Goal: Information Seeking & Learning: Learn about a topic

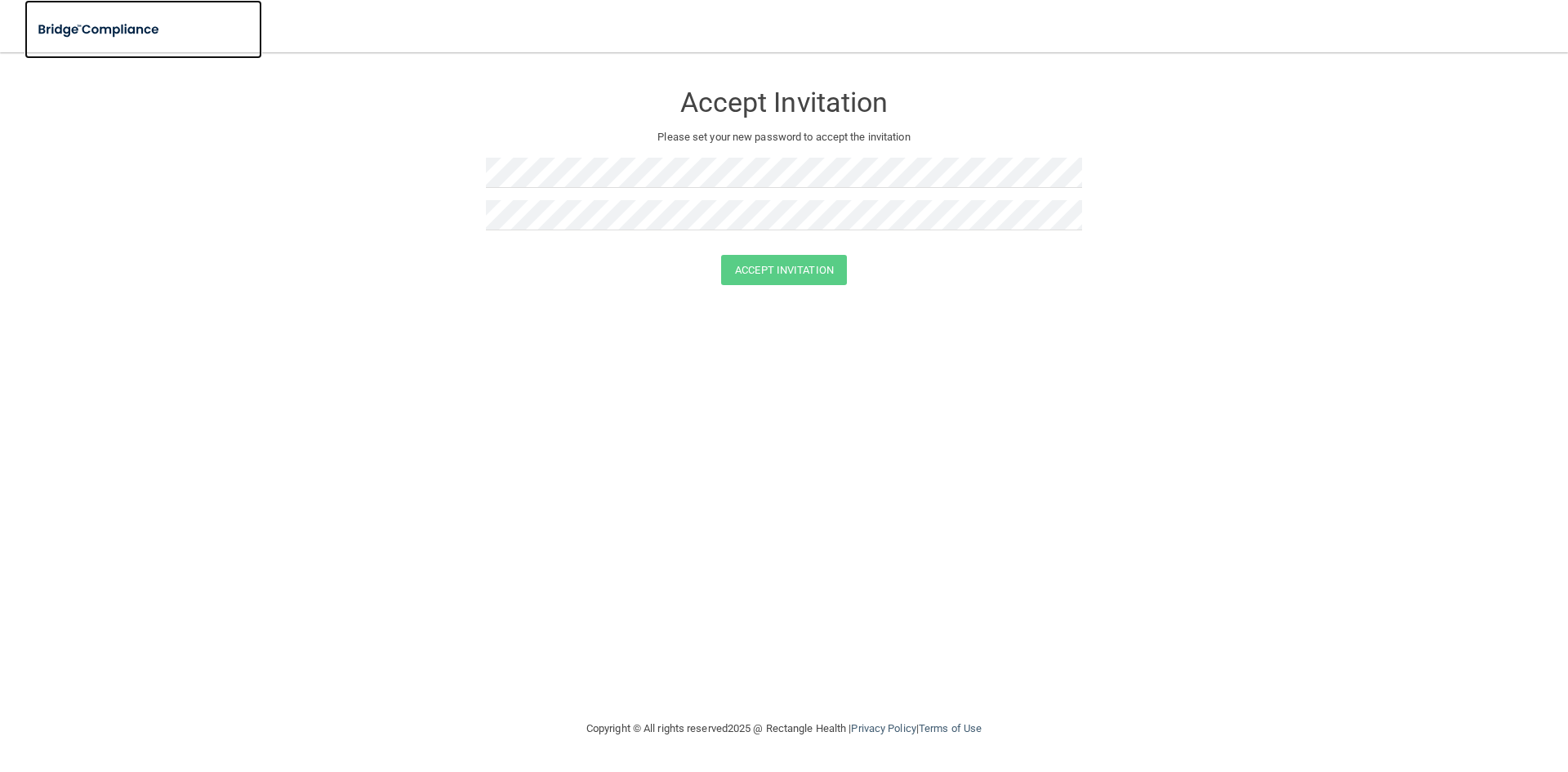
click at [100, 35] on img at bounding box center [100, 30] width 150 height 34
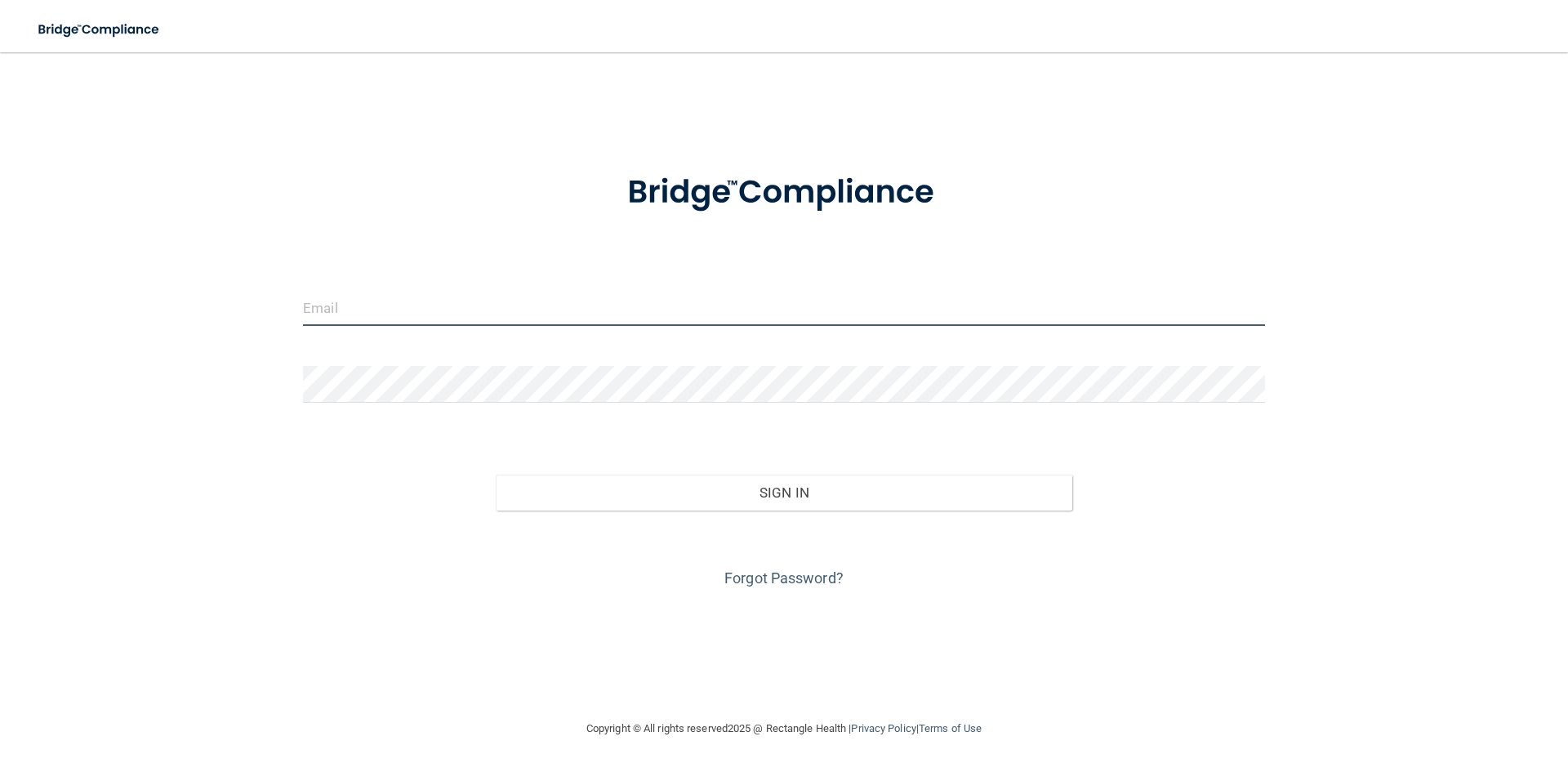
type input "[EMAIL_ADDRESS][DOMAIN_NAME]"
drag, startPoint x: 508, startPoint y: 316, endPoint x: 173, endPoint y: 256, distance: 340.3
click at [173, 256] on div "[EMAIL_ADDRESS][DOMAIN_NAME] Invalid email/password. You don't have permission …" at bounding box center [784, 386] width 1502 height 634
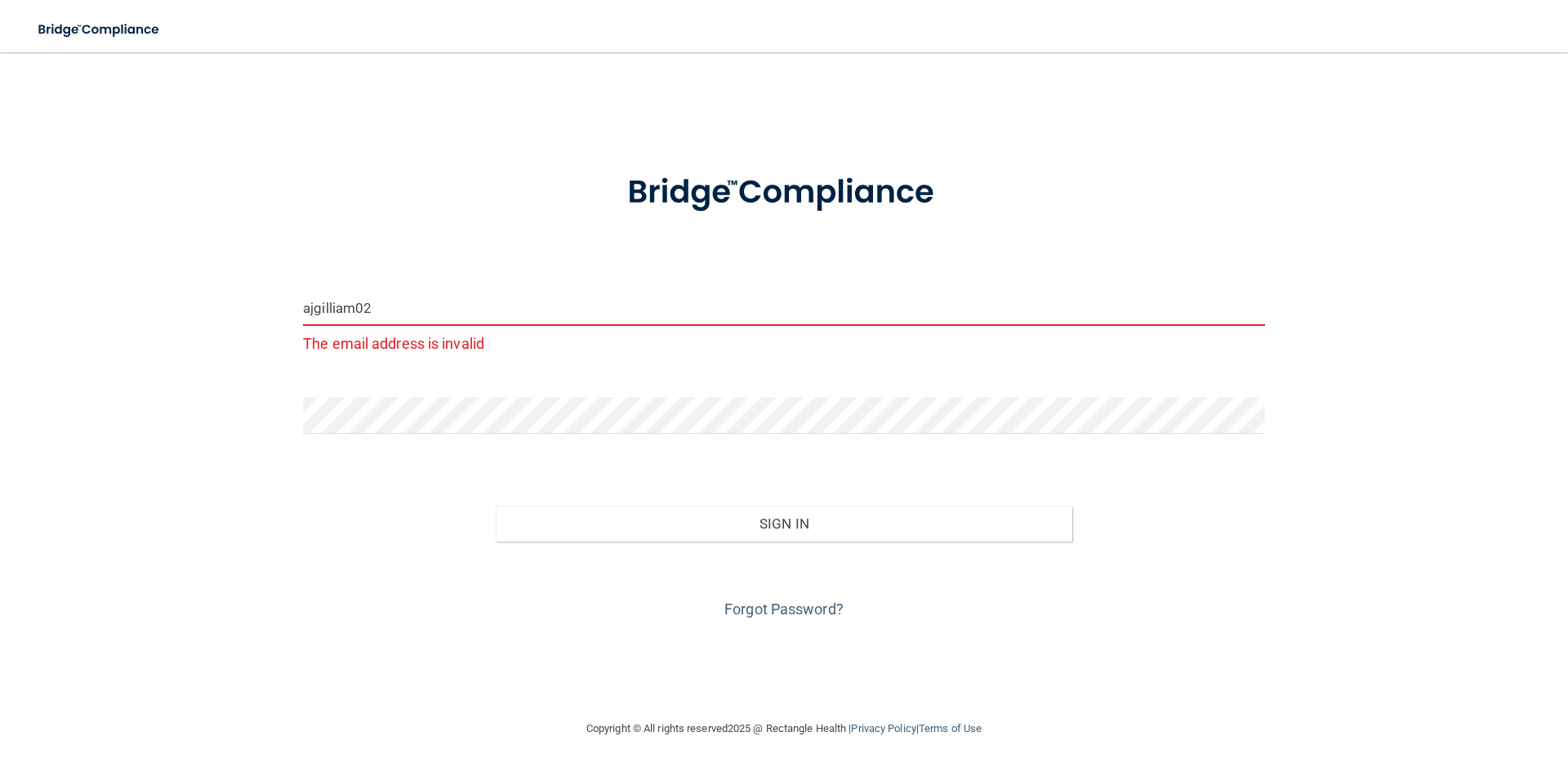
type input "[EMAIL_ADDRESS][DOMAIN_NAME]"
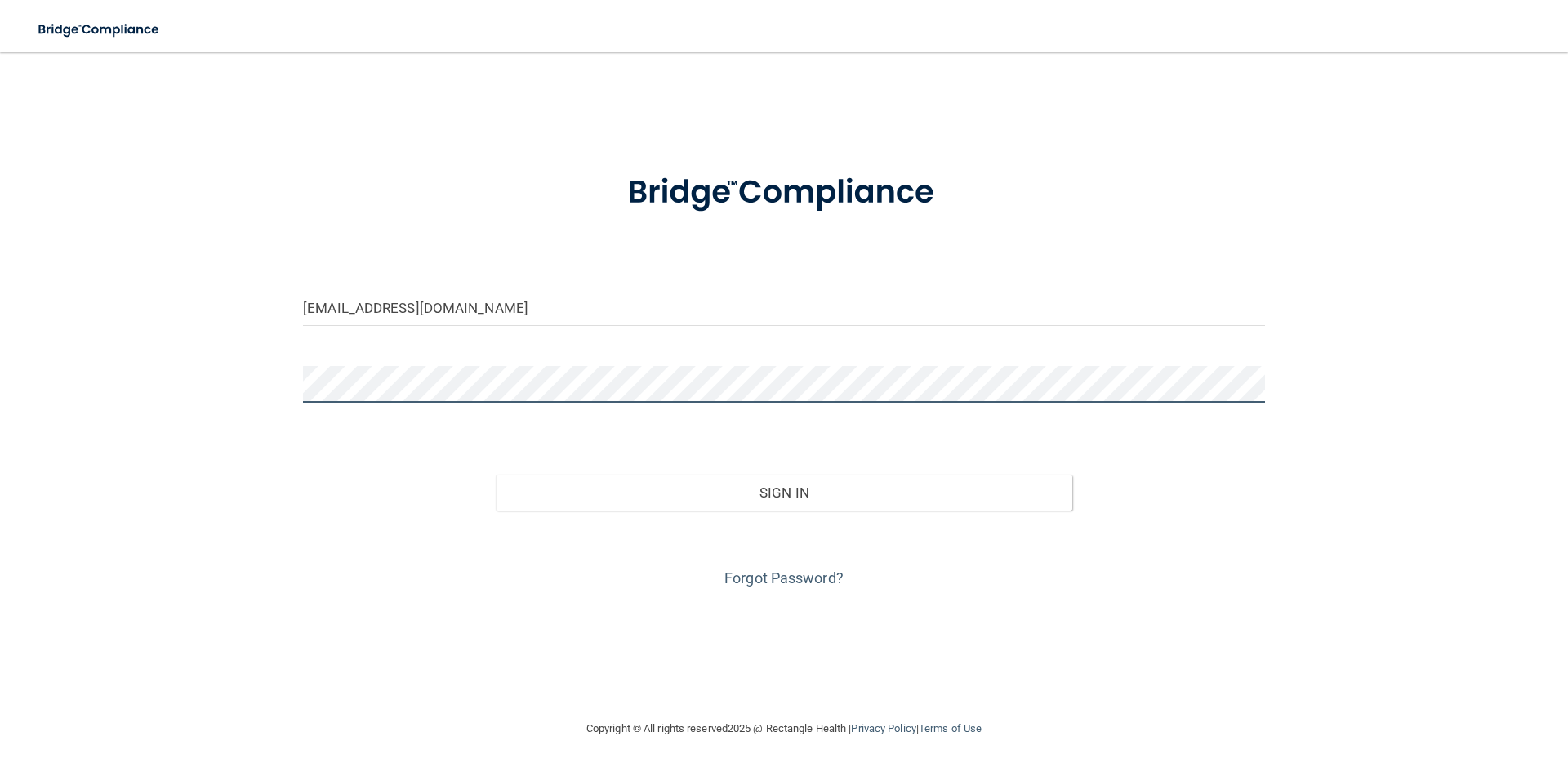
click at [176, 393] on div "[EMAIL_ADDRESS][DOMAIN_NAME] Invalid email/password. You don't have permission …" at bounding box center [784, 386] width 1502 height 634
click at [496, 475] on button "Sign In" at bounding box center [784, 493] width 577 height 36
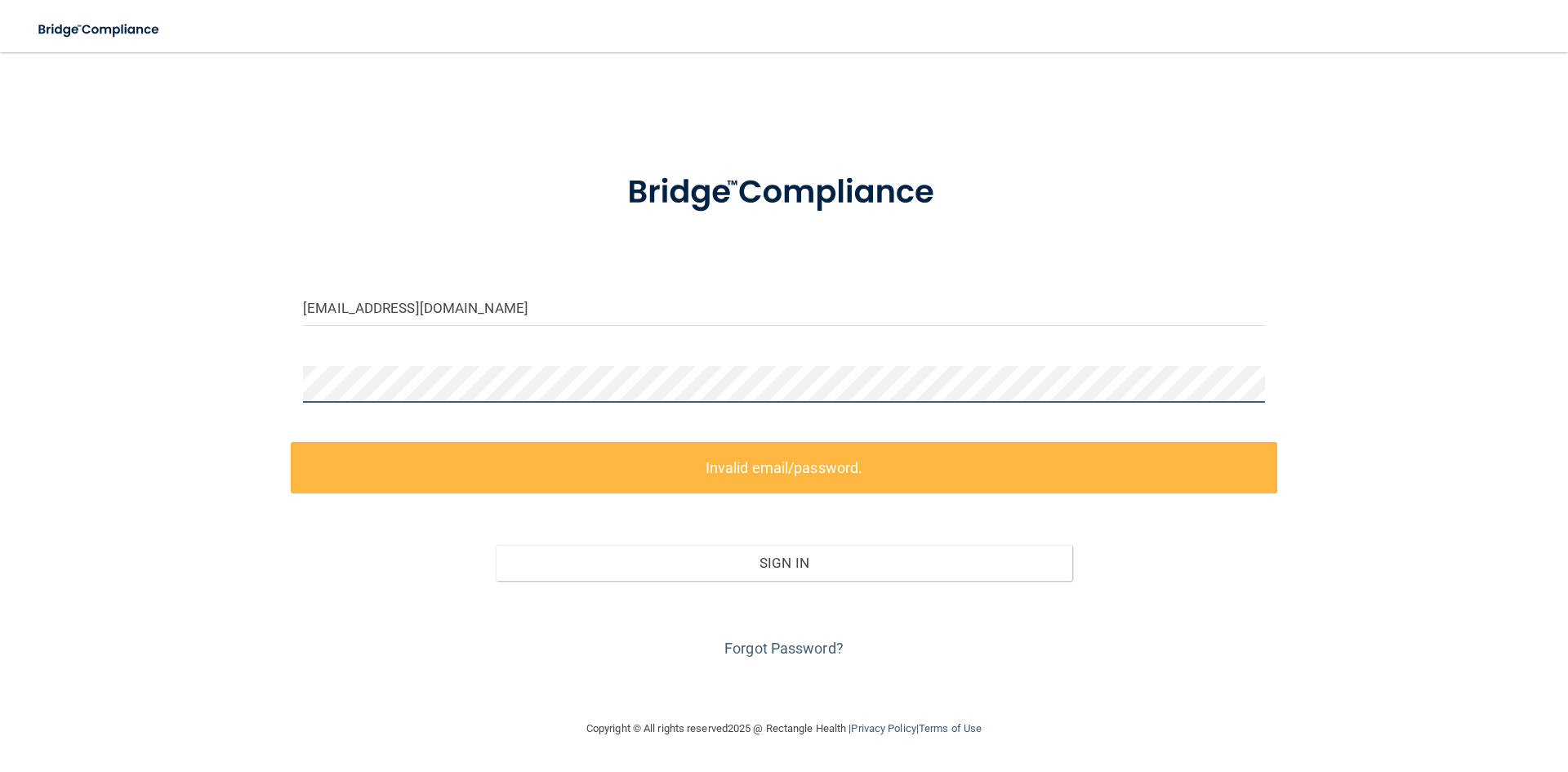
click at [143, 357] on div "[EMAIL_ADDRESS][DOMAIN_NAME] Invalid email/password. You don't have permission …" at bounding box center [784, 386] width 1502 height 634
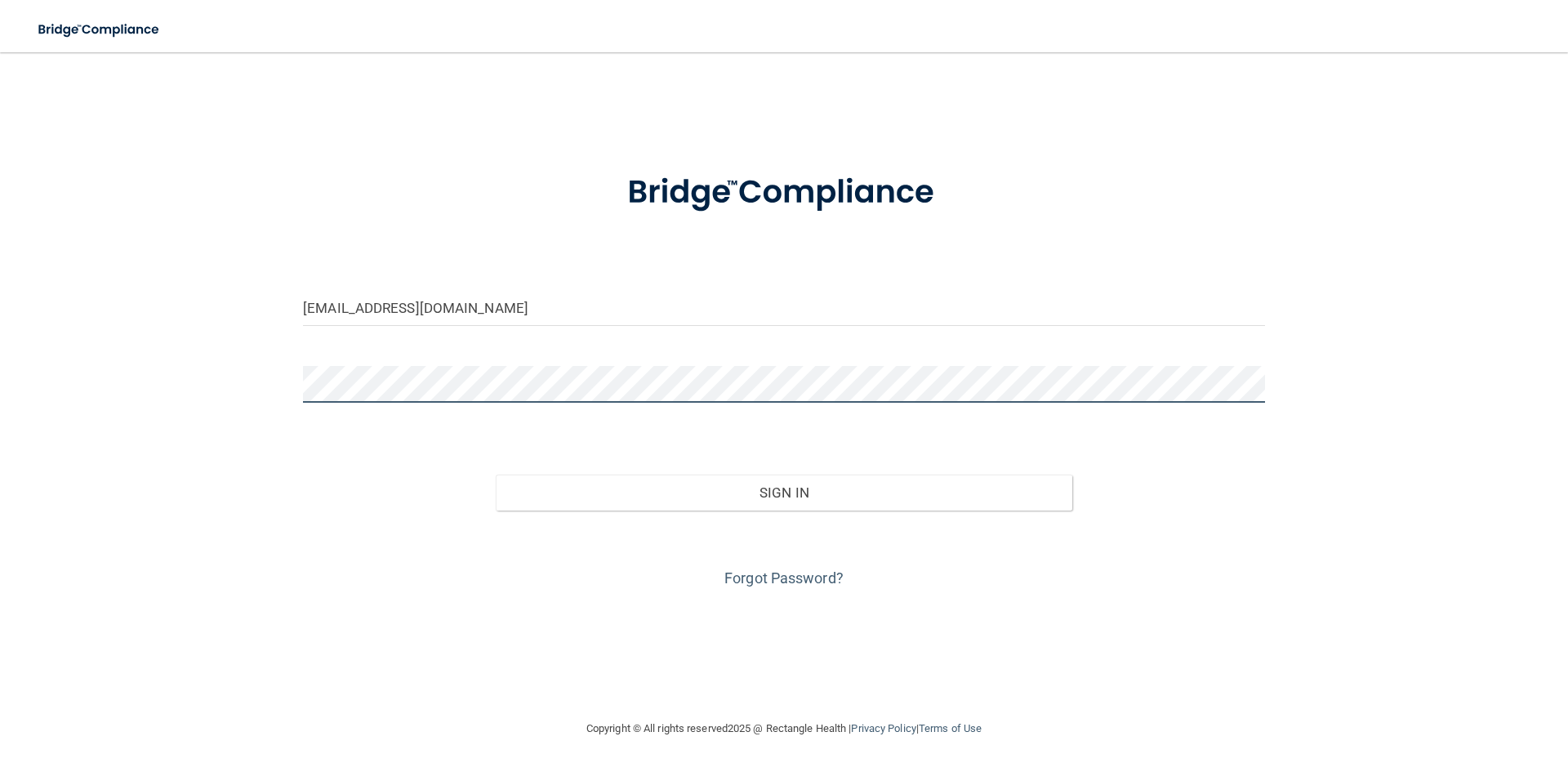
click at [496, 475] on button "Sign In" at bounding box center [784, 493] width 577 height 36
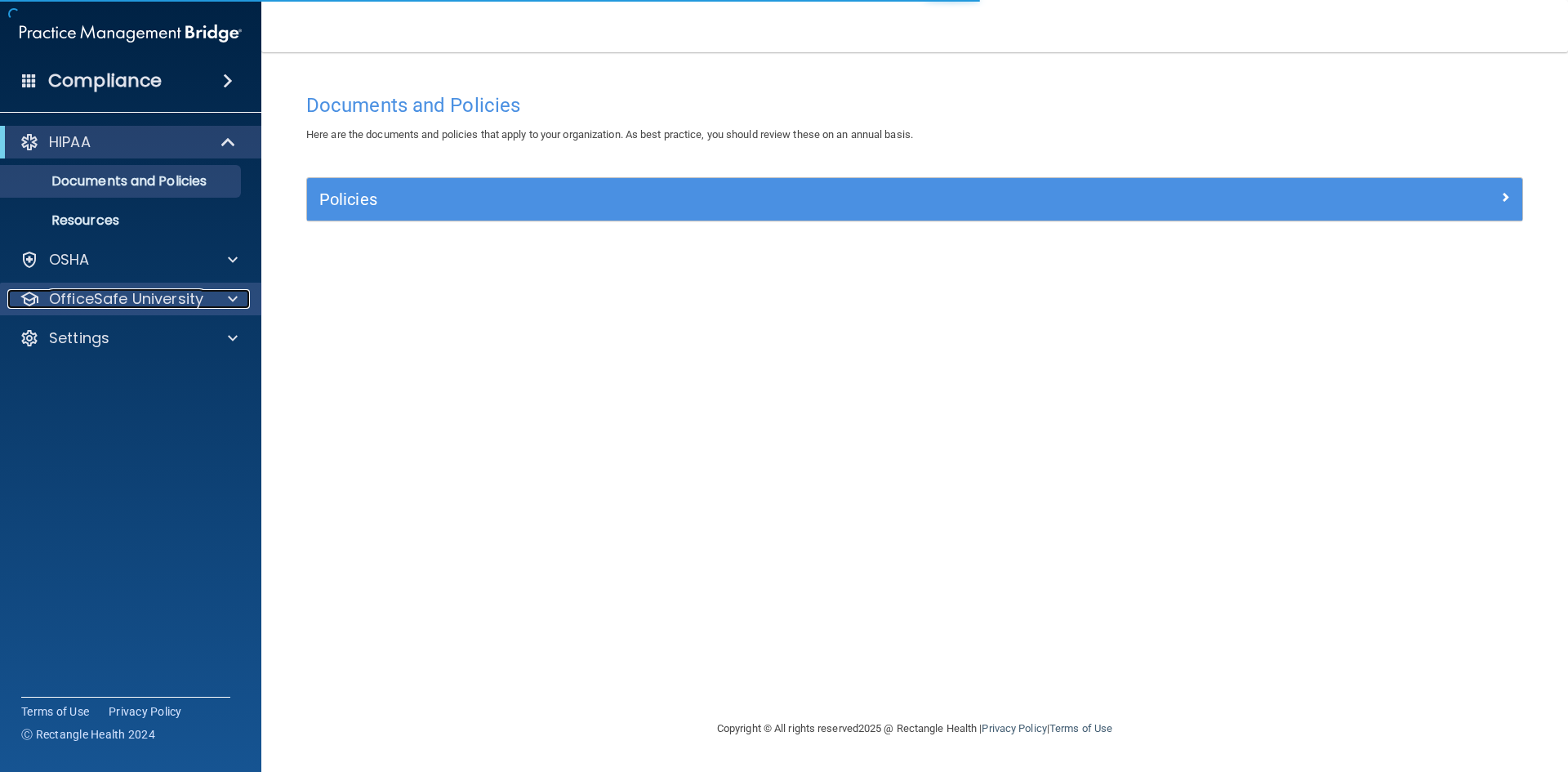
click at [138, 299] on p "OfficeSafe University" at bounding box center [125, 299] width 154 height 20
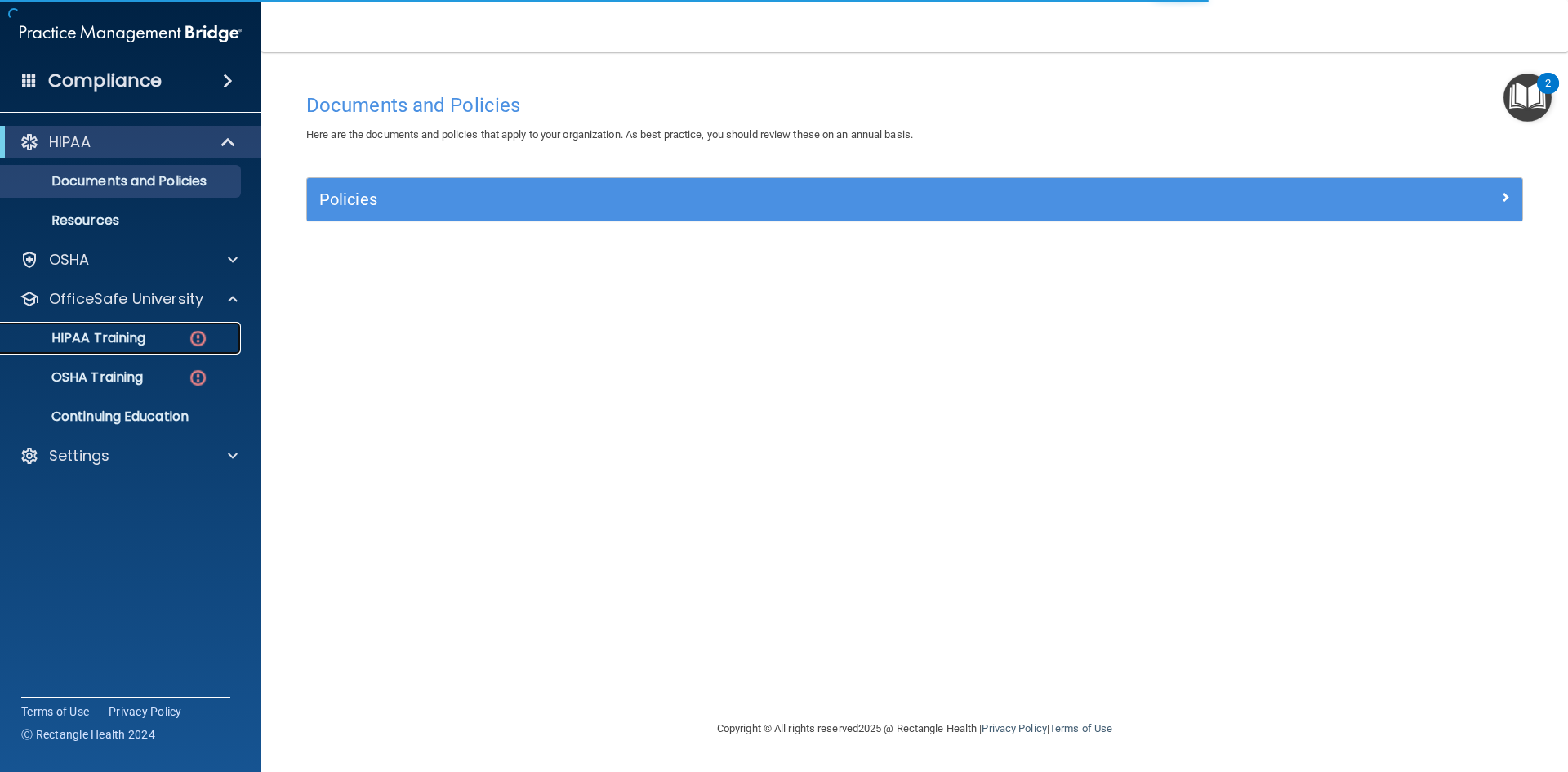
click at [113, 334] on p "HIPAA Training" at bounding box center [78, 338] width 134 height 16
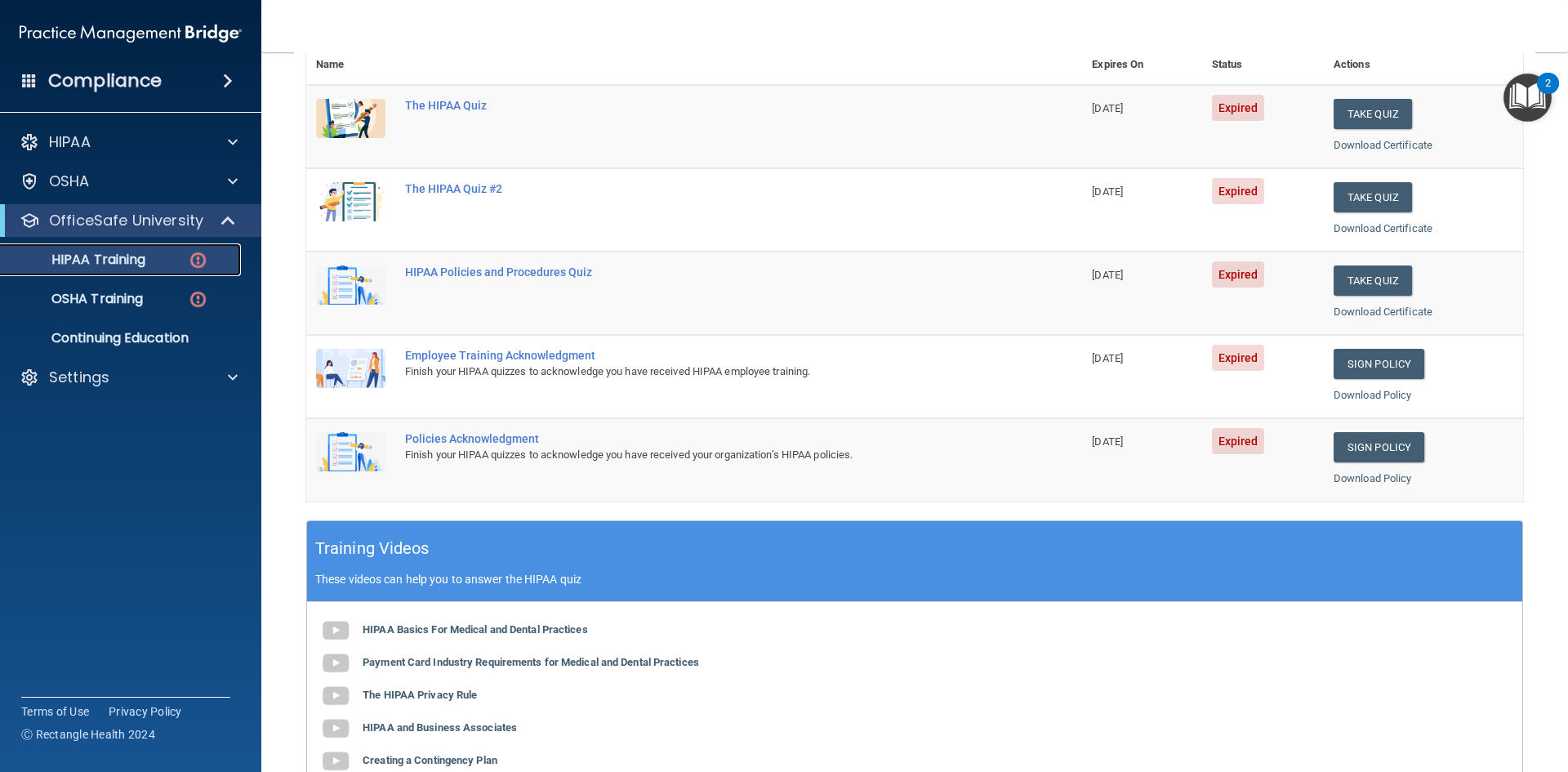
scroll to position [458, 0]
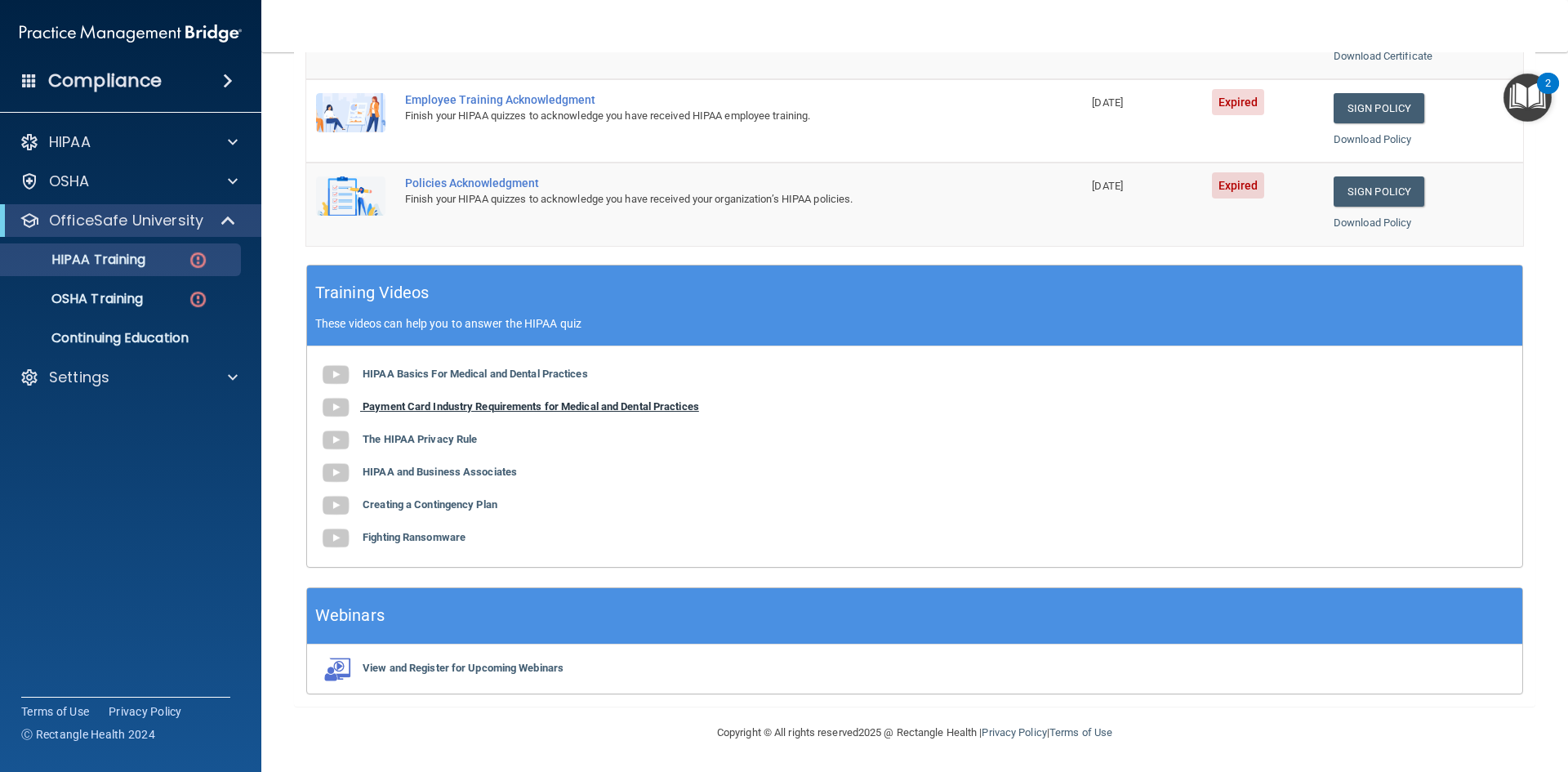
click at [441, 408] on b "Payment Card Industry Requirements for Medical and Dental Practices" at bounding box center [531, 406] width 336 height 12
click at [425, 431] on div "HIPAA Basics For Medical and Dental Practices Payment Card Industry Requirement…" at bounding box center [914, 456] width 1216 height 220
click at [417, 435] on b "The HIPAA Privacy Rule" at bounding box center [419, 439] width 114 height 12
click at [432, 476] on b "HIPAA and Business Associates" at bounding box center [439, 472] width 154 height 12
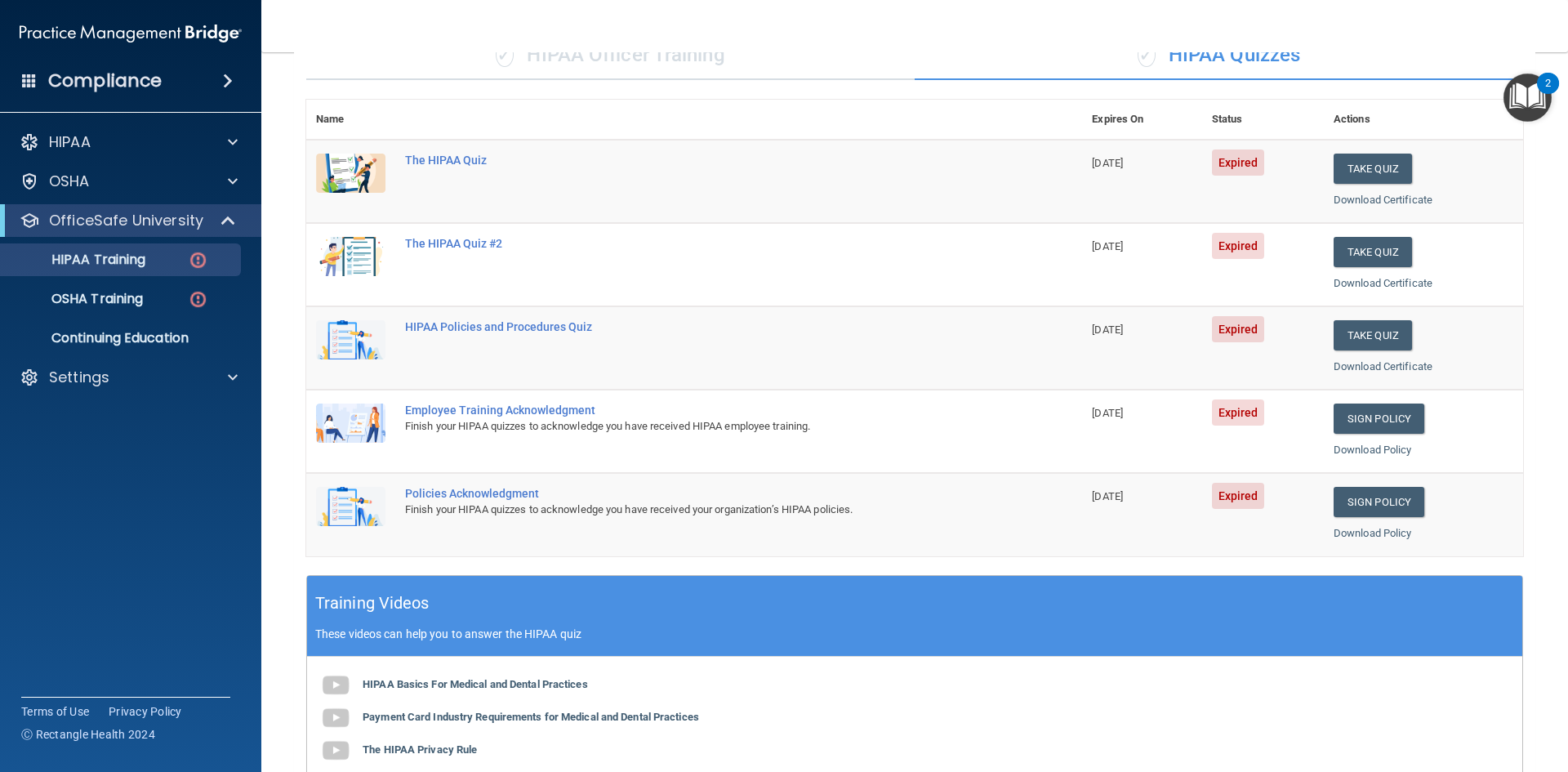
scroll to position [0, 0]
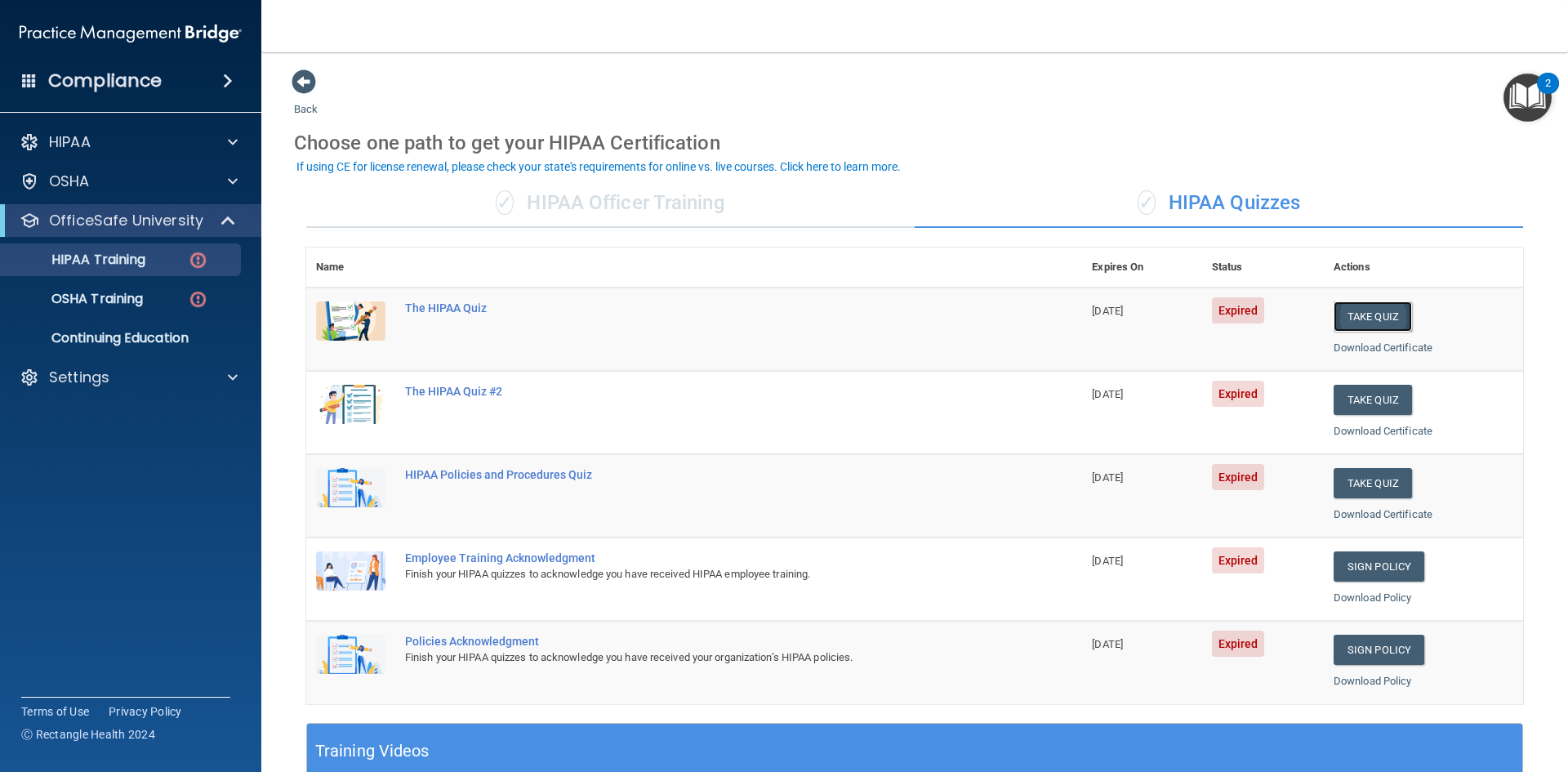
click at [1358, 313] on button "Take Quiz" at bounding box center [1372, 317] width 79 height 30
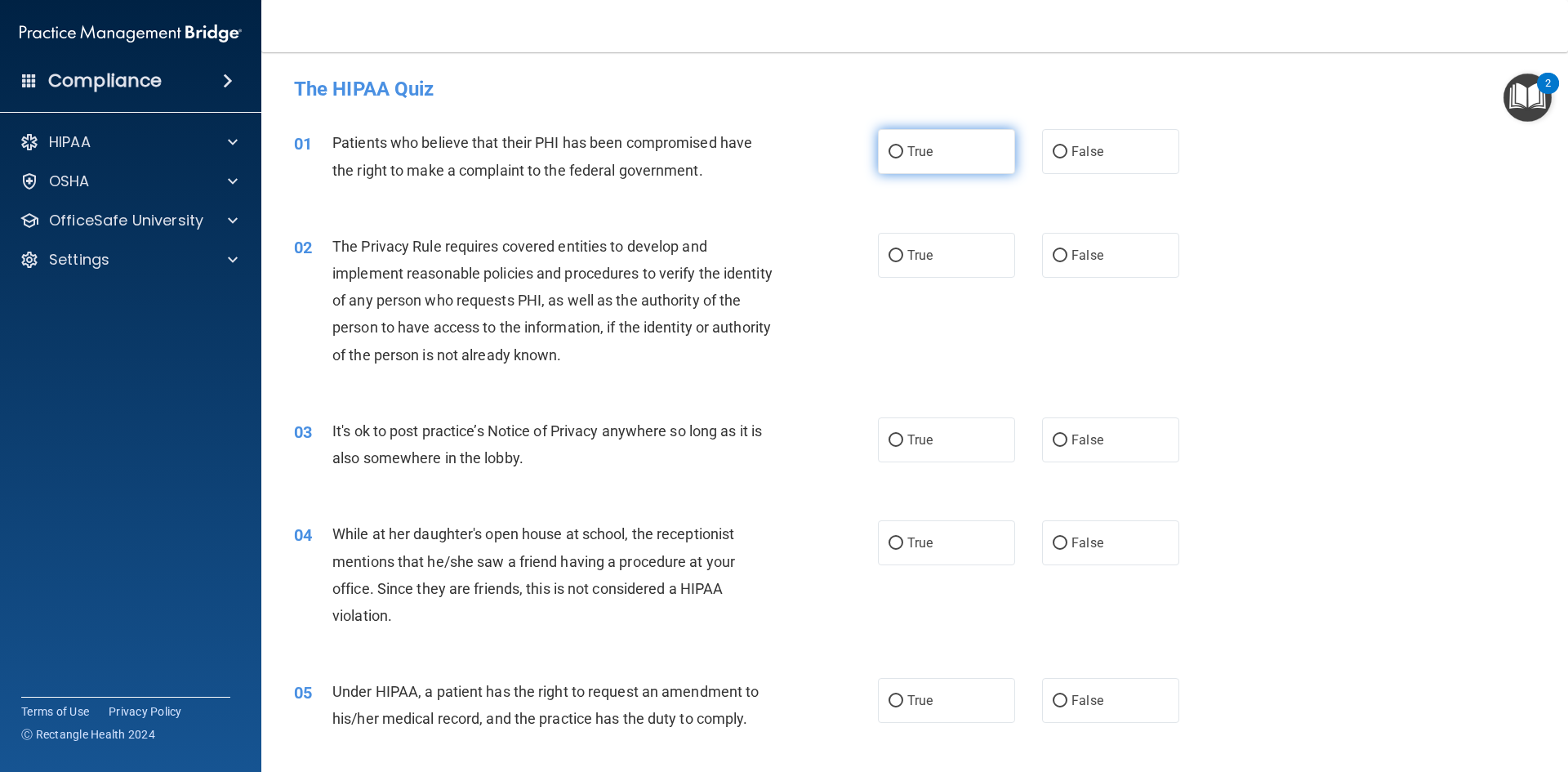
click at [974, 156] on label "True" at bounding box center [947, 151] width 137 height 45
click at [903, 156] on input "True" at bounding box center [895, 152] width 15 height 12
radio input "true"
click at [878, 260] on label "True" at bounding box center [947, 255] width 137 height 45
click at [888, 260] on input "True" at bounding box center [895, 256] width 15 height 12
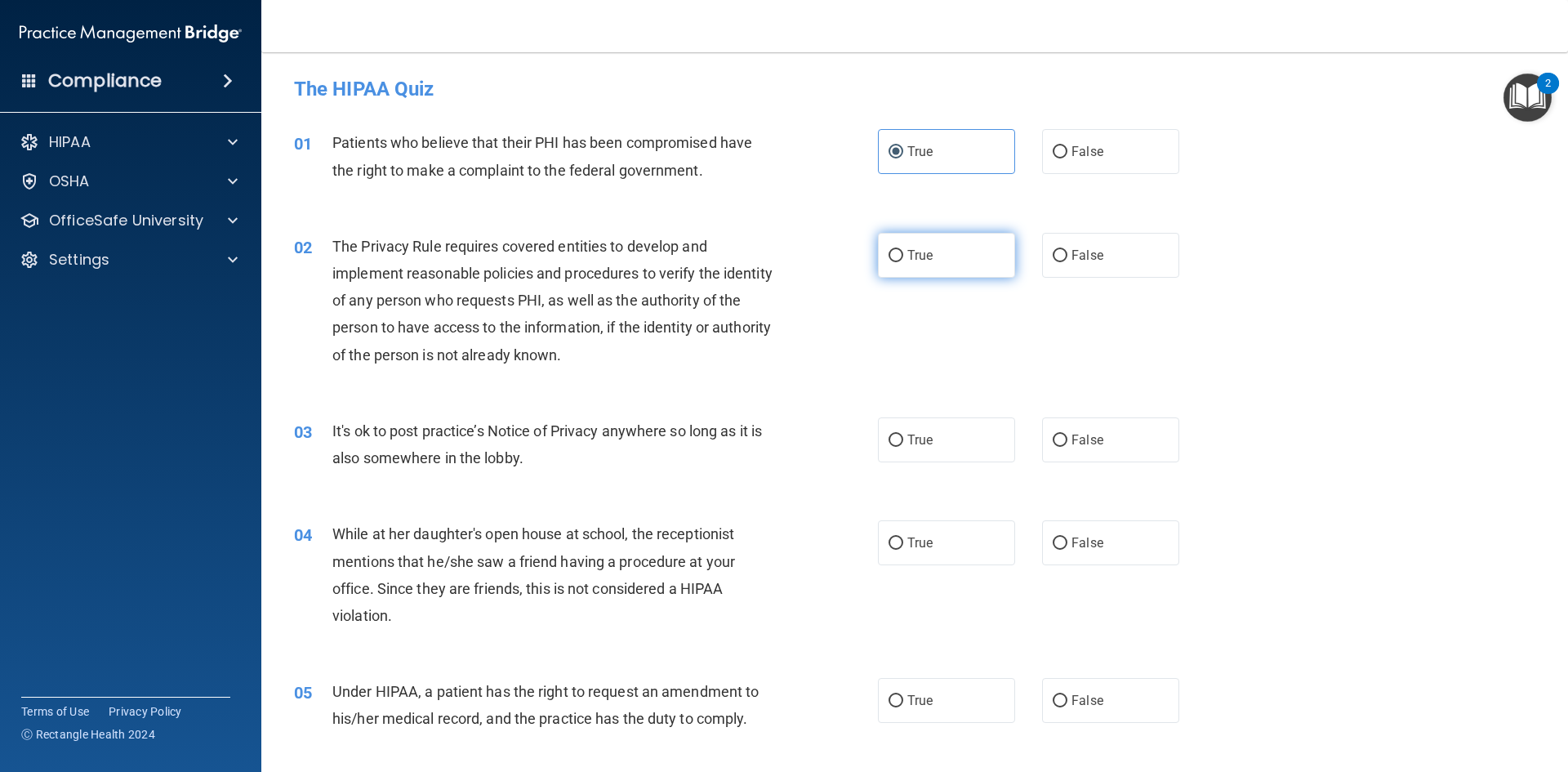
radio input "true"
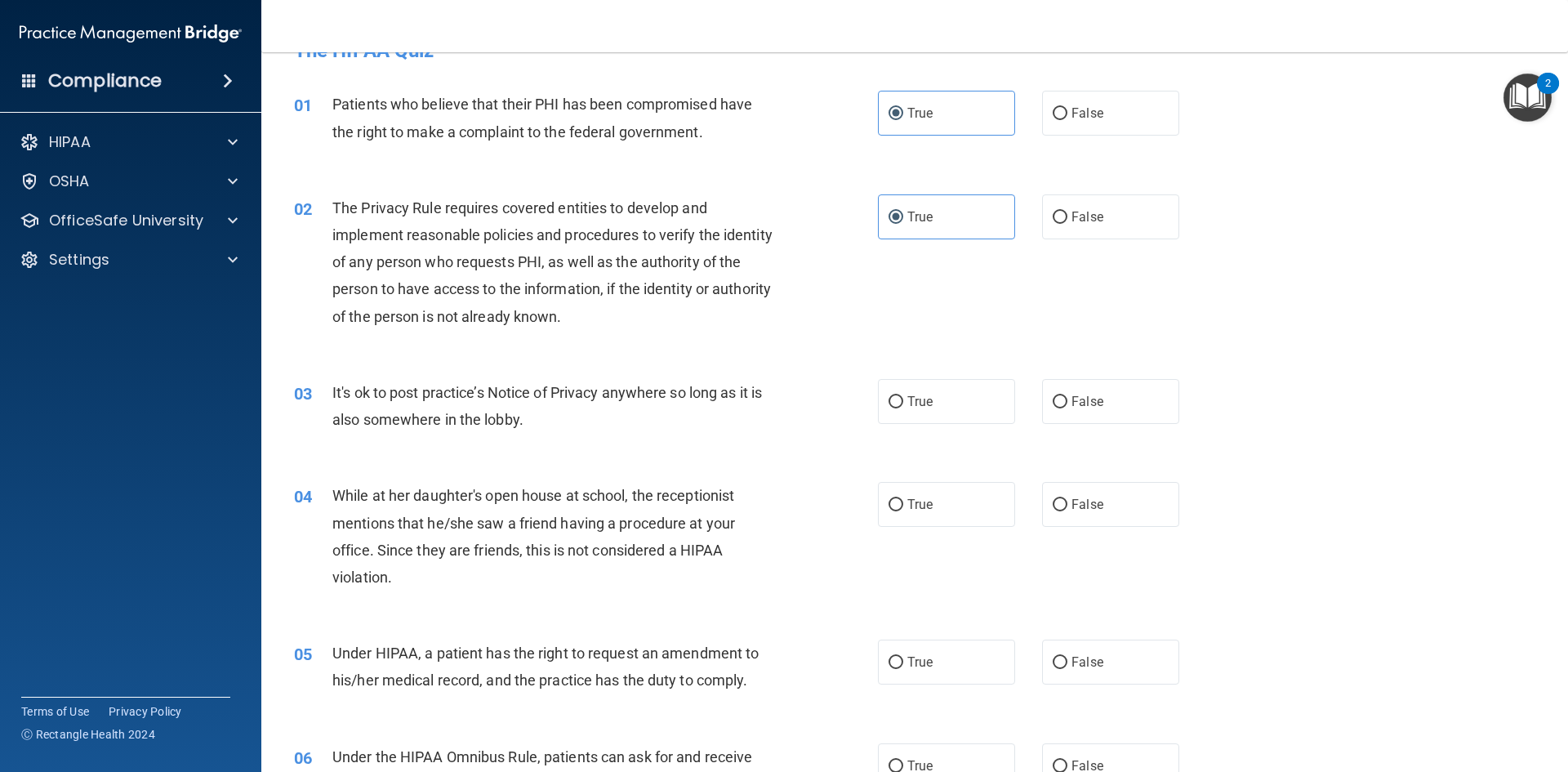
scroll to position [82, 0]
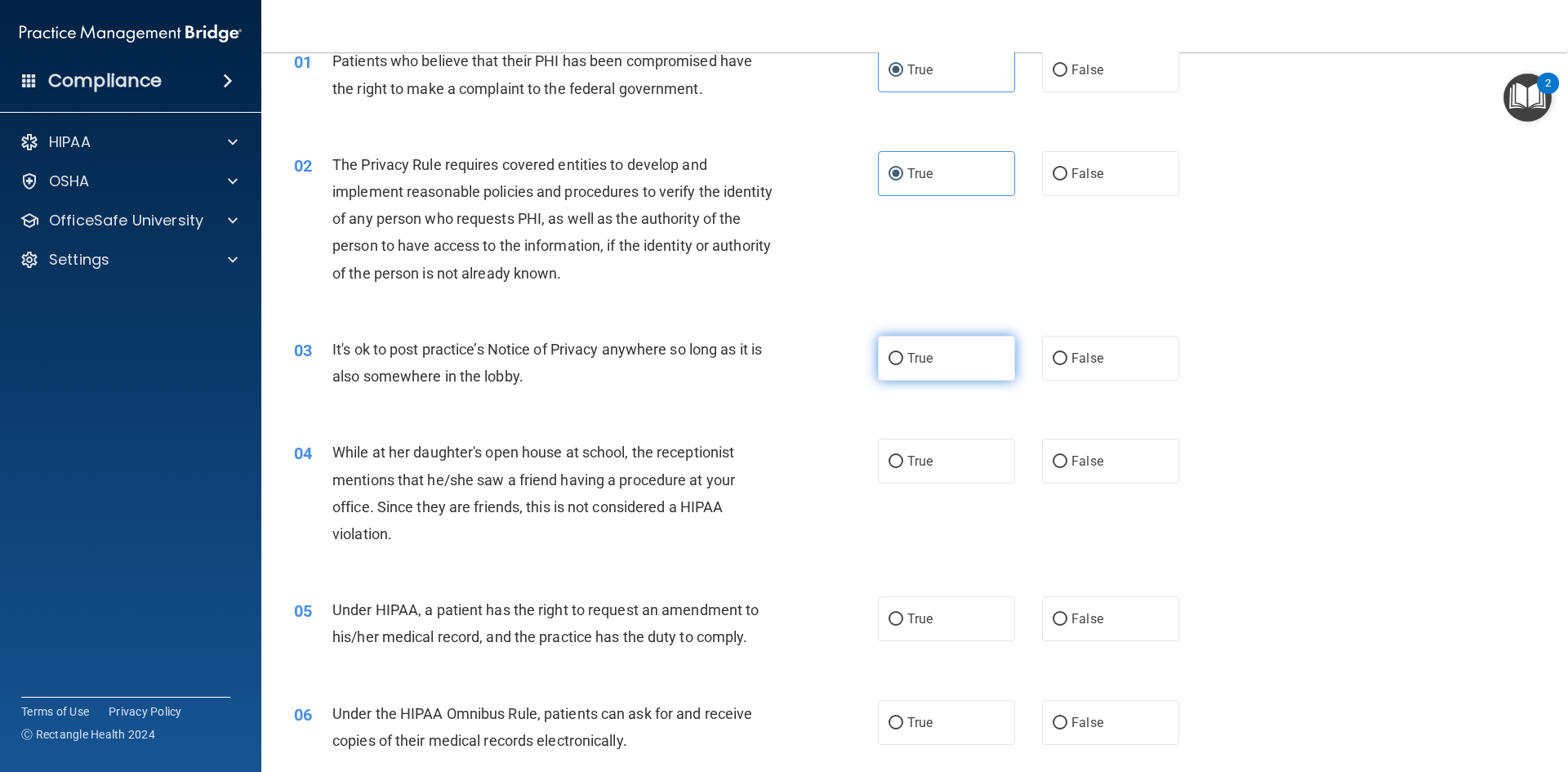
click at [879, 360] on label "True" at bounding box center [947, 358] width 137 height 45
click at [888, 360] on input "True" at bounding box center [895, 359] width 15 height 12
radio input "true"
click at [1128, 470] on label "False" at bounding box center [1111, 460] width 137 height 45
click at [1067, 468] on input "False" at bounding box center [1059, 462] width 15 height 12
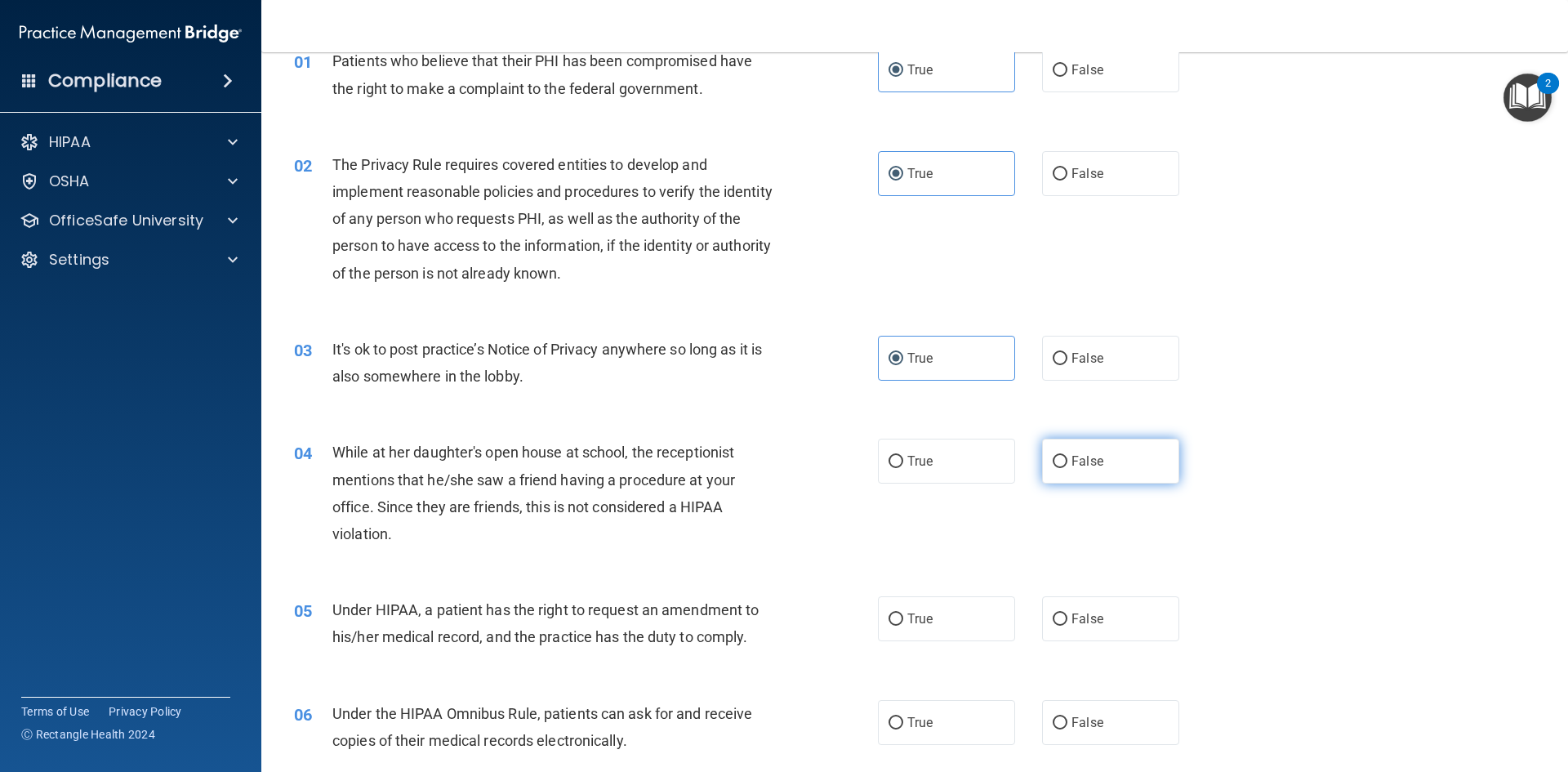
radio input "true"
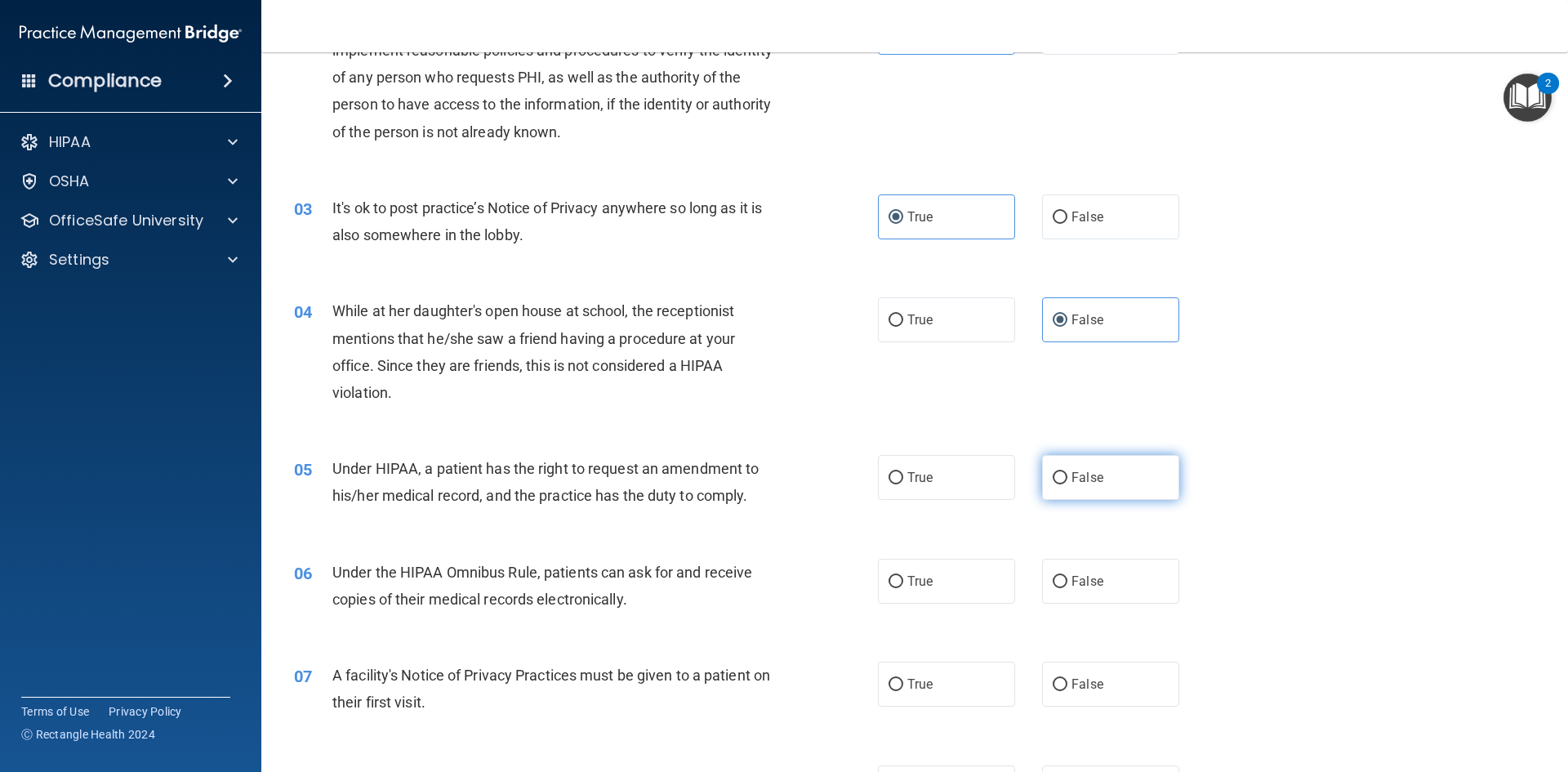
scroll to position [245, 0]
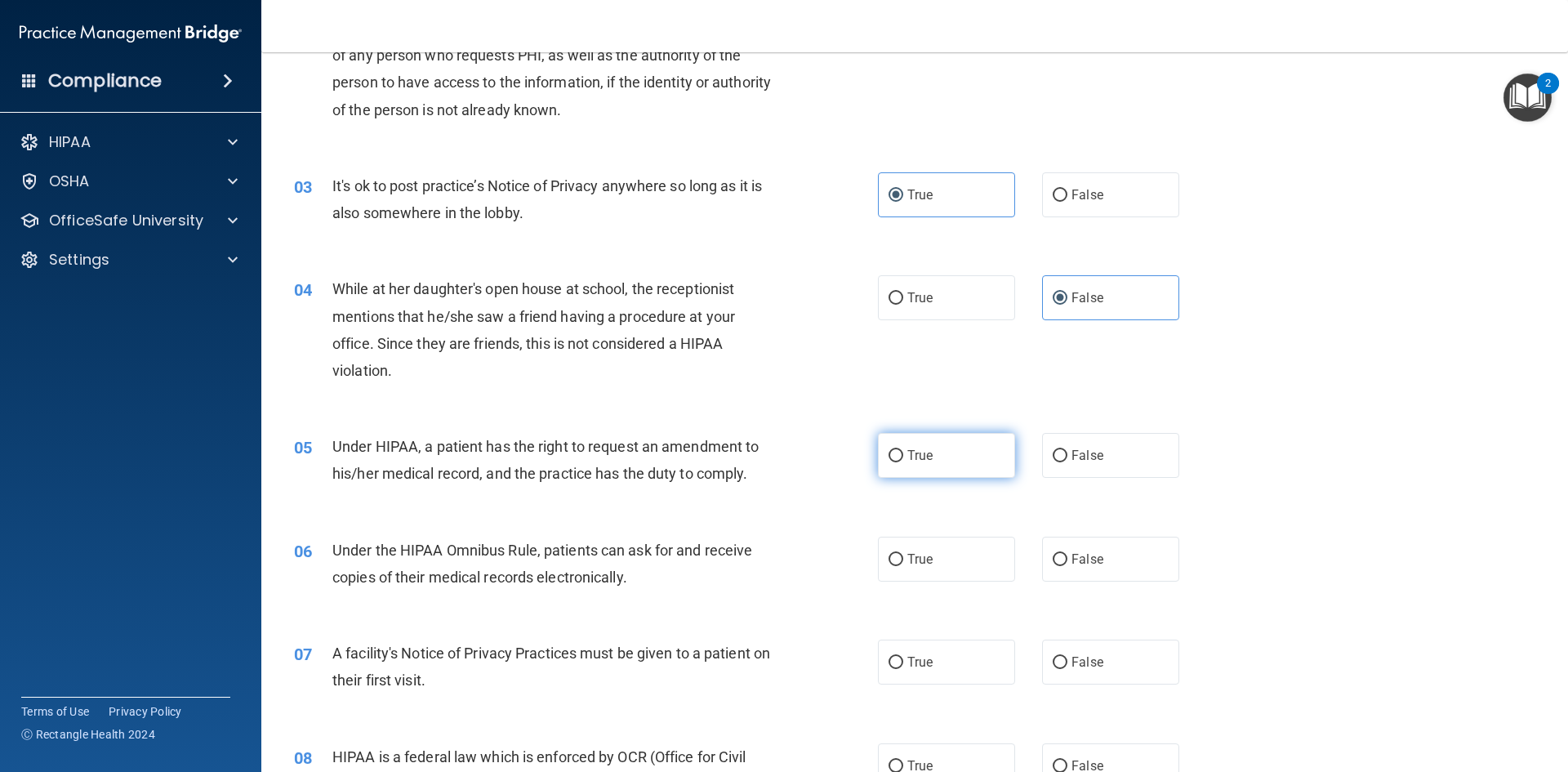
click at [923, 461] on span "True" at bounding box center [919, 455] width 25 height 16
click at [903, 461] on input "True" at bounding box center [895, 456] width 15 height 12
radio input "true"
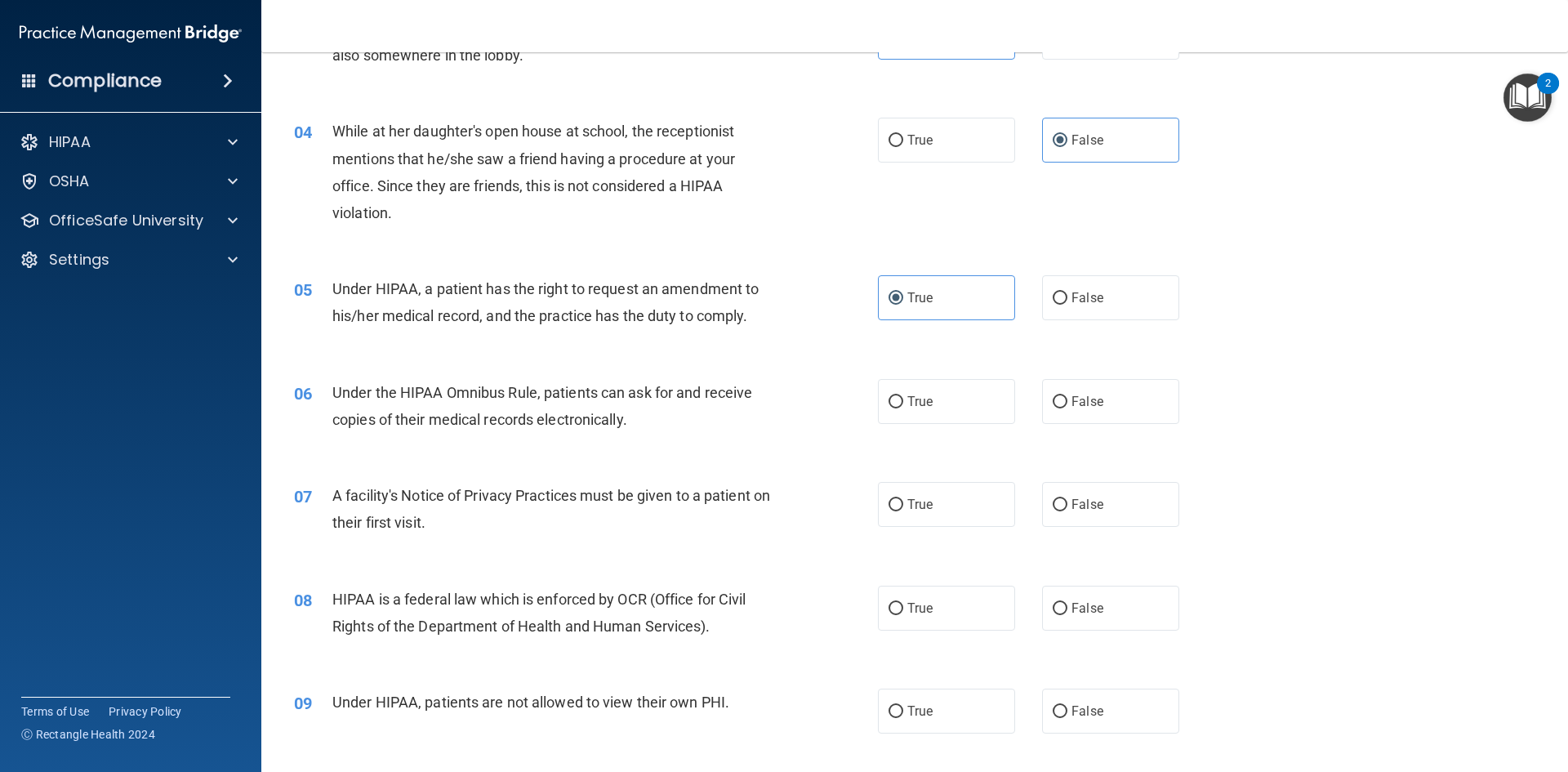
scroll to position [408, 0]
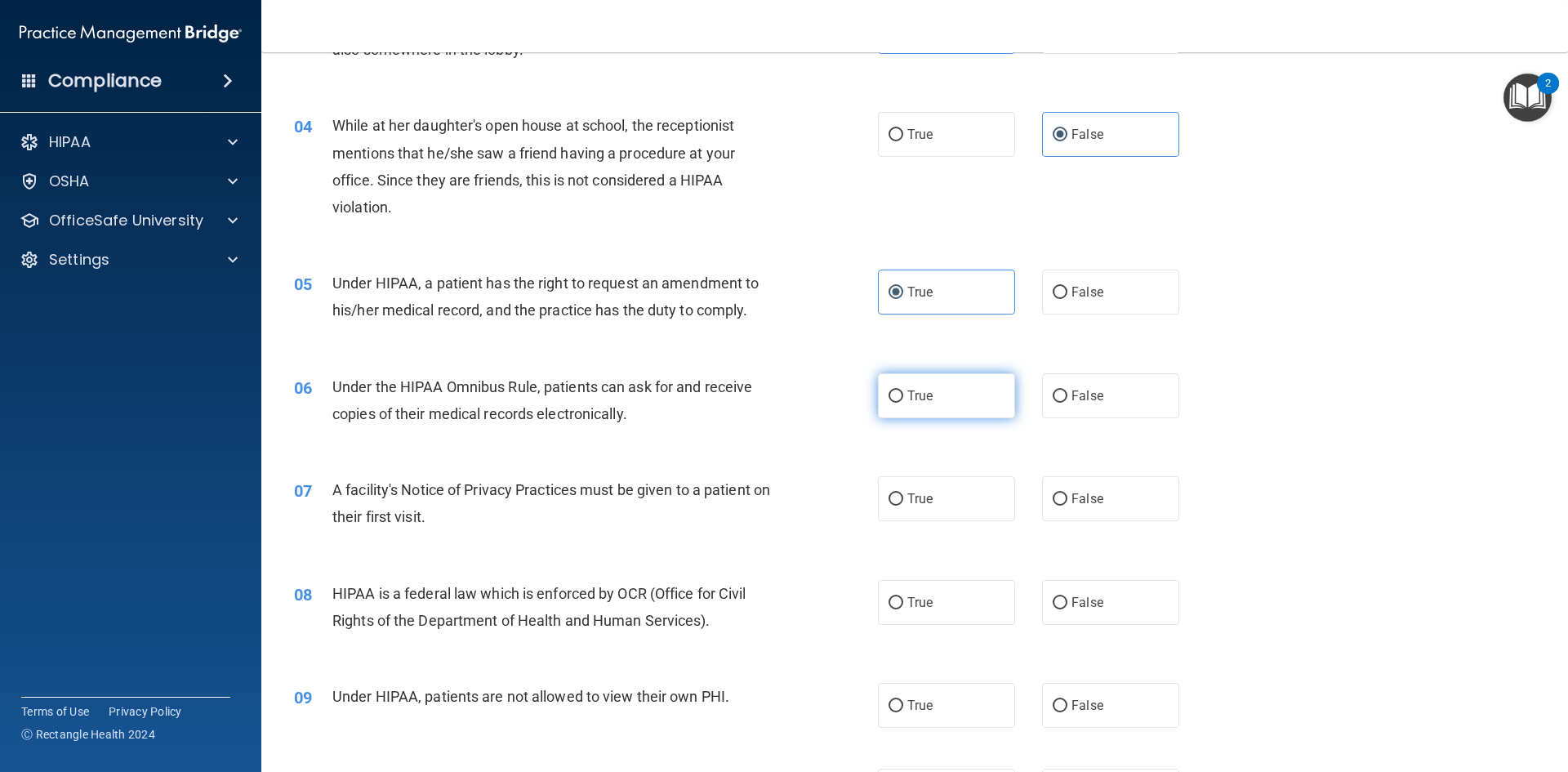
click at [926, 392] on span "True" at bounding box center [919, 396] width 25 height 16
click at [903, 392] on input "True" at bounding box center [895, 396] width 15 height 12
radio input "true"
click at [944, 505] on label "True" at bounding box center [947, 498] width 137 height 45
click at [903, 505] on input "True" at bounding box center [895, 499] width 15 height 12
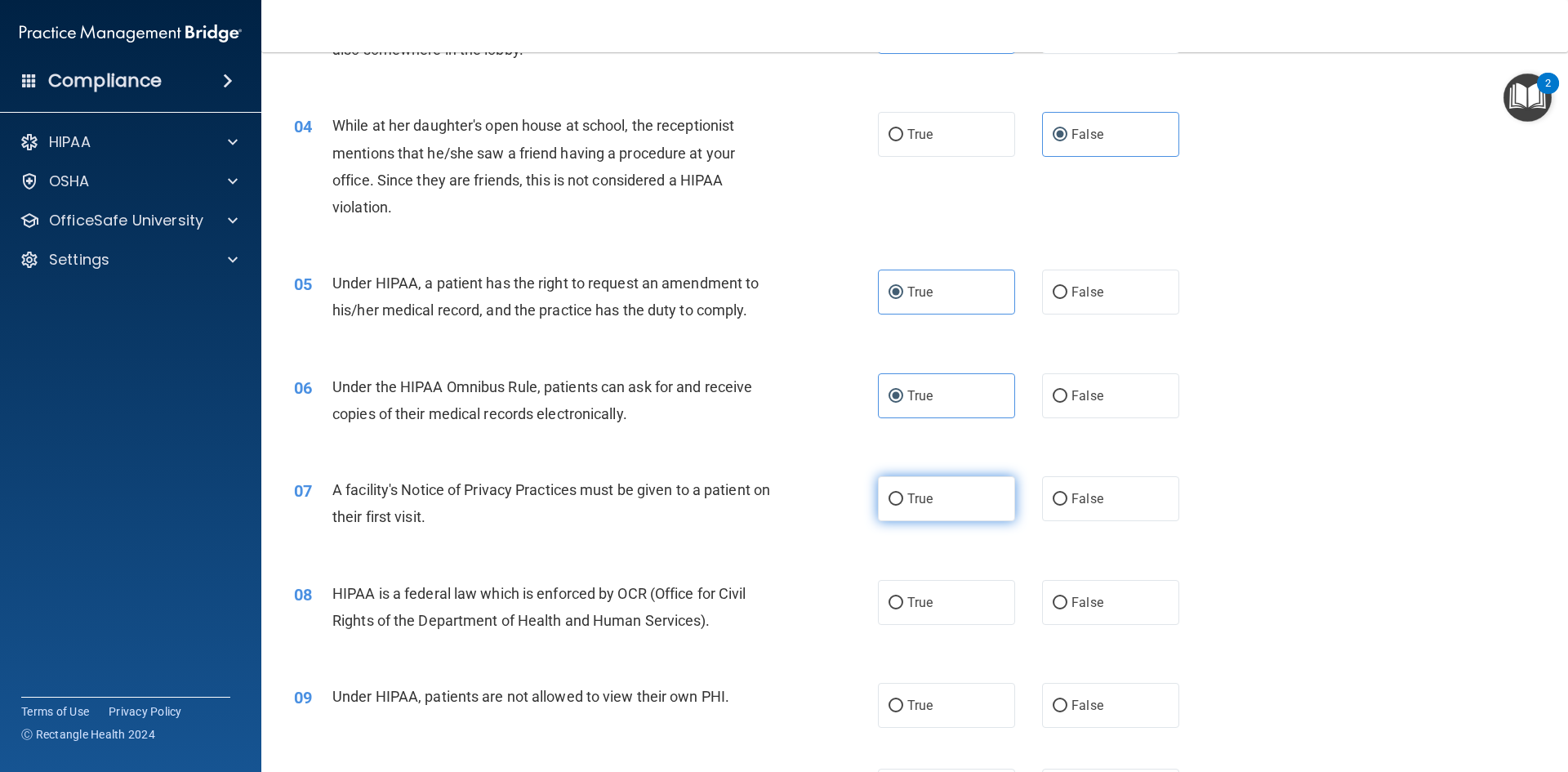
radio input "true"
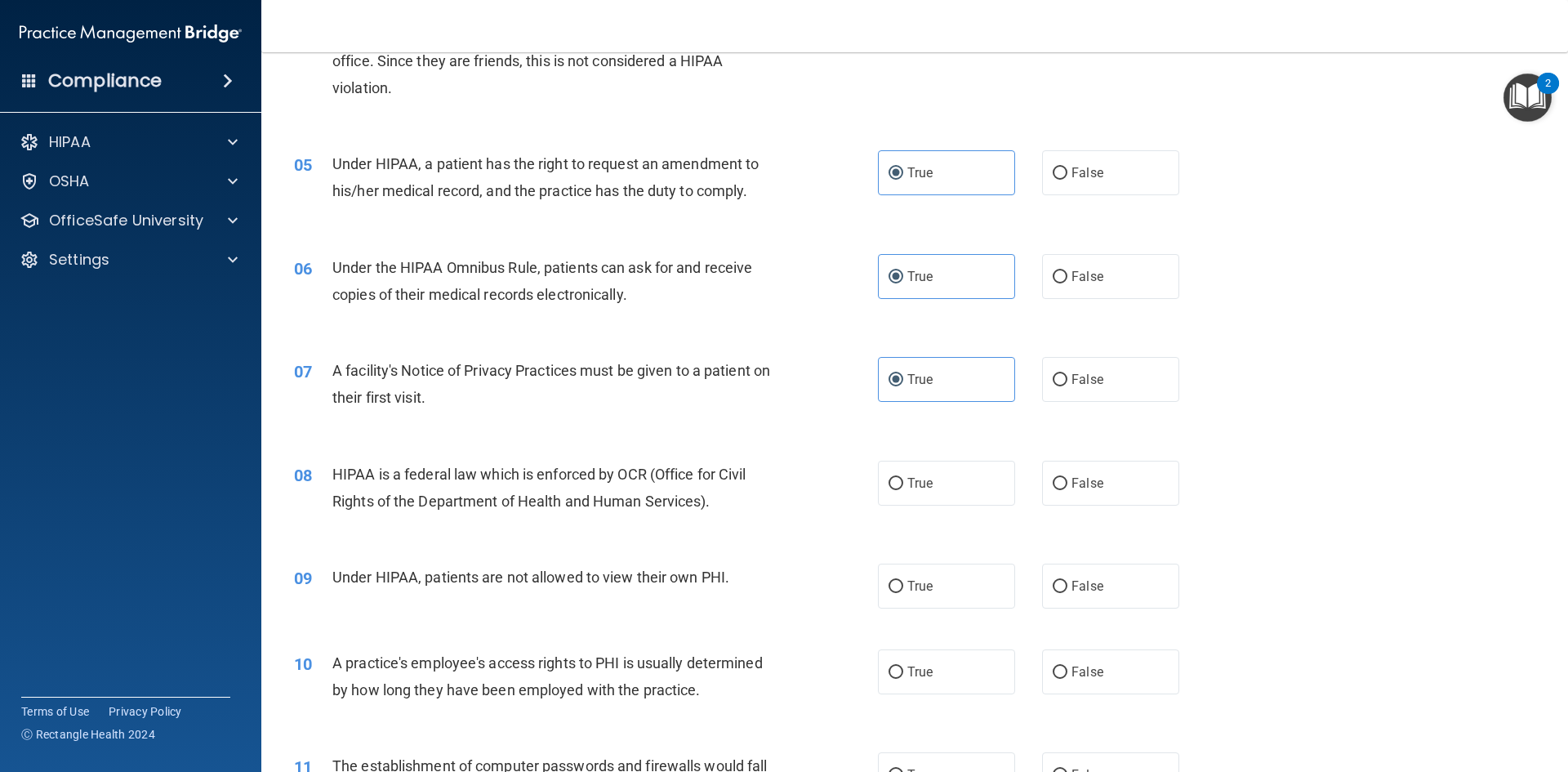
scroll to position [572, 0]
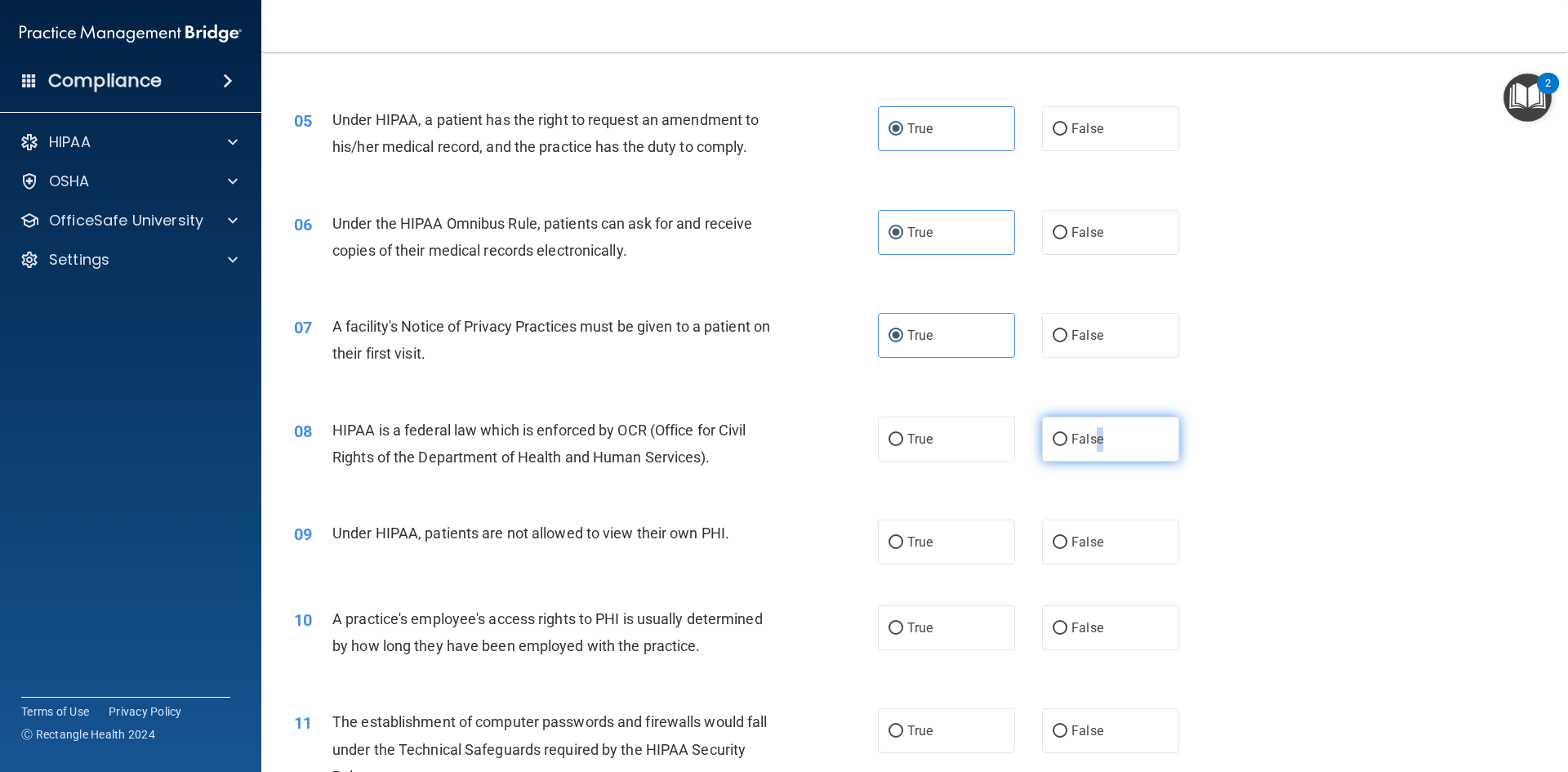
click at [1092, 440] on span "False" at bounding box center [1087, 439] width 32 height 16
click at [1097, 444] on label "False" at bounding box center [1111, 438] width 137 height 45
click at [1067, 444] on input "False" at bounding box center [1059, 440] width 15 height 12
radio input "true"
click at [1096, 555] on label "False" at bounding box center [1111, 542] width 137 height 45
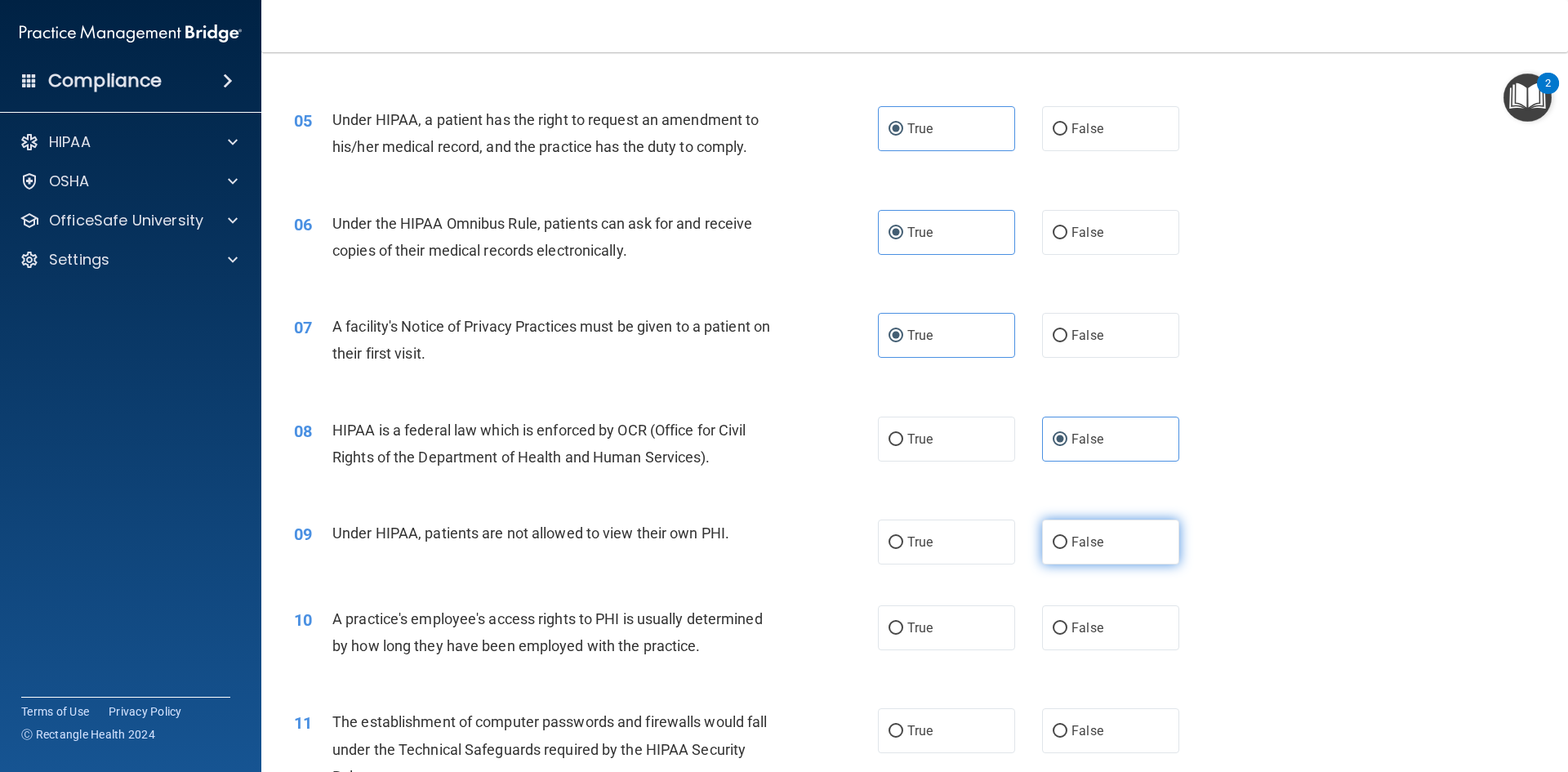
click at [1067, 549] on input "False" at bounding box center [1059, 543] width 15 height 12
radio input "true"
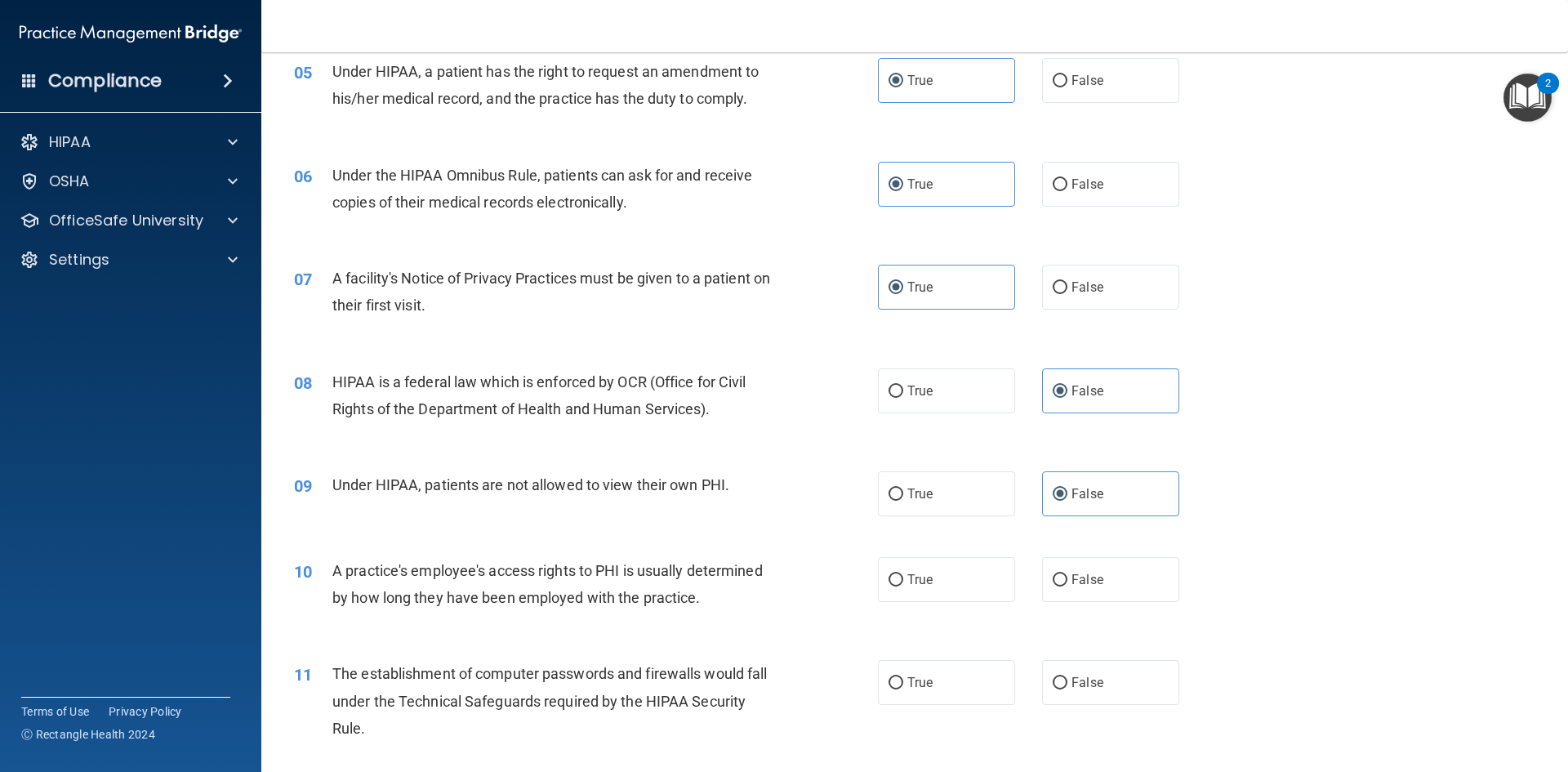
scroll to position [653, 0]
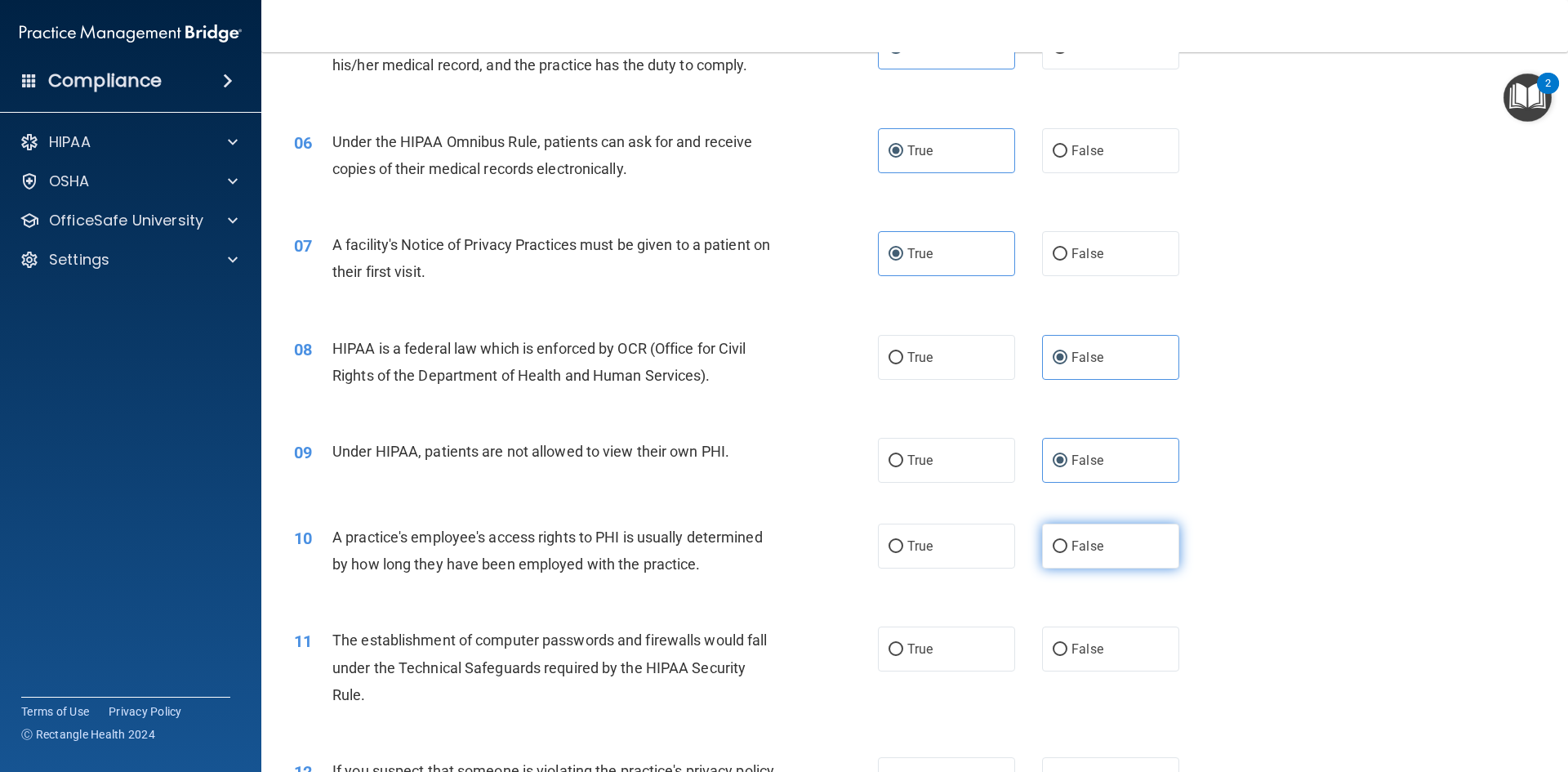
click at [1069, 564] on label "False" at bounding box center [1111, 546] width 137 height 45
click at [1067, 553] on input "False" at bounding box center [1059, 547] width 15 height 12
radio input "true"
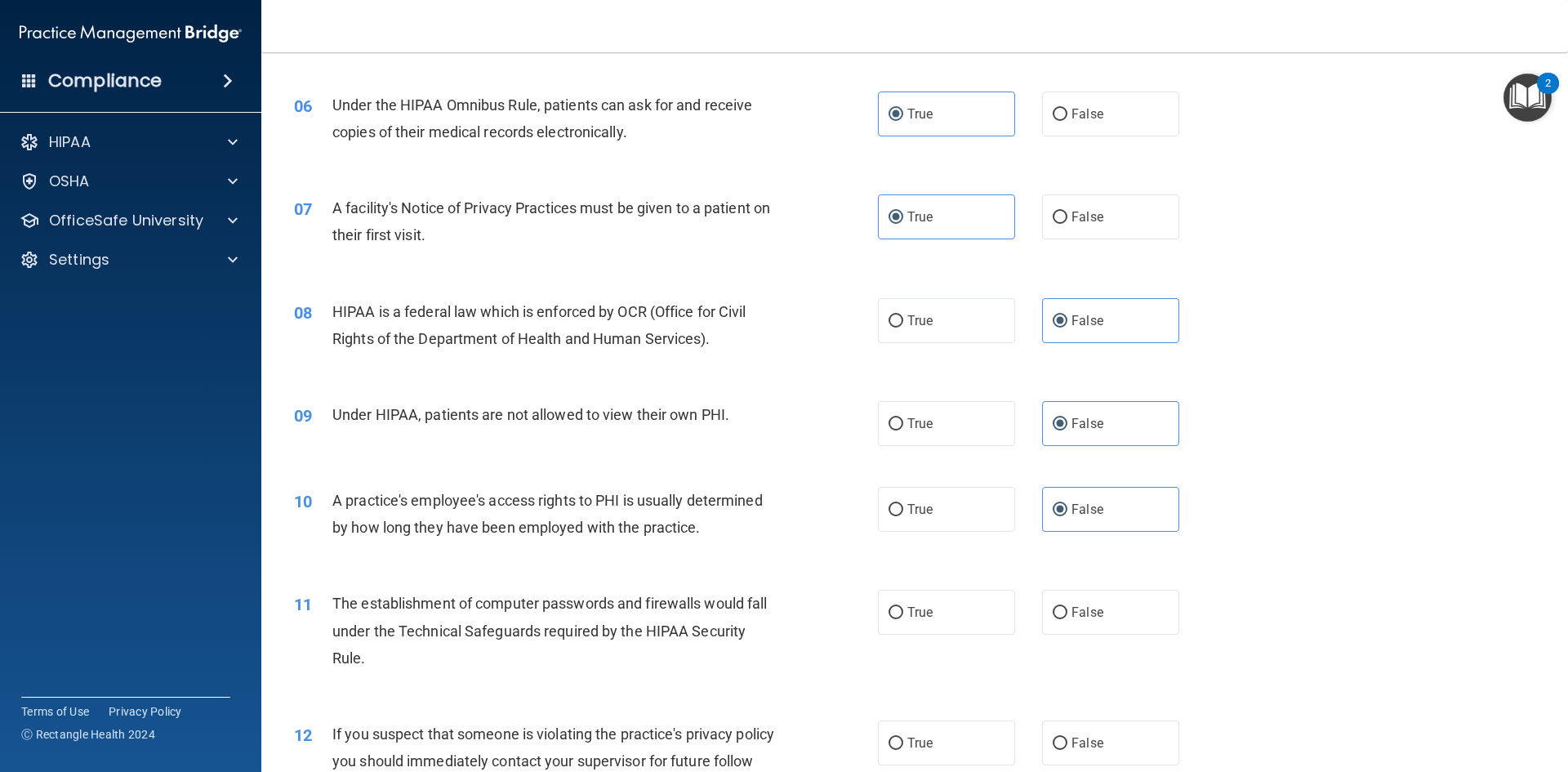
scroll to position [735, 0]
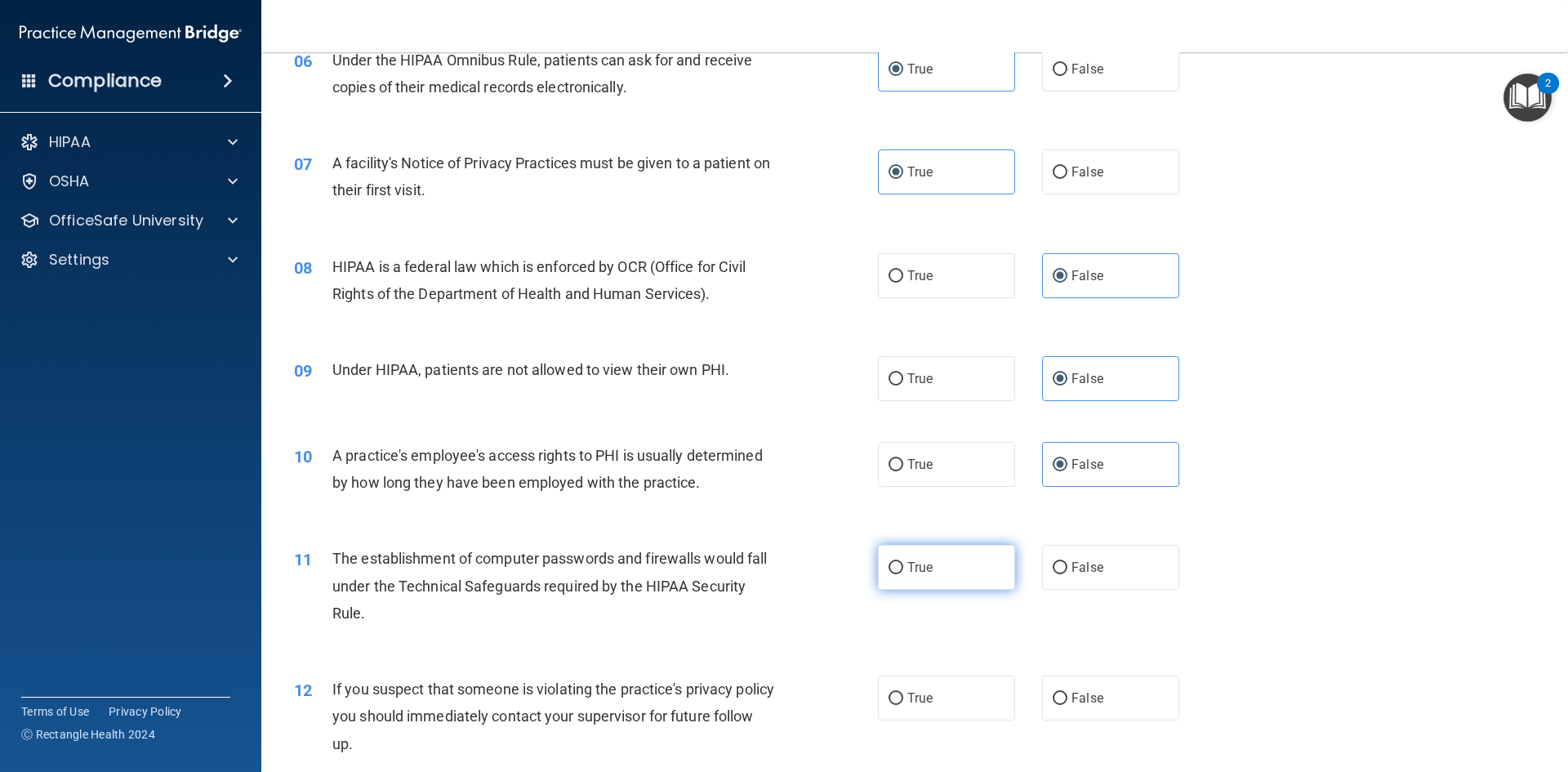
click at [922, 561] on span "True" at bounding box center [919, 568] width 25 height 16
click at [903, 562] on input "True" at bounding box center [895, 568] width 15 height 12
radio input "true"
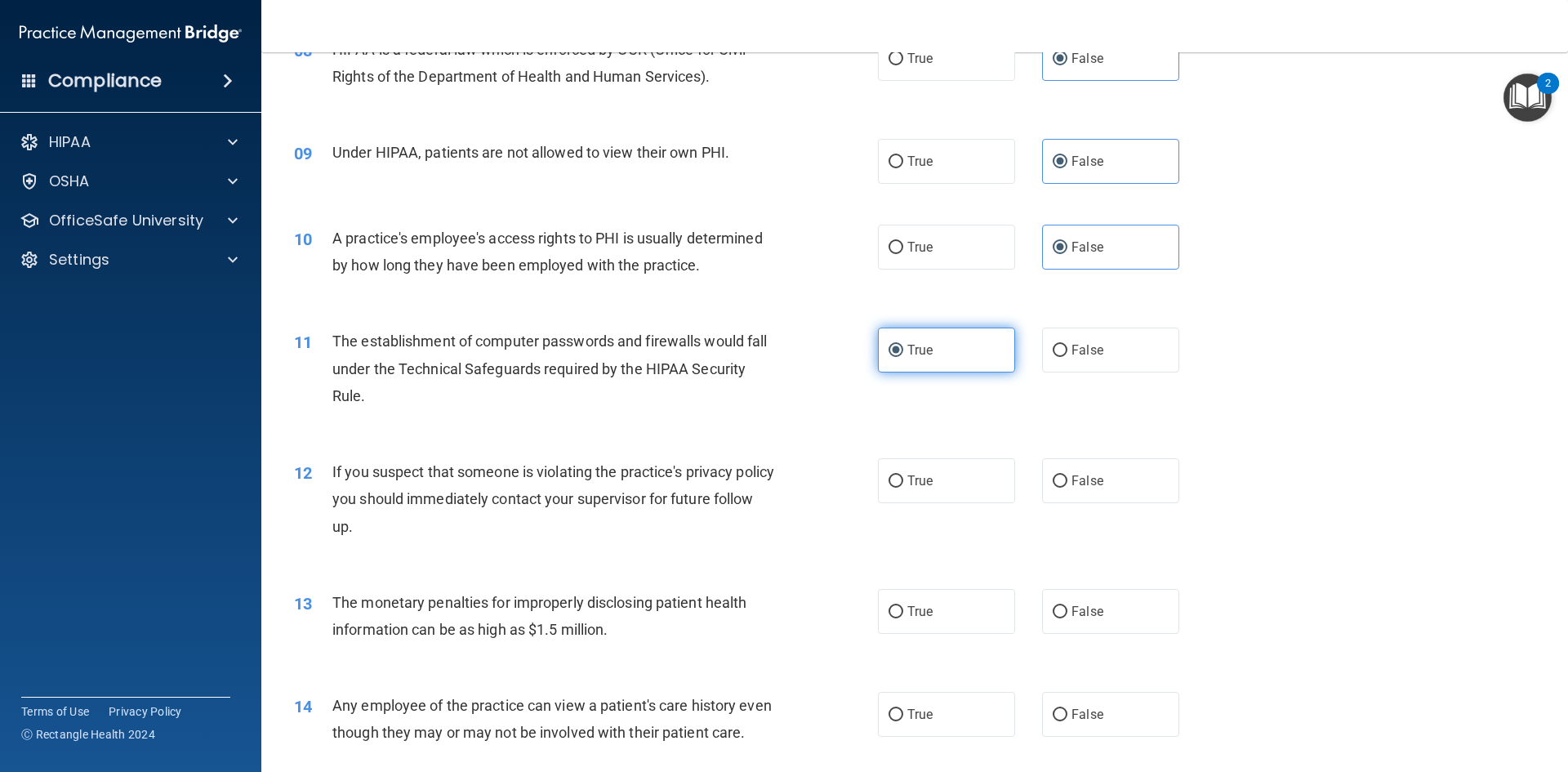
scroll to position [980, 0]
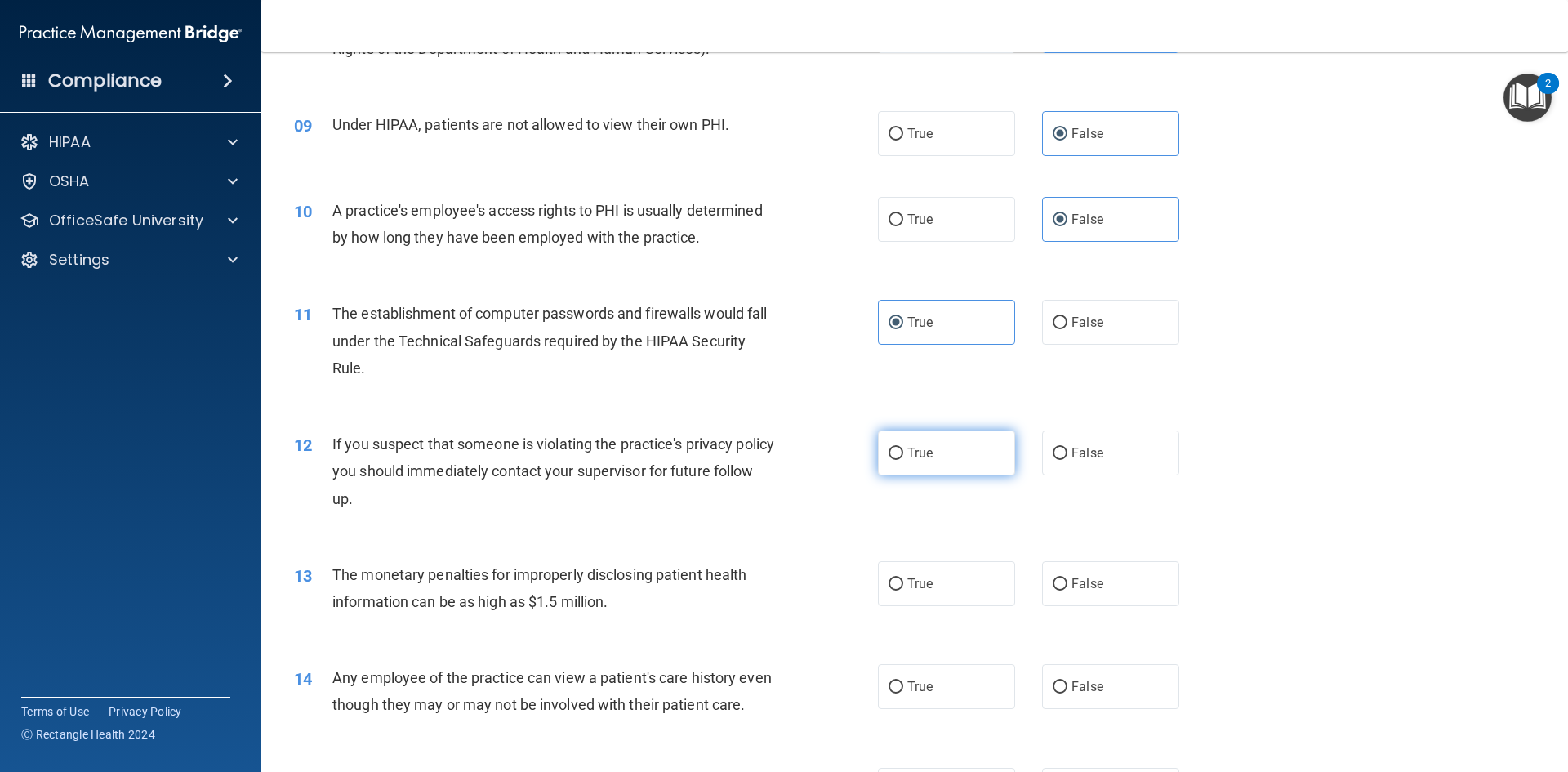
click at [911, 448] on span "True" at bounding box center [919, 453] width 25 height 16
click at [903, 448] on input "True" at bounding box center [895, 453] width 15 height 12
radio input "true"
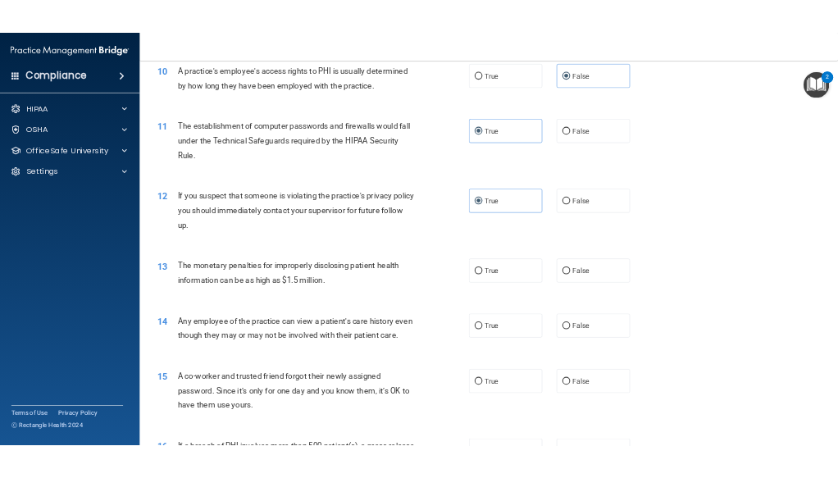
scroll to position [1148, 0]
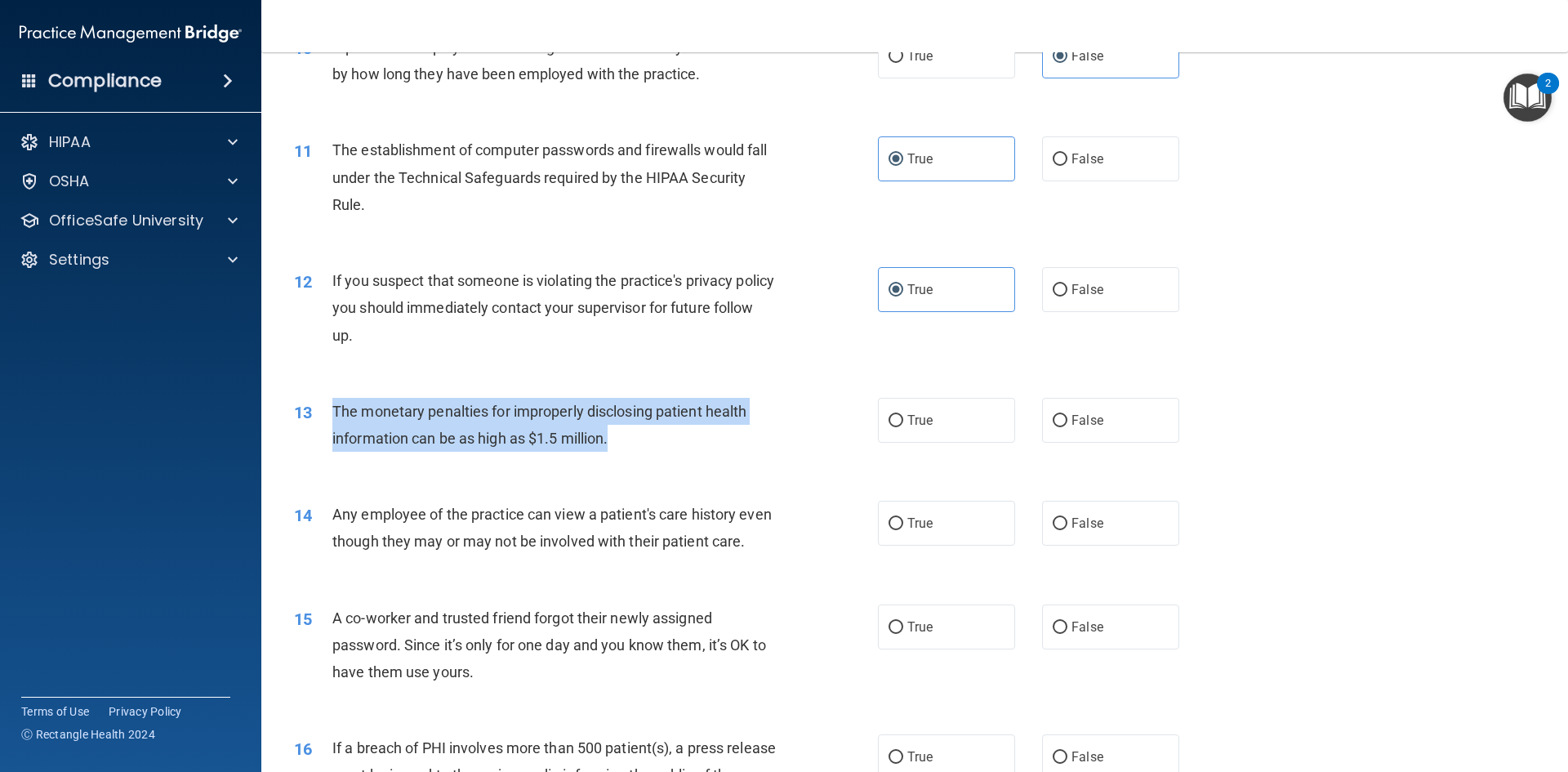
drag, startPoint x: 332, startPoint y: 409, endPoint x: 732, endPoint y: 438, distance: 401.0
click at [732, 438] on div "The monetary penalties for improperly disclosing patient health information can…" at bounding box center [560, 424] width 457 height 54
copy span "The monetary penalties for improperly disclosing patient health information can…"
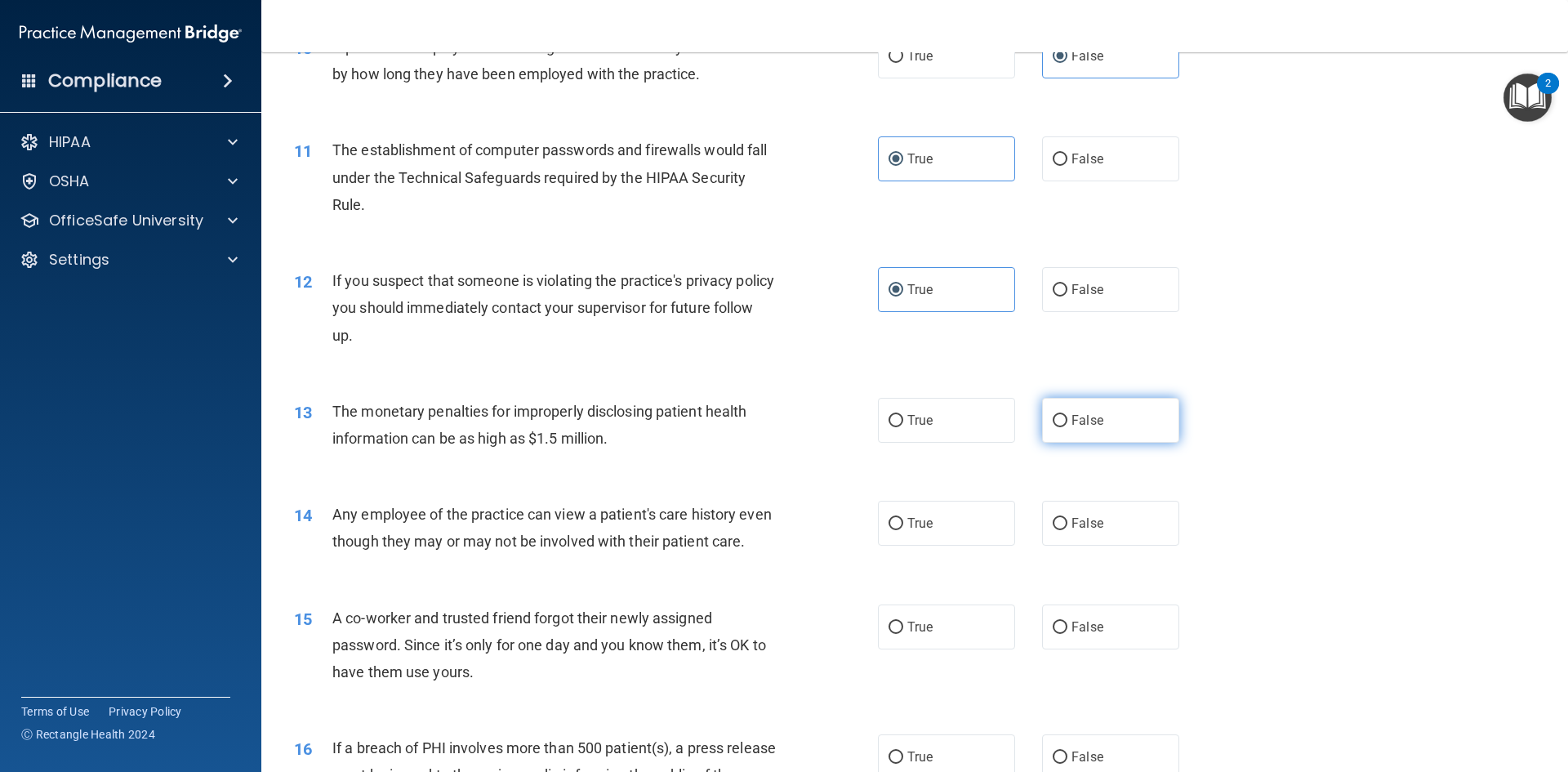
click at [1050, 400] on label "False" at bounding box center [1111, 419] width 137 height 45
click at [1052, 415] on input "False" at bounding box center [1059, 421] width 15 height 12
radio input "true"
click at [907, 520] on span "True" at bounding box center [919, 524] width 25 height 16
click at [903, 520] on input "True" at bounding box center [895, 524] width 15 height 12
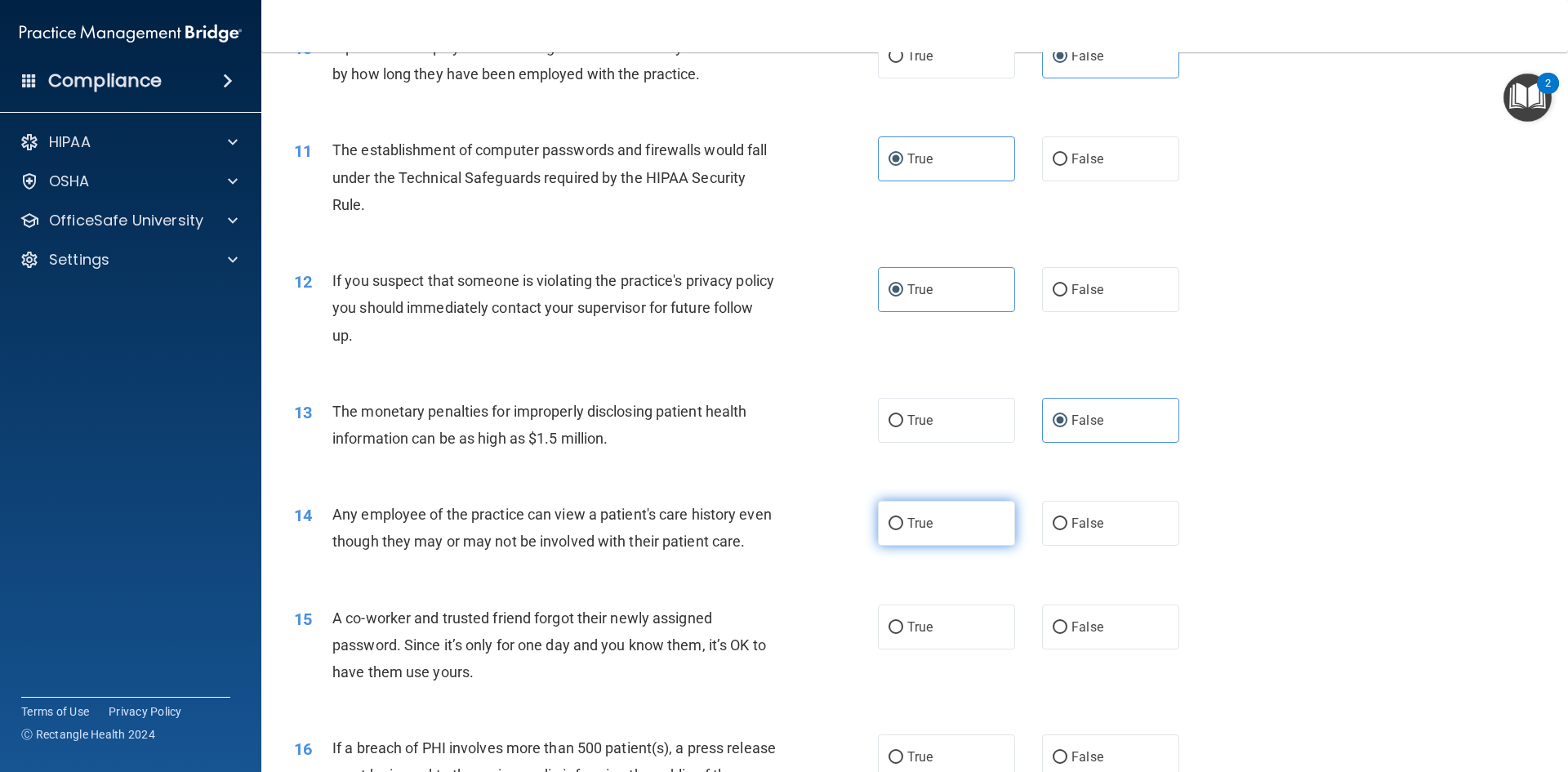
radio input "true"
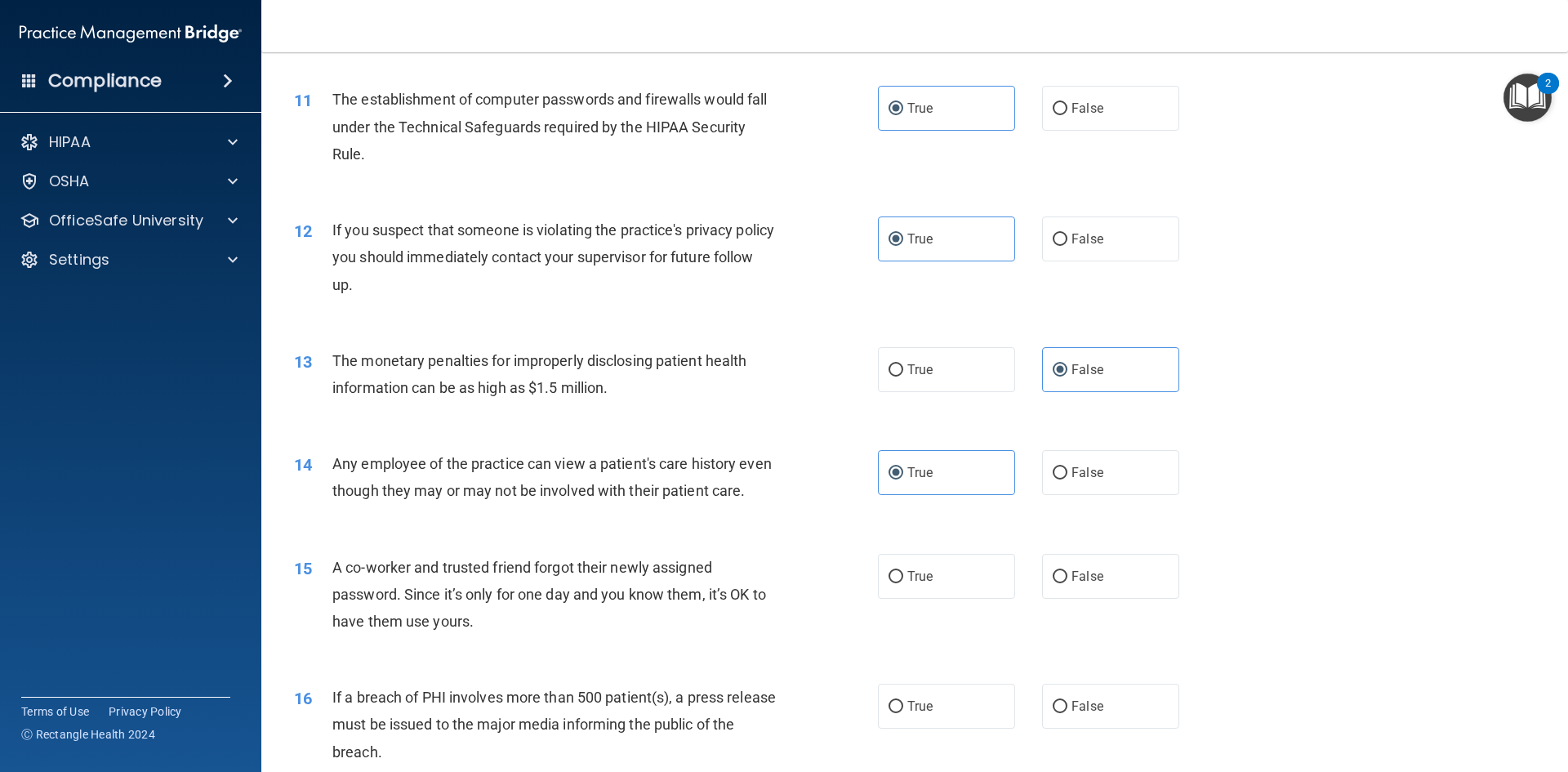
scroll to position [1307, 0]
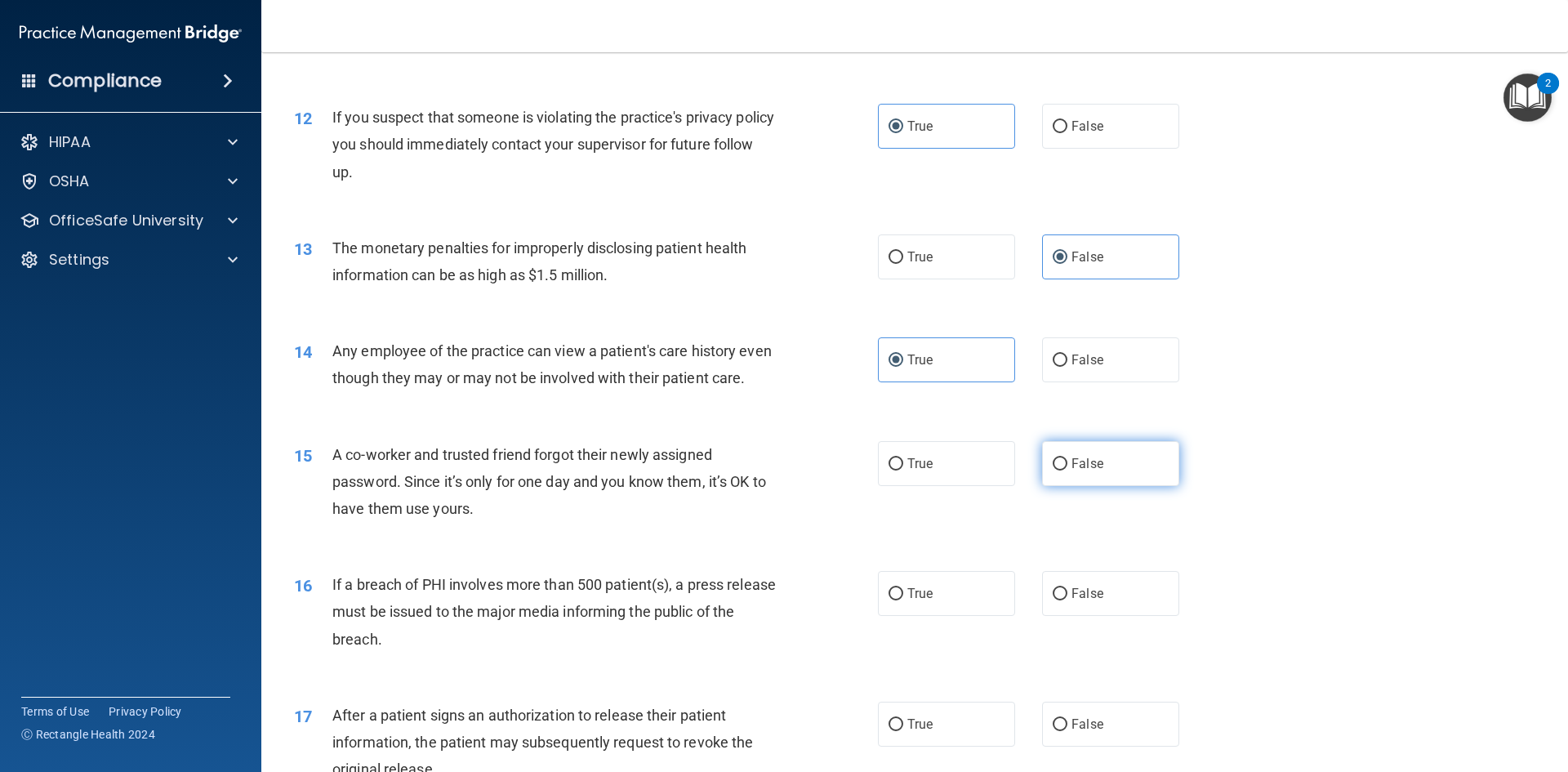
click at [1088, 471] on span "False" at bounding box center [1087, 464] width 32 height 16
click at [1067, 470] on input "False" at bounding box center [1059, 464] width 15 height 12
radio input "true"
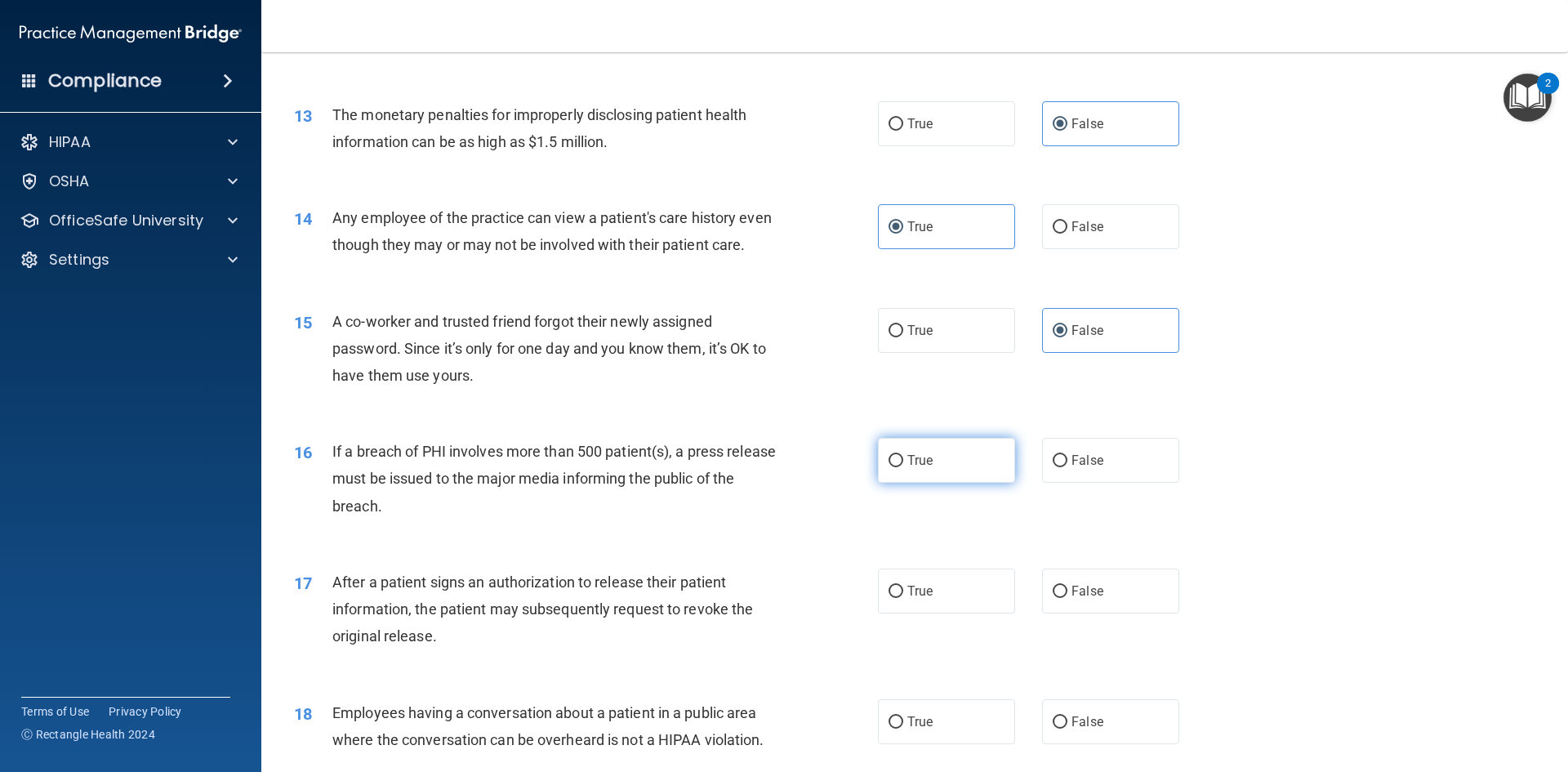
scroll to position [1470, 0]
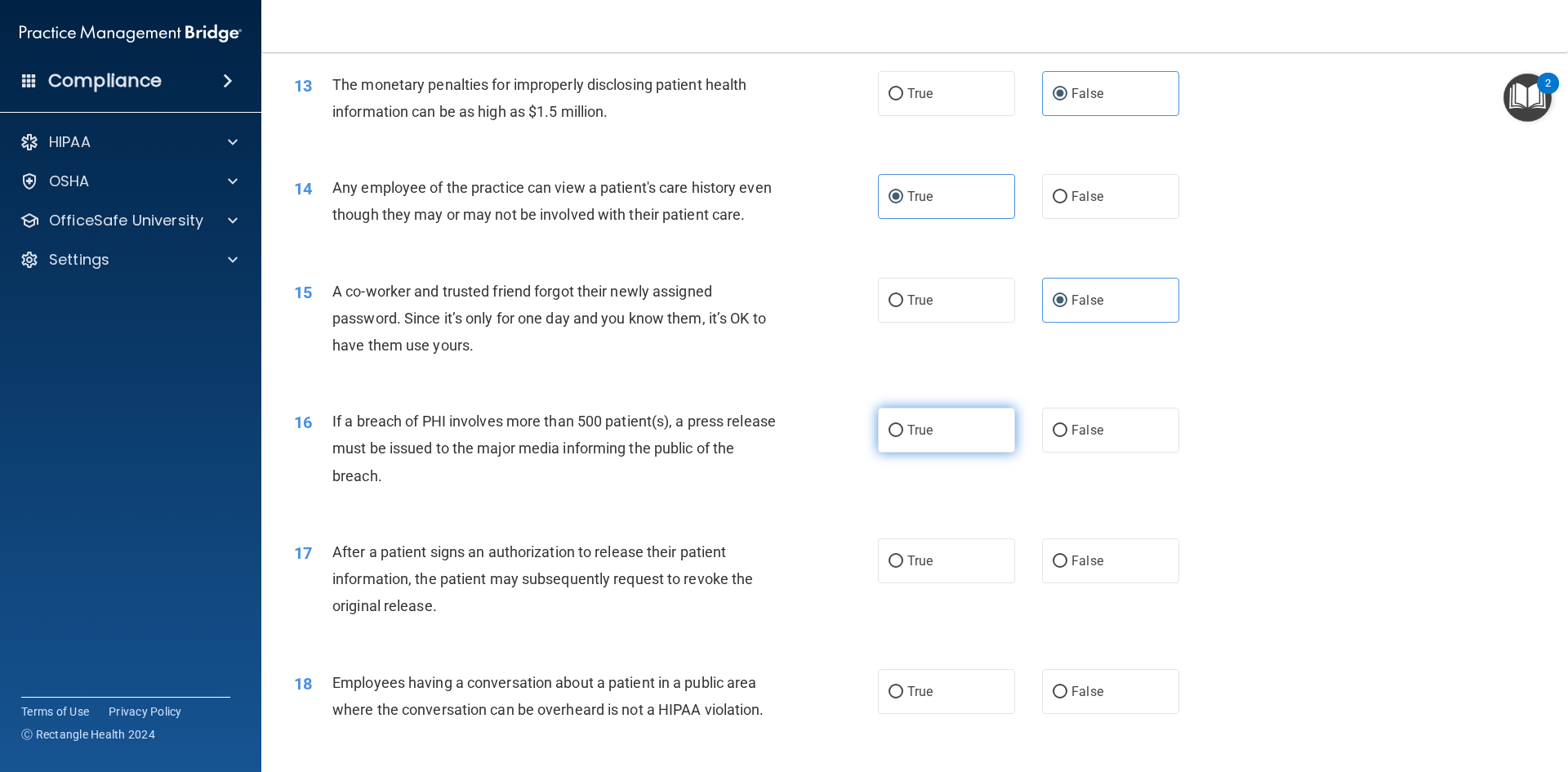
click at [953, 452] on label "True" at bounding box center [947, 429] width 137 height 45
click at [903, 437] on input "True" at bounding box center [895, 431] width 15 height 12
radio input "true"
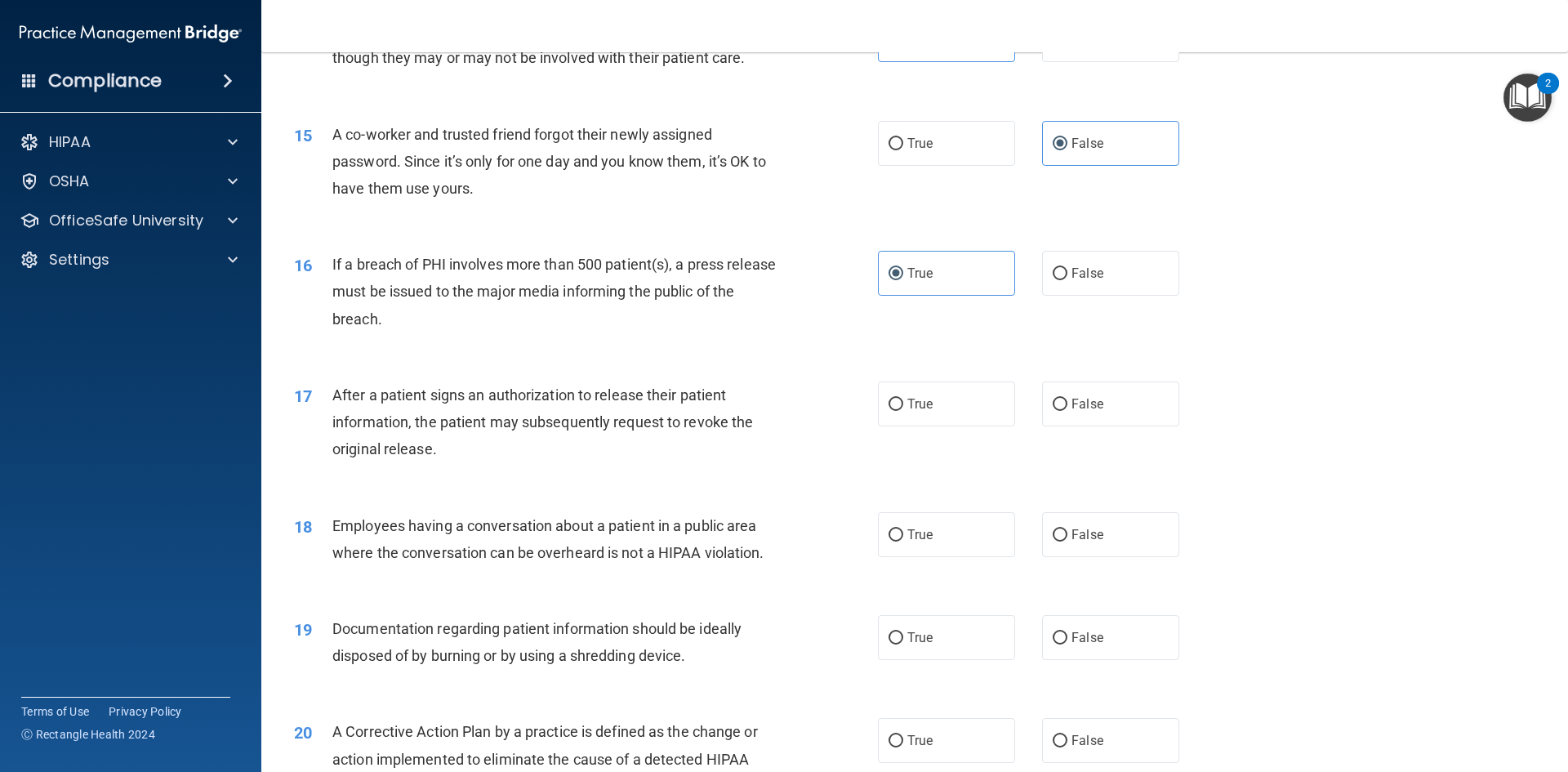
scroll to position [1634, 0]
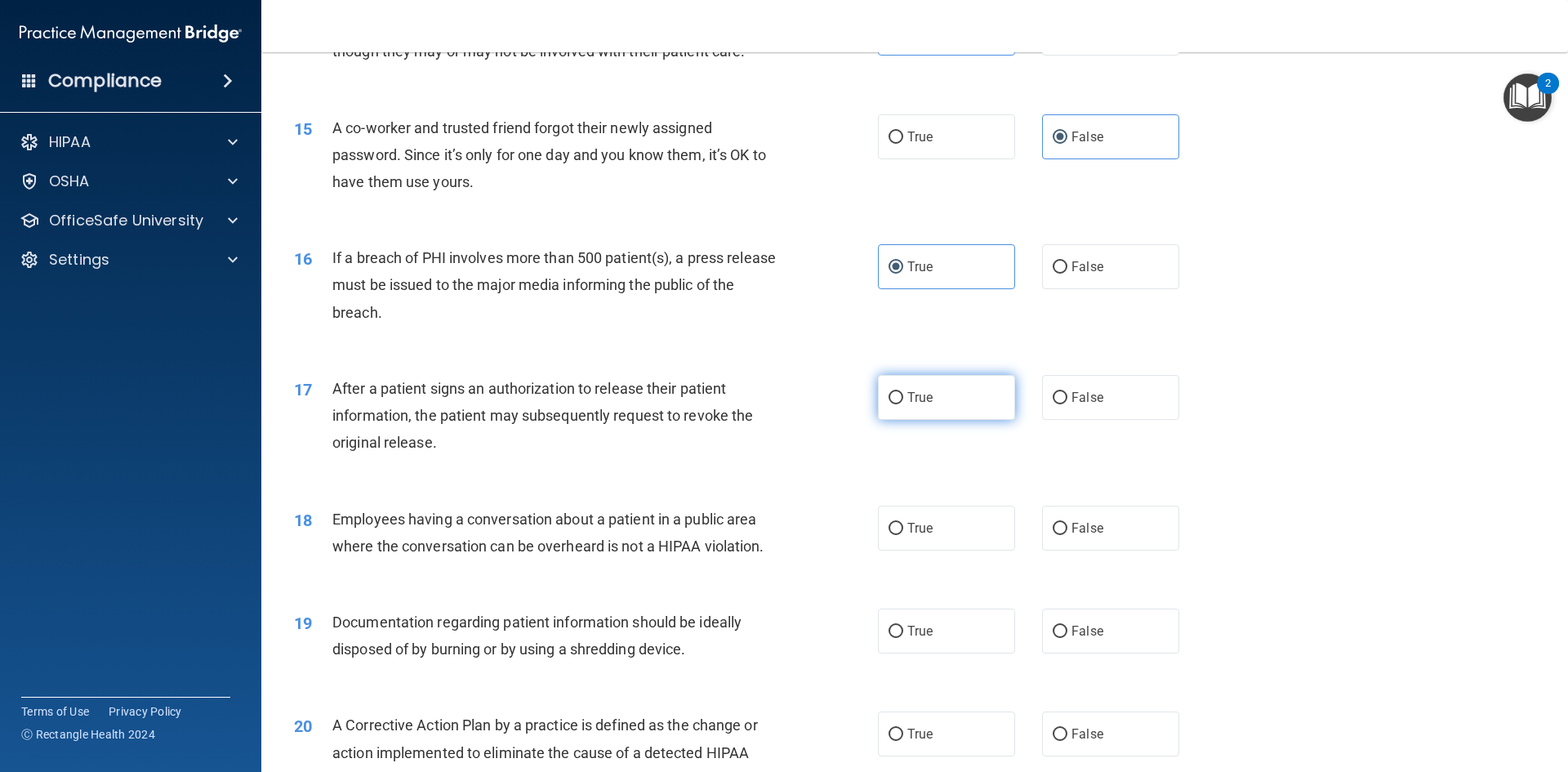
click at [957, 420] on label "True" at bounding box center [947, 396] width 137 height 45
click at [903, 404] on input "True" at bounding box center [895, 398] width 15 height 12
radio input "true"
click at [1101, 551] on label "False" at bounding box center [1111, 528] width 137 height 45
click at [1067, 535] on input "False" at bounding box center [1059, 529] width 15 height 12
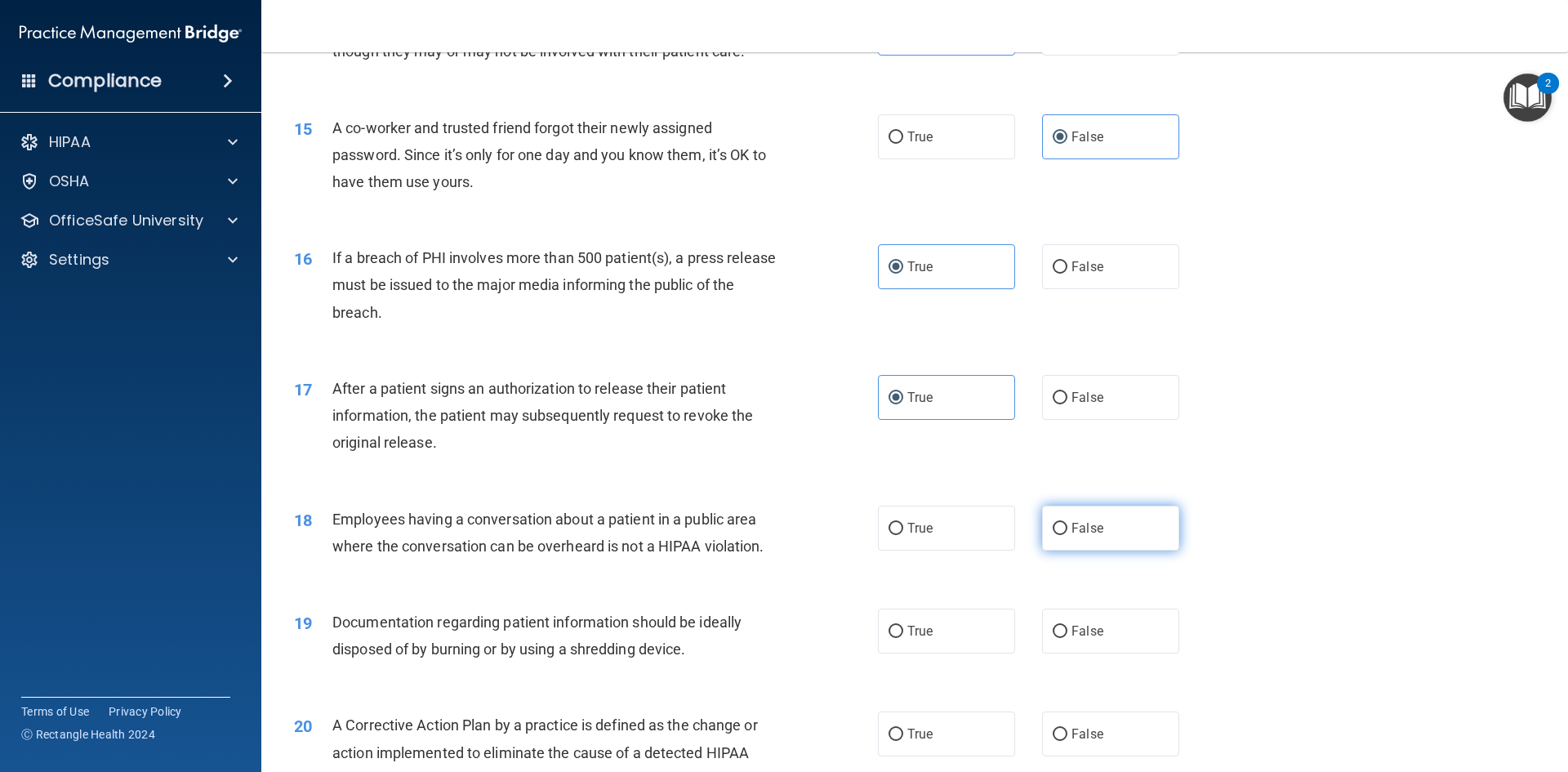
radio input "true"
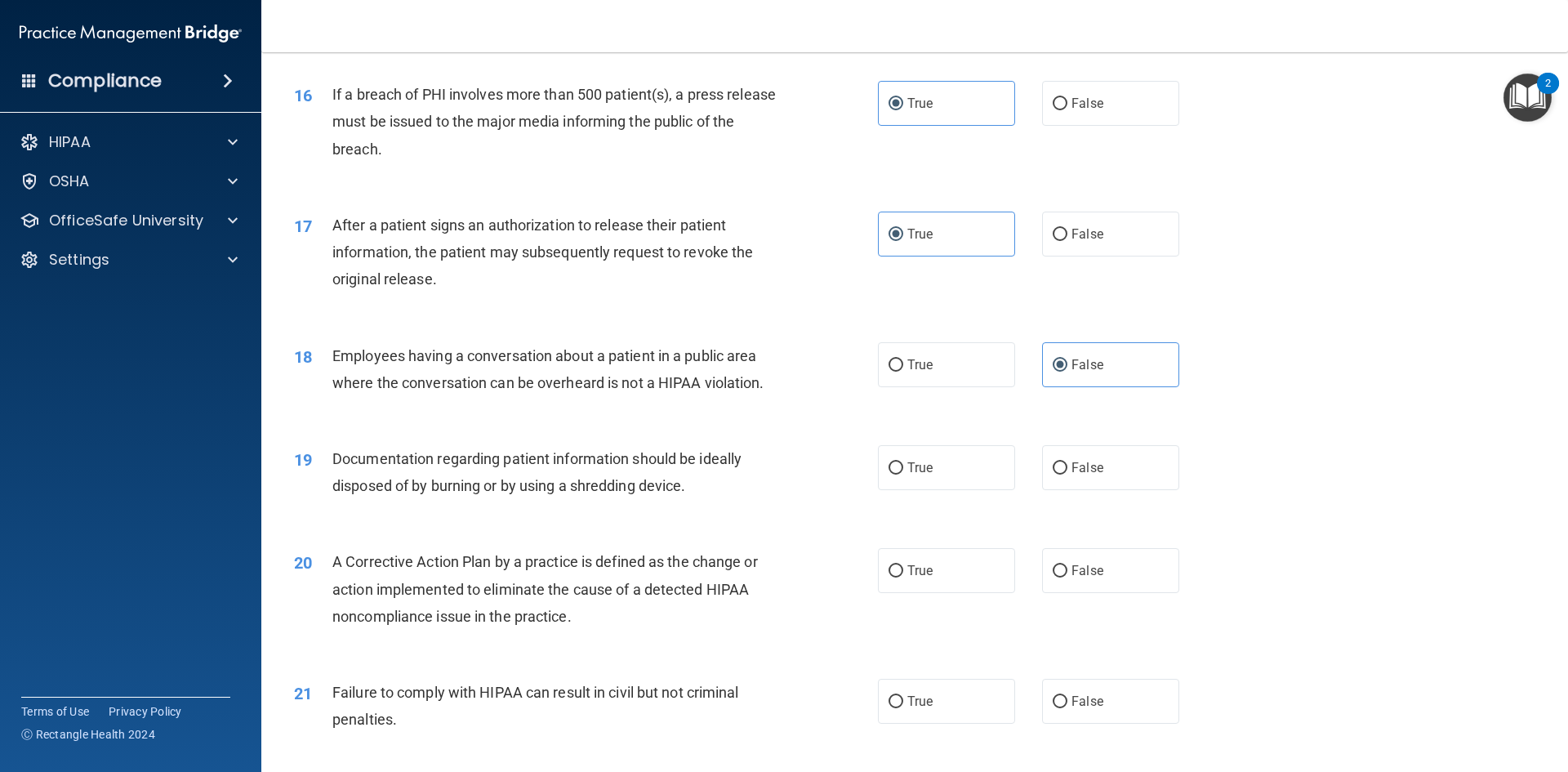
scroll to position [1880, 0]
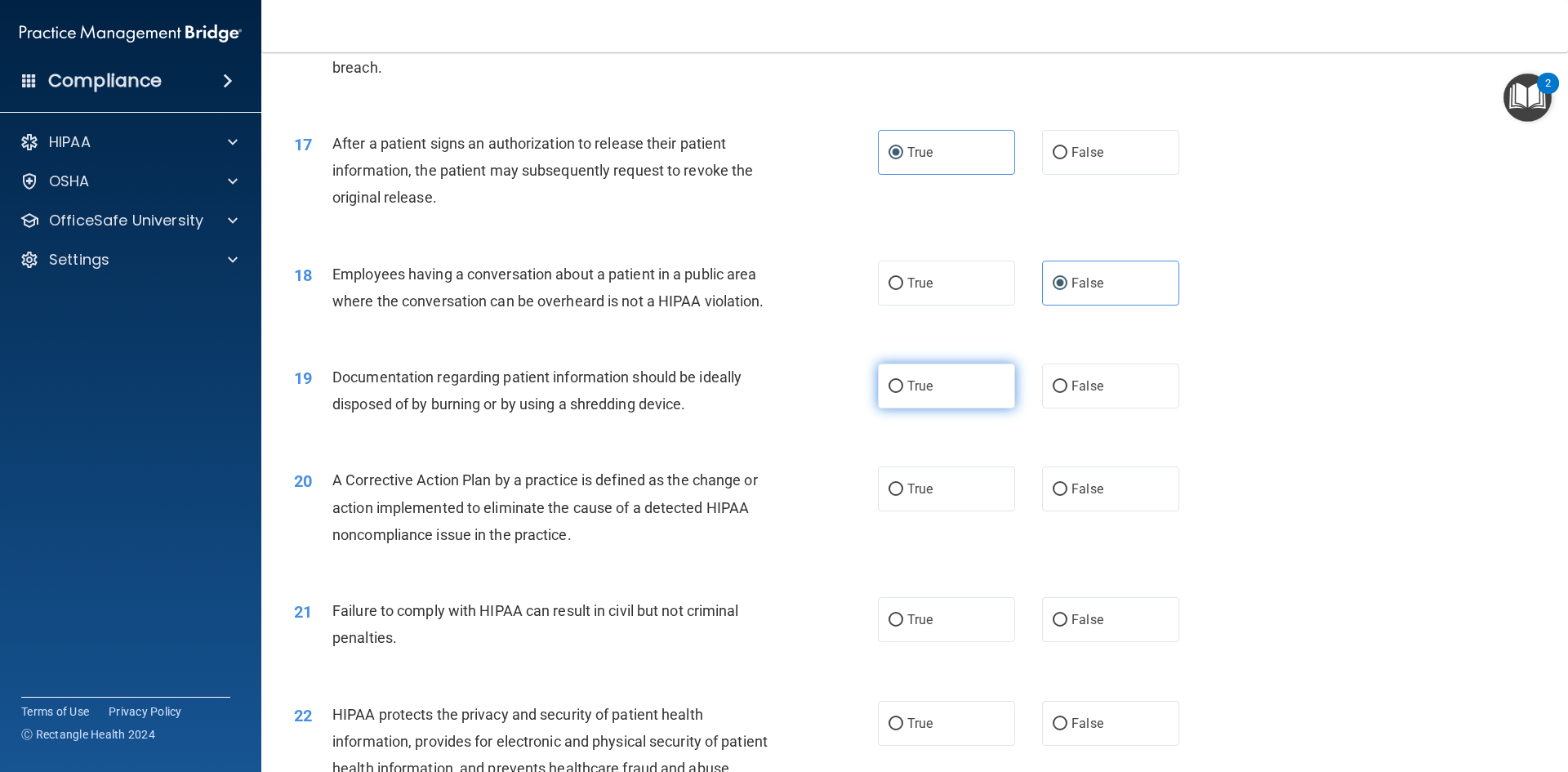
drag, startPoint x: 924, startPoint y: 410, endPoint x: 920, endPoint y: 425, distance: 15.5
click at [924, 393] on span "True" at bounding box center [919, 386] width 25 height 16
click at [903, 393] on input "True" at bounding box center [895, 386] width 15 height 12
radio input "true"
click at [973, 511] on label "True" at bounding box center [947, 488] width 137 height 45
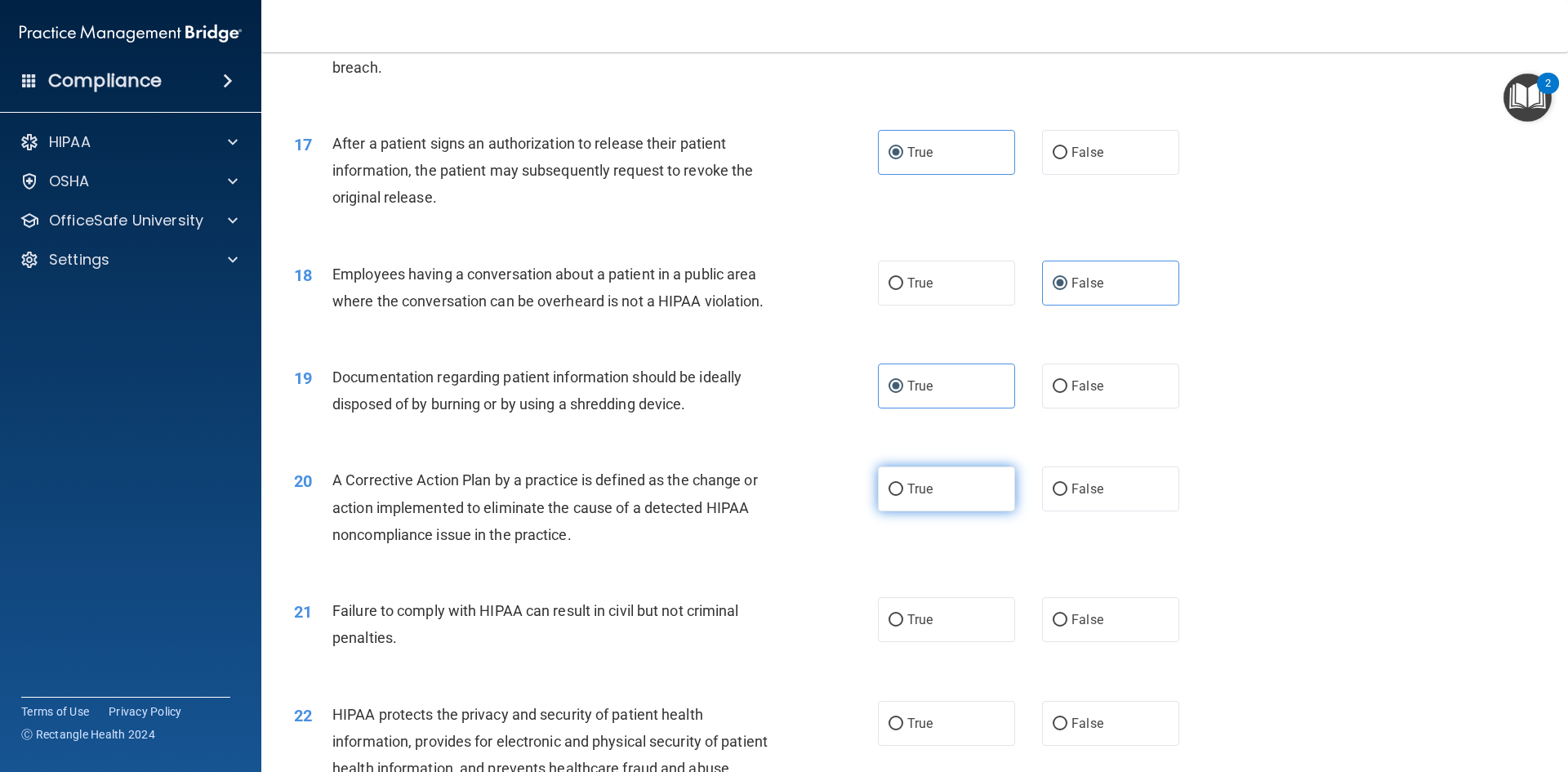
click at [903, 496] on input "True" at bounding box center [895, 490] width 15 height 12
radio input "true"
click at [1054, 627] on input "False" at bounding box center [1059, 621] width 15 height 12
radio input "true"
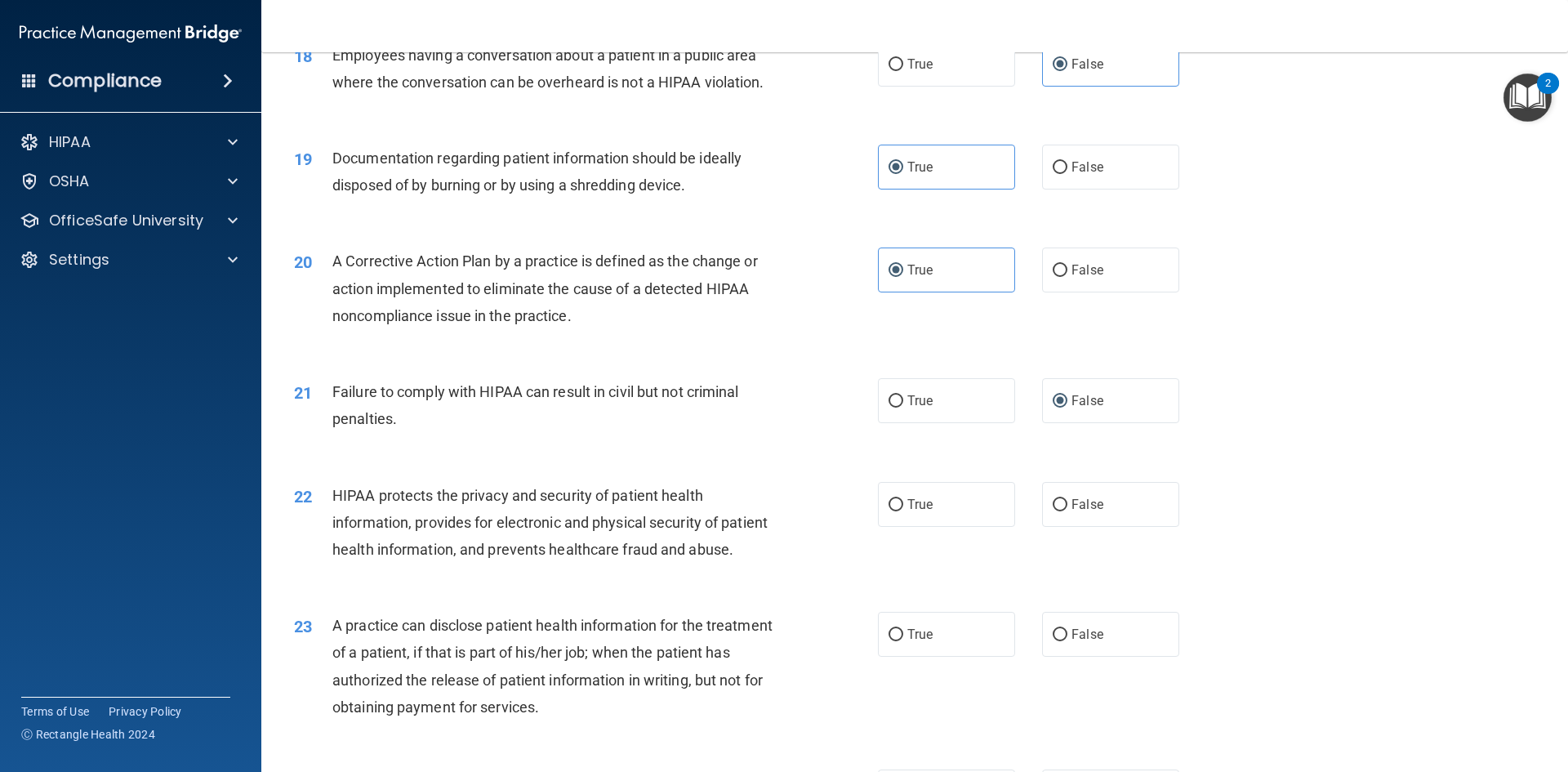
scroll to position [2125, 0]
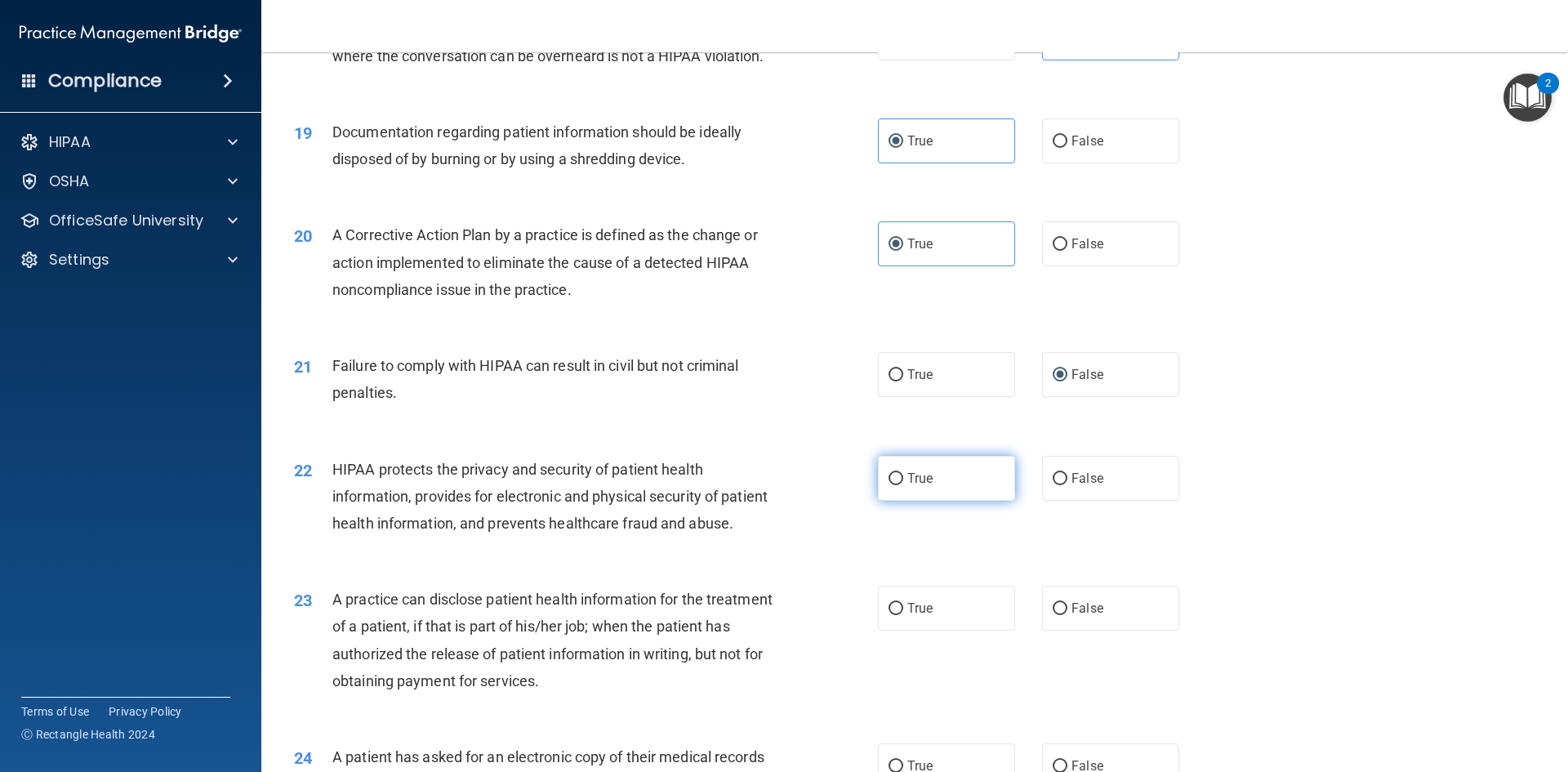
click at [910, 486] on span "True" at bounding box center [919, 478] width 25 height 16
click at [903, 485] on input "True" at bounding box center [895, 479] width 15 height 12
radio input "true"
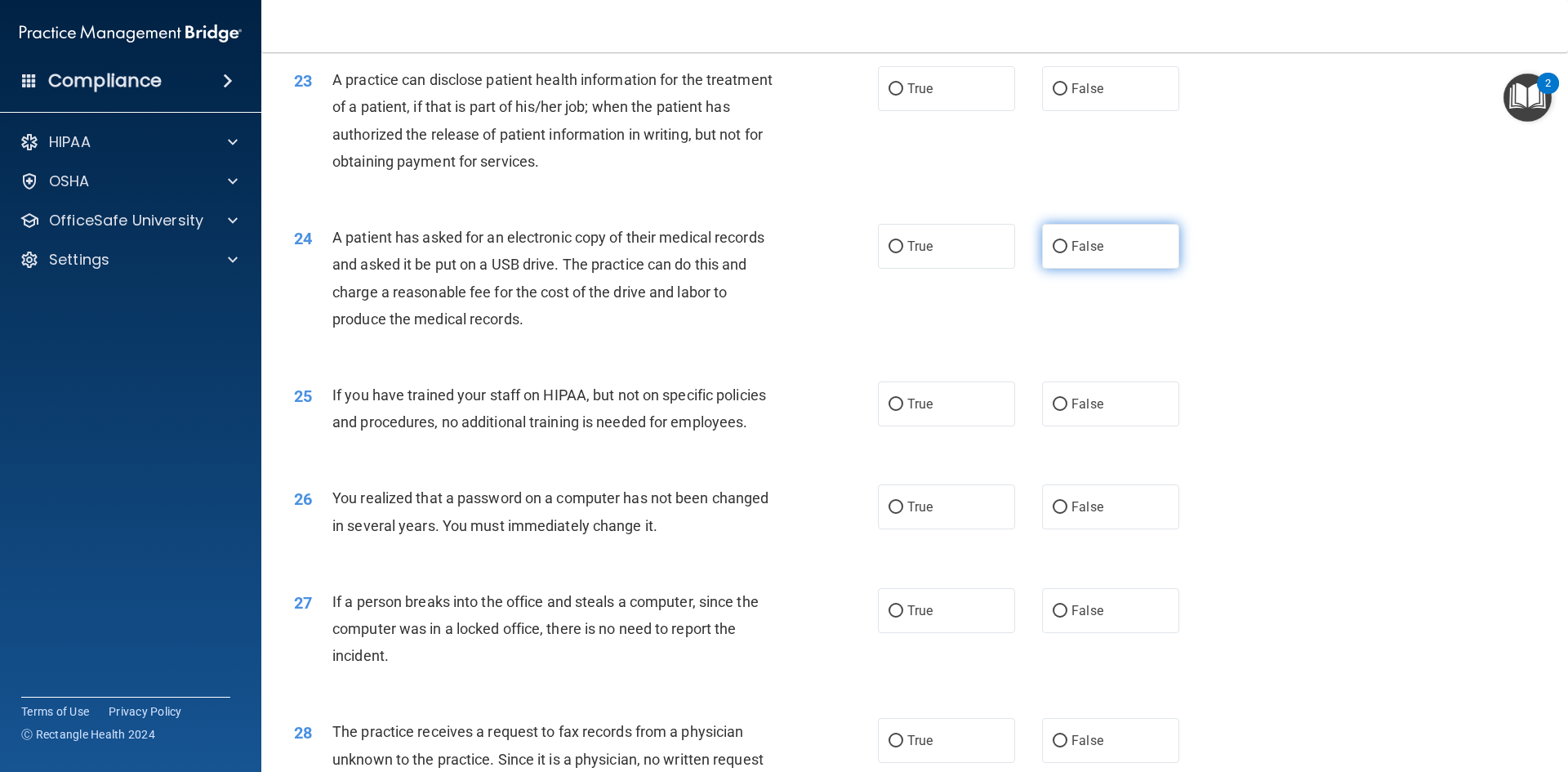
scroll to position [2630, 0]
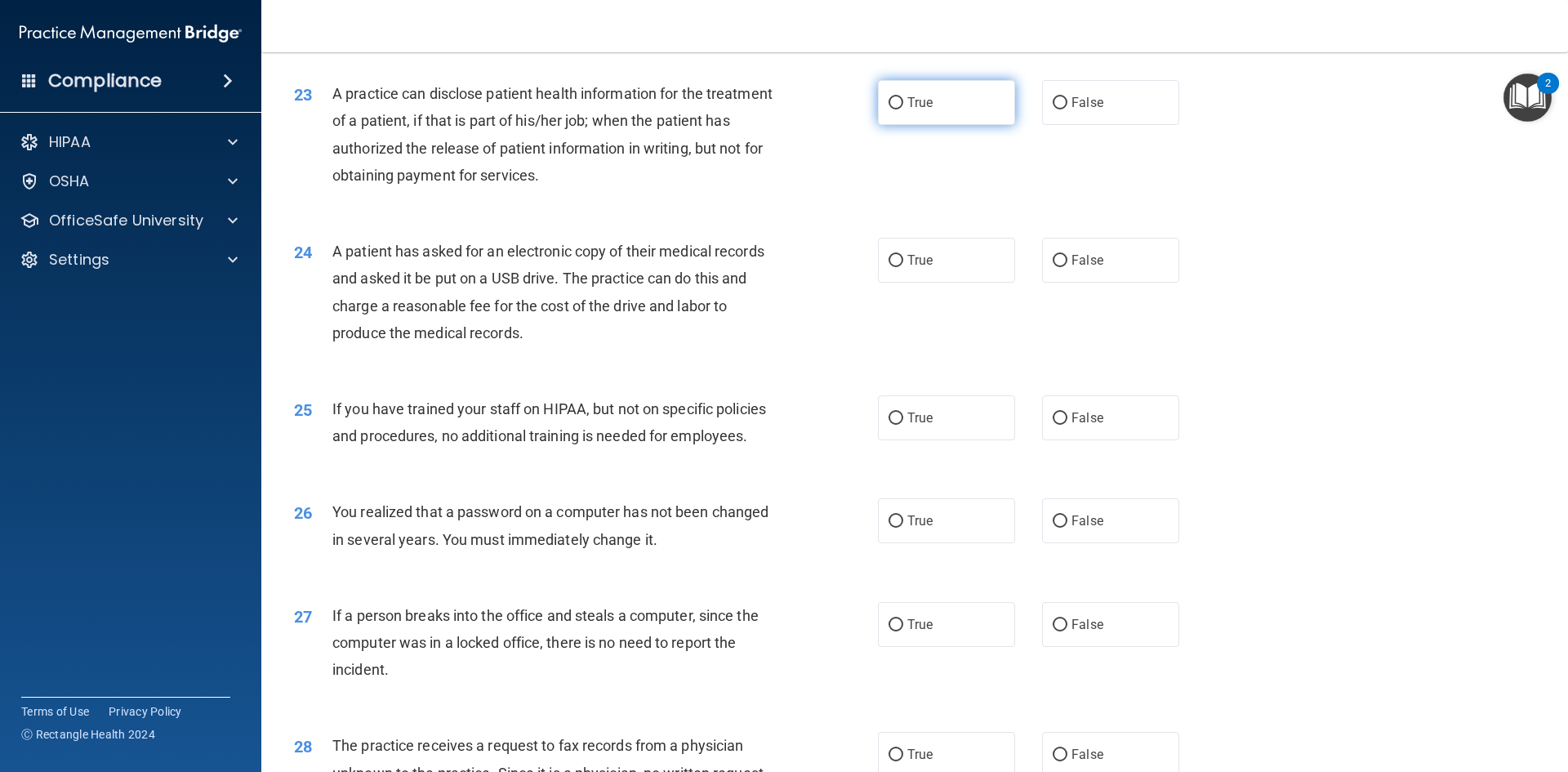
click at [893, 110] on input "True" at bounding box center [895, 104] width 15 height 12
radio input "true"
click at [1115, 283] on label "False" at bounding box center [1111, 260] width 137 height 45
click at [1067, 267] on input "False" at bounding box center [1059, 261] width 15 height 12
radio input "true"
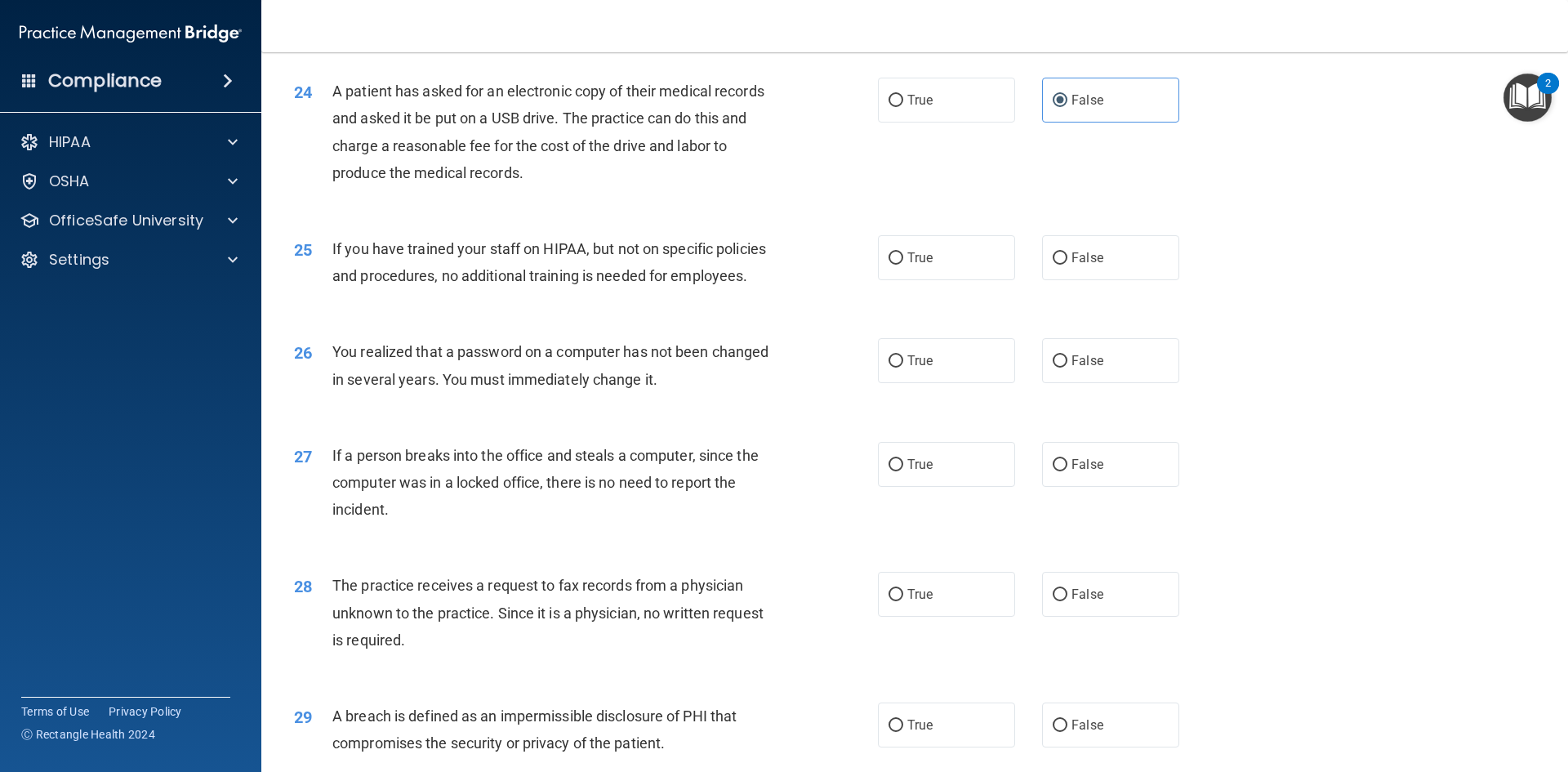
scroll to position [2793, 0]
click at [1106, 277] on label "False" at bounding box center [1111, 254] width 137 height 45
click at [1067, 261] on input "False" at bounding box center [1059, 255] width 15 height 12
radio input "true"
click at [1082, 380] on label "False" at bounding box center [1111, 357] width 137 height 45
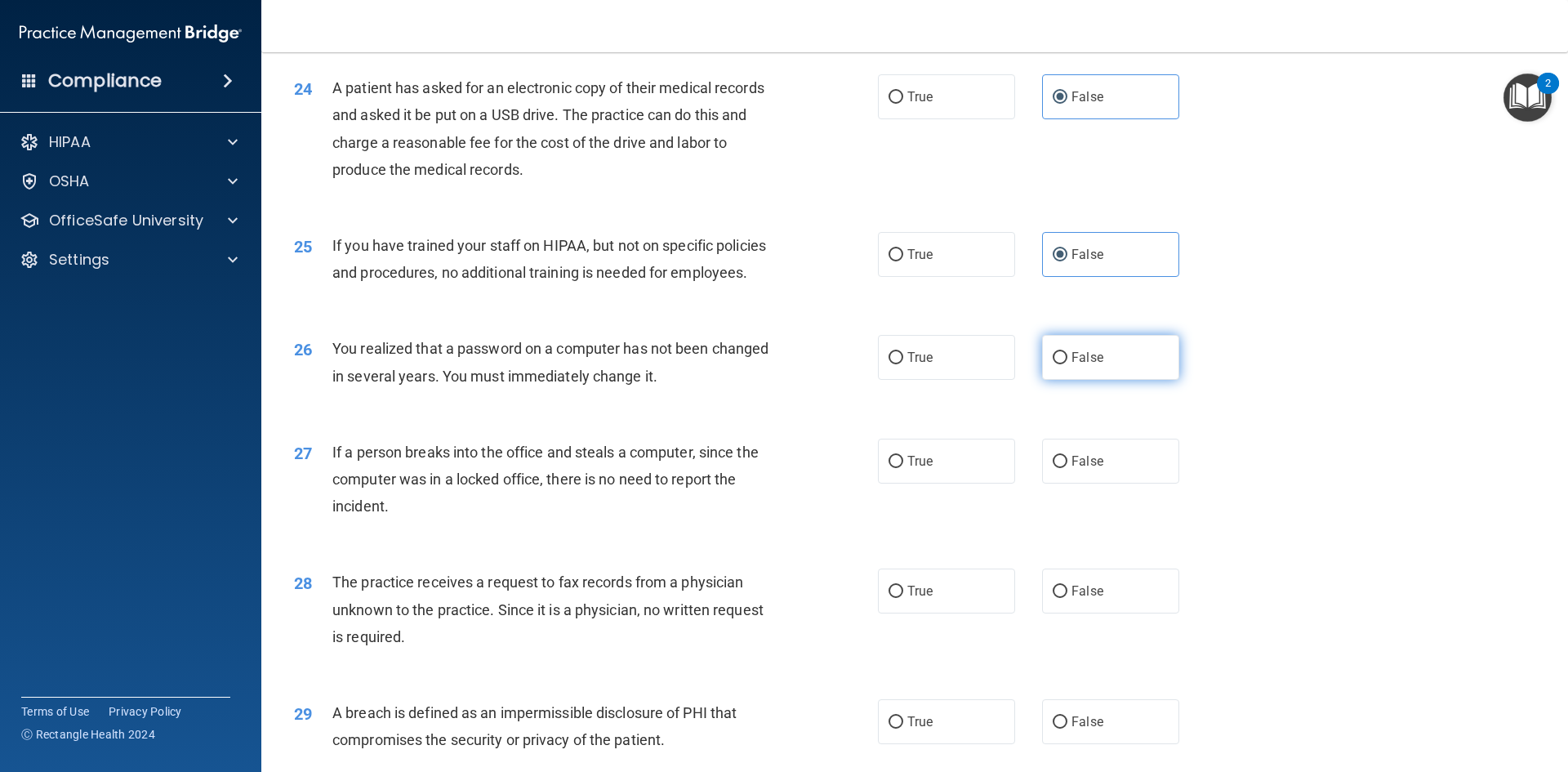
click at [1067, 365] on input "False" at bounding box center [1059, 359] width 15 height 12
radio input "true"
click at [1060, 484] on label "False" at bounding box center [1111, 460] width 137 height 45
click at [1060, 468] on input "False" at bounding box center [1059, 462] width 15 height 12
radio input "true"
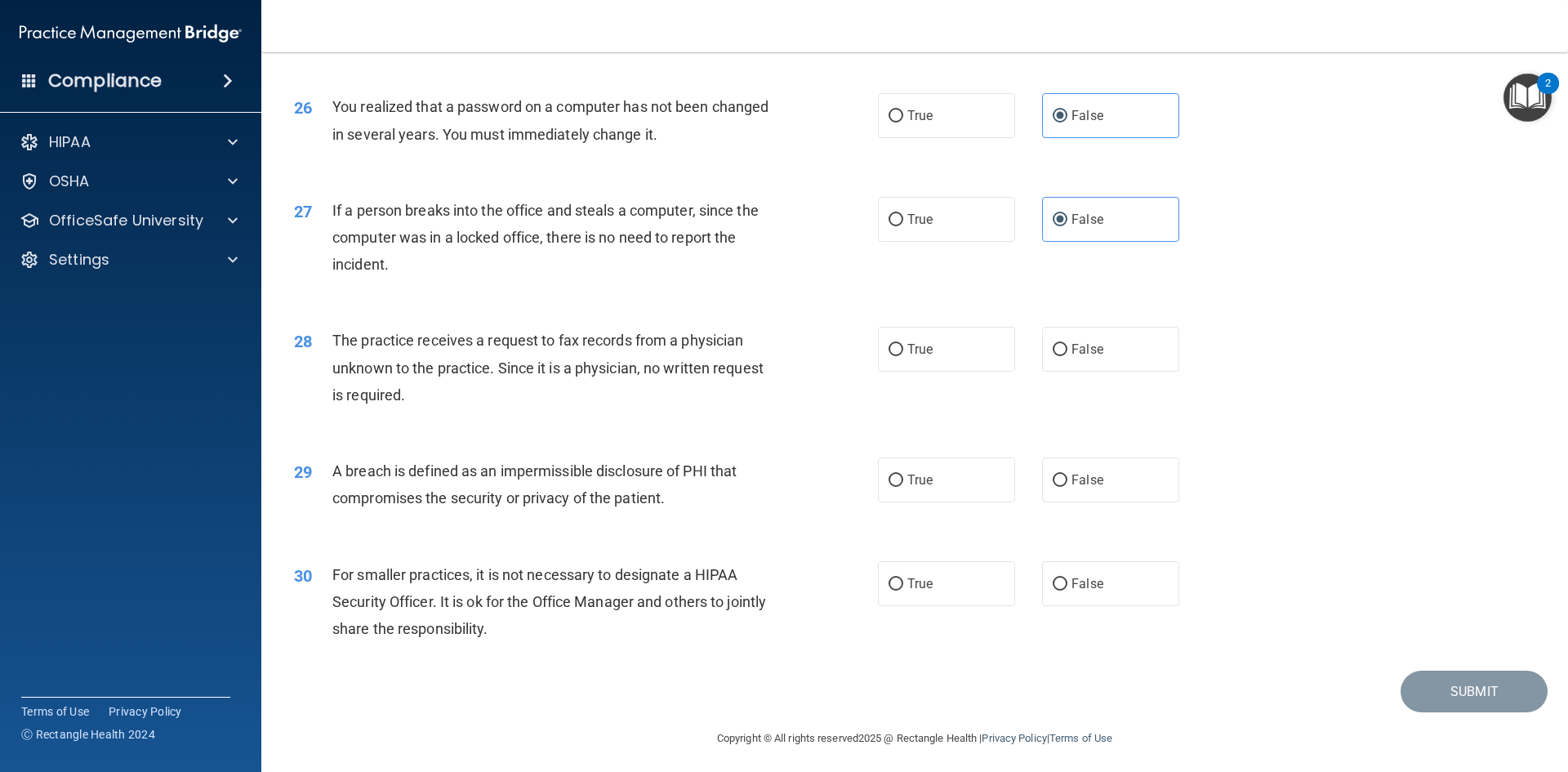
scroll to position [3038, 0]
click at [1140, 369] on label "False" at bounding box center [1111, 346] width 137 height 45
click at [1067, 353] on input "False" at bounding box center [1059, 347] width 15 height 12
radio input "true"
click at [915, 499] on label "True" at bounding box center [947, 476] width 137 height 45
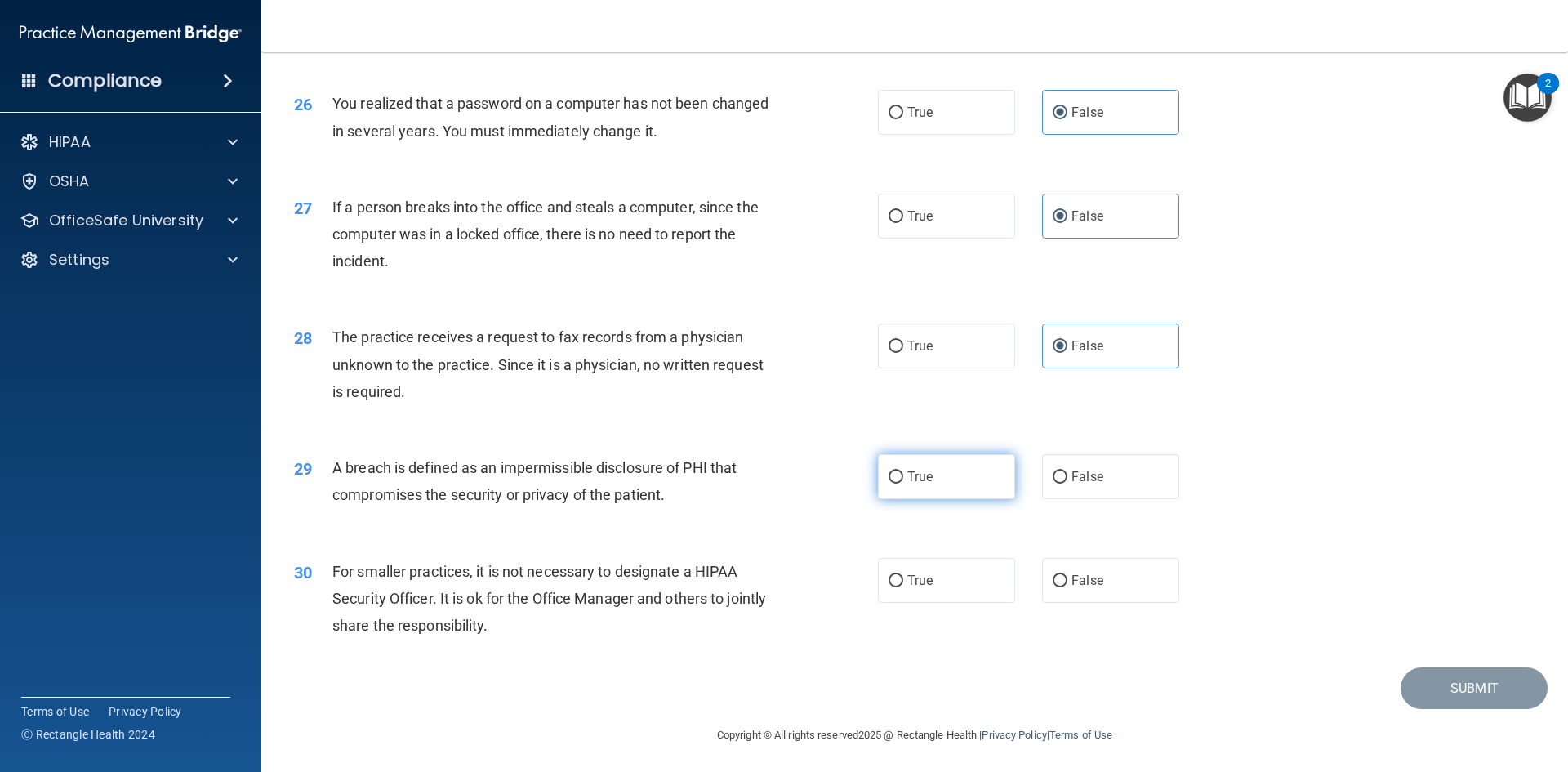
click at [903, 484] on input "True" at bounding box center [895, 477] width 15 height 12
radio input "true"
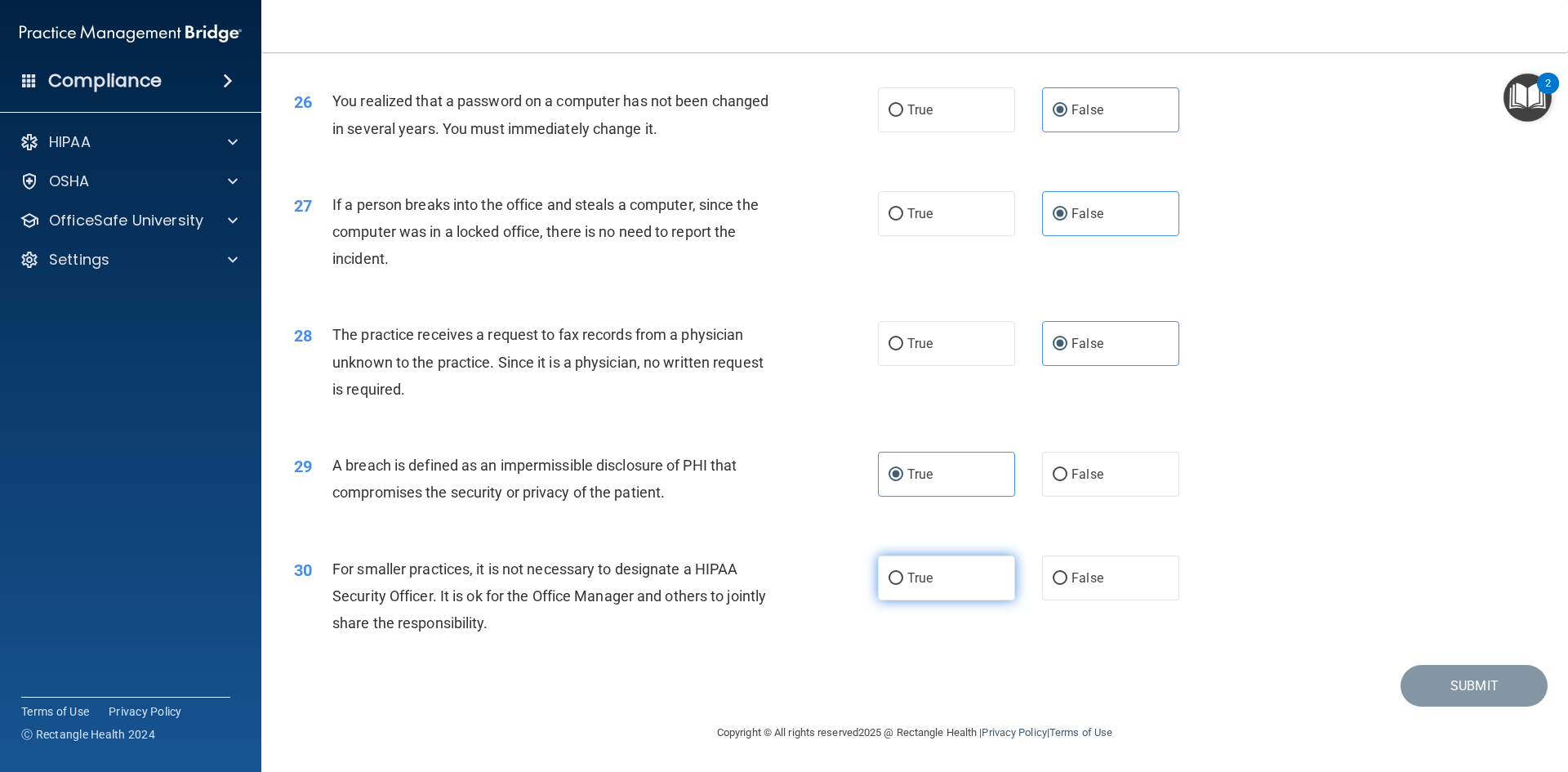
click at [920, 581] on span "True" at bounding box center [919, 579] width 25 height 16
click at [903, 581] on input "True" at bounding box center [895, 579] width 15 height 12
radio input "true"
click at [1434, 684] on button "Submit" at bounding box center [1474, 686] width 147 height 42
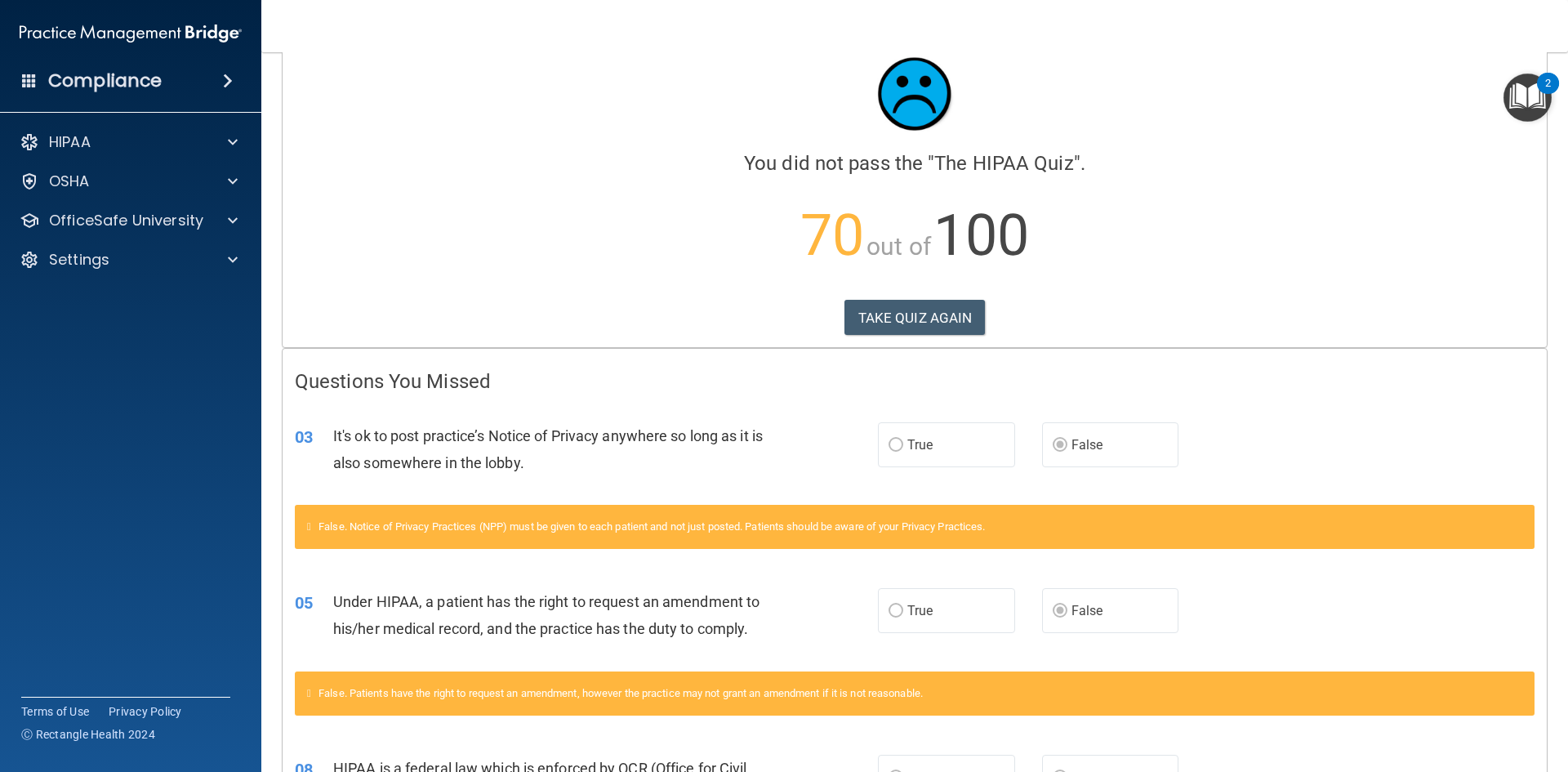
scroll to position [82, 0]
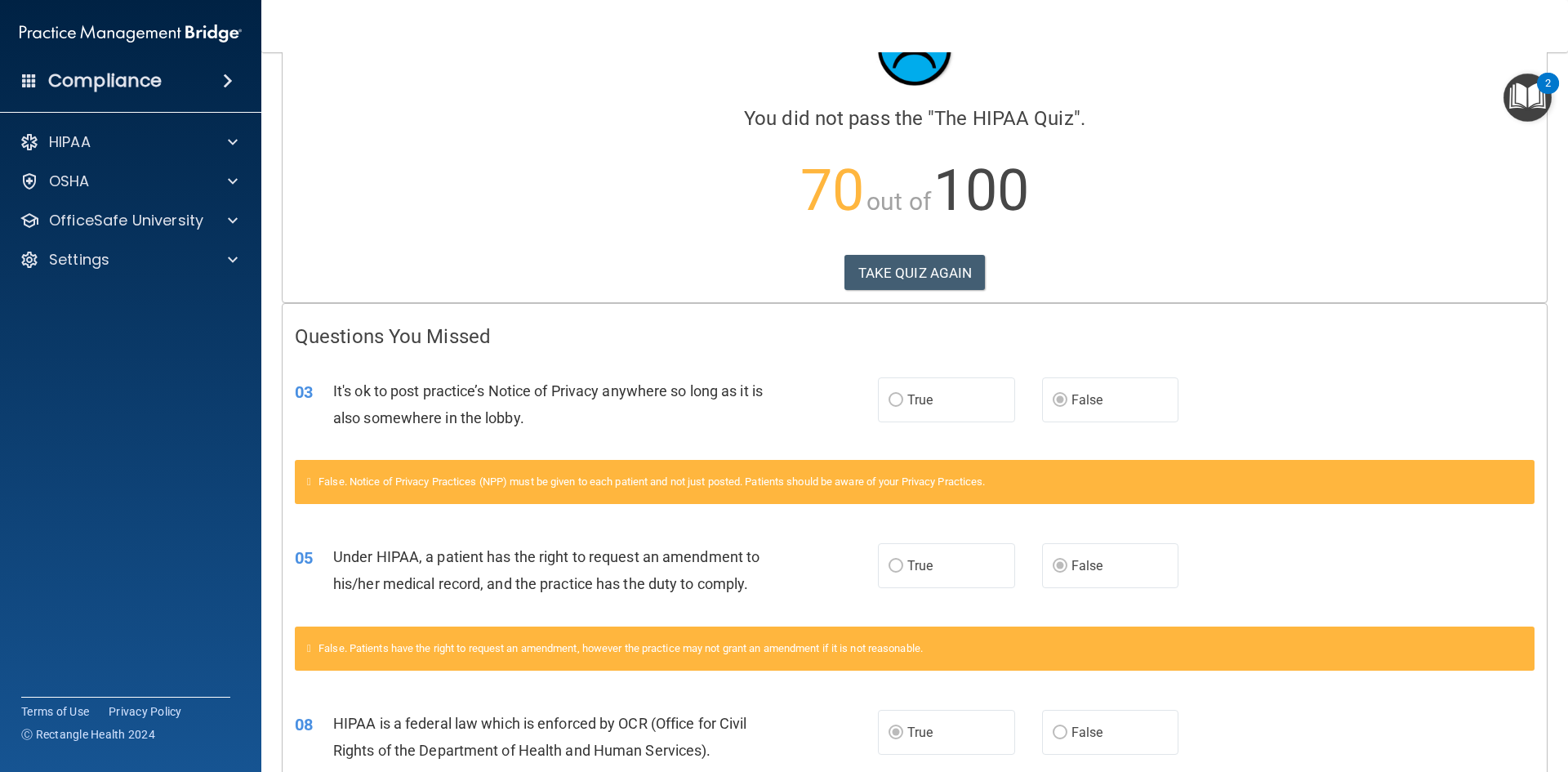
click at [952, 394] on label "True" at bounding box center [947, 399] width 137 height 45
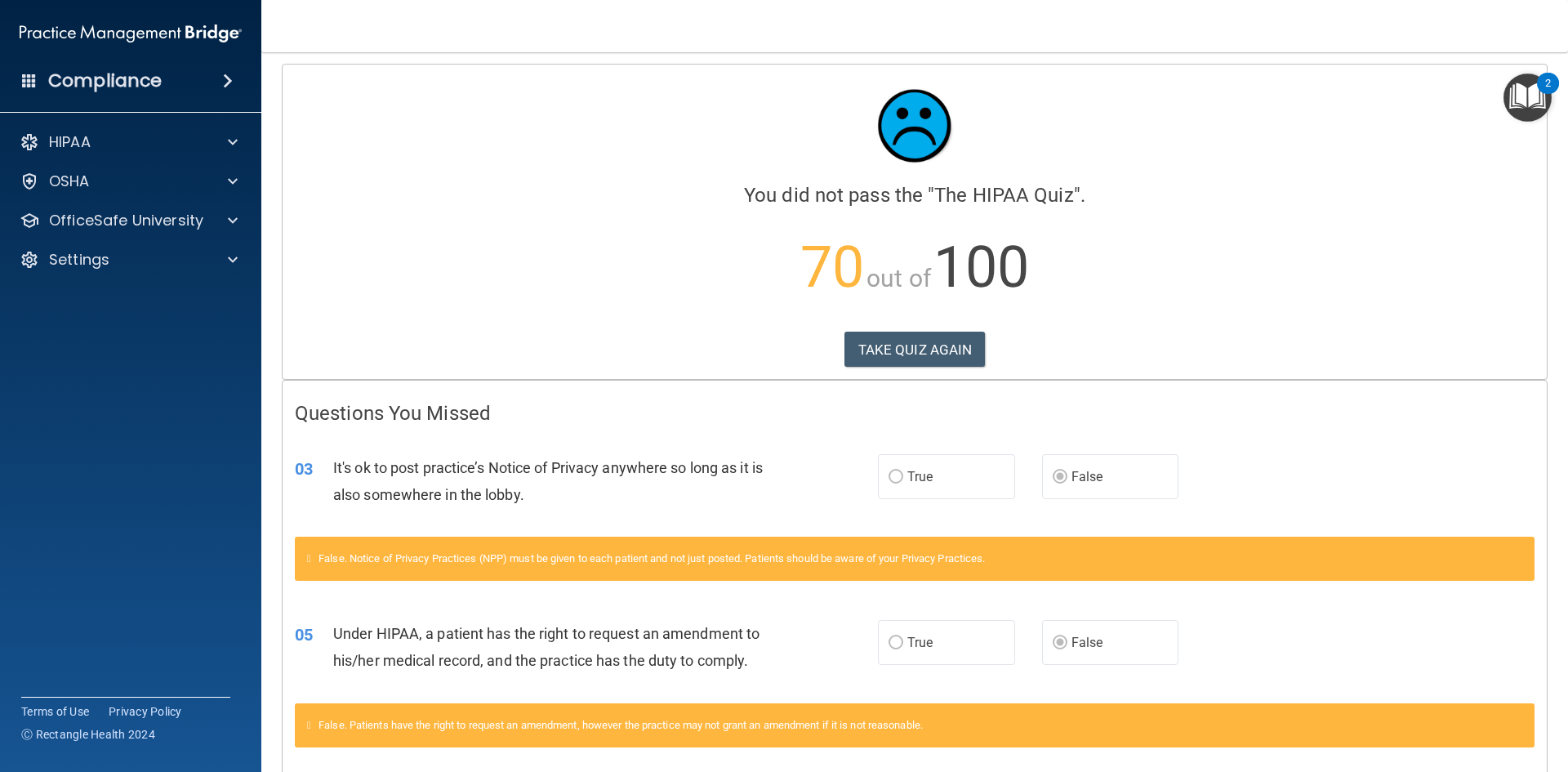
scroll to position [0, 0]
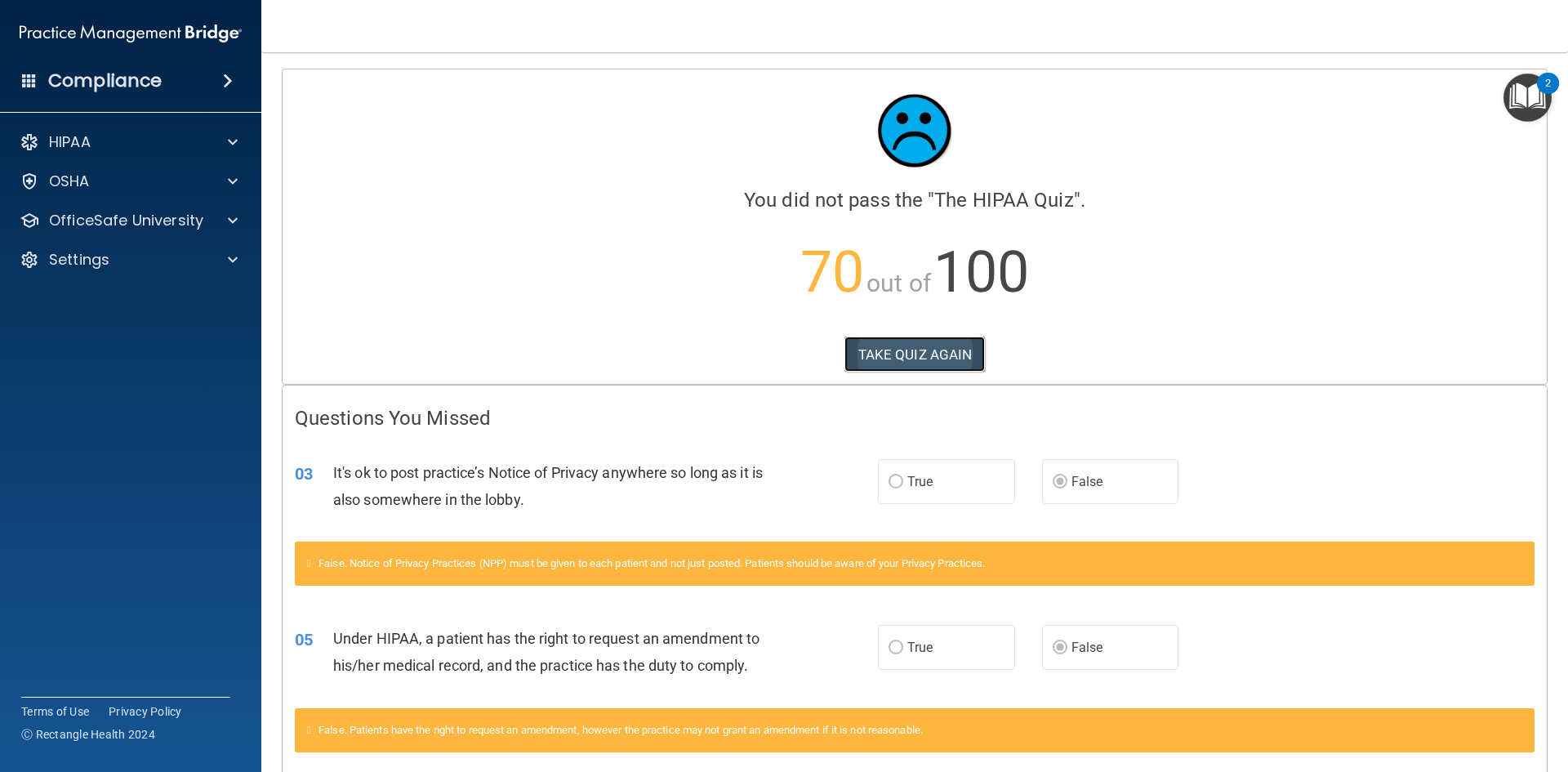
click at [915, 364] on button "TAKE QUIZ AGAIN" at bounding box center [915, 355] width 141 height 36
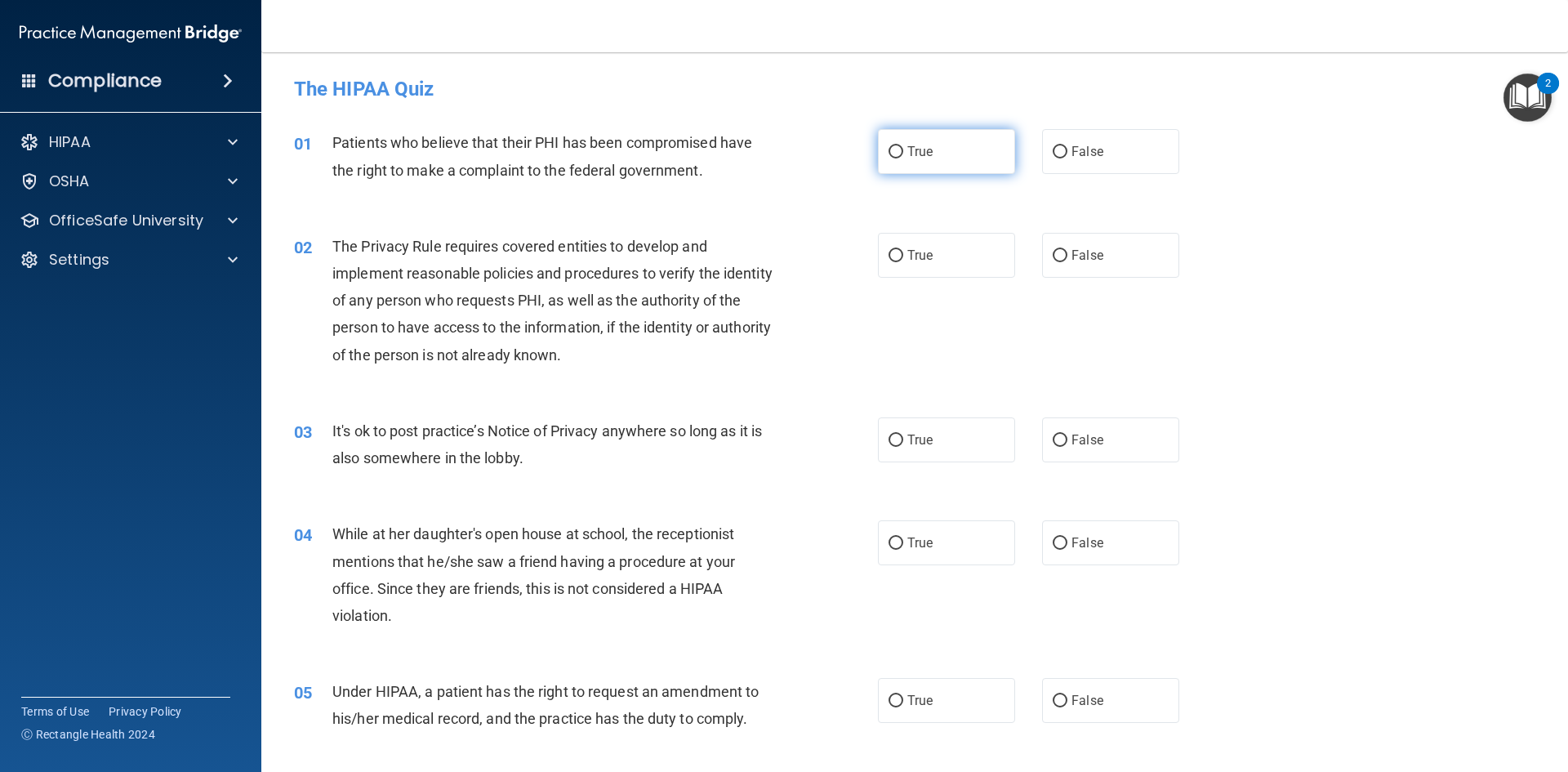
click at [962, 151] on label "True" at bounding box center [947, 151] width 137 height 45
click at [903, 151] on input "True" at bounding box center [895, 152] width 15 height 12
radio input "true"
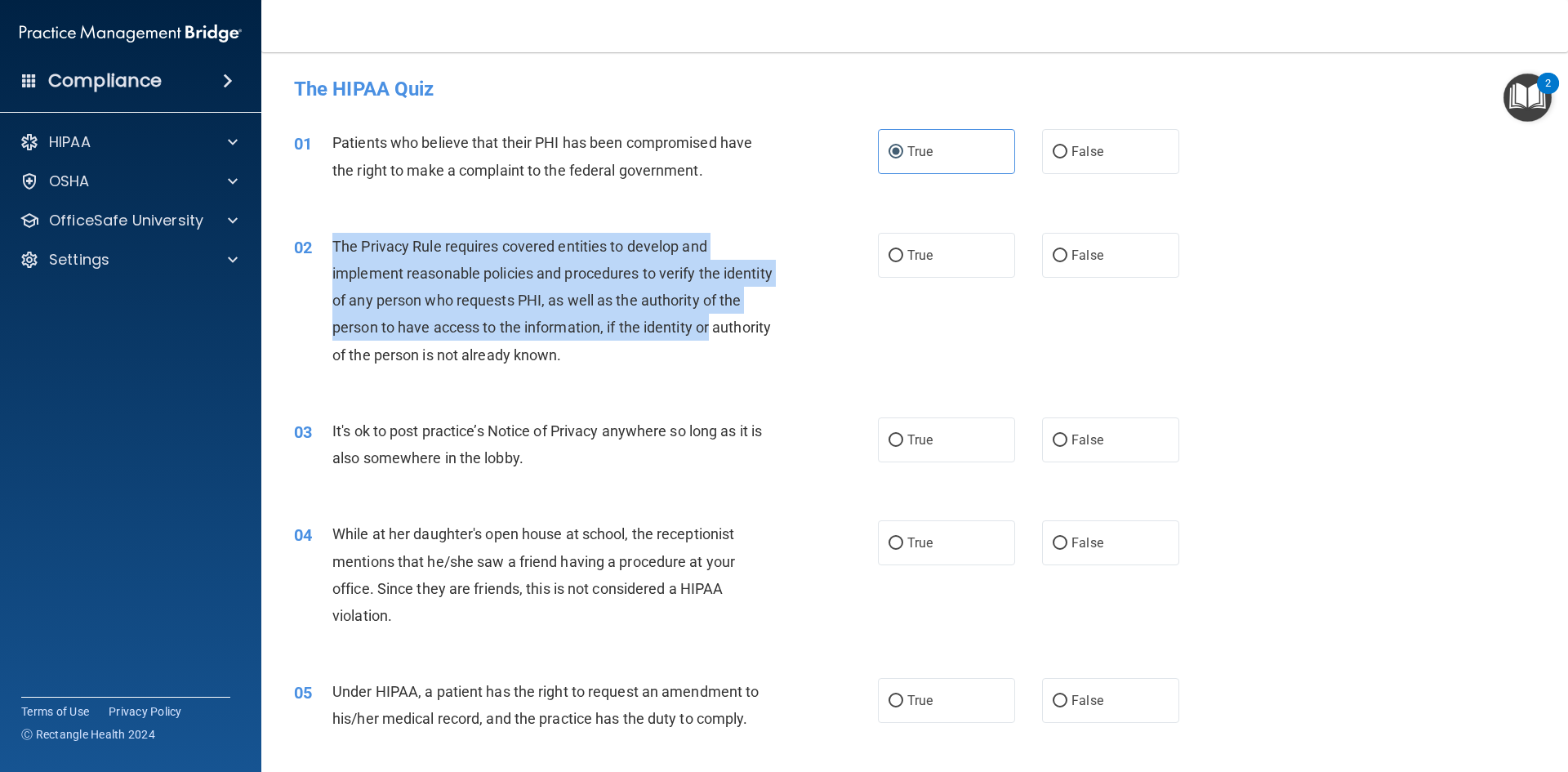
drag, startPoint x: 332, startPoint y: 248, endPoint x: 769, endPoint y: 330, distance: 444.6
click at [769, 330] on div "The Privacy Rule requires covered entities to develop and implement reasonable …" at bounding box center [560, 301] width 457 height 135
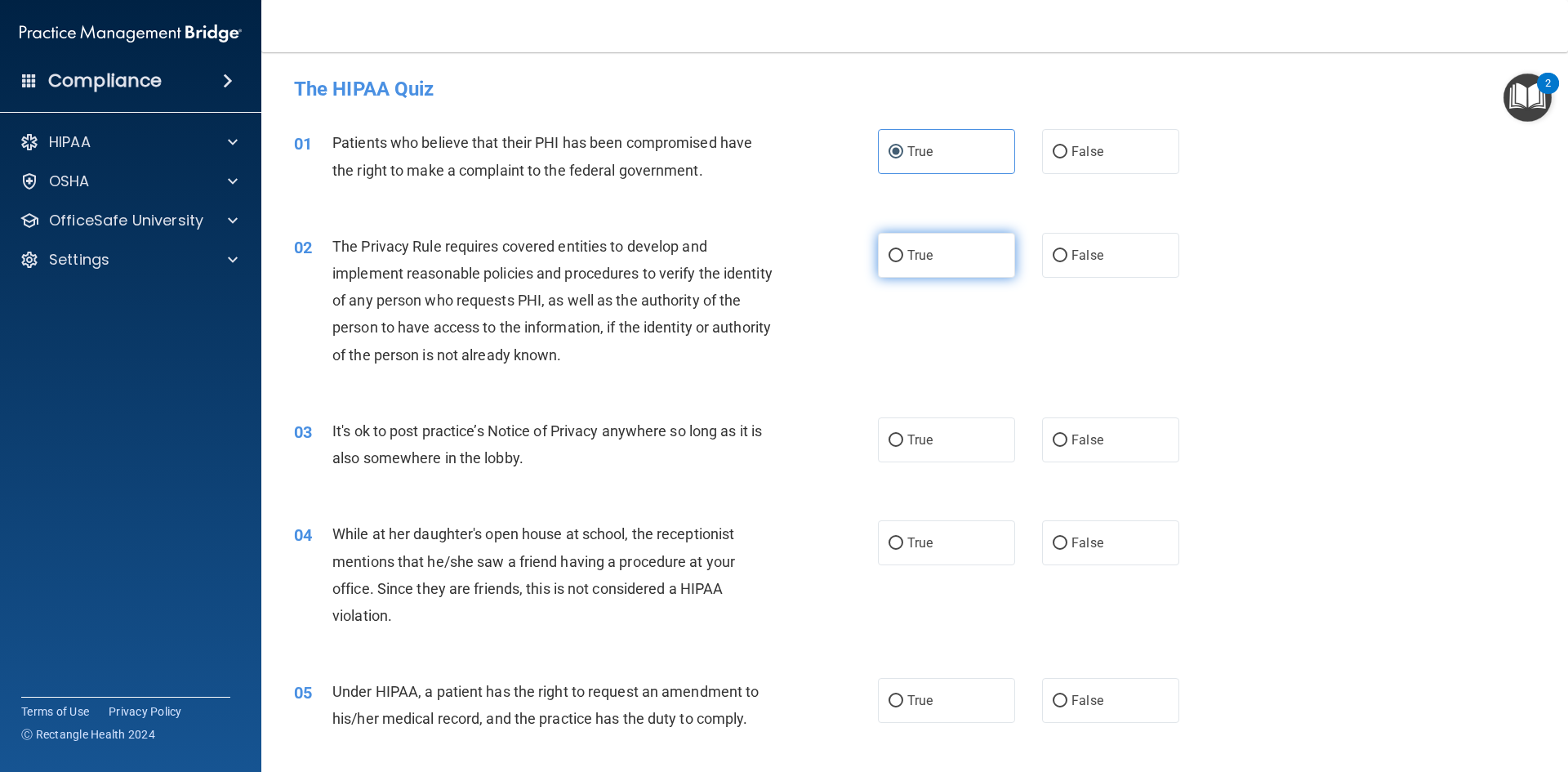
click at [921, 260] on span "True" at bounding box center [919, 256] width 25 height 16
click at [903, 260] on input "True" at bounding box center [895, 256] width 15 height 12
radio input "true"
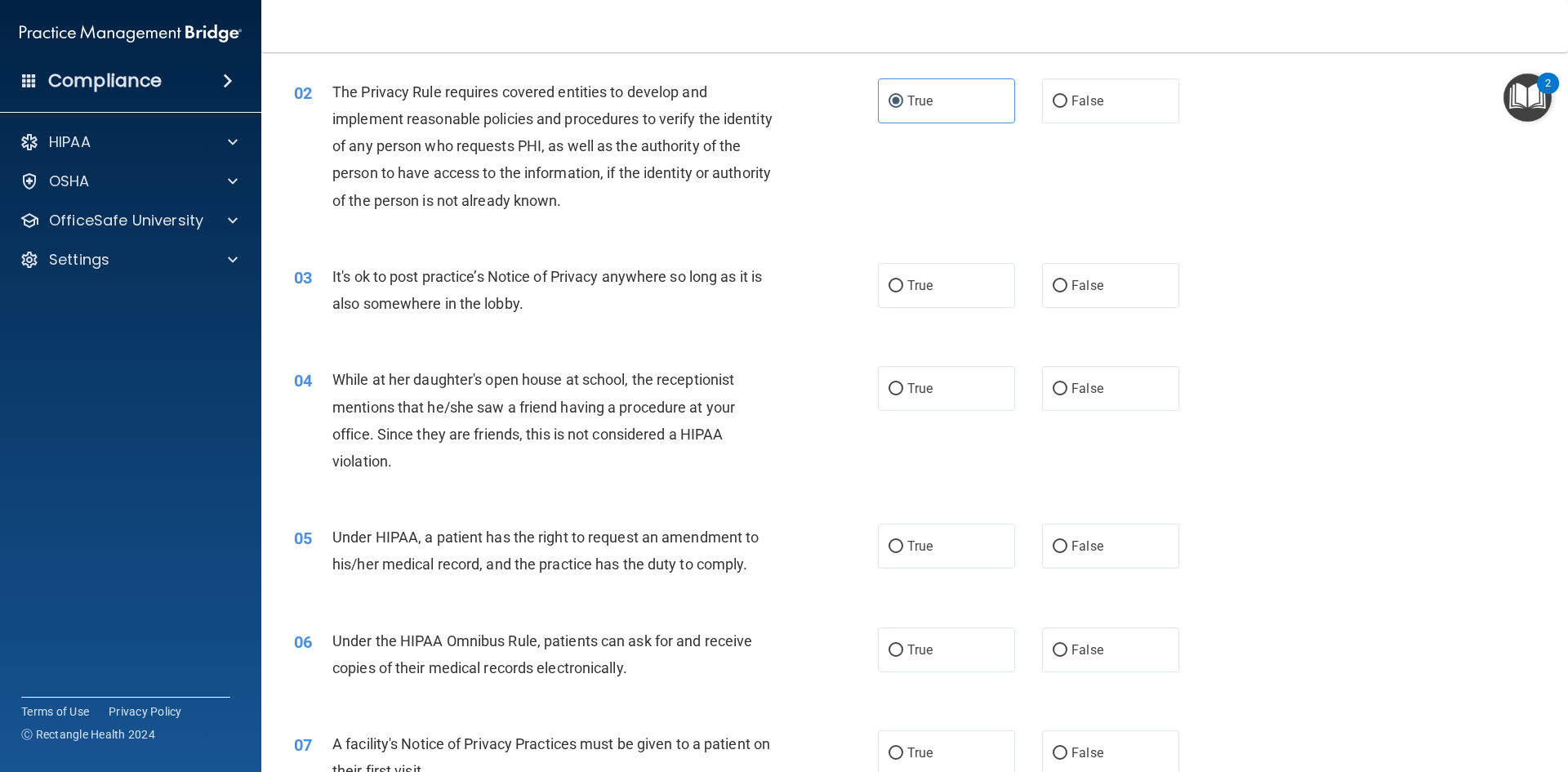
scroll to position [163, 0]
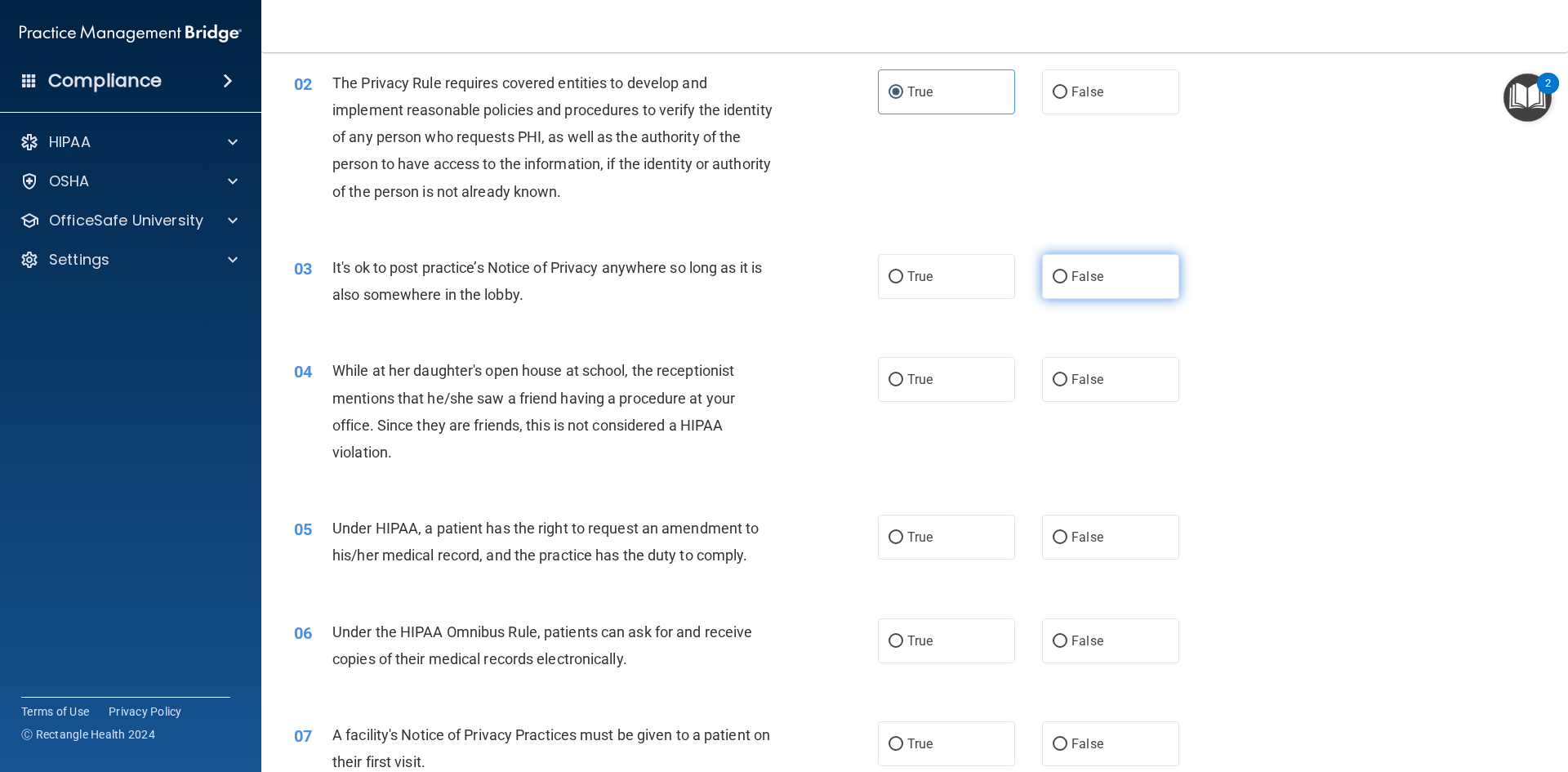
click at [1102, 289] on label "False" at bounding box center [1111, 276] width 137 height 45
click at [1067, 284] on input "False" at bounding box center [1059, 277] width 15 height 12
radio input "true"
click at [1081, 395] on label "False" at bounding box center [1111, 379] width 137 height 45
click at [1067, 386] on input "False" at bounding box center [1059, 381] width 15 height 12
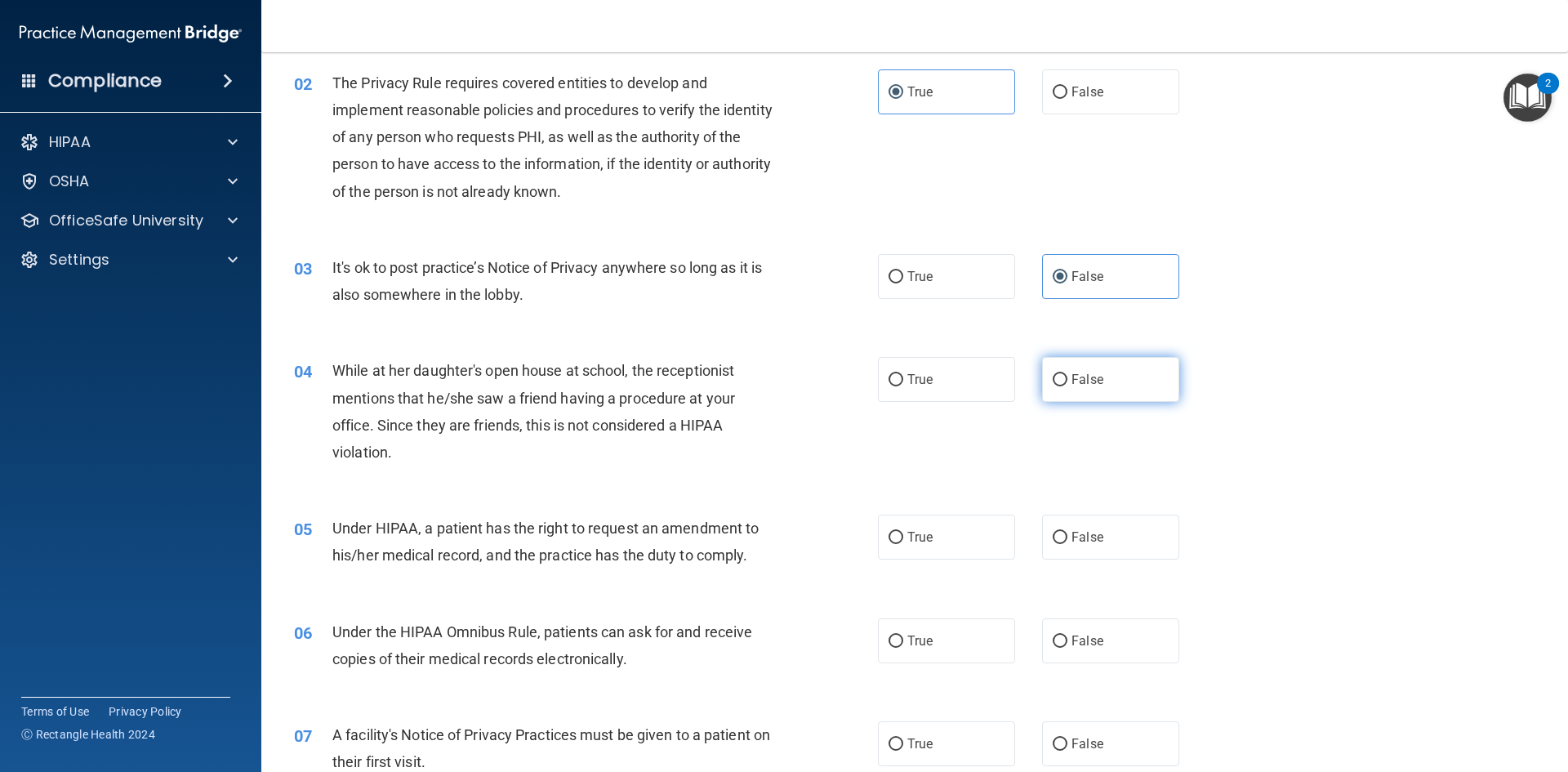
radio input "true"
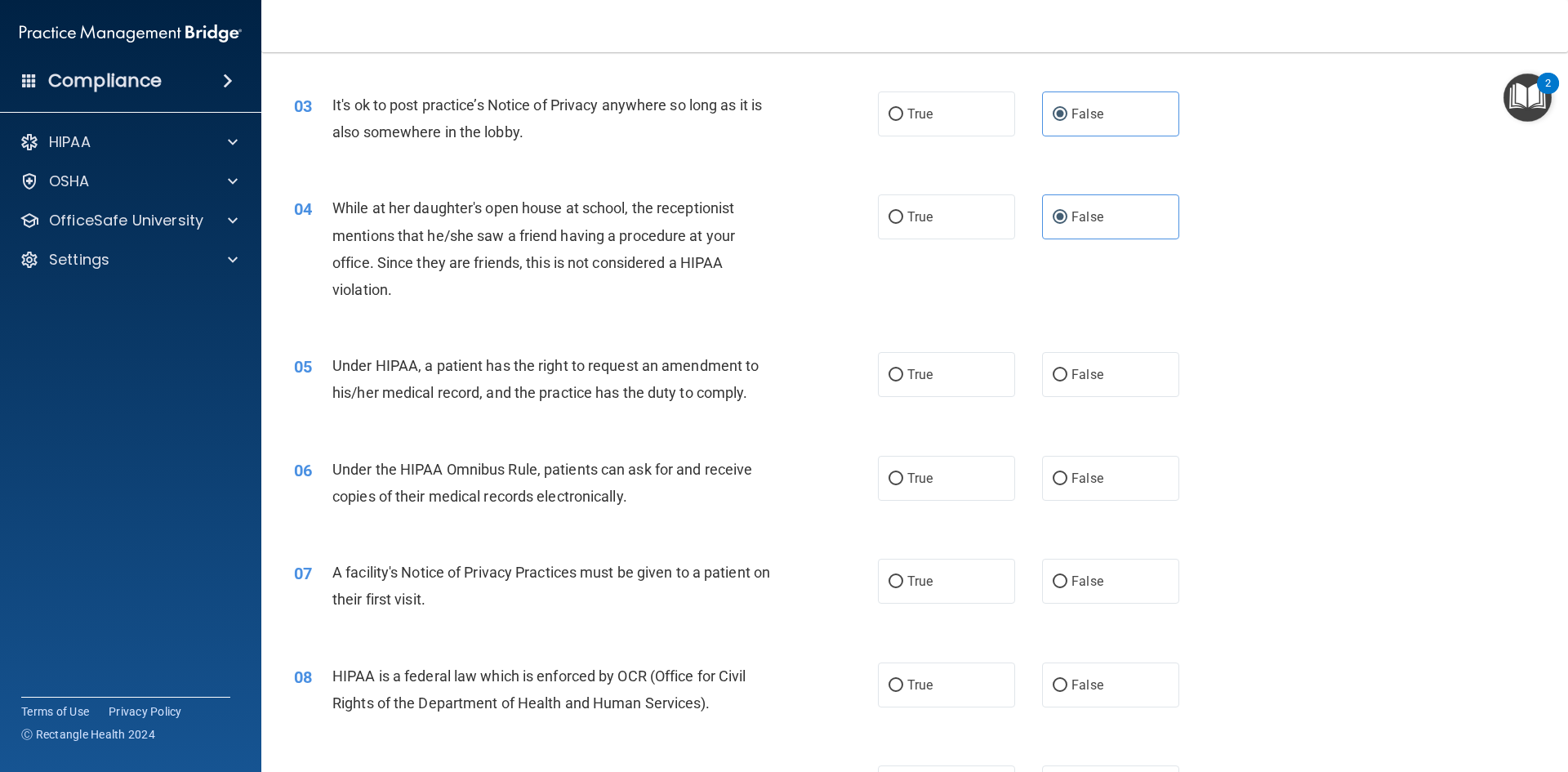
scroll to position [327, 0]
click at [893, 379] on input "True" at bounding box center [895, 375] width 15 height 12
radio input "true"
click at [1097, 377] on label "False" at bounding box center [1111, 374] width 137 height 45
click at [1067, 377] on input "False" at bounding box center [1059, 375] width 15 height 12
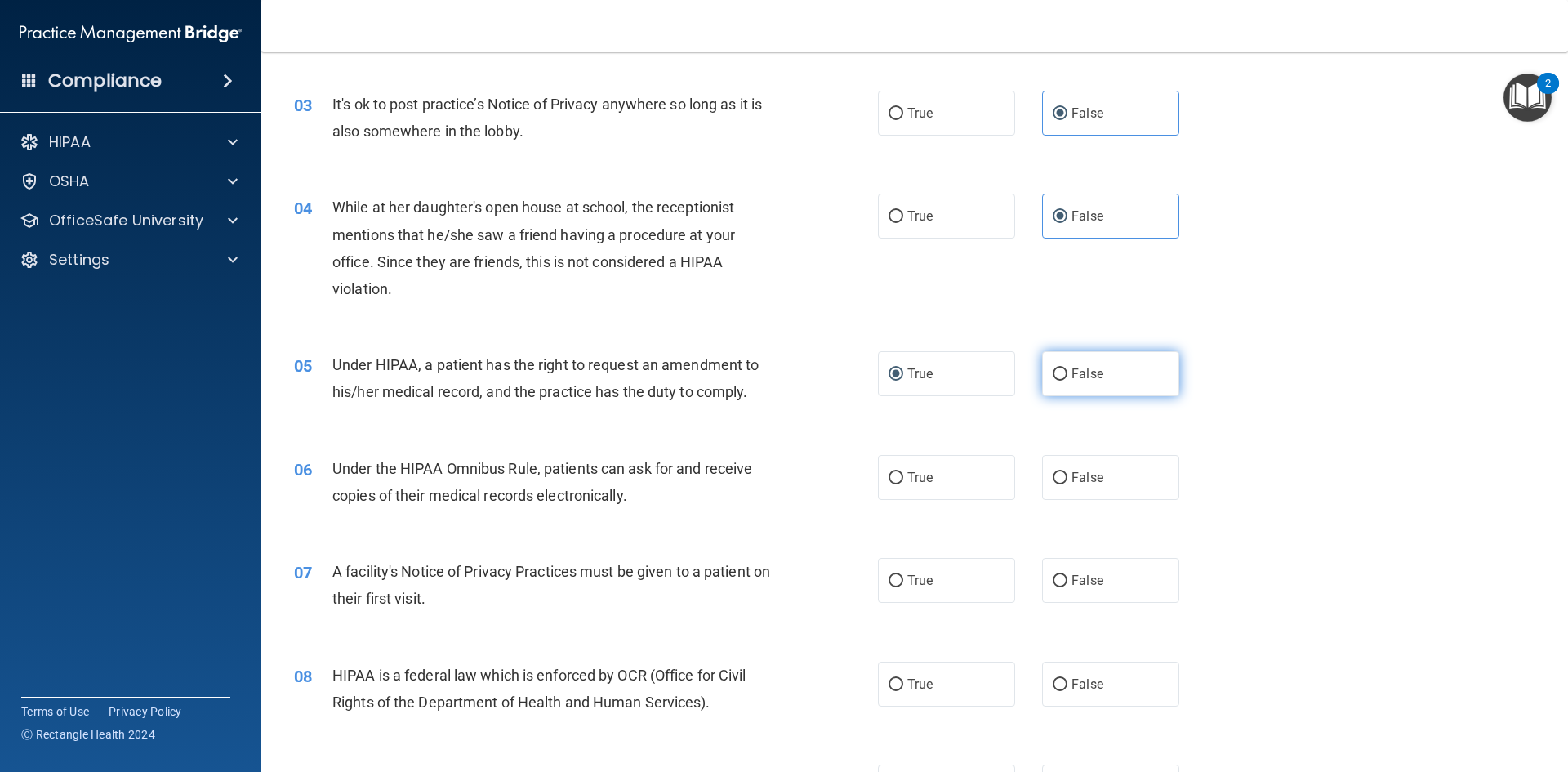
radio input "true"
radio input "false"
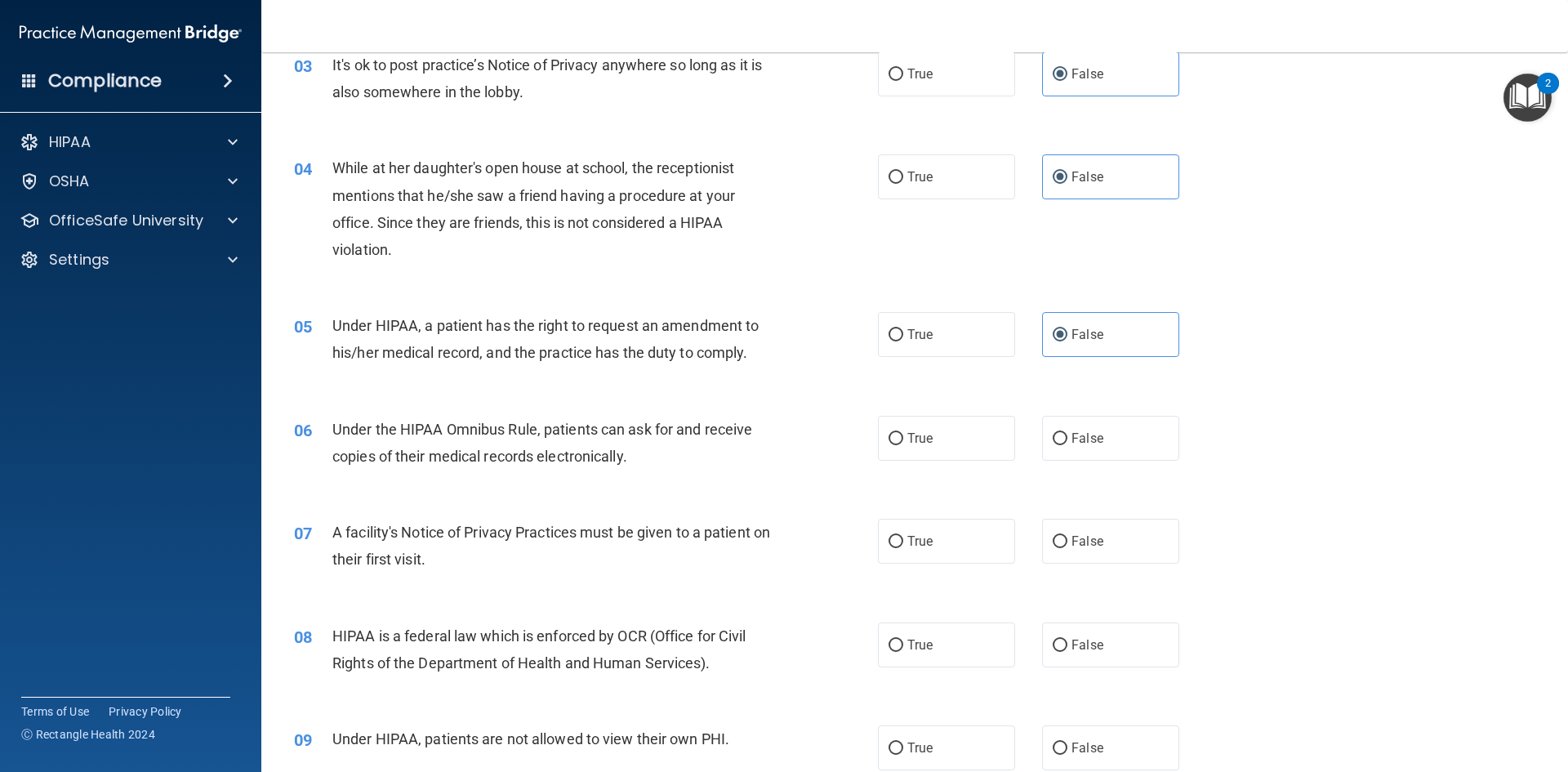
scroll to position [408, 0]
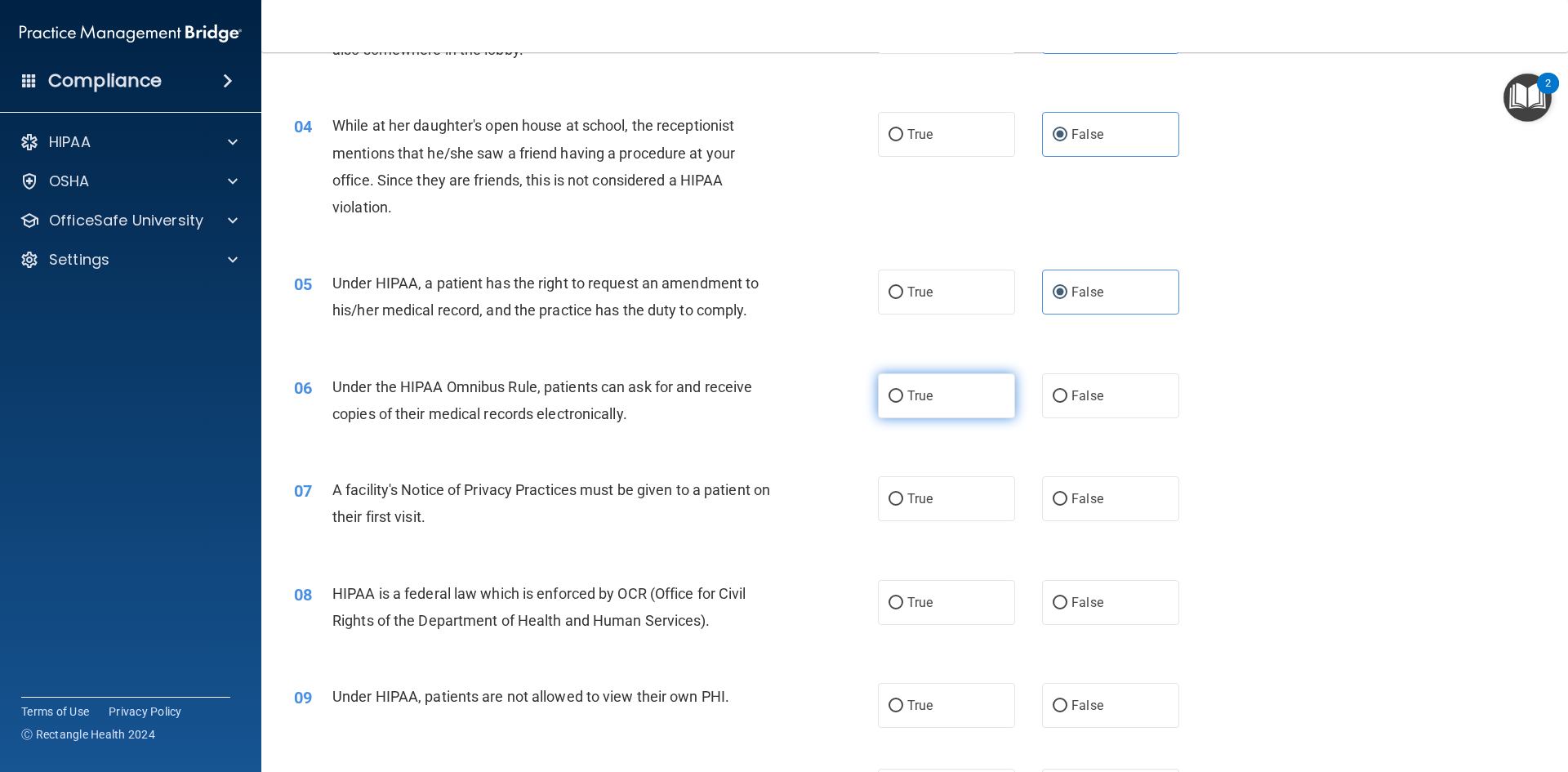
click at [920, 402] on span "True" at bounding box center [919, 396] width 25 height 16
click at [903, 402] on input "True" at bounding box center [895, 396] width 15 height 12
radio input "true"
click at [912, 494] on span "True" at bounding box center [919, 499] width 25 height 16
click at [903, 494] on input "True" at bounding box center [895, 499] width 15 height 12
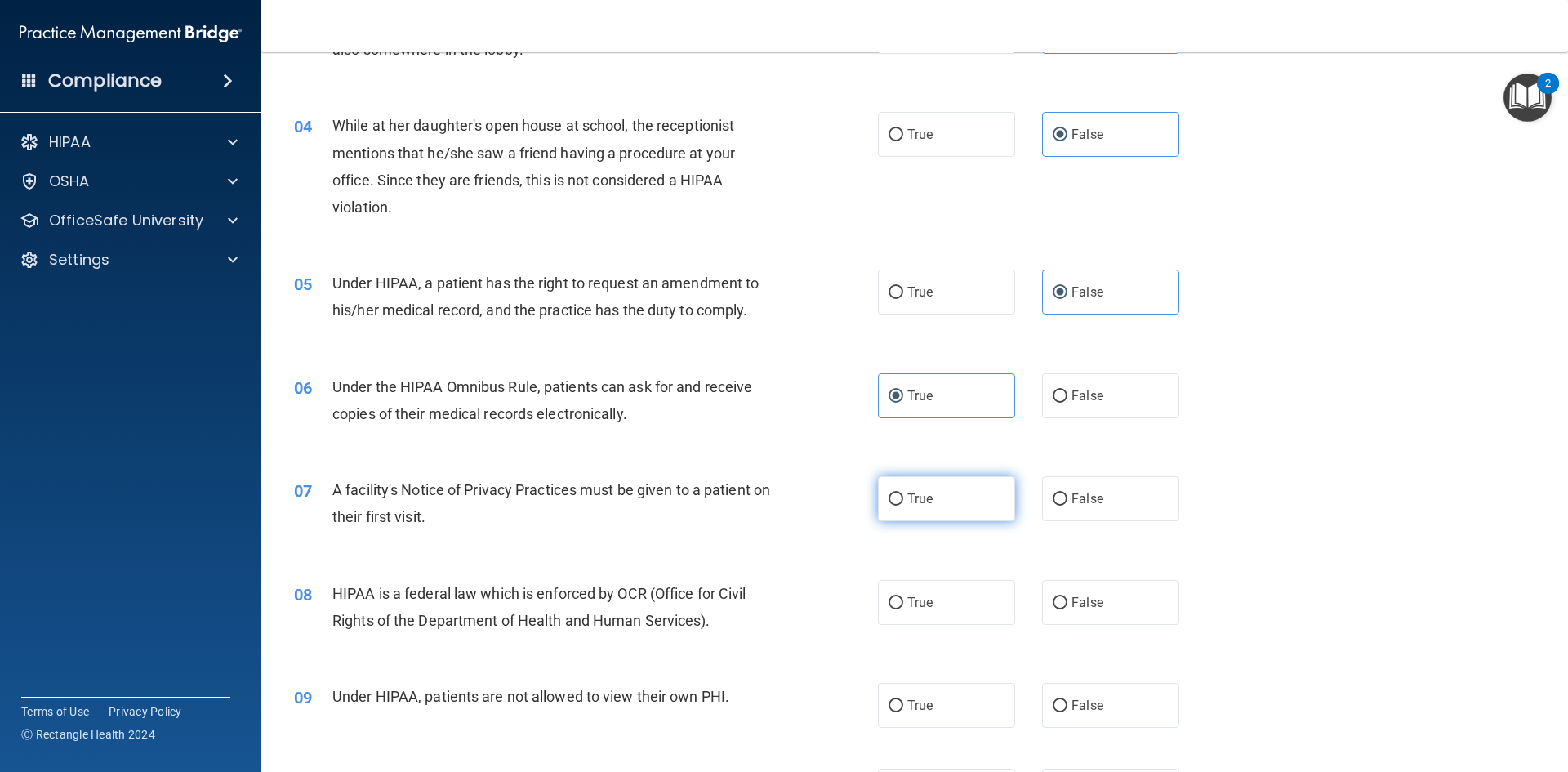
radio input "true"
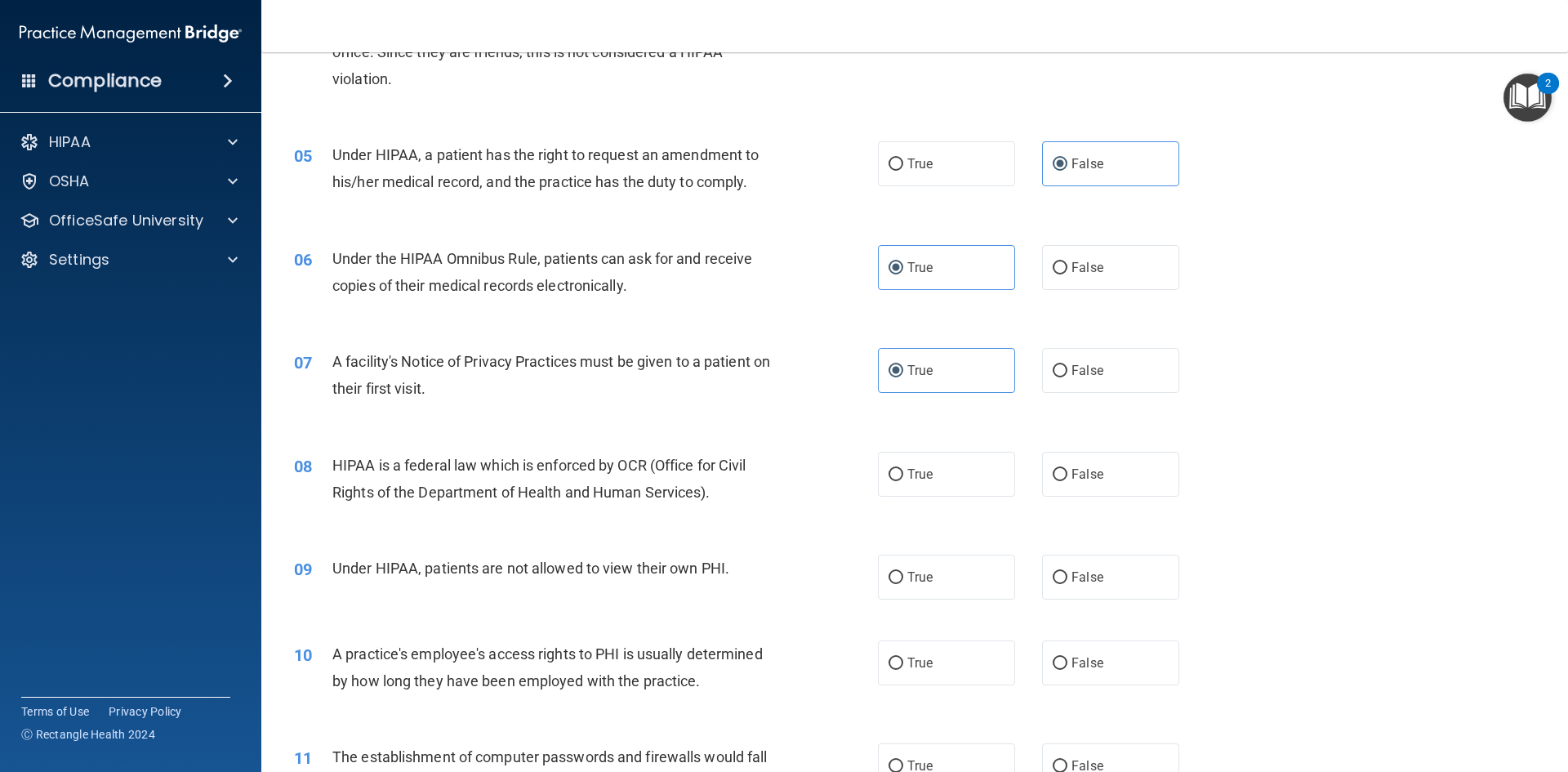
scroll to position [572, 0]
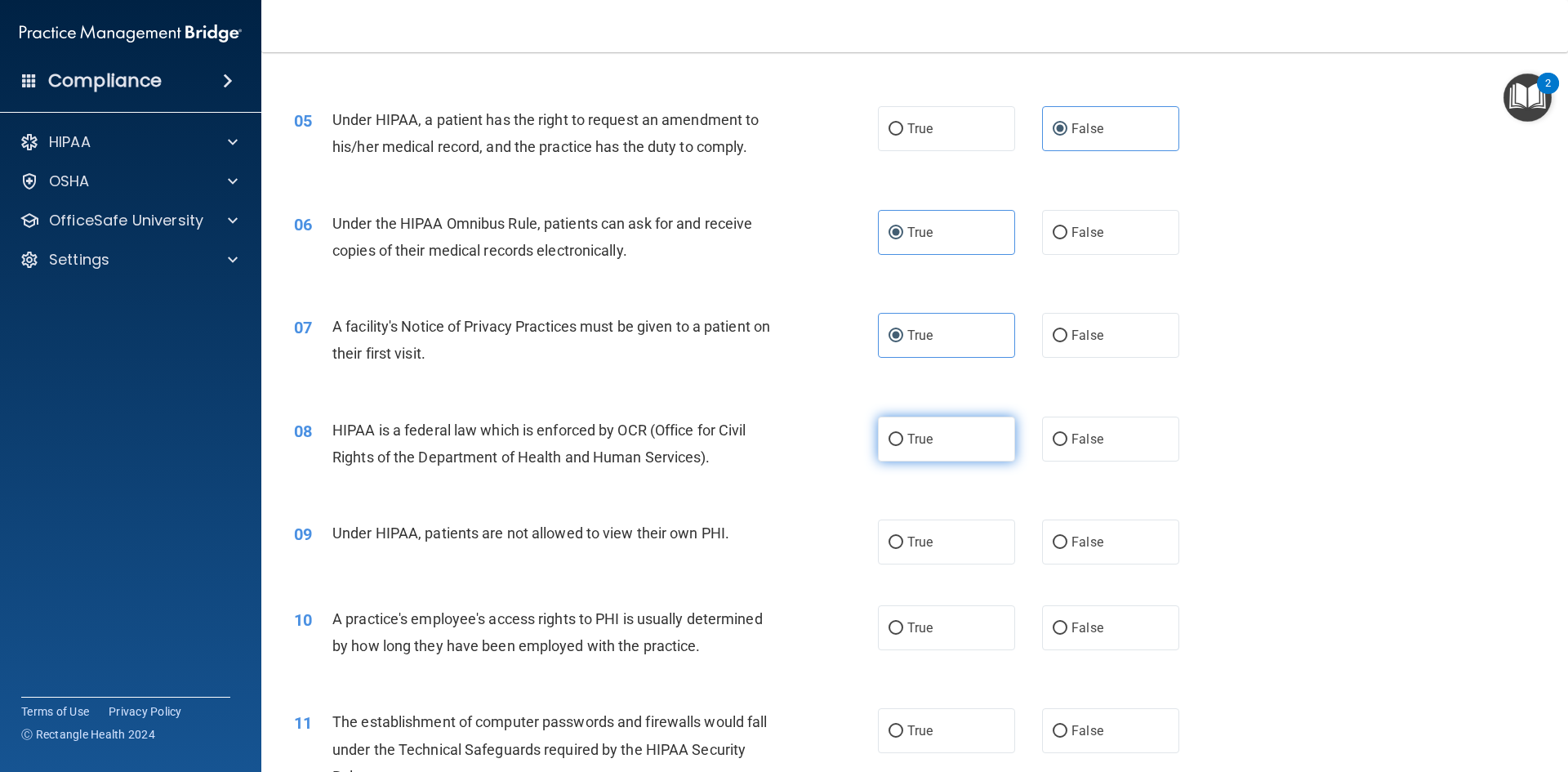
drag, startPoint x: 940, startPoint y: 448, endPoint x: 893, endPoint y: 452, distance: 47.2
click at [934, 448] on label "True" at bounding box center [947, 438] width 137 height 45
click at [903, 446] on input "True" at bounding box center [895, 440] width 15 height 12
radio input "true"
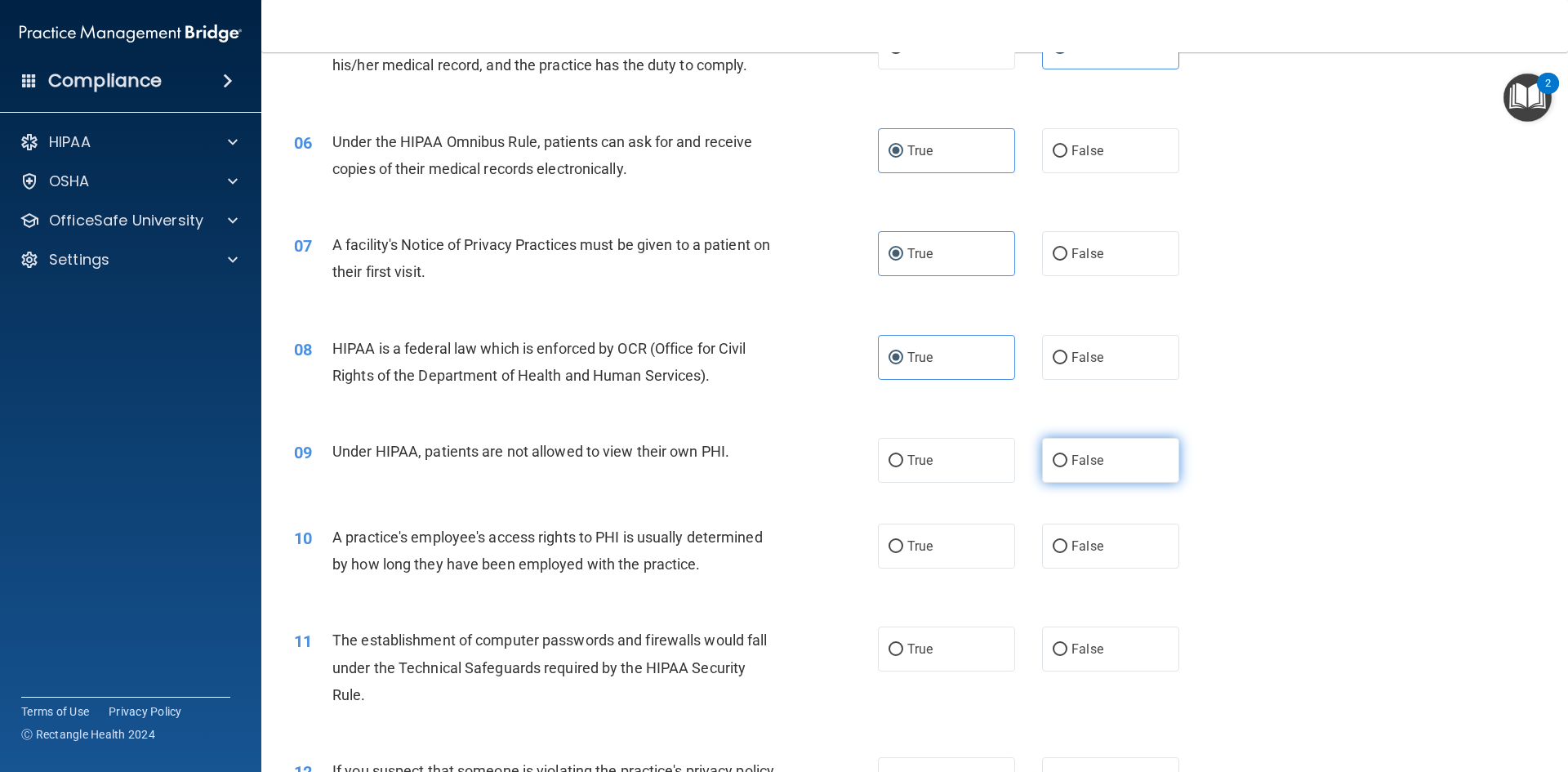
click at [1097, 456] on label "False" at bounding box center [1111, 460] width 137 height 45
click at [1067, 456] on input "False" at bounding box center [1059, 461] width 15 height 12
radio input "true"
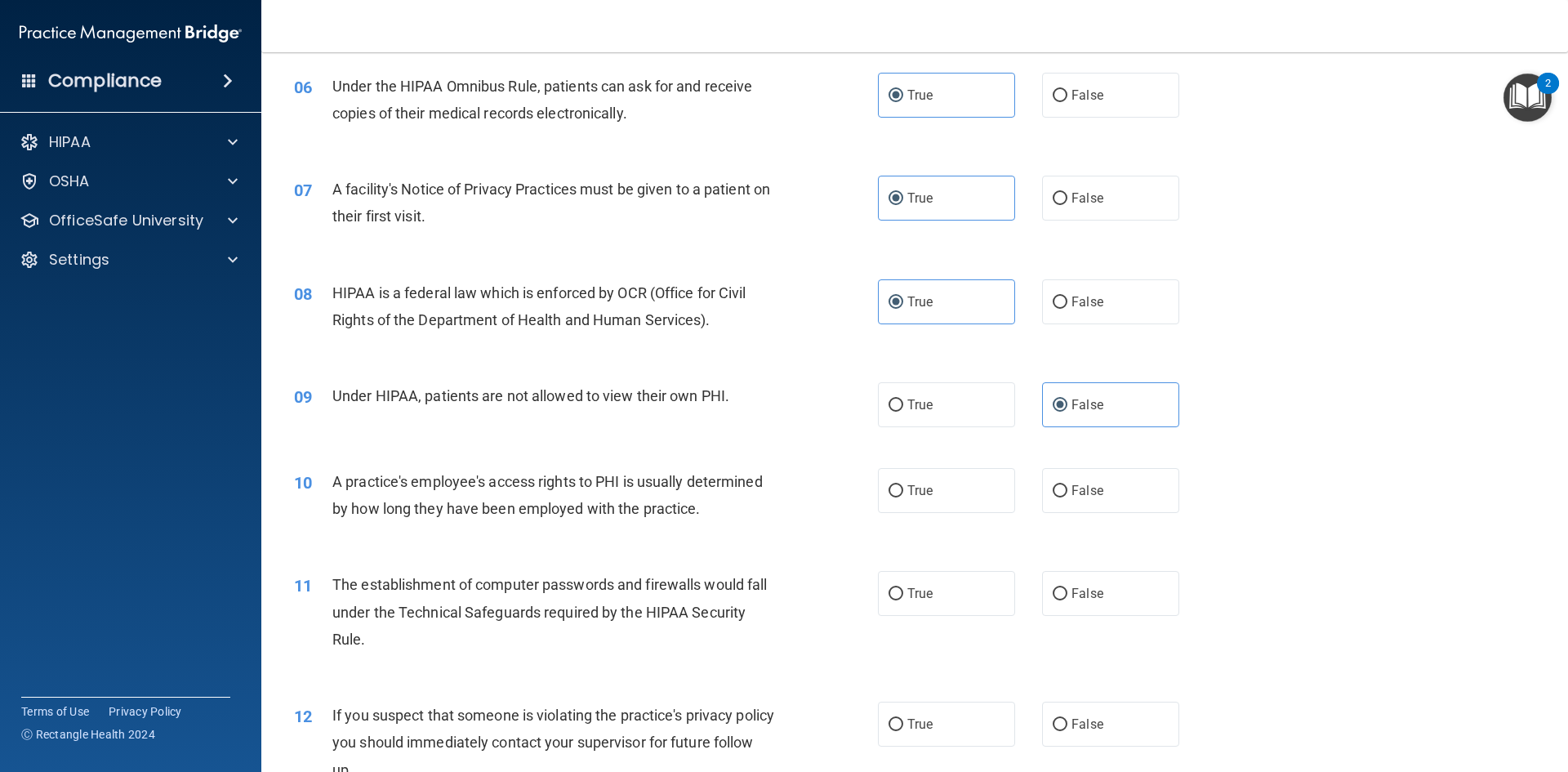
scroll to position [735, 0]
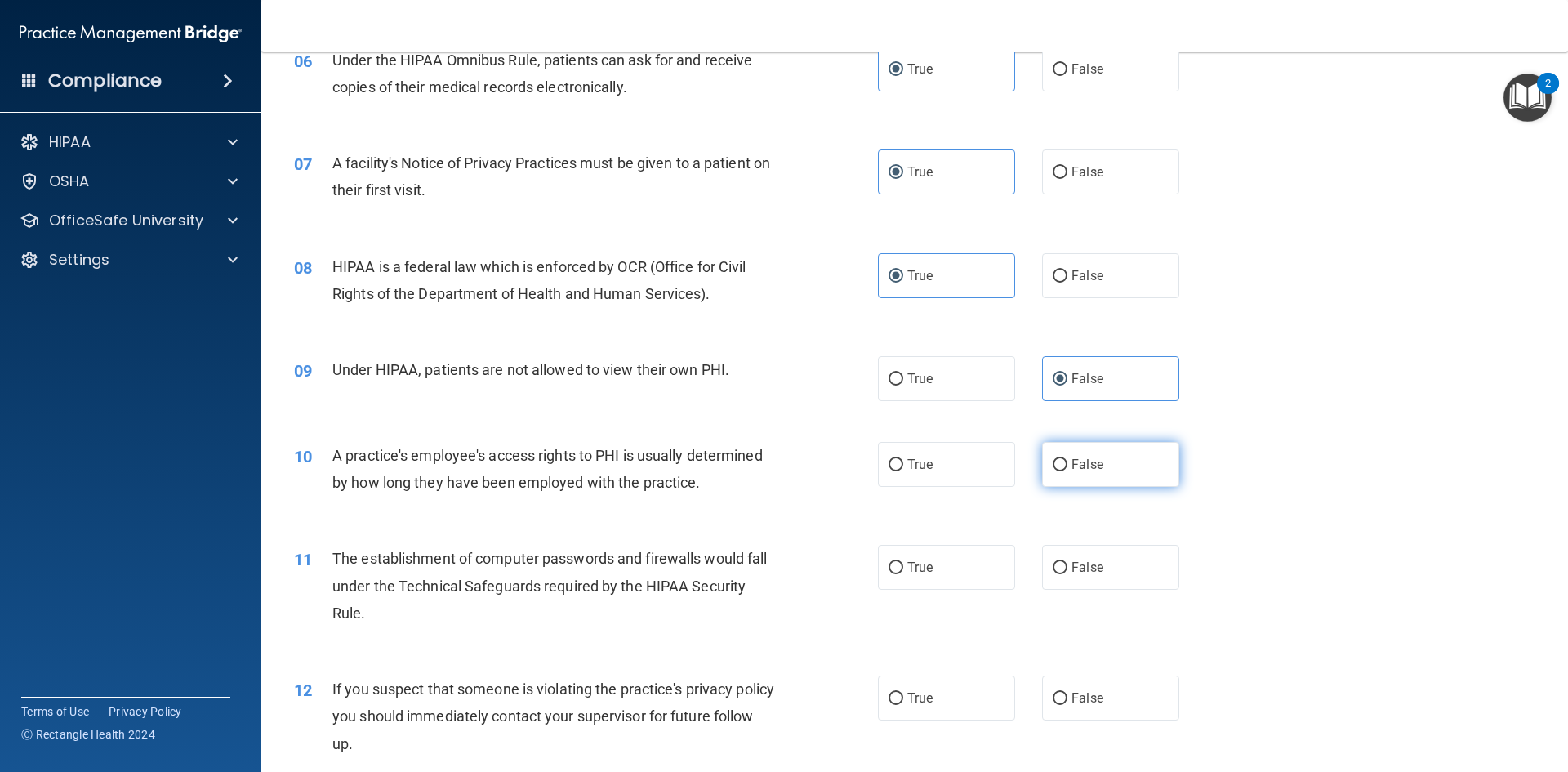
click at [1074, 475] on label "False" at bounding box center [1111, 464] width 137 height 45
click at [1067, 471] on input "False" at bounding box center [1059, 465] width 15 height 12
radio input "true"
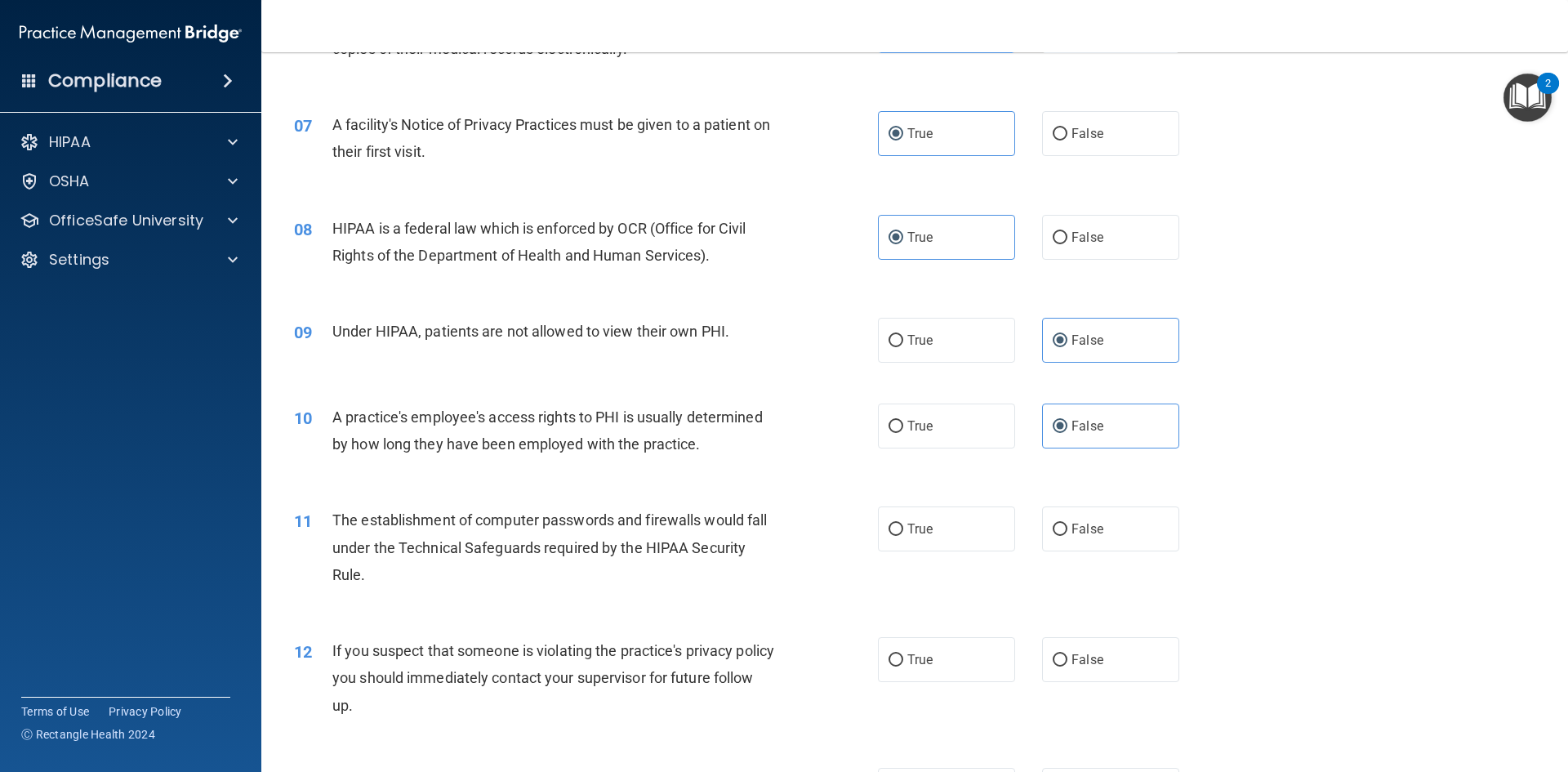
scroll to position [817, 0]
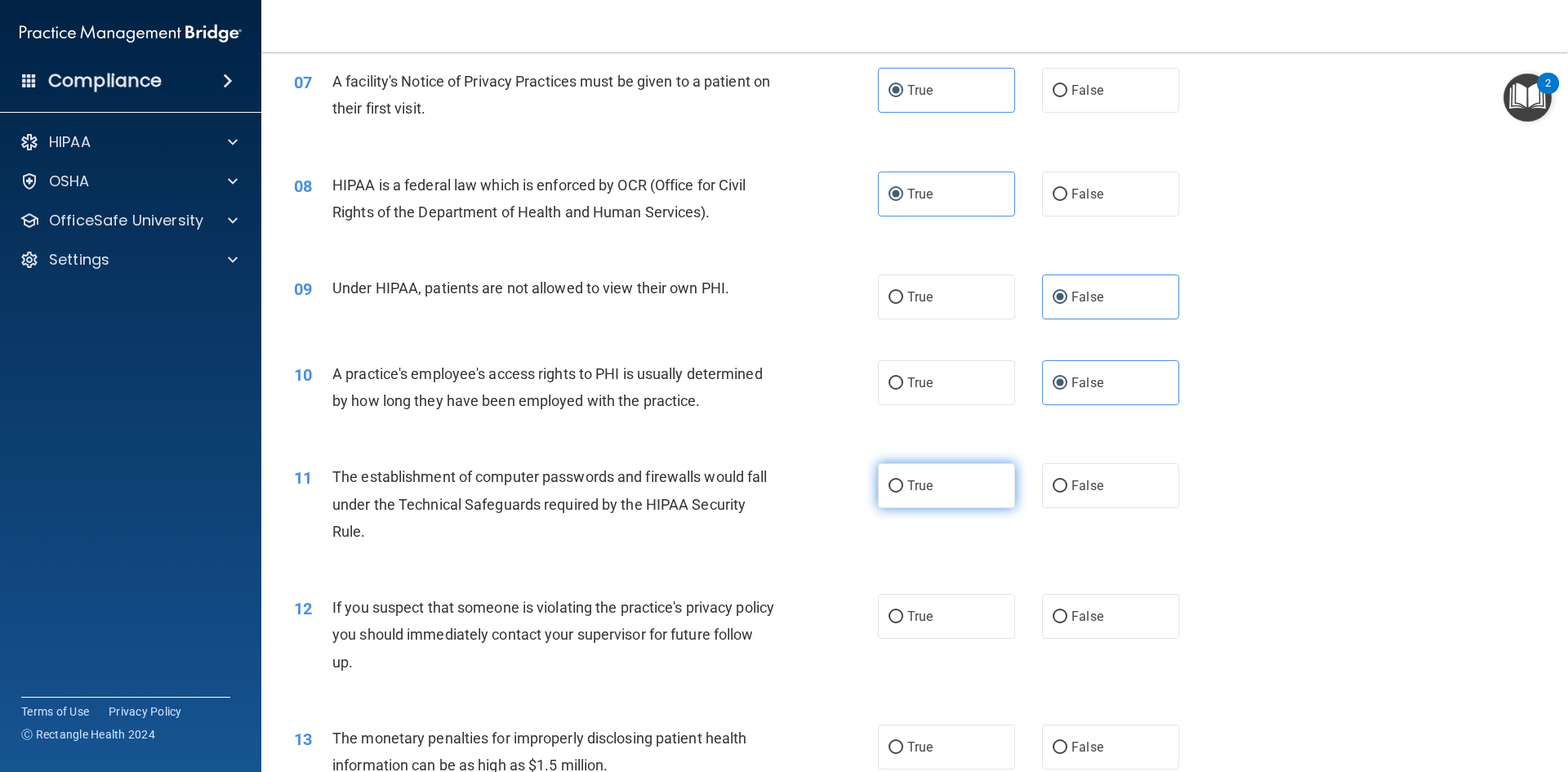
click at [920, 491] on span "True" at bounding box center [919, 486] width 25 height 16
click at [903, 491] on input "True" at bounding box center [895, 486] width 15 height 12
radio input "true"
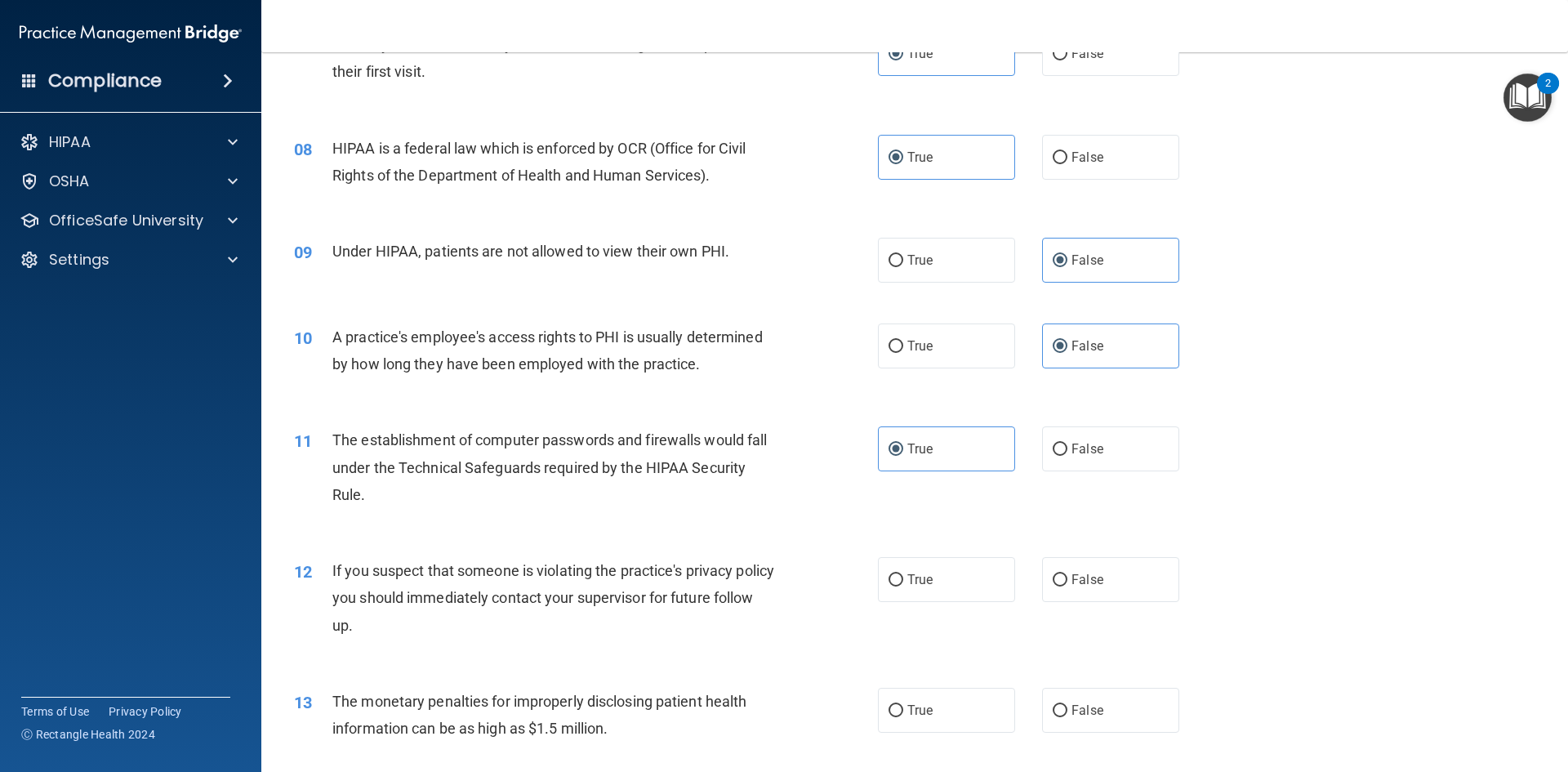
scroll to position [899, 0]
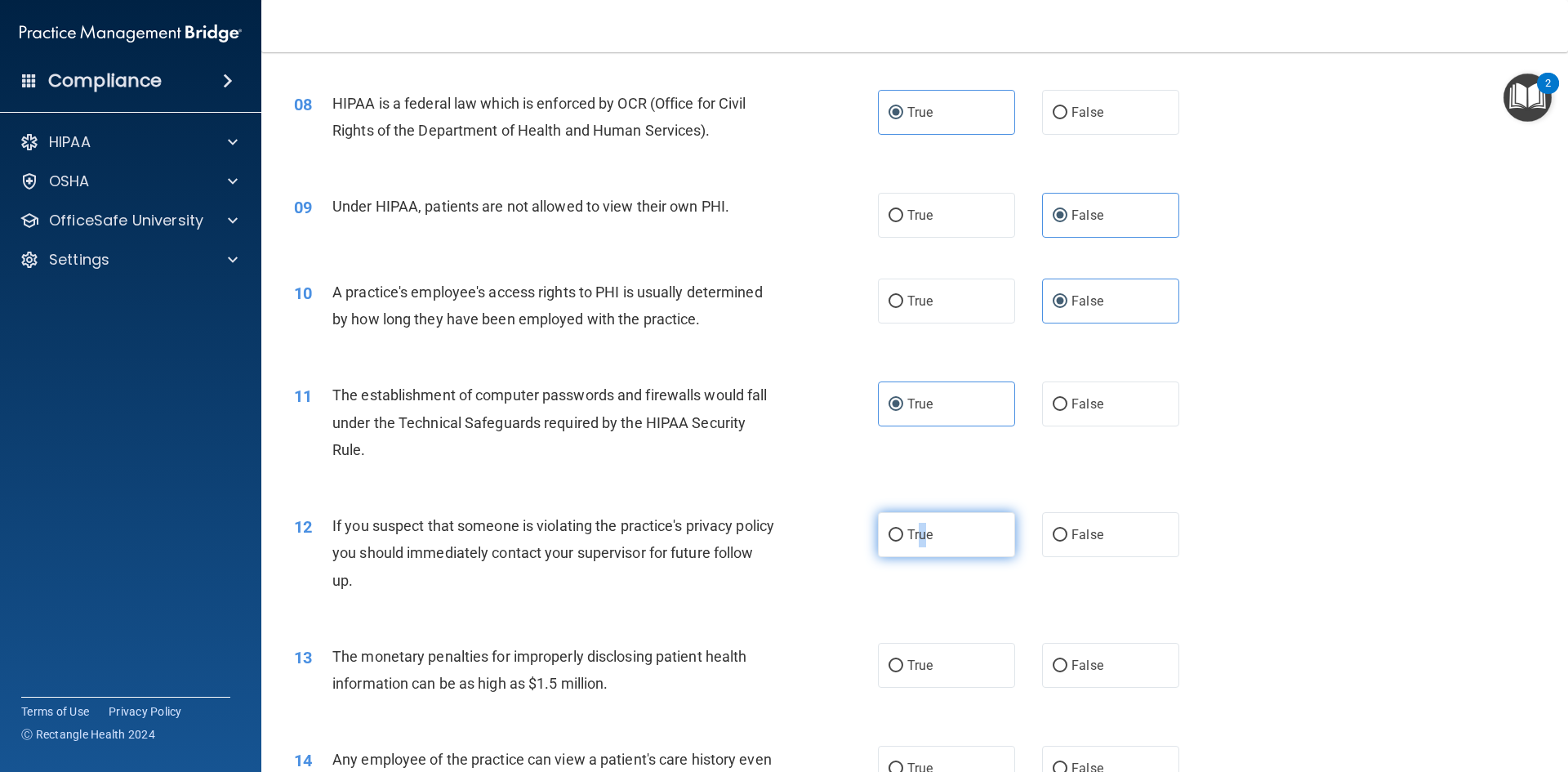
click at [915, 548] on label "True" at bounding box center [947, 534] width 137 height 45
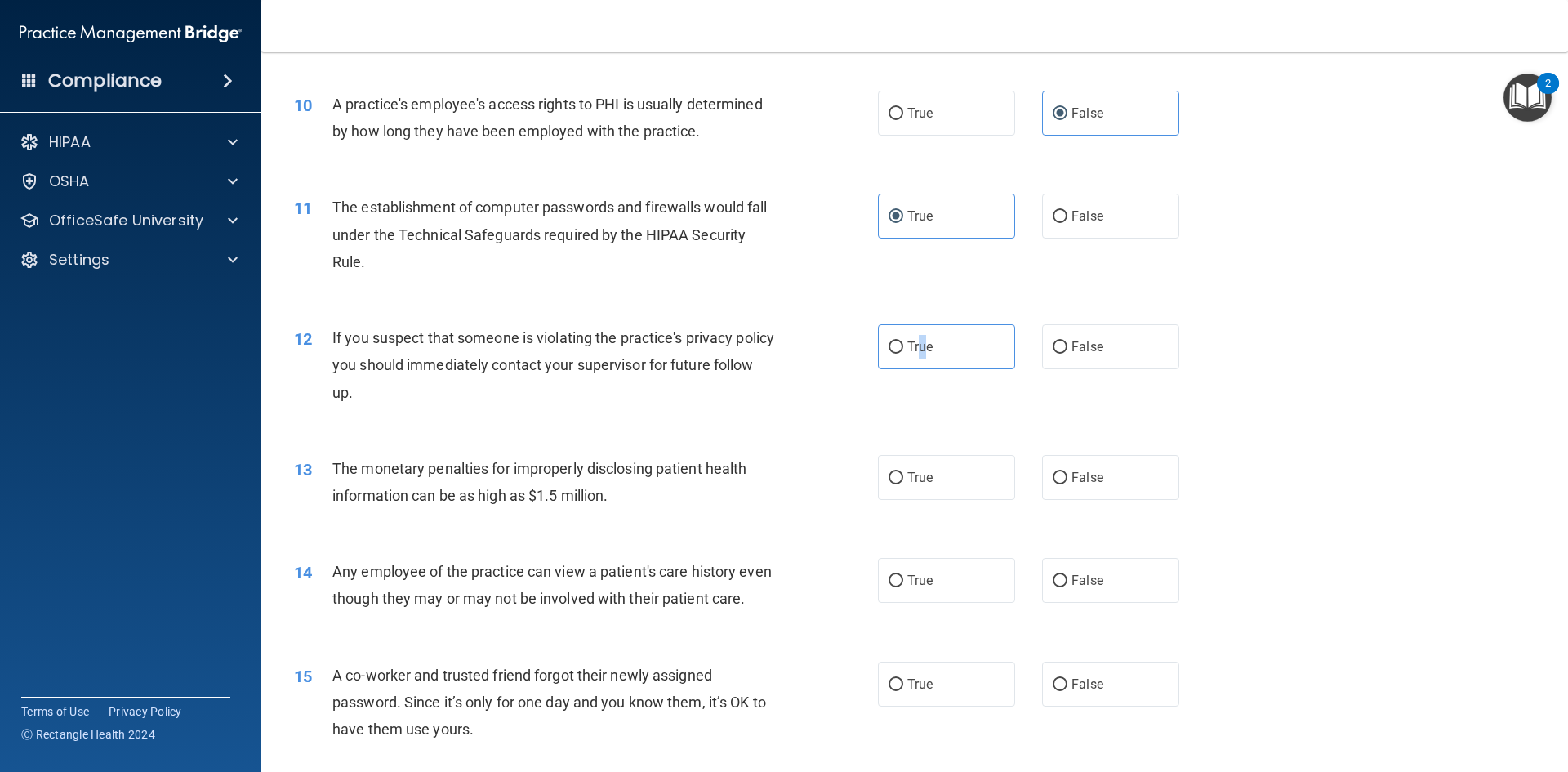
scroll to position [1144, 0]
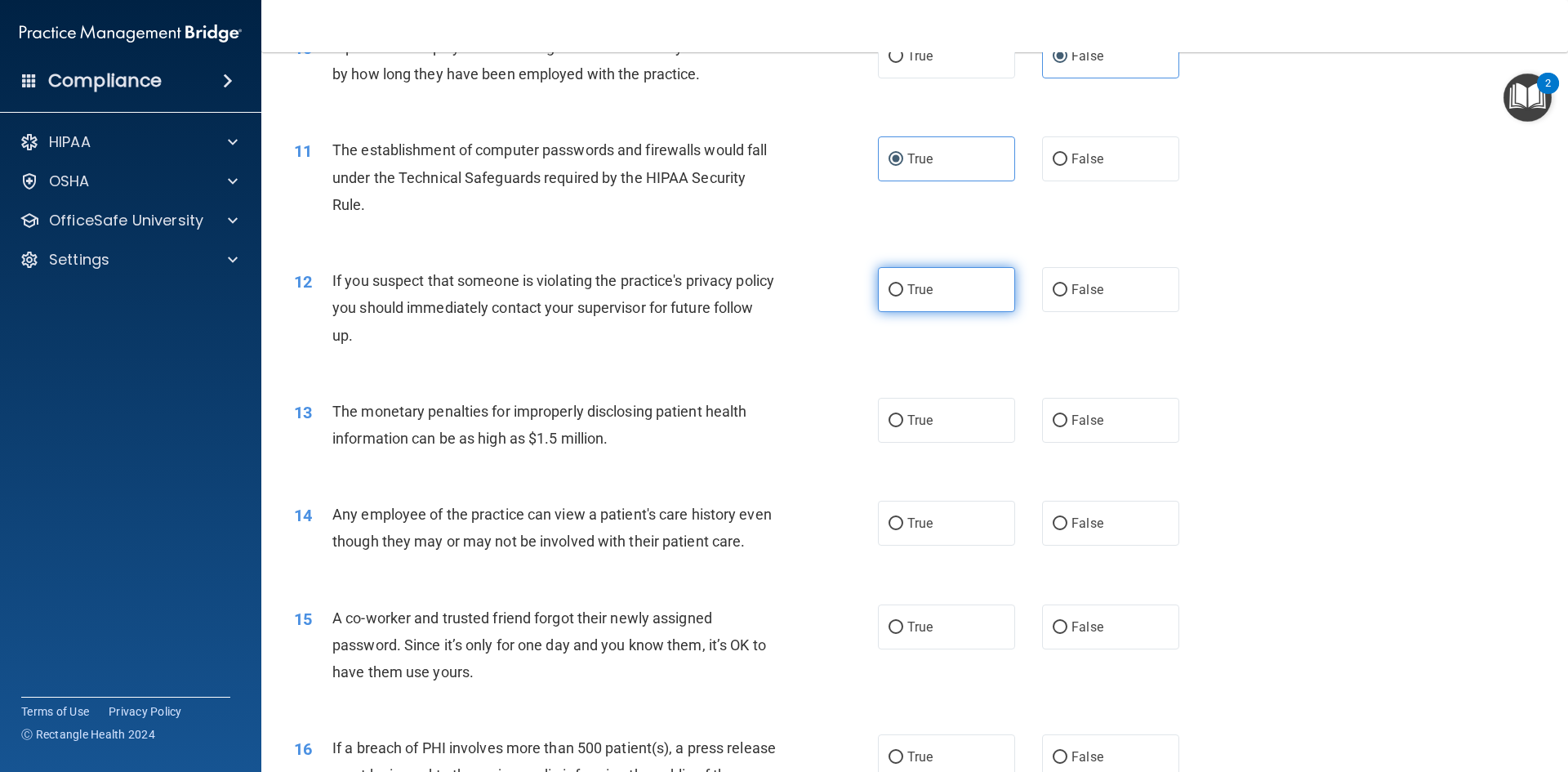
click at [883, 303] on label "True" at bounding box center [947, 289] width 137 height 45
click at [888, 297] on input "True" at bounding box center [895, 290] width 15 height 12
radio input "true"
click at [929, 429] on label "True" at bounding box center [947, 419] width 137 height 45
click at [903, 427] on input "True" at bounding box center [895, 421] width 15 height 12
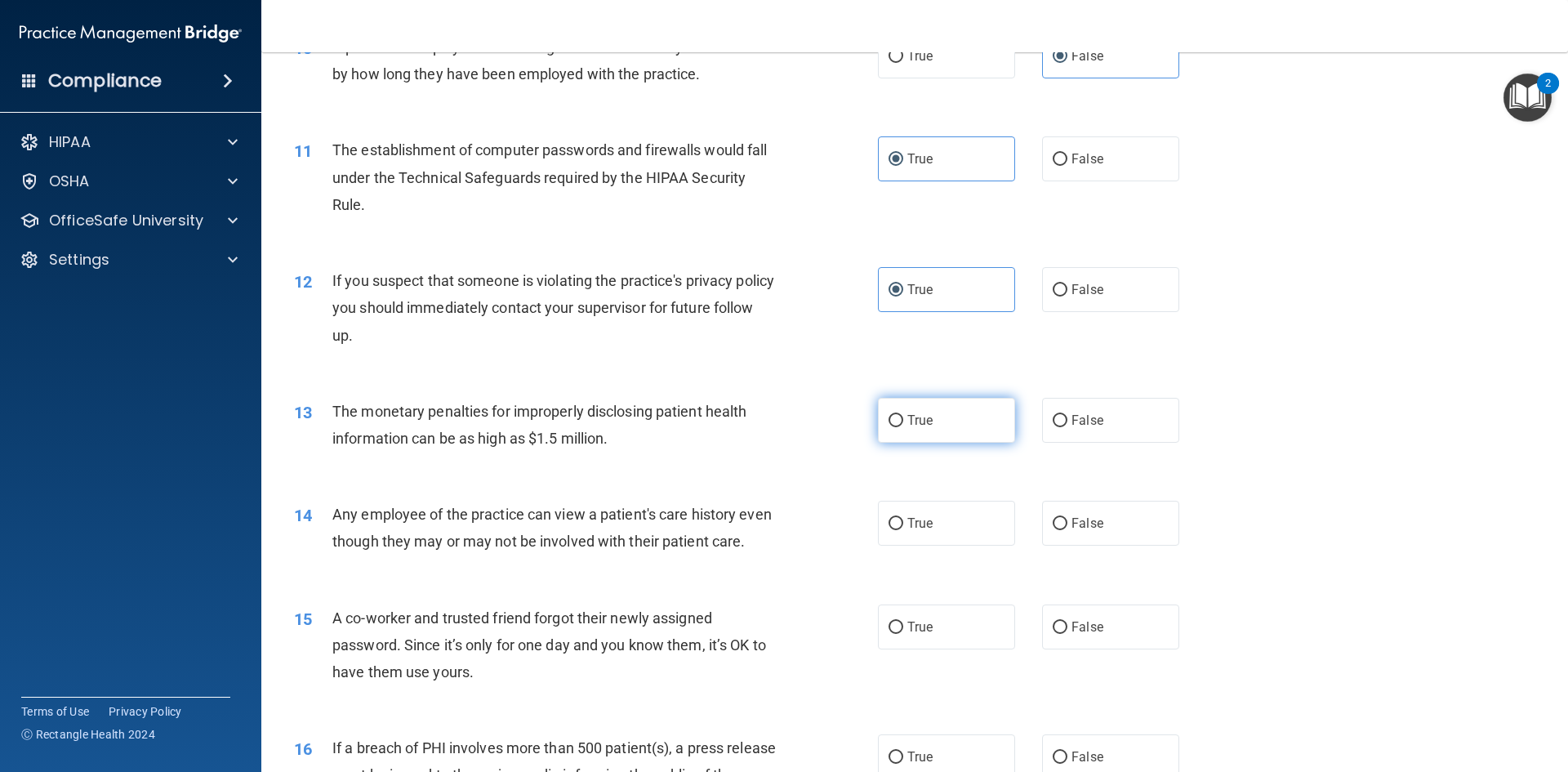
radio input "true"
click at [1085, 504] on div "14 Any employee of the practice can view a patient's care history even though t…" at bounding box center [914, 531] width 1265 height 103
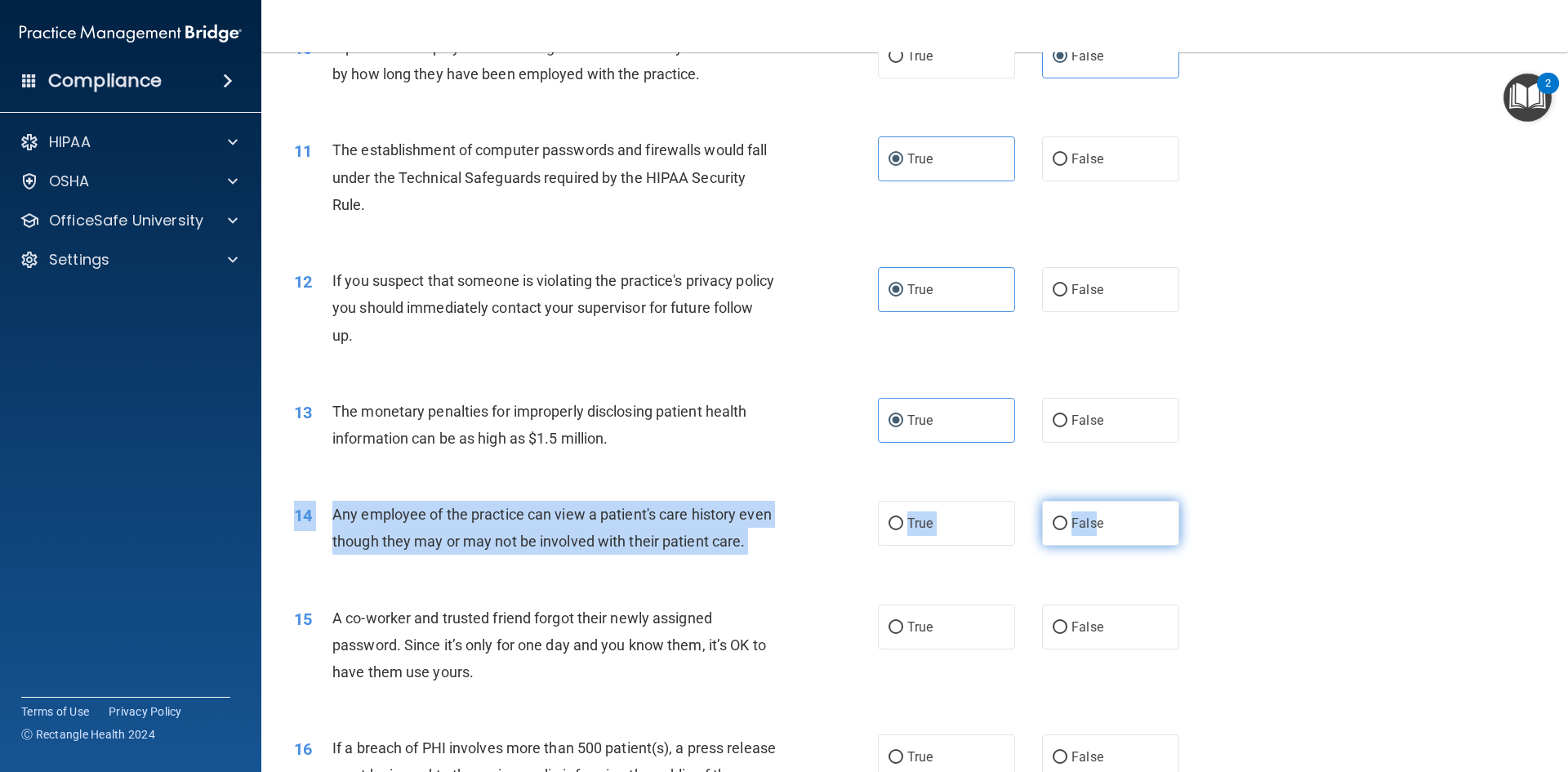
click at [1082, 518] on span "False" at bounding box center [1087, 524] width 32 height 16
click at [1067, 518] on input "False" at bounding box center [1059, 524] width 15 height 12
radio input "true"
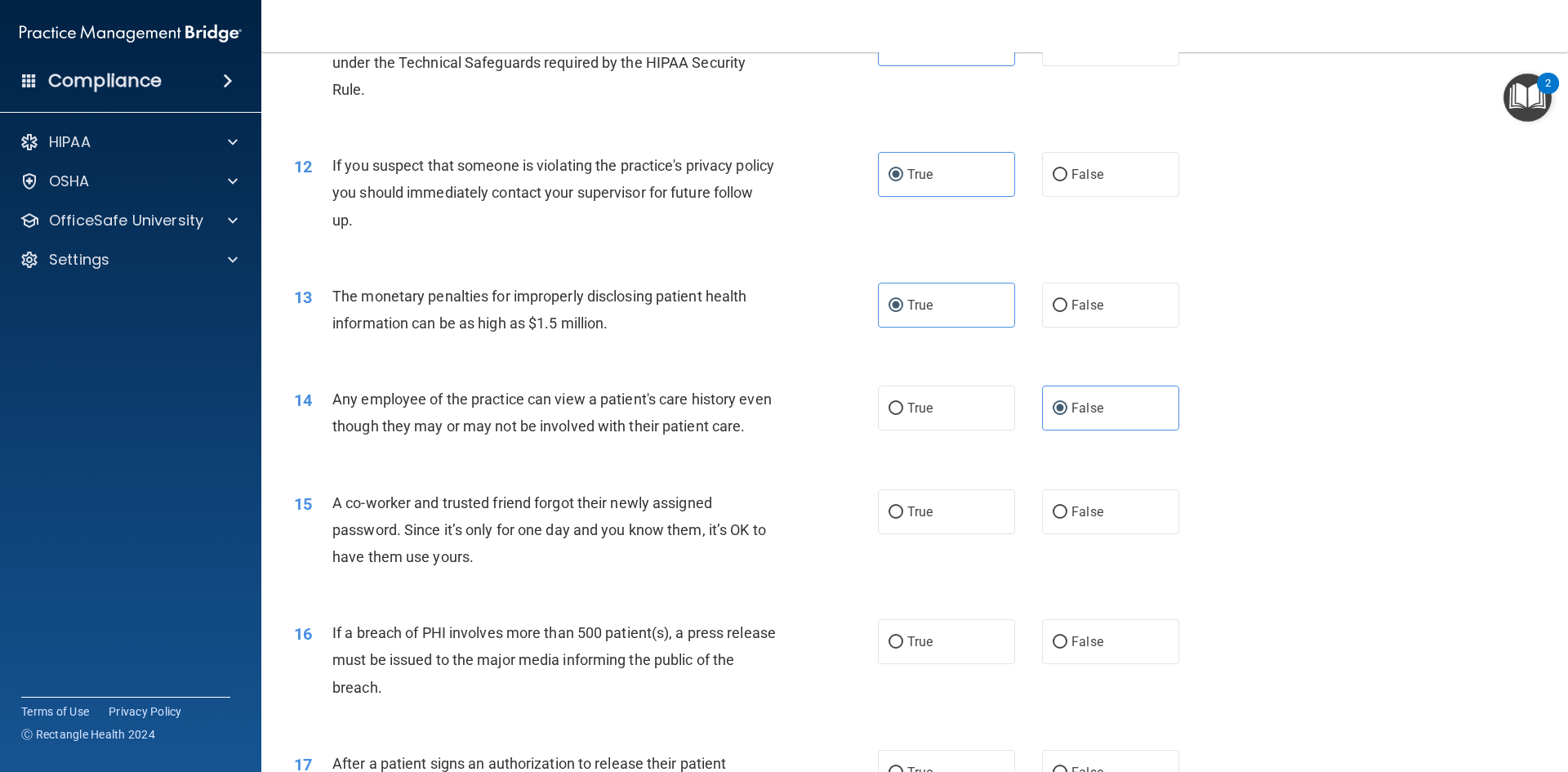
scroll to position [1307, 0]
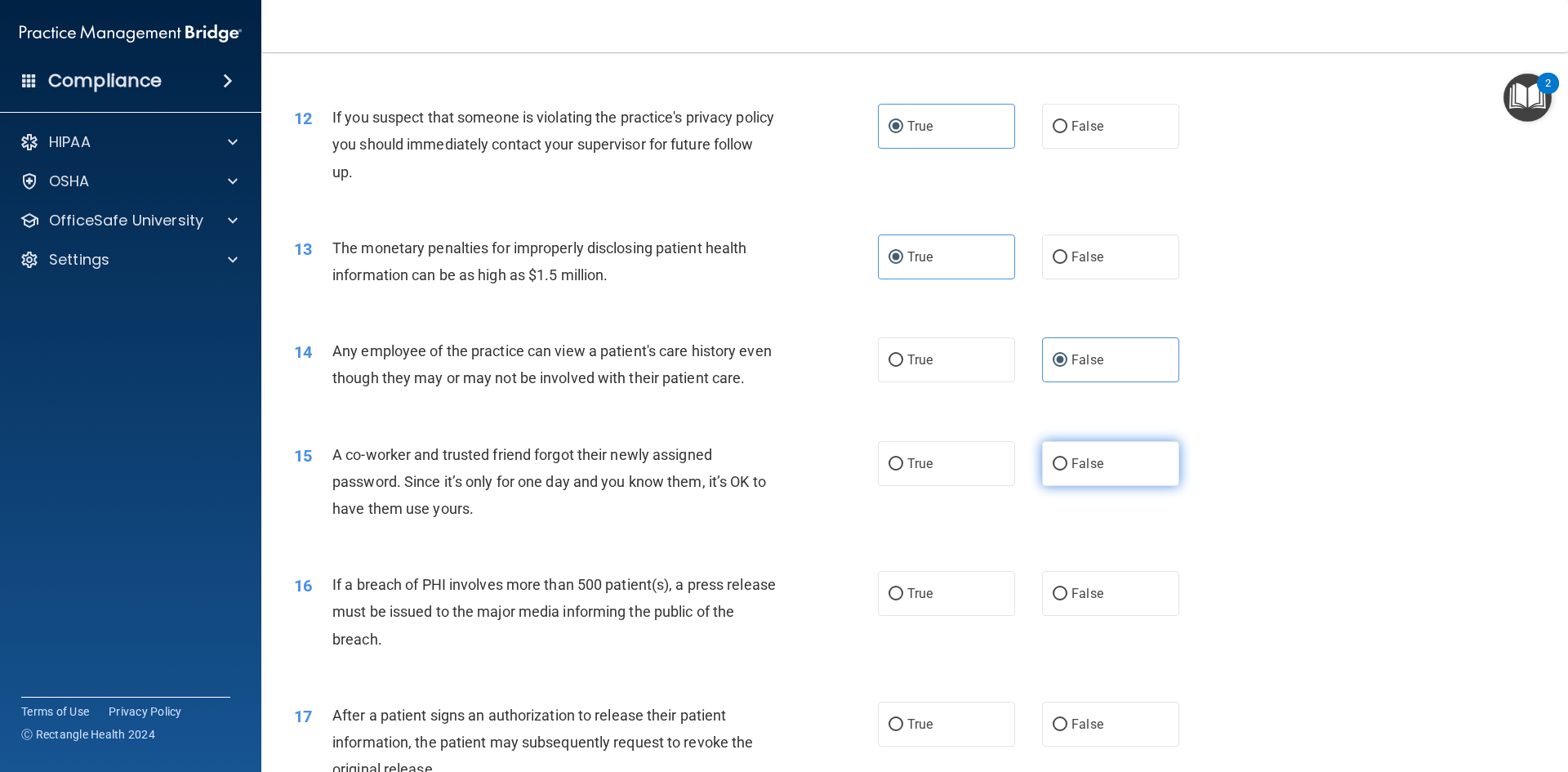
click at [1060, 486] on label "False" at bounding box center [1111, 463] width 137 height 45
click at [1060, 470] on input "False" at bounding box center [1059, 464] width 15 height 12
radio input "true"
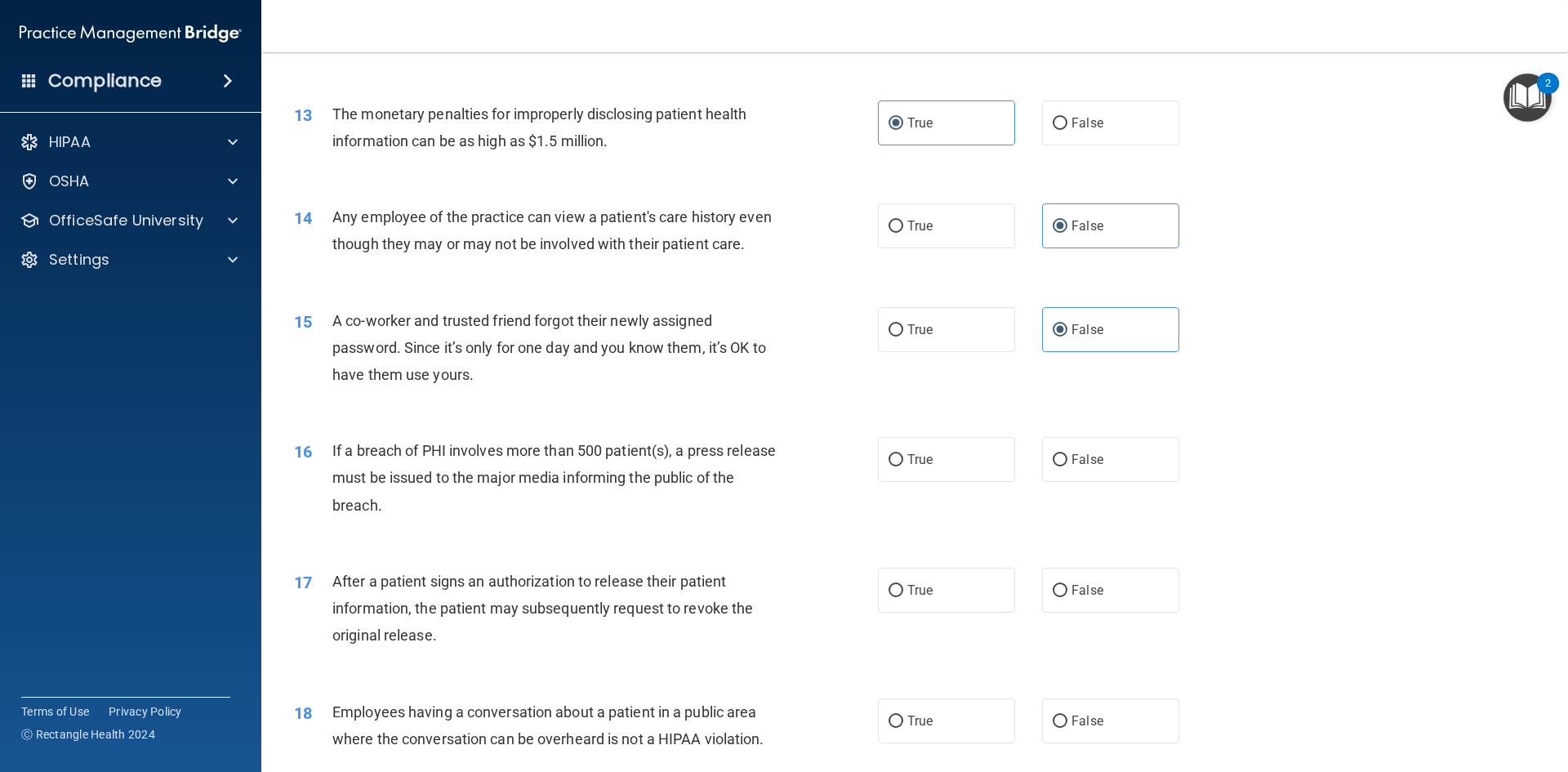
scroll to position [1470, 0]
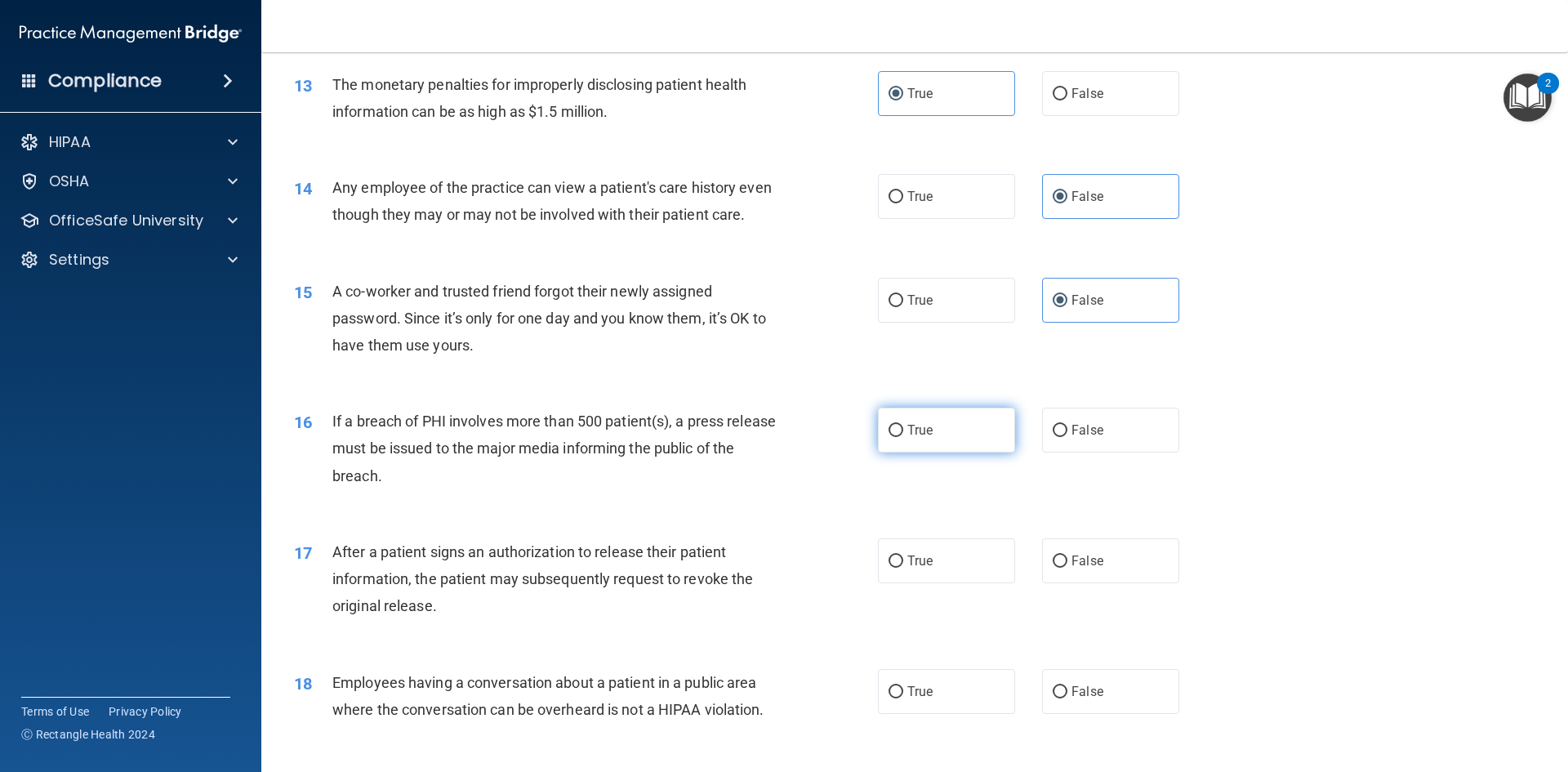
click at [915, 438] on span "True" at bounding box center [919, 430] width 25 height 16
click at [903, 437] on input "True" at bounding box center [895, 431] width 15 height 12
radio input "true"
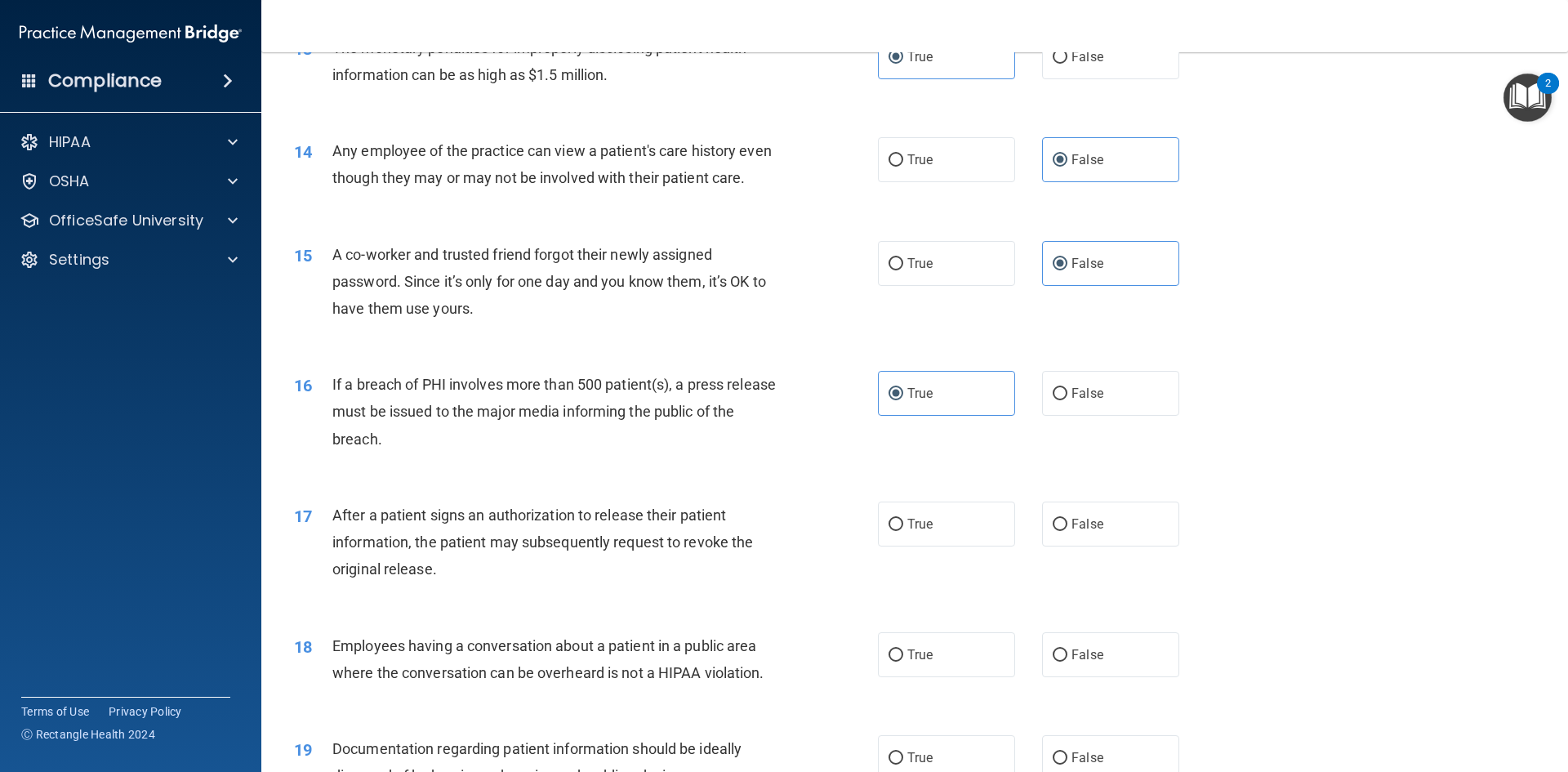
scroll to position [1634, 0]
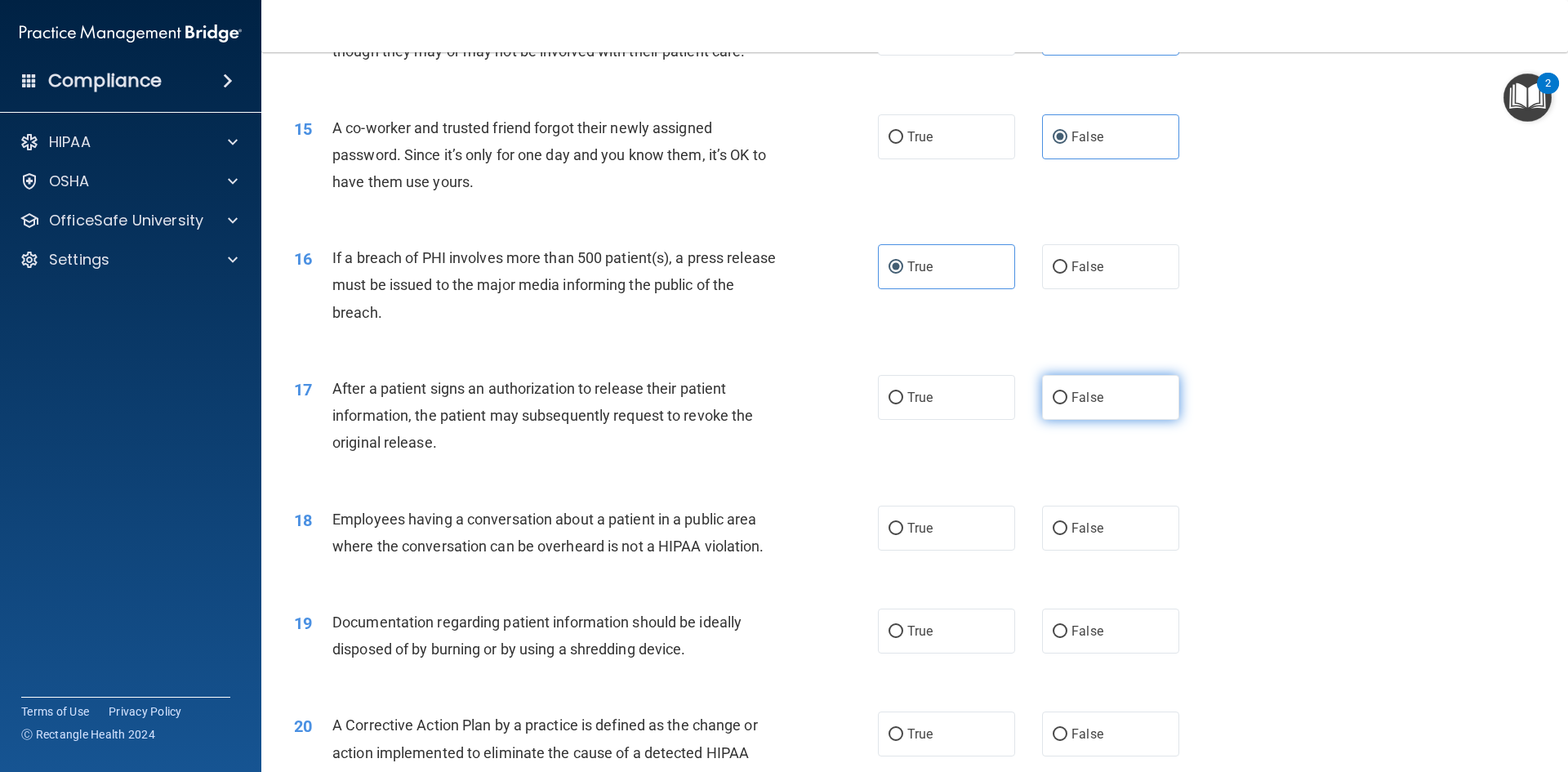
click at [1052, 404] on input "False" at bounding box center [1059, 398] width 15 height 12
radio input "true"
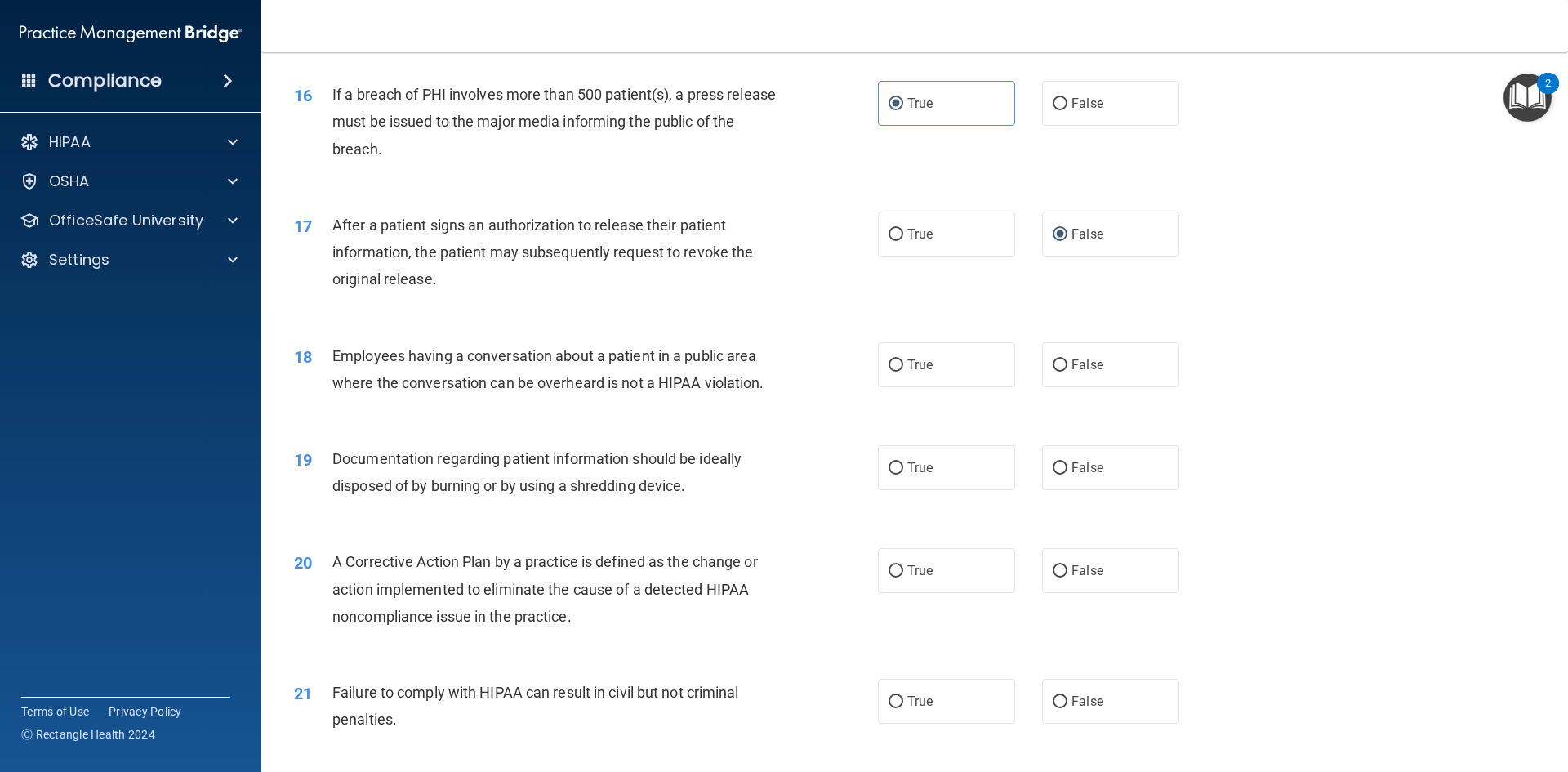
scroll to position [1715, 0]
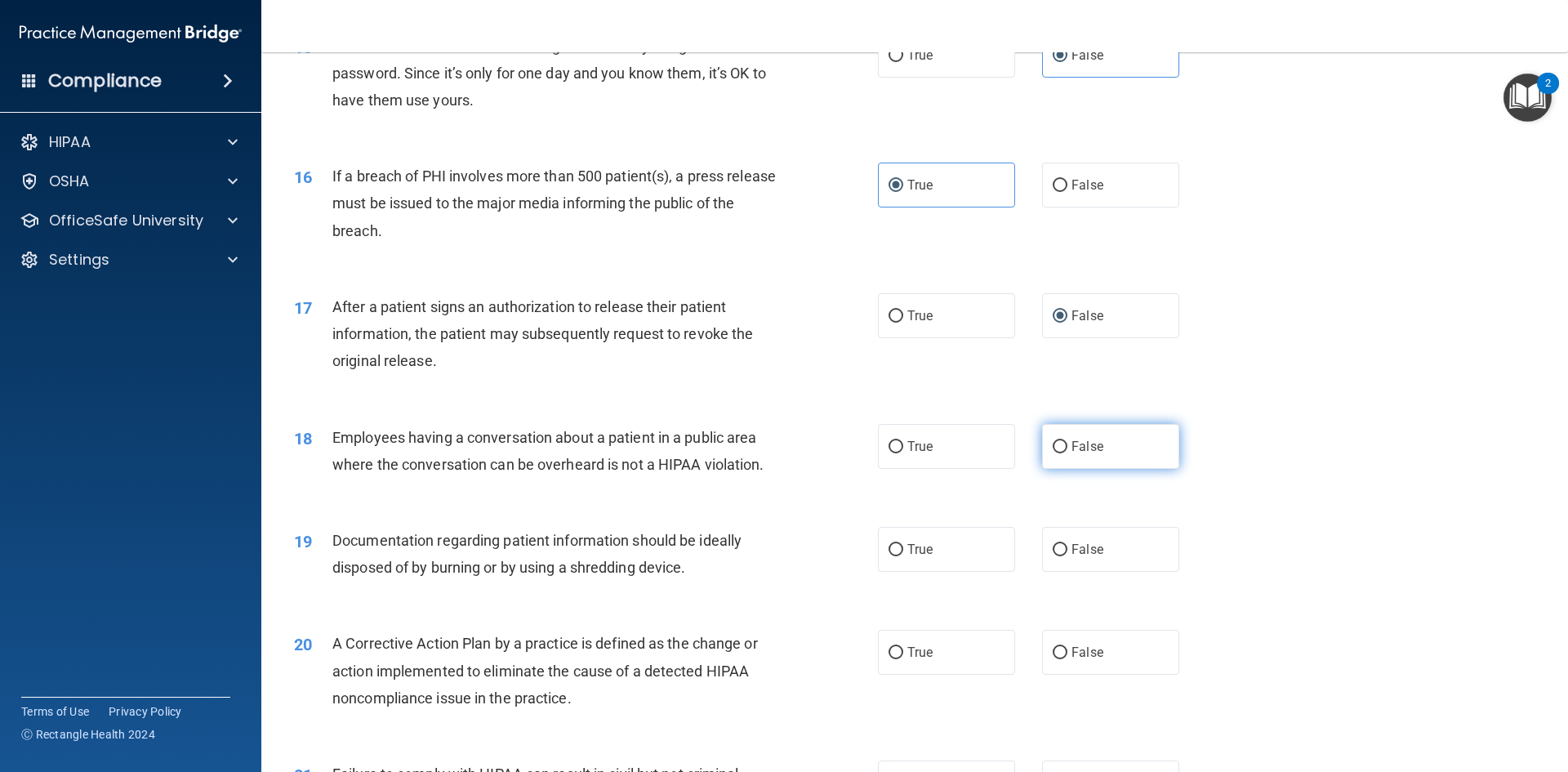
click at [1102, 469] on label "False" at bounding box center [1111, 446] width 137 height 45
click at [1067, 453] on input "False" at bounding box center [1059, 447] width 15 height 12
radio input "true"
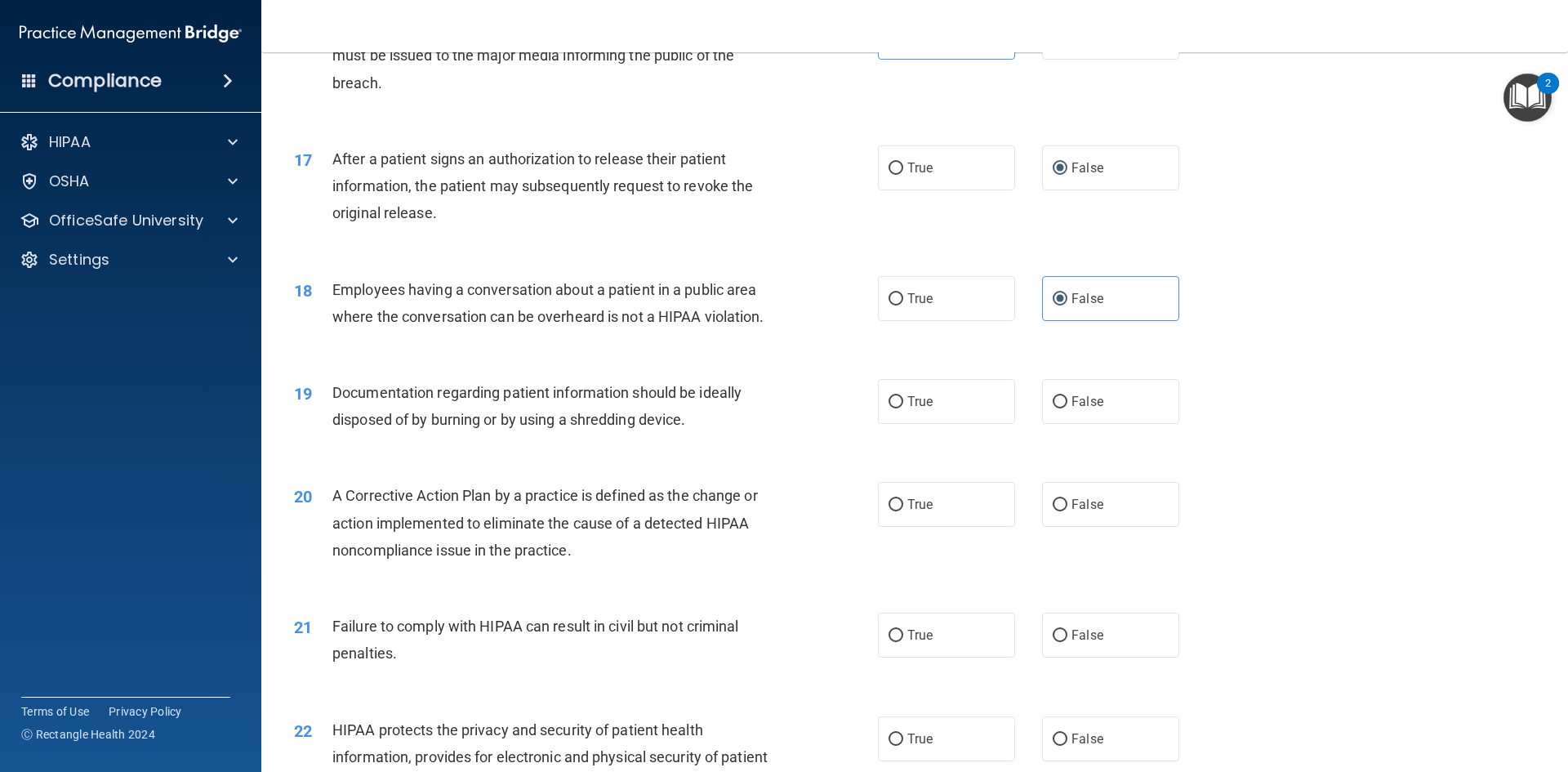
scroll to position [1880, 0]
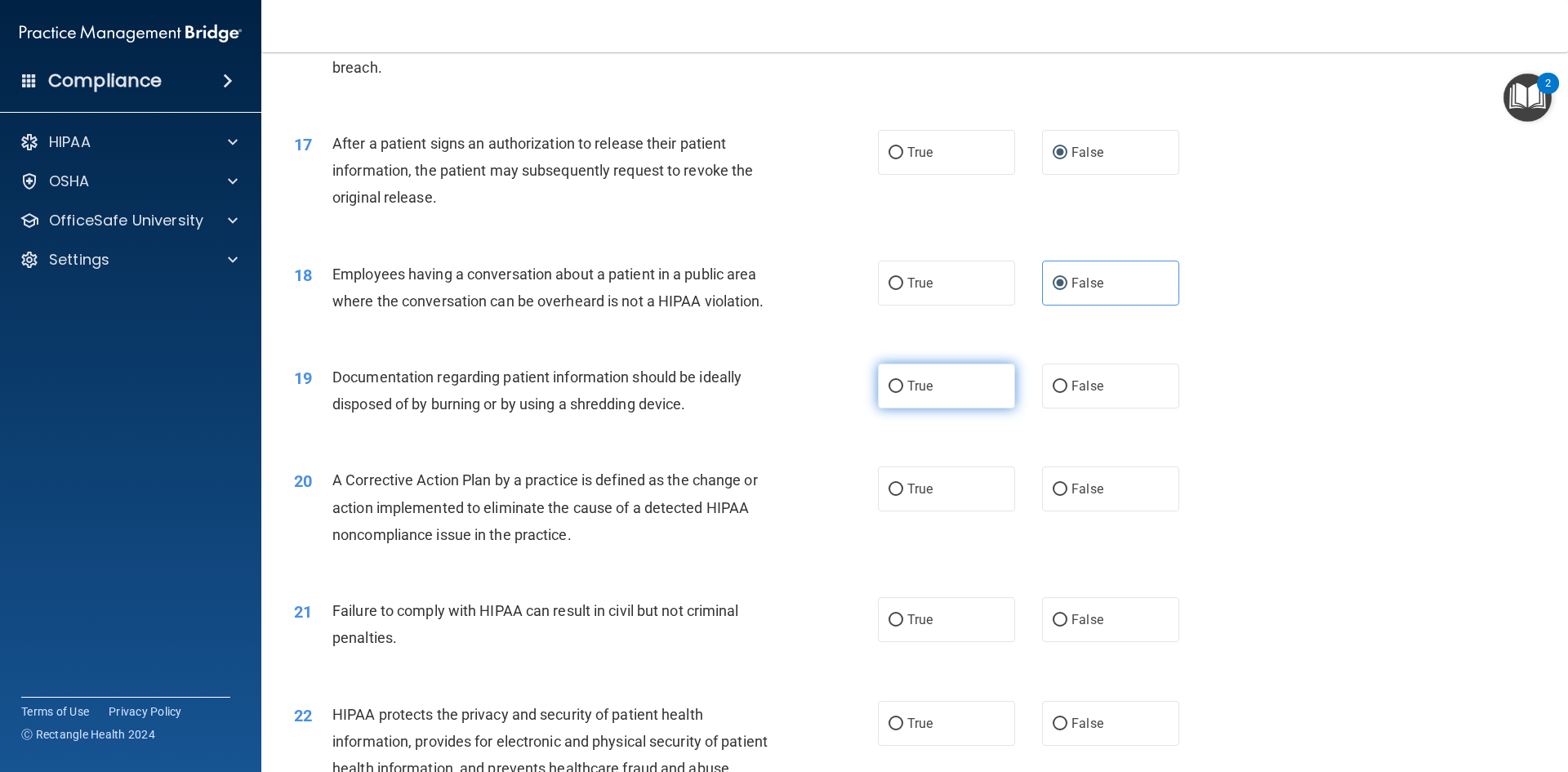
drag, startPoint x: 873, startPoint y: 416, endPoint x: 883, endPoint y: 415, distance: 10.0
click at [878, 408] on label "True" at bounding box center [947, 386] width 137 height 45
click at [888, 393] on input "True" at bounding box center [895, 386] width 15 height 12
radio input "true"
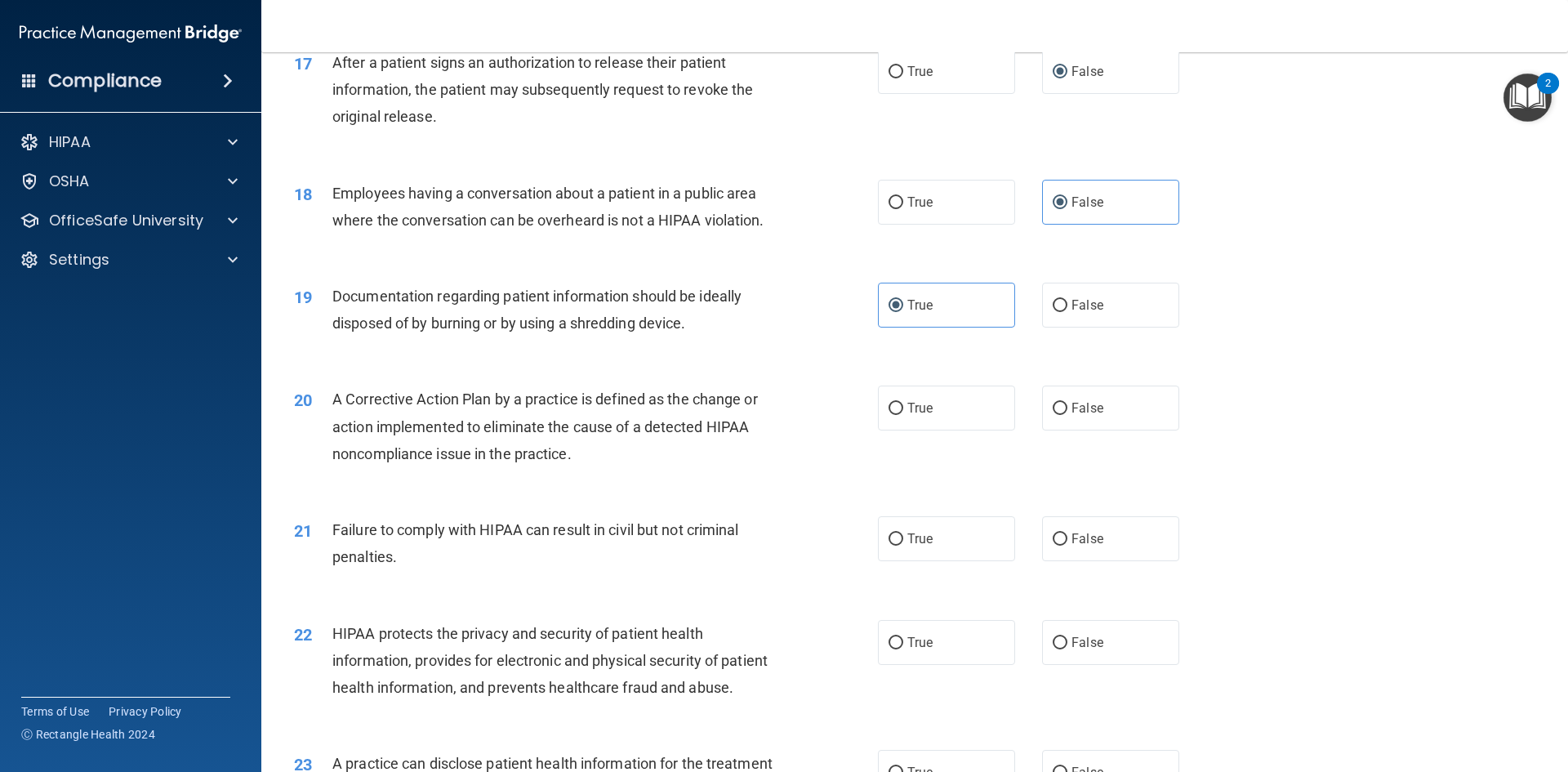
scroll to position [1961, 0]
click at [894, 414] on input "True" at bounding box center [895, 408] width 15 height 12
radio input "true"
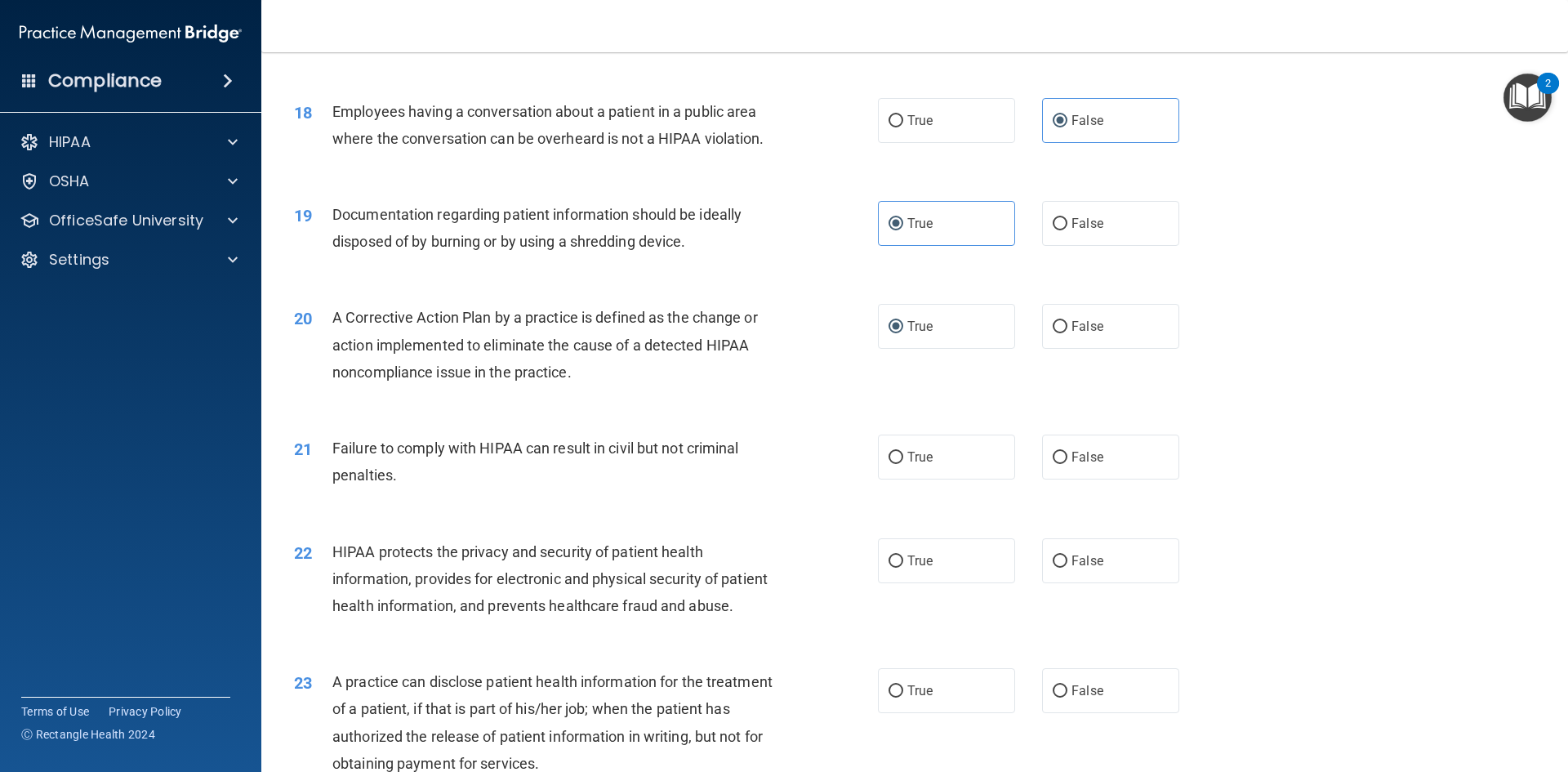
scroll to position [2043, 0]
click at [1091, 470] on label "False" at bounding box center [1111, 456] width 137 height 45
click at [1067, 463] on input "False" at bounding box center [1059, 457] width 15 height 12
radio input "true"
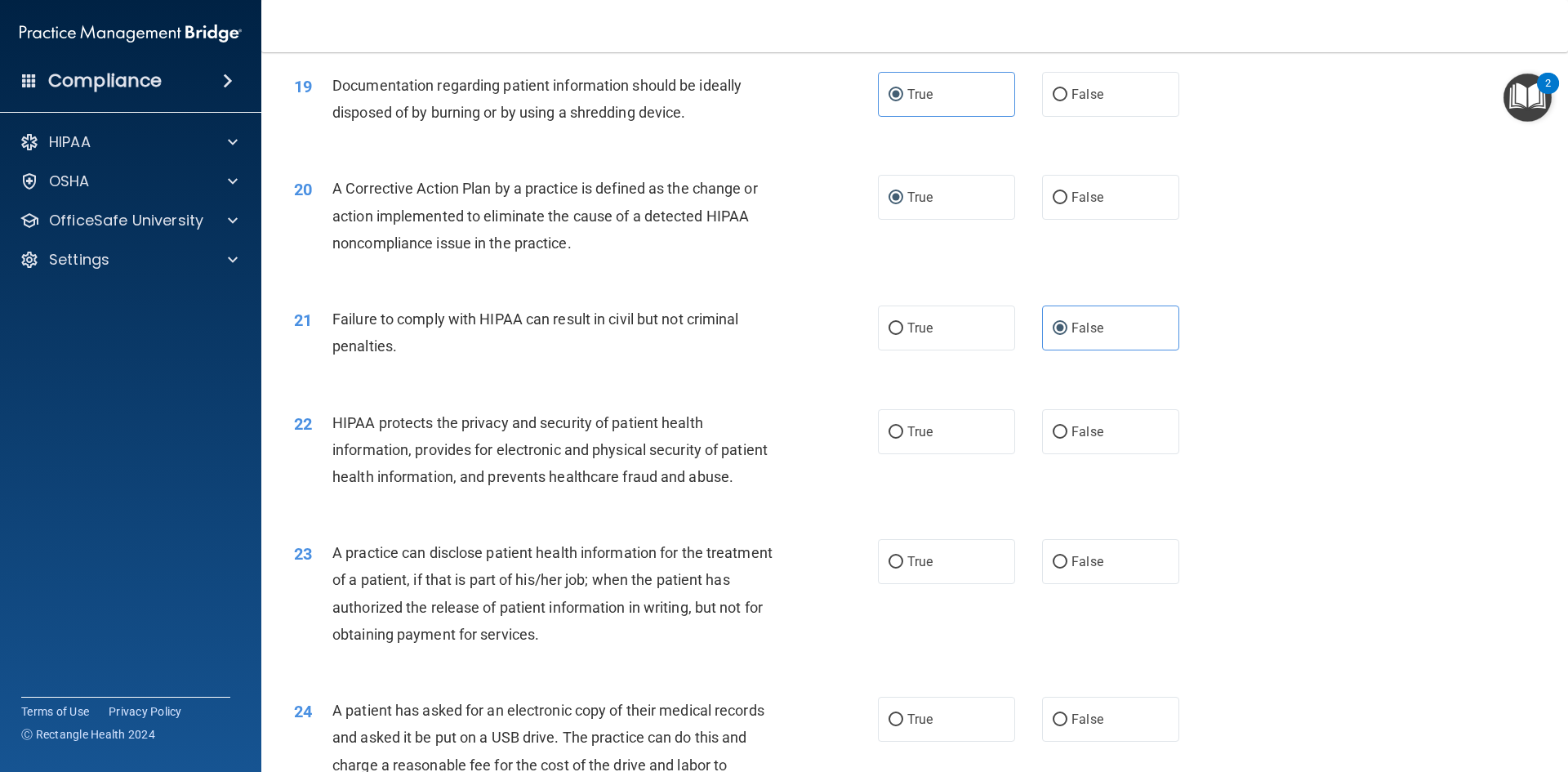
scroll to position [2206, 0]
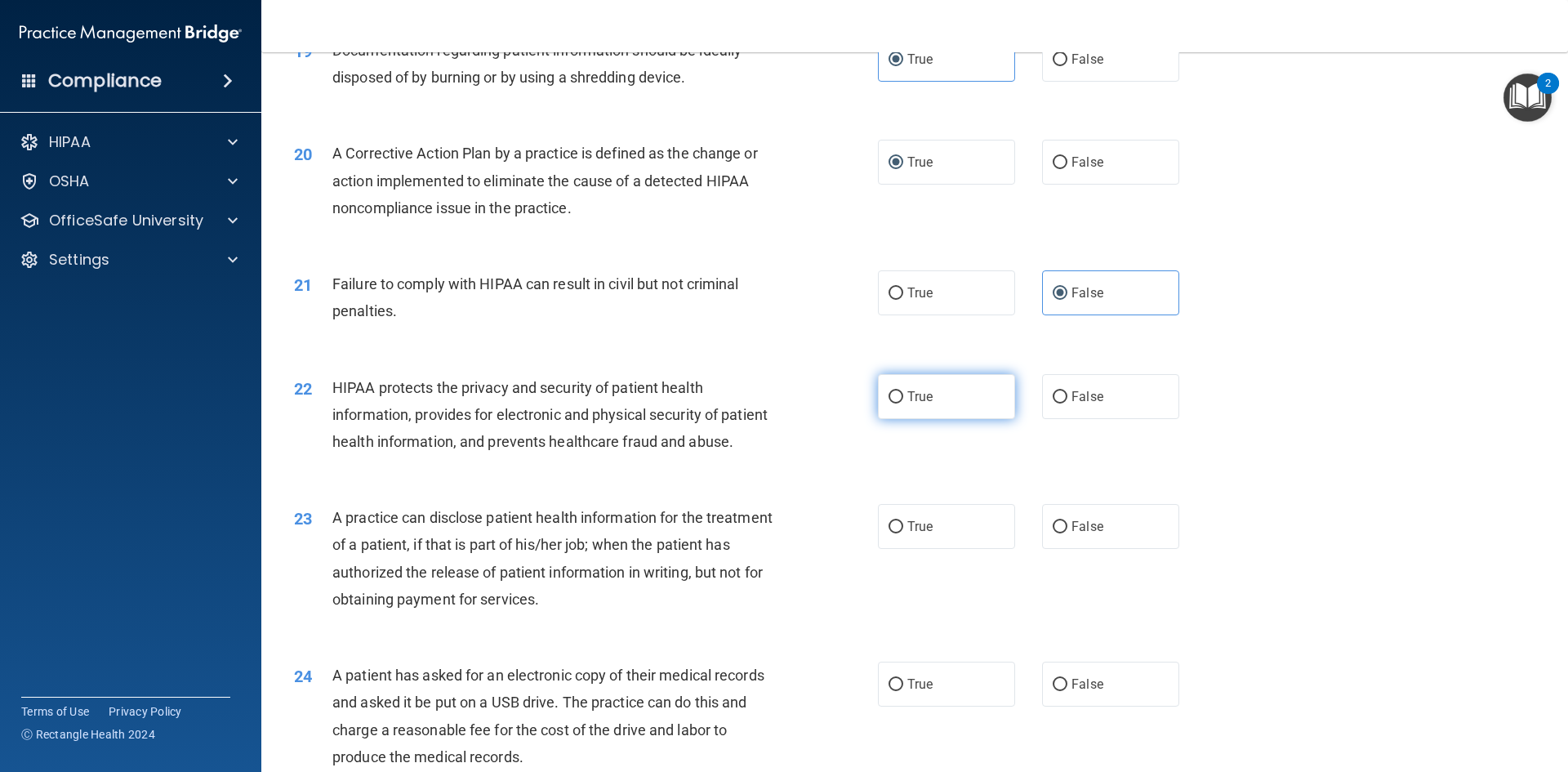
click at [951, 419] on label "True" at bounding box center [947, 396] width 137 height 45
click at [903, 403] on input "True" at bounding box center [895, 397] width 15 height 12
radio input "true"
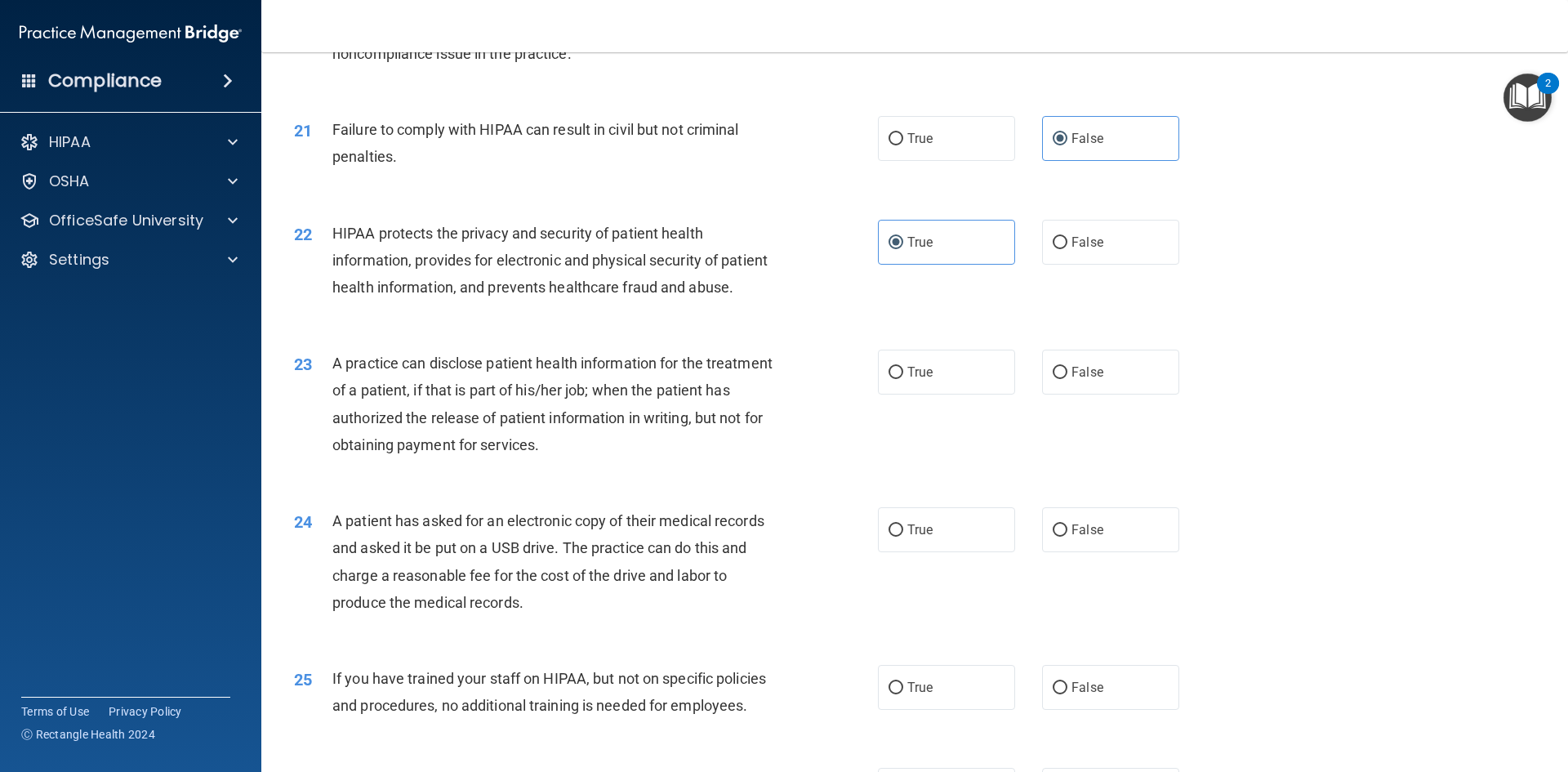
scroll to position [2370, 0]
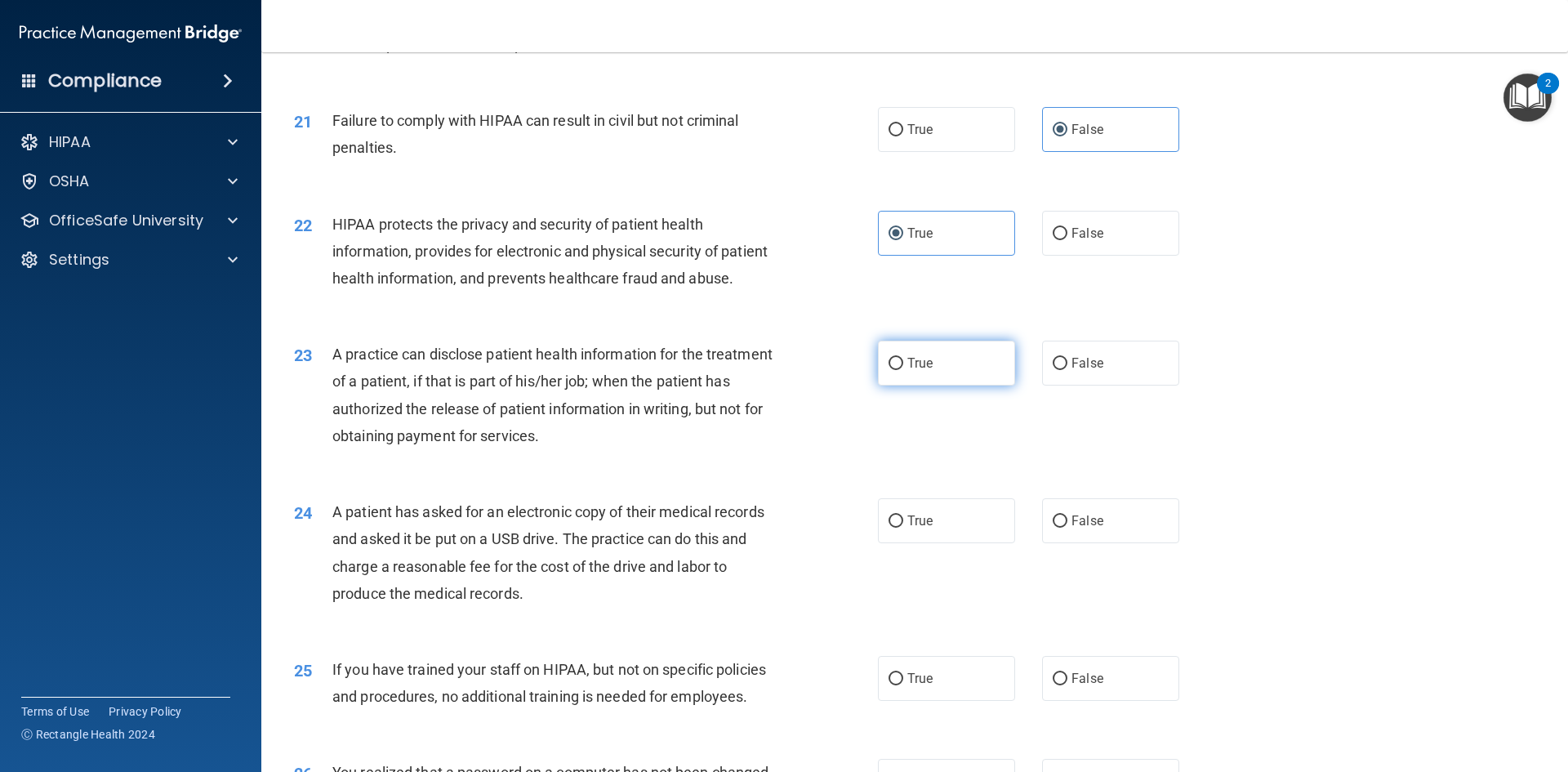
click at [895, 386] on label "True" at bounding box center [947, 363] width 137 height 45
click at [895, 371] on input "True" at bounding box center [895, 364] width 15 height 12
radio input "true"
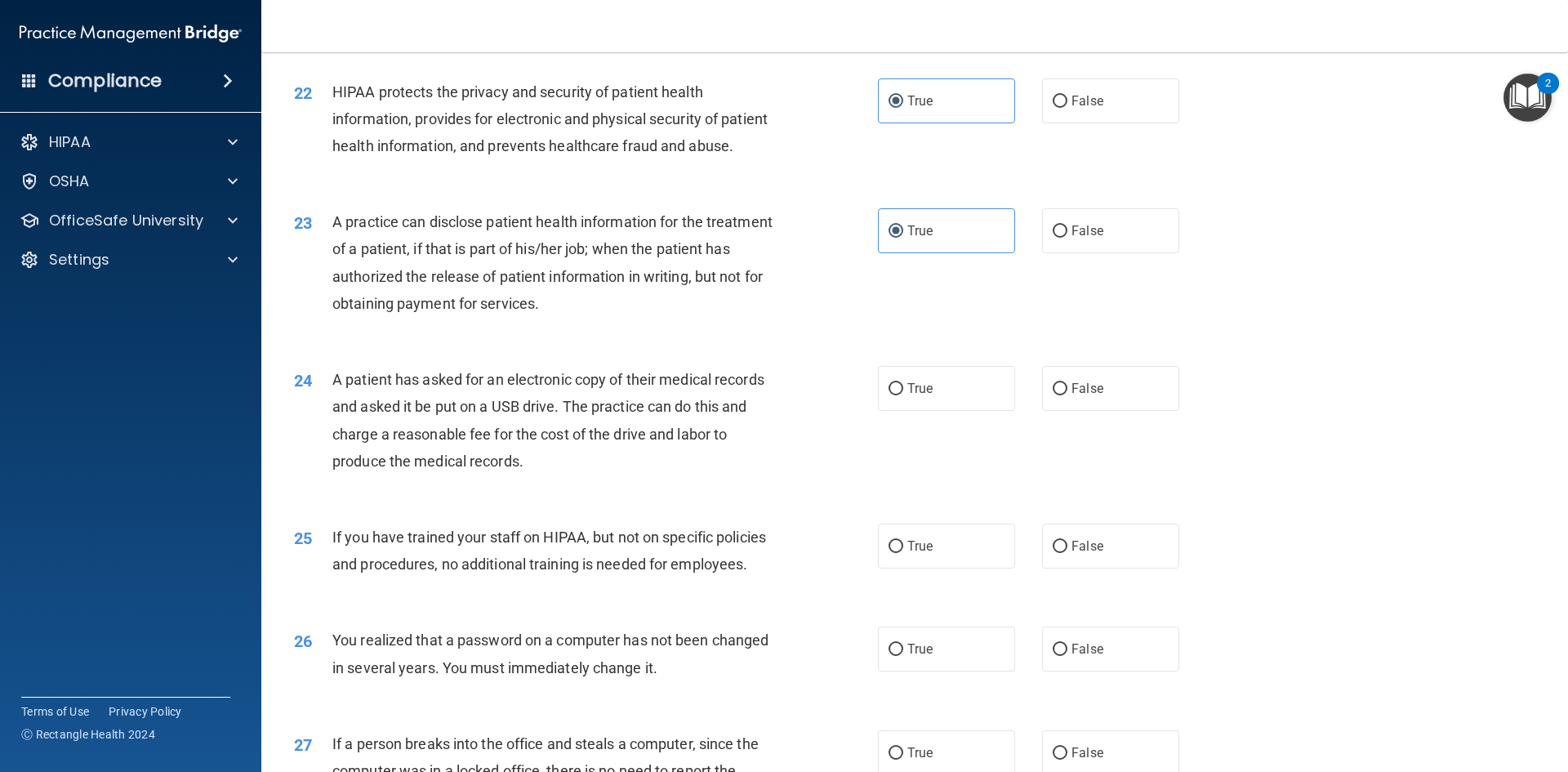
scroll to position [2533, 0]
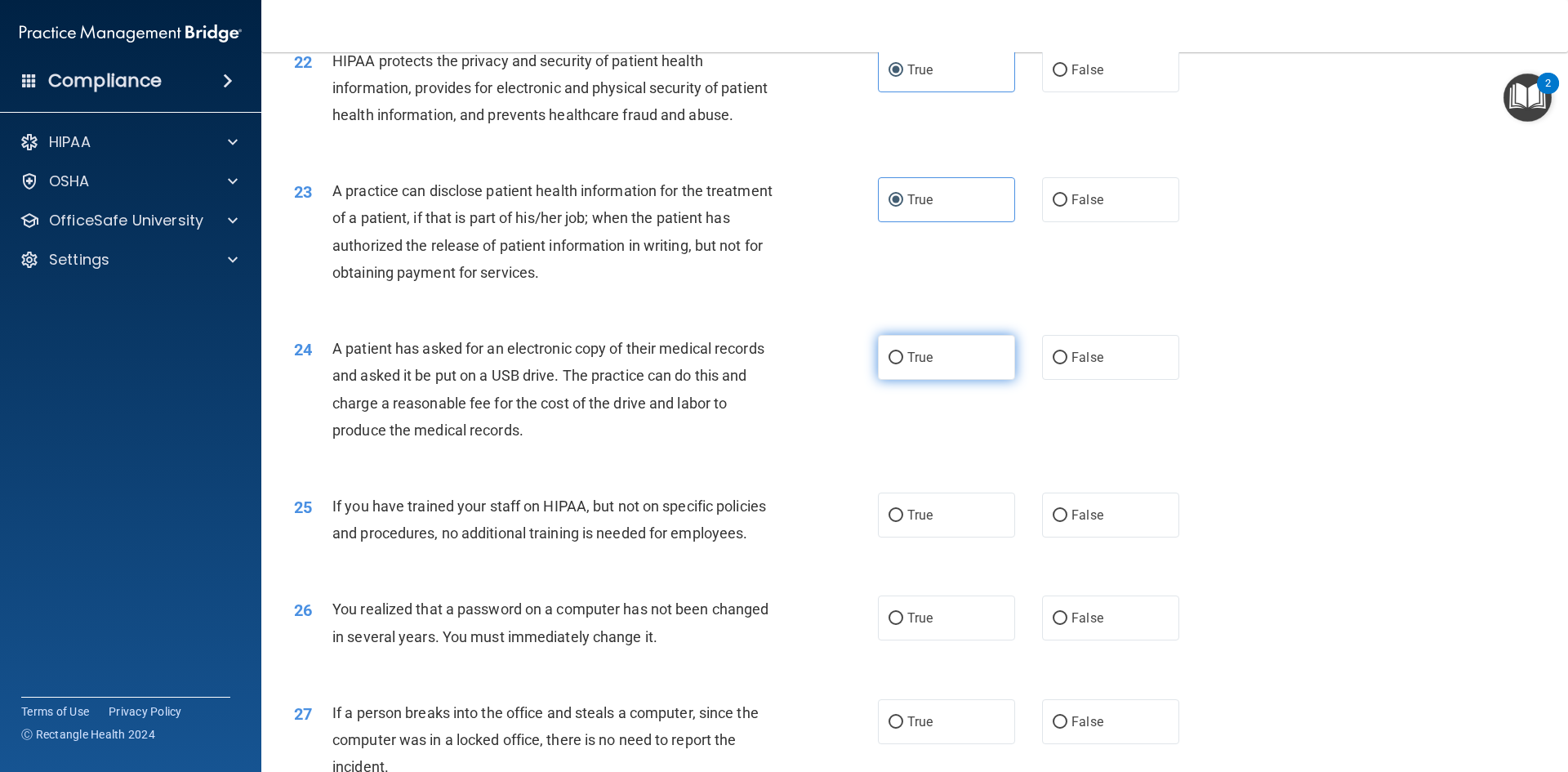
click at [888, 365] on input "True" at bounding box center [895, 359] width 15 height 12
radio input "true"
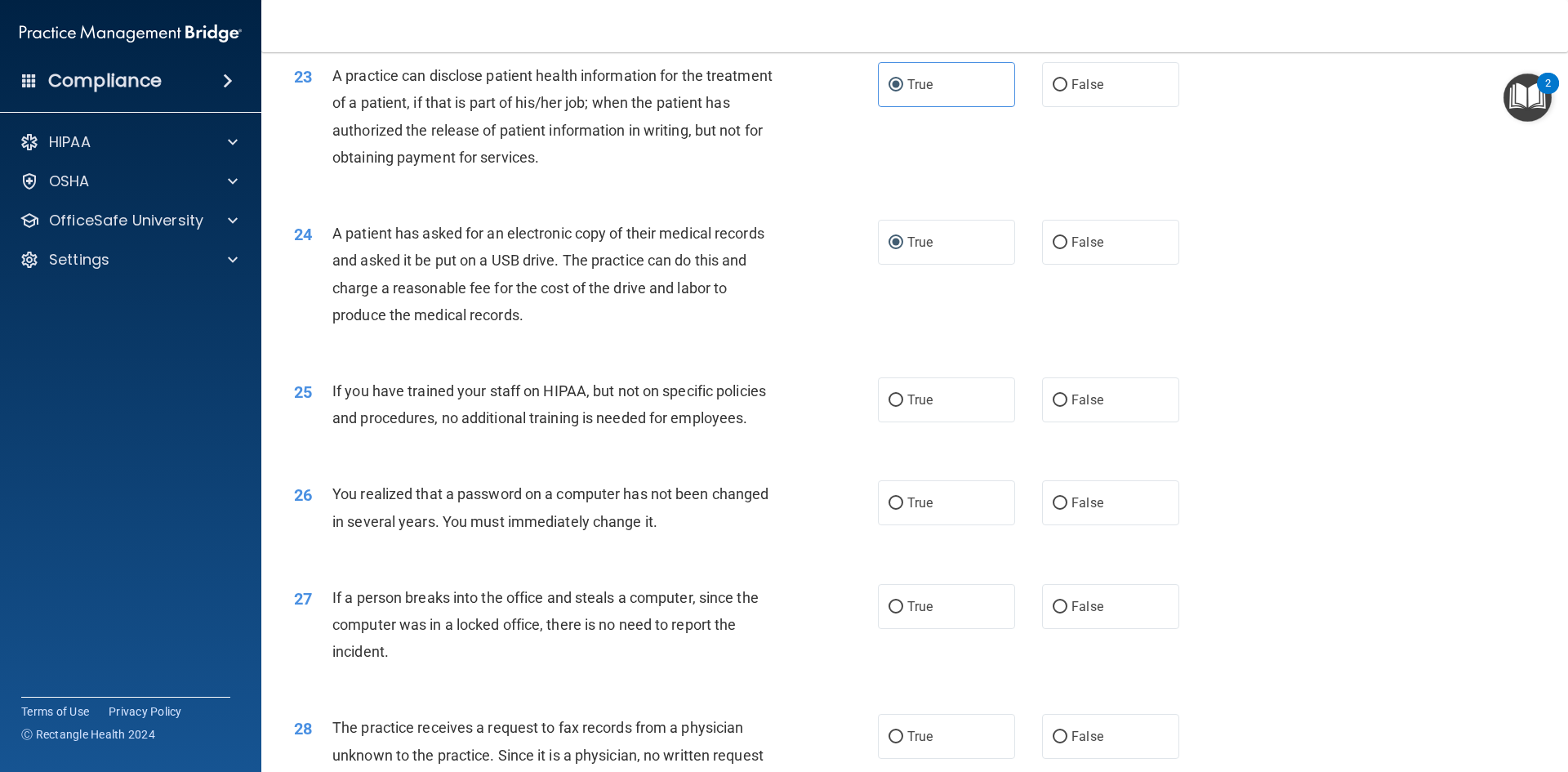
scroll to position [2697, 0]
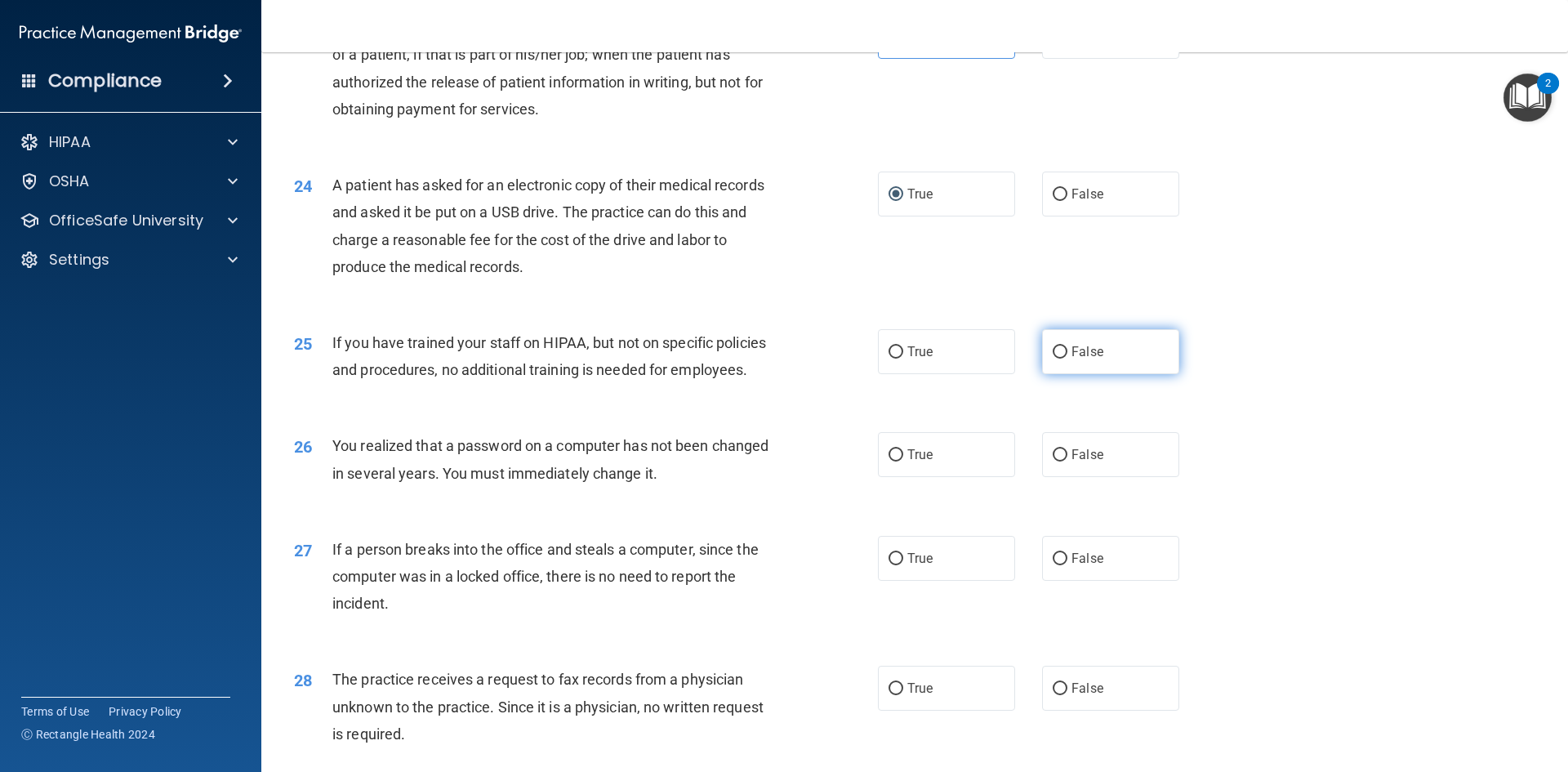
click at [1071, 360] on span "False" at bounding box center [1087, 352] width 32 height 16
click at [1067, 359] on input "False" at bounding box center [1059, 353] width 15 height 12
radio input "true"
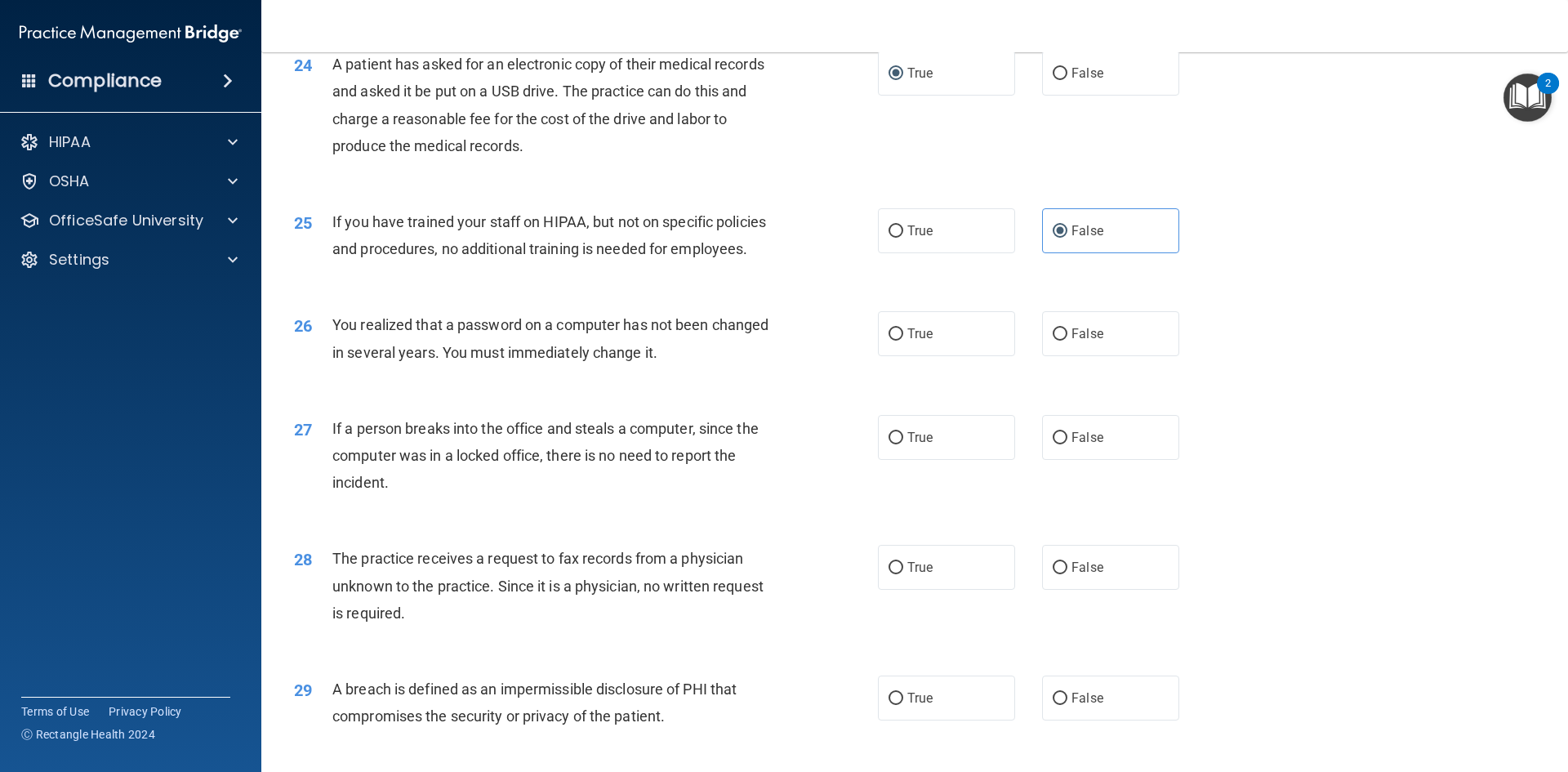
scroll to position [2860, 0]
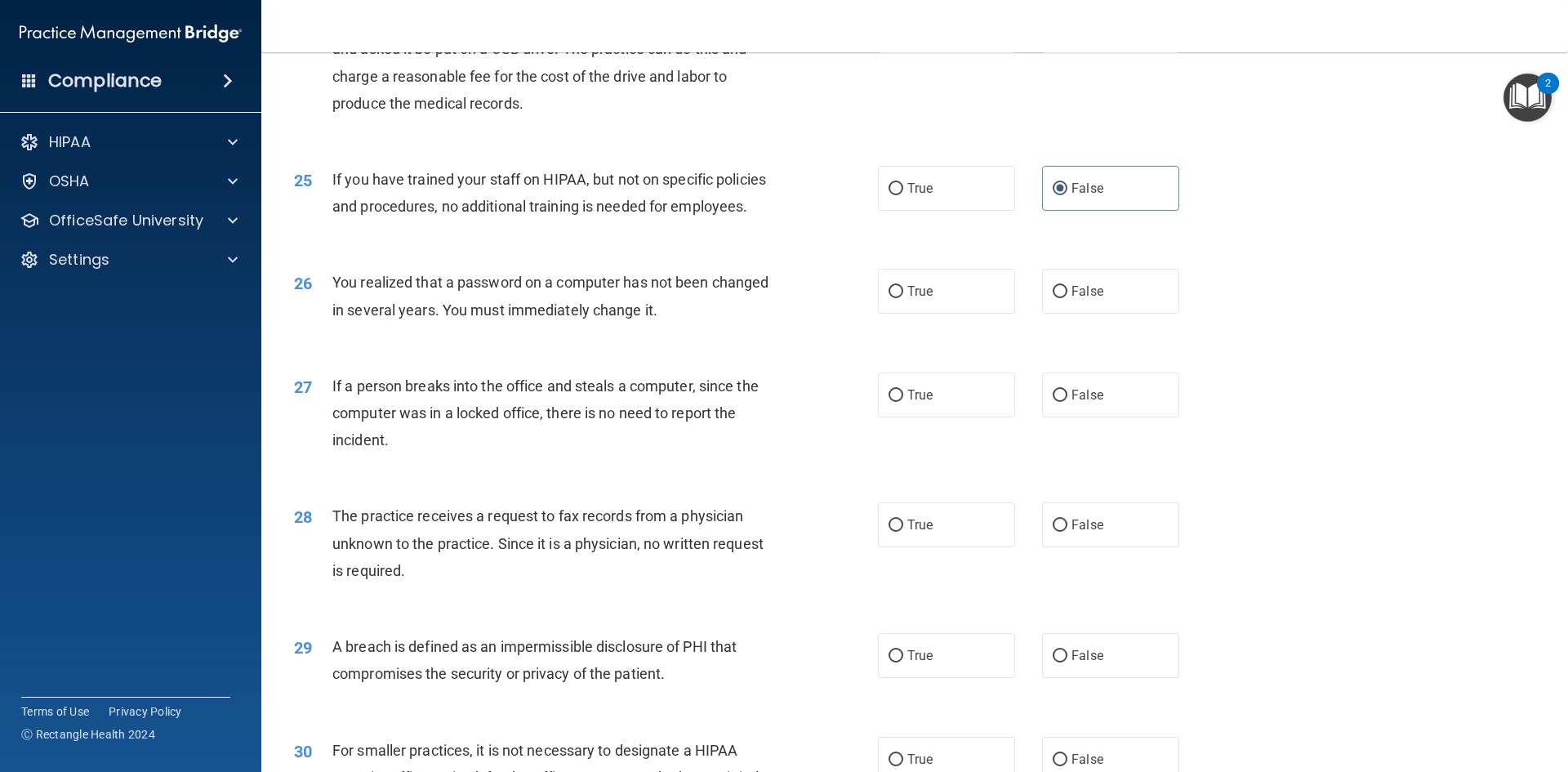
drag, startPoint x: 927, startPoint y: 376, endPoint x: 922, endPoint y: 357, distance: 19.6
click at [927, 352] on div "26 You realized that a password on a computer has not been changed in several y…" at bounding box center [914, 299] width 1265 height 103
click at [921, 314] on label "True" at bounding box center [947, 291] width 137 height 45
click at [903, 298] on input "True" at bounding box center [895, 292] width 15 height 12
radio input "true"
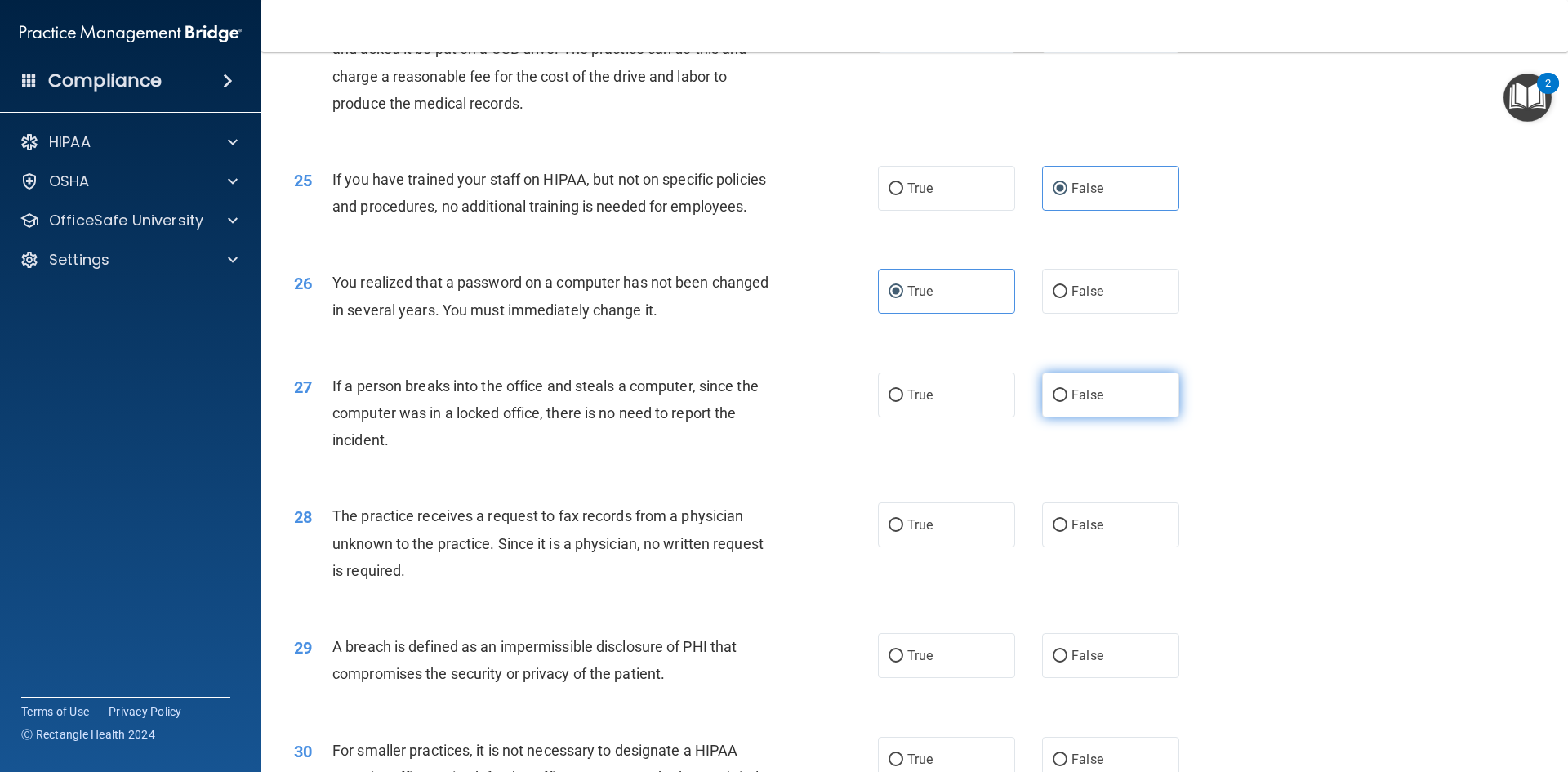
click at [1071, 402] on span "False" at bounding box center [1087, 395] width 32 height 16
click at [1067, 402] on input "False" at bounding box center [1059, 395] width 15 height 12
radio input "true"
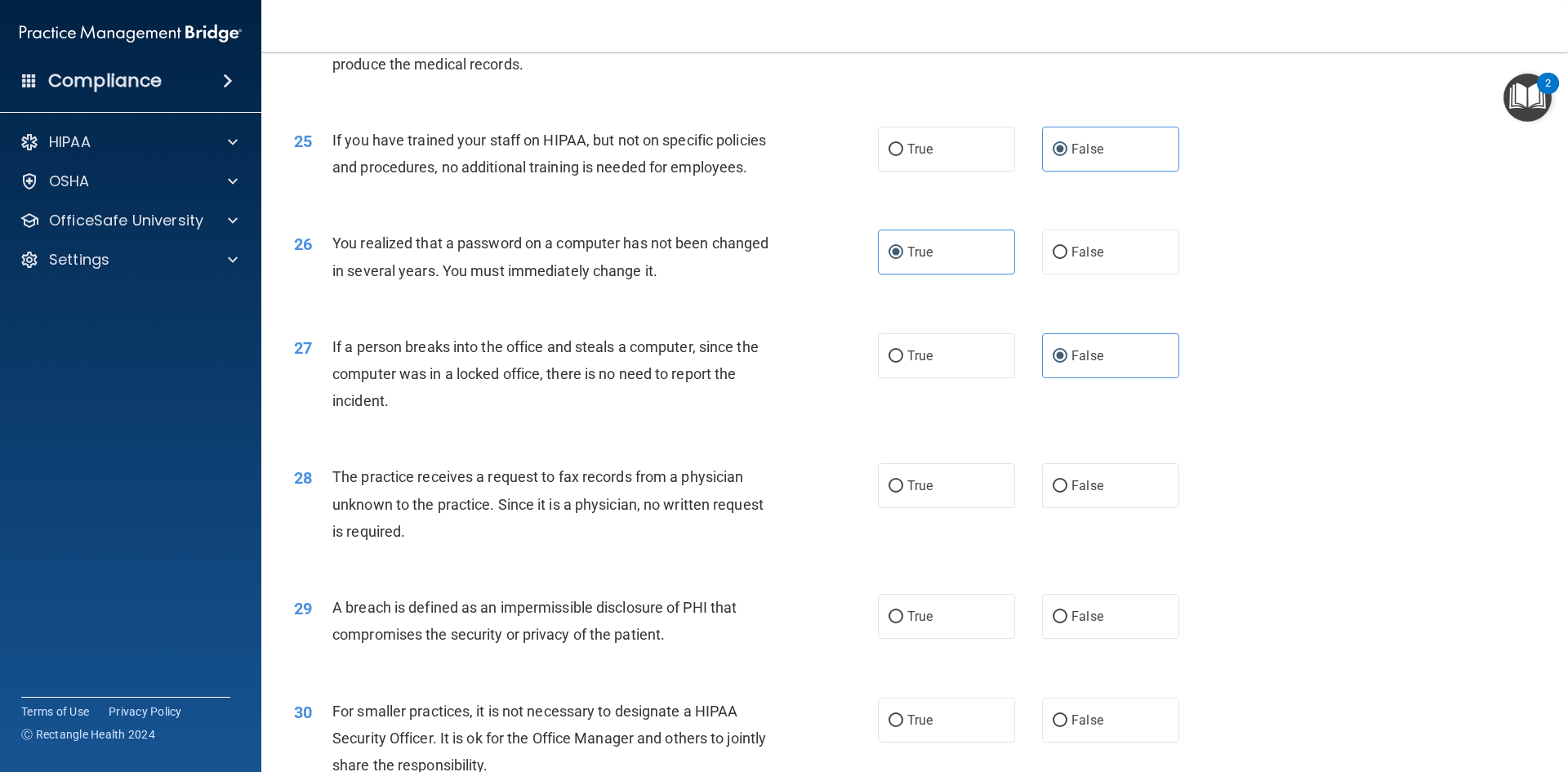
scroll to position [2942, 0]
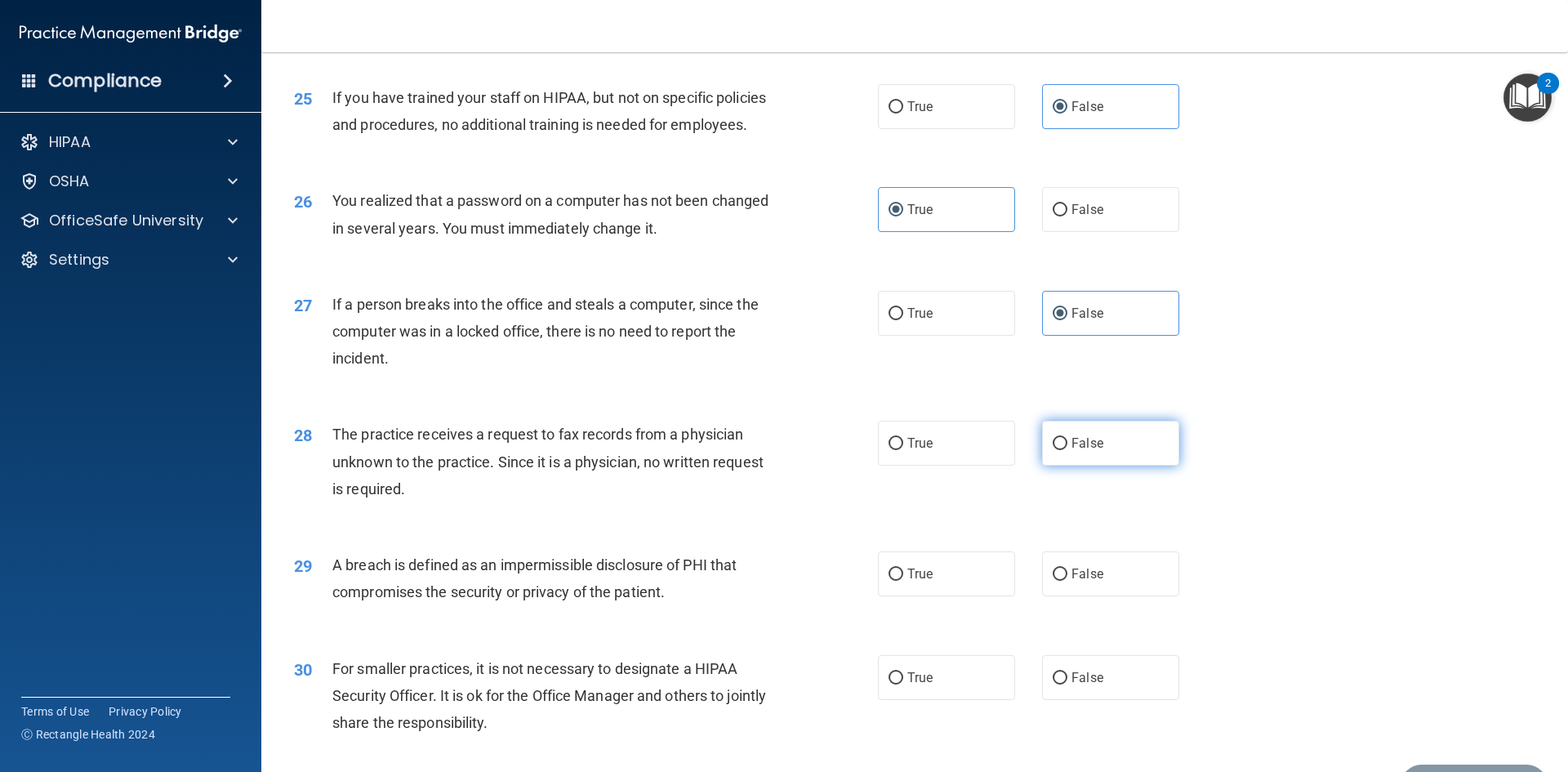
click at [1042, 466] on label "False" at bounding box center [1111, 442] width 137 height 45
click at [1052, 450] on input "False" at bounding box center [1059, 444] width 15 height 12
radio input "true"
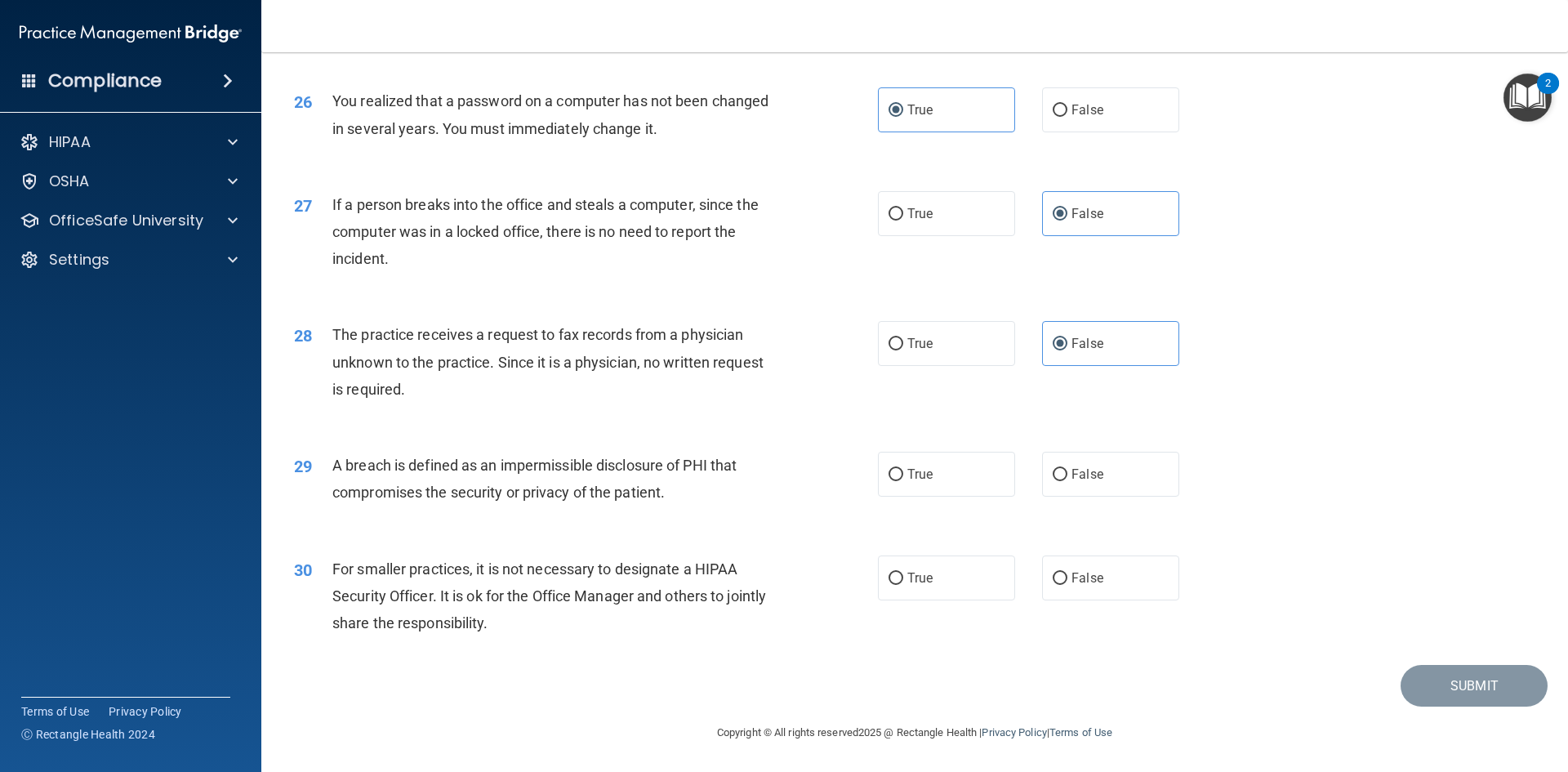
scroll to position [3095, 0]
click at [907, 473] on span "True" at bounding box center [919, 474] width 25 height 16
click at [903, 473] on input "True" at bounding box center [895, 475] width 15 height 12
radio input "true"
click at [1108, 571] on label "False" at bounding box center [1111, 578] width 137 height 45
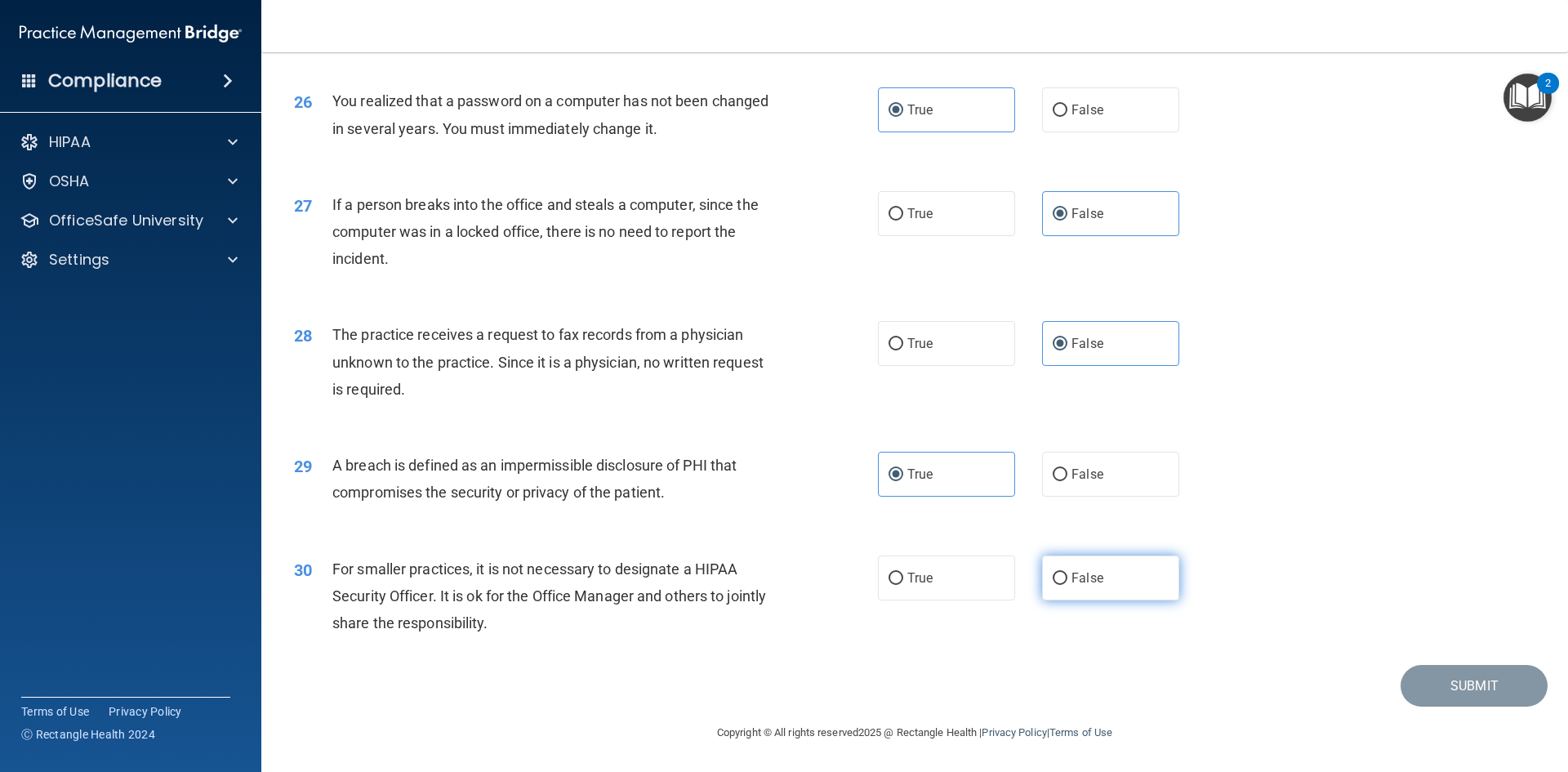
click at [1067, 573] on input "False" at bounding box center [1059, 579] width 15 height 12
radio input "true"
click at [1471, 689] on button "Submit" at bounding box center [1474, 686] width 147 height 42
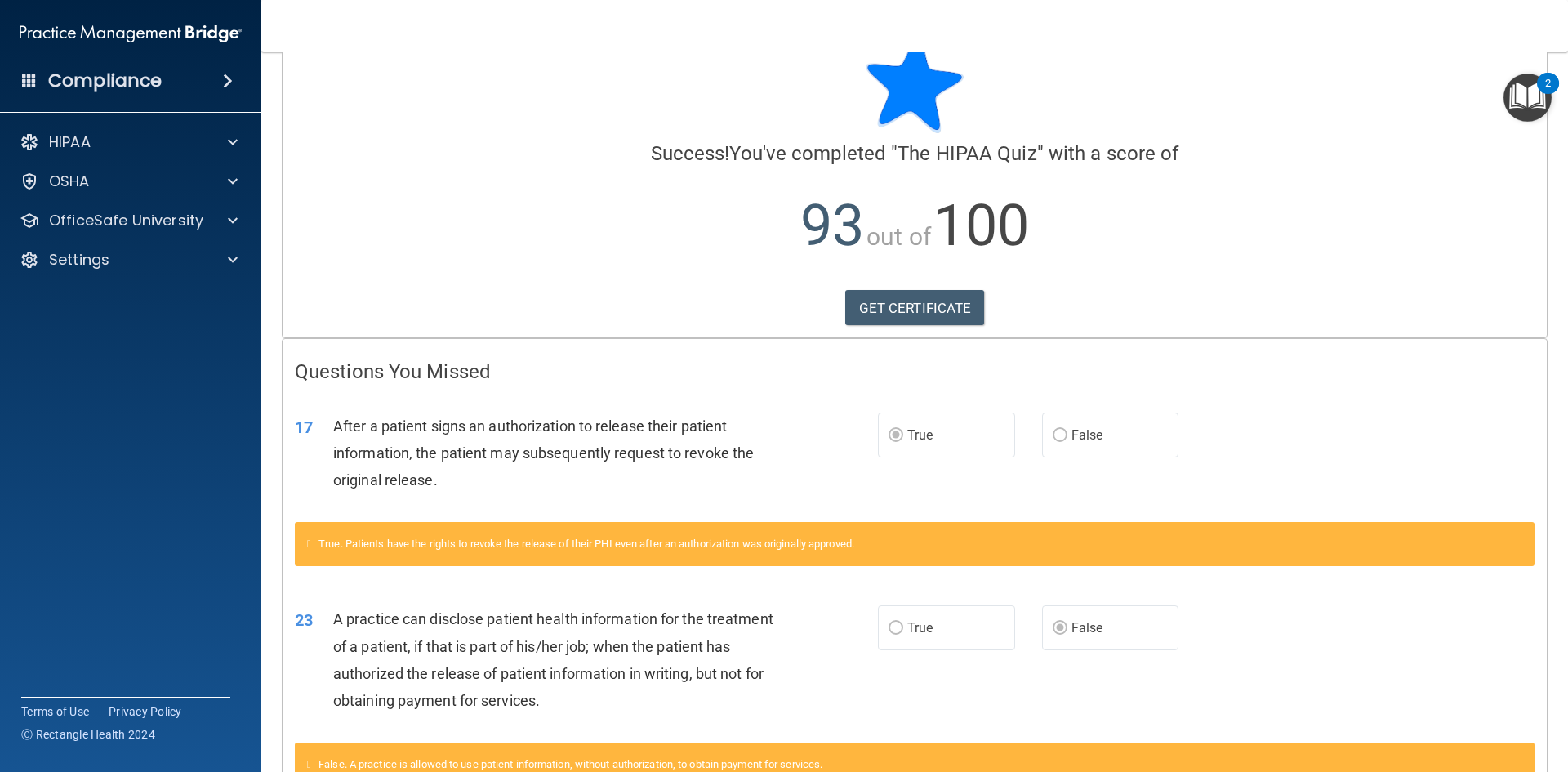
scroll to position [158, 0]
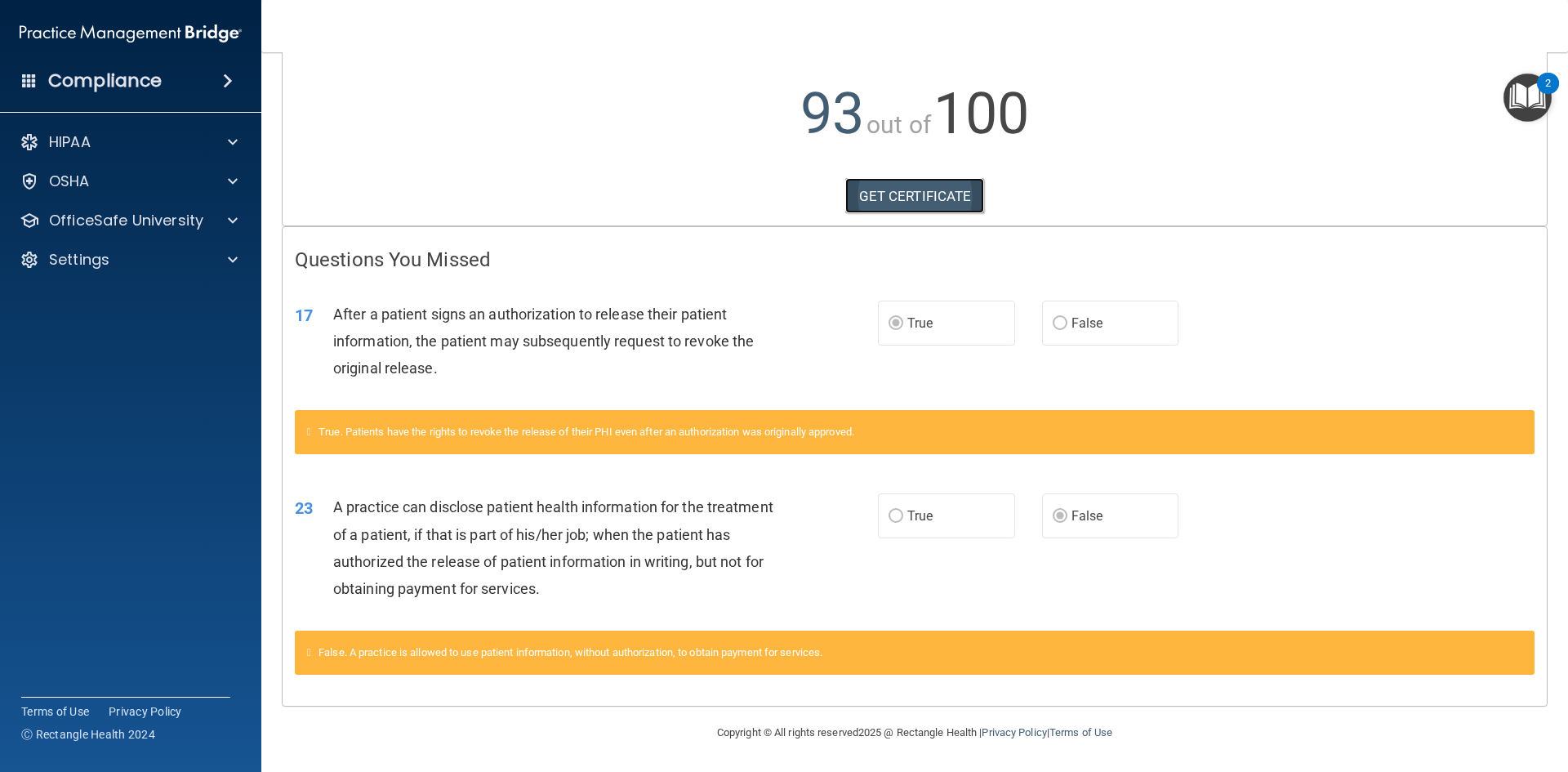
click at [894, 191] on link "GET CERTIFICATE" at bounding box center [915, 196] width 139 height 36
click at [124, 219] on p "OfficeSafe University" at bounding box center [125, 221] width 154 height 20
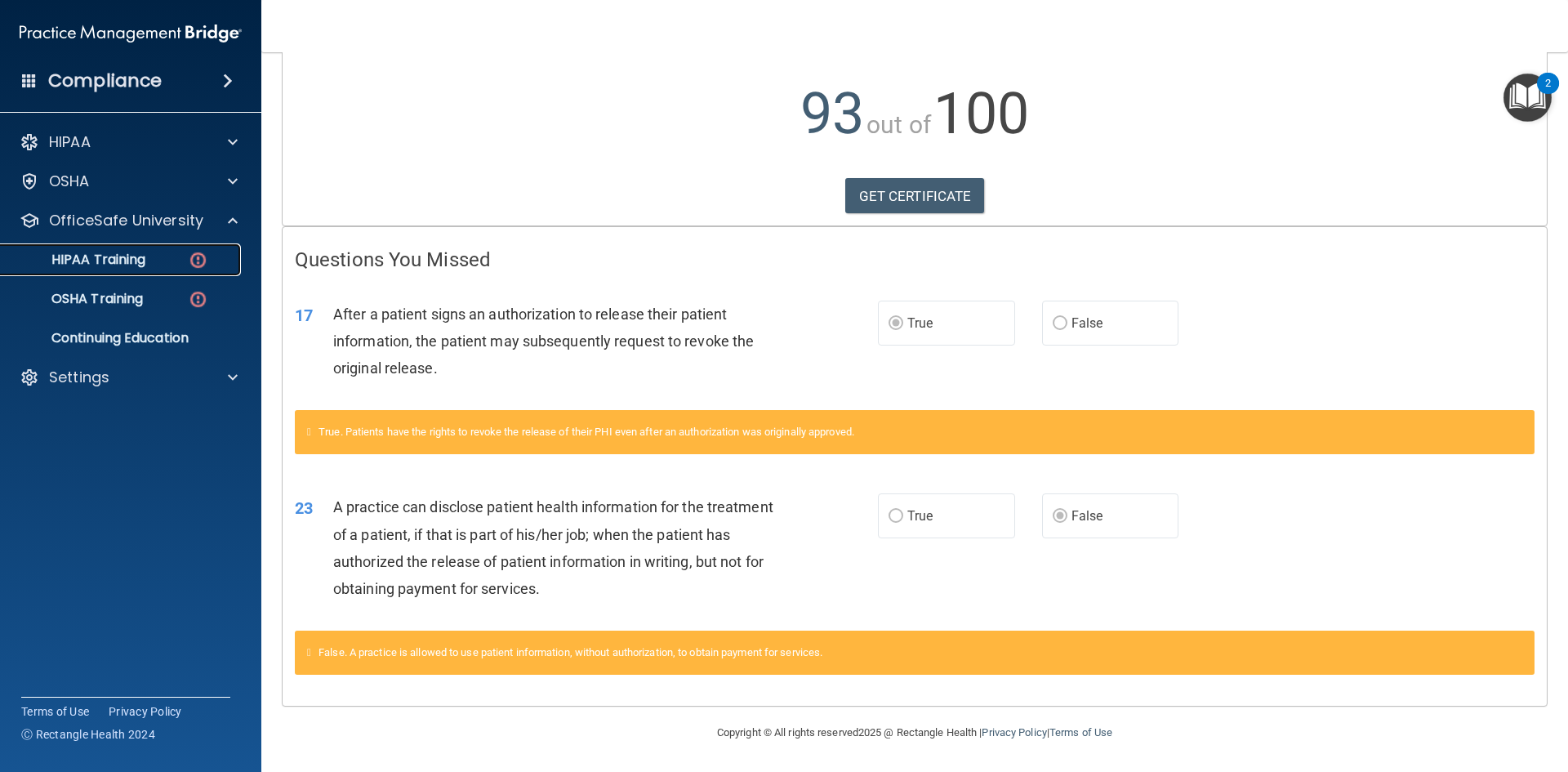
click at [147, 258] on div "HIPAA Training" at bounding box center [122, 260] width 223 height 16
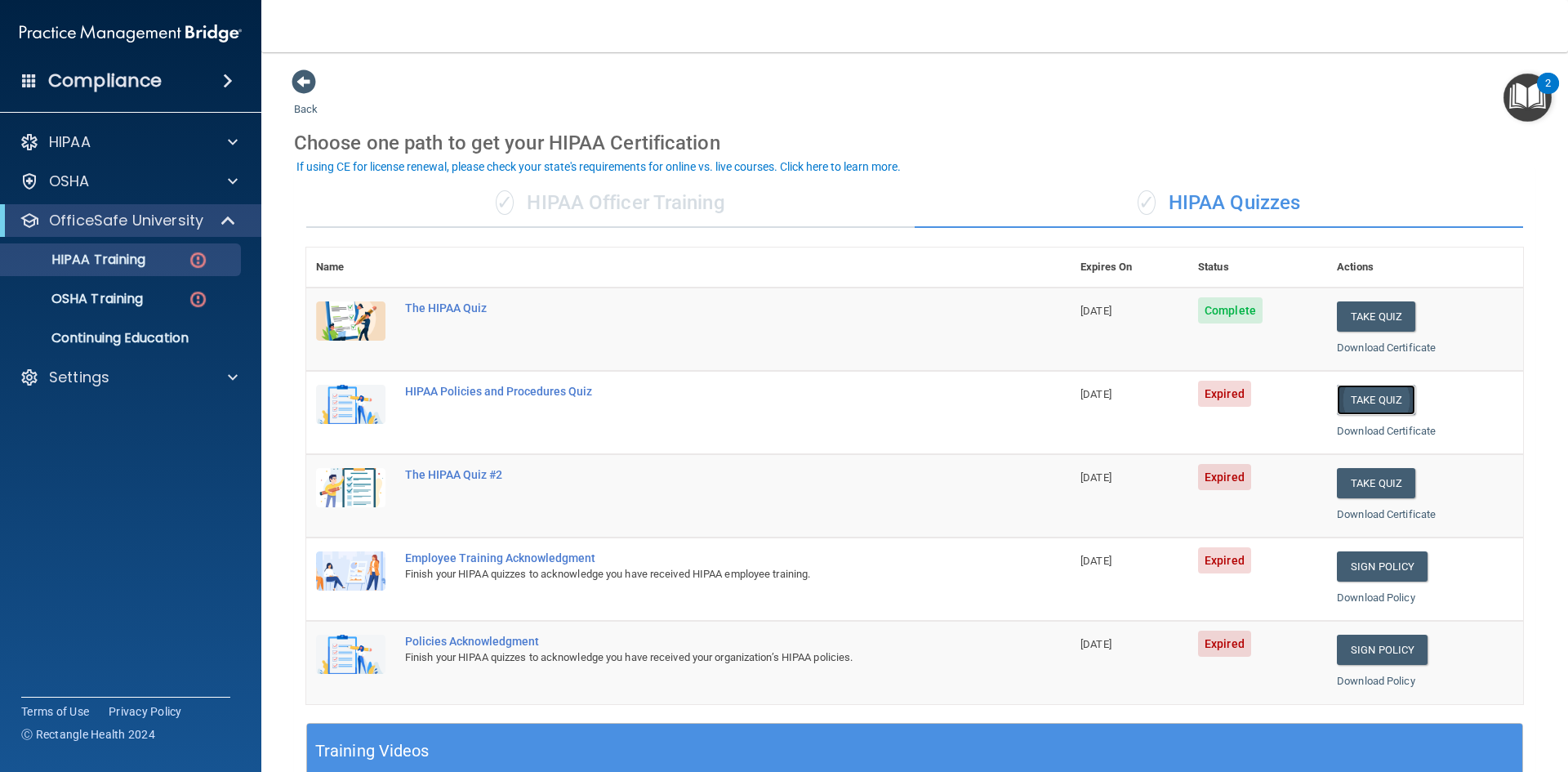
click at [1361, 396] on button "Take Quiz" at bounding box center [1376, 399] width 79 height 30
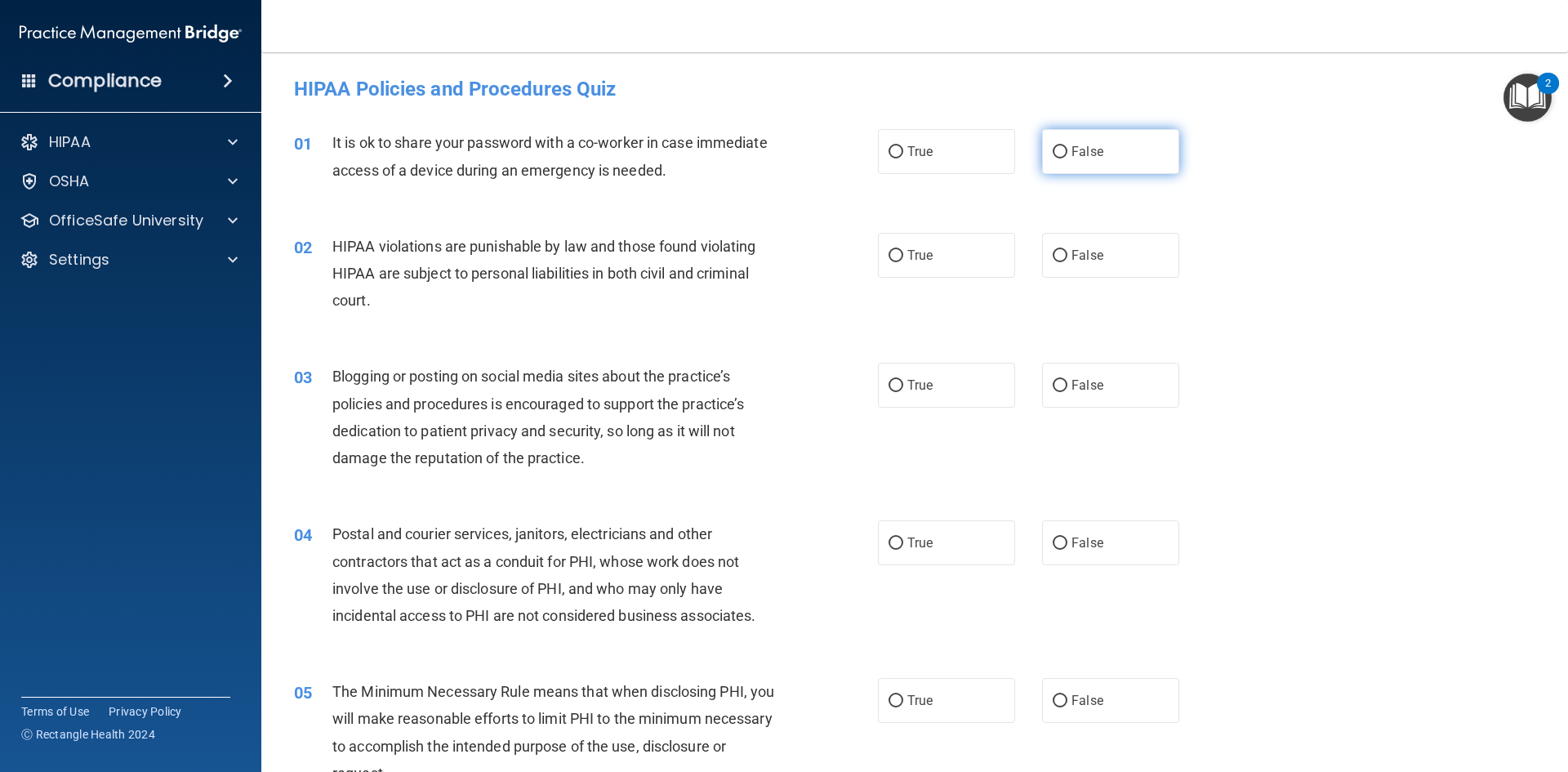
click at [1078, 146] on span "False" at bounding box center [1087, 151] width 32 height 16
click at [1067, 146] on input "False" at bounding box center [1059, 152] width 15 height 12
radio input "true"
click at [915, 255] on span "True" at bounding box center [919, 256] width 25 height 16
click at [903, 255] on input "True" at bounding box center [895, 256] width 15 height 12
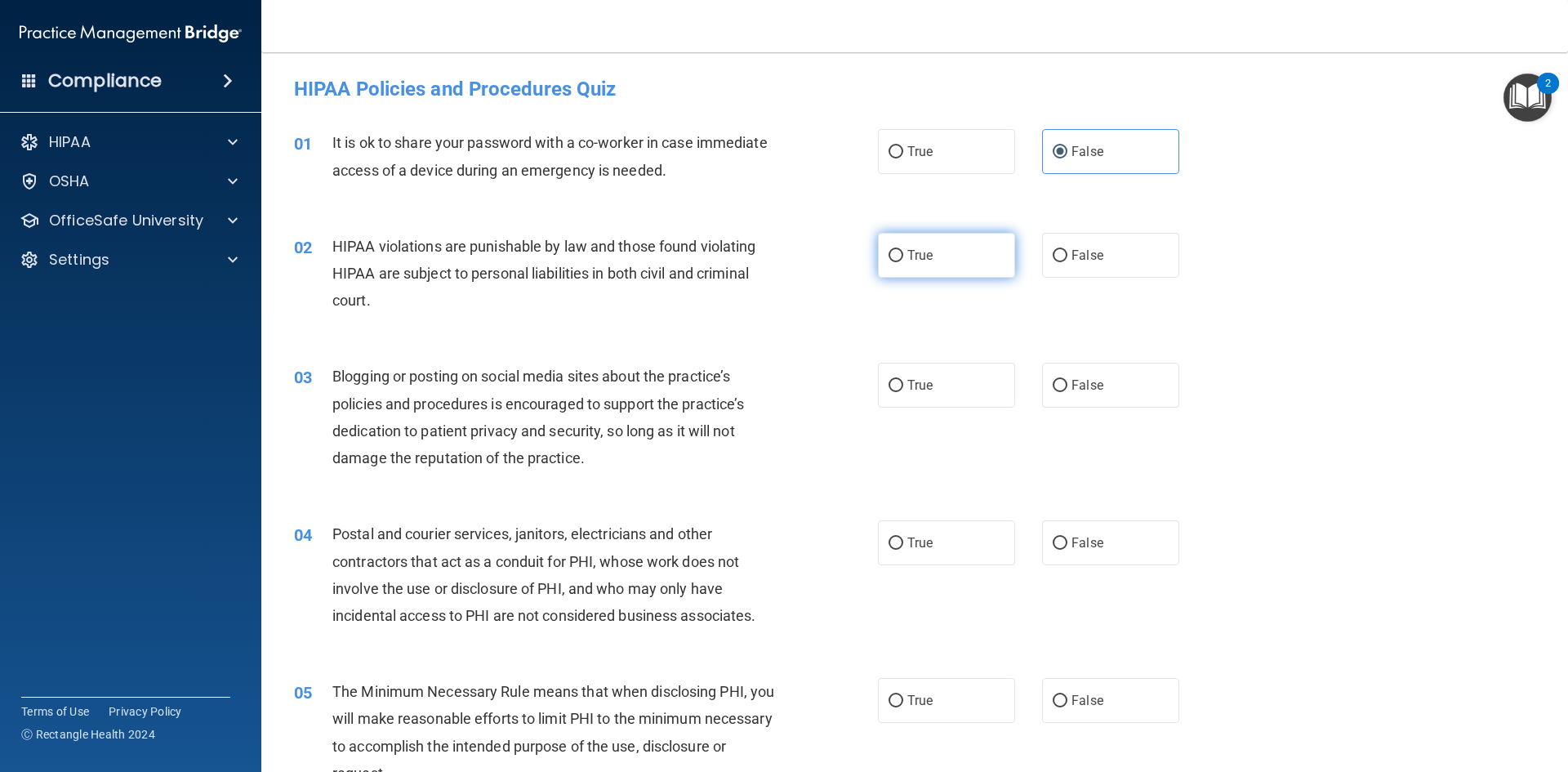
radio input "true"
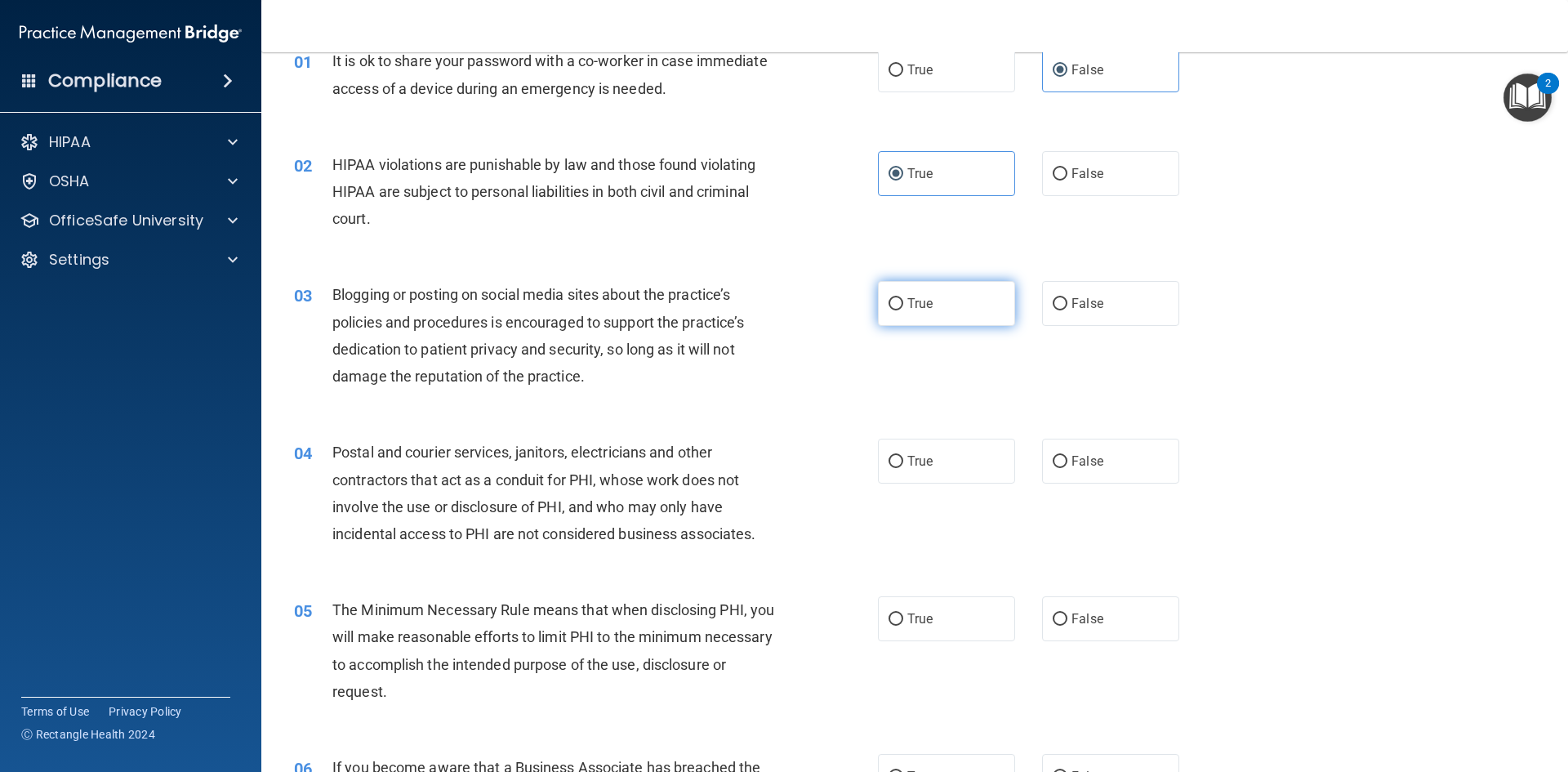
click at [946, 296] on label "True" at bounding box center [947, 303] width 137 height 45
click at [903, 298] on input "True" at bounding box center [895, 304] width 15 height 12
radio input "true"
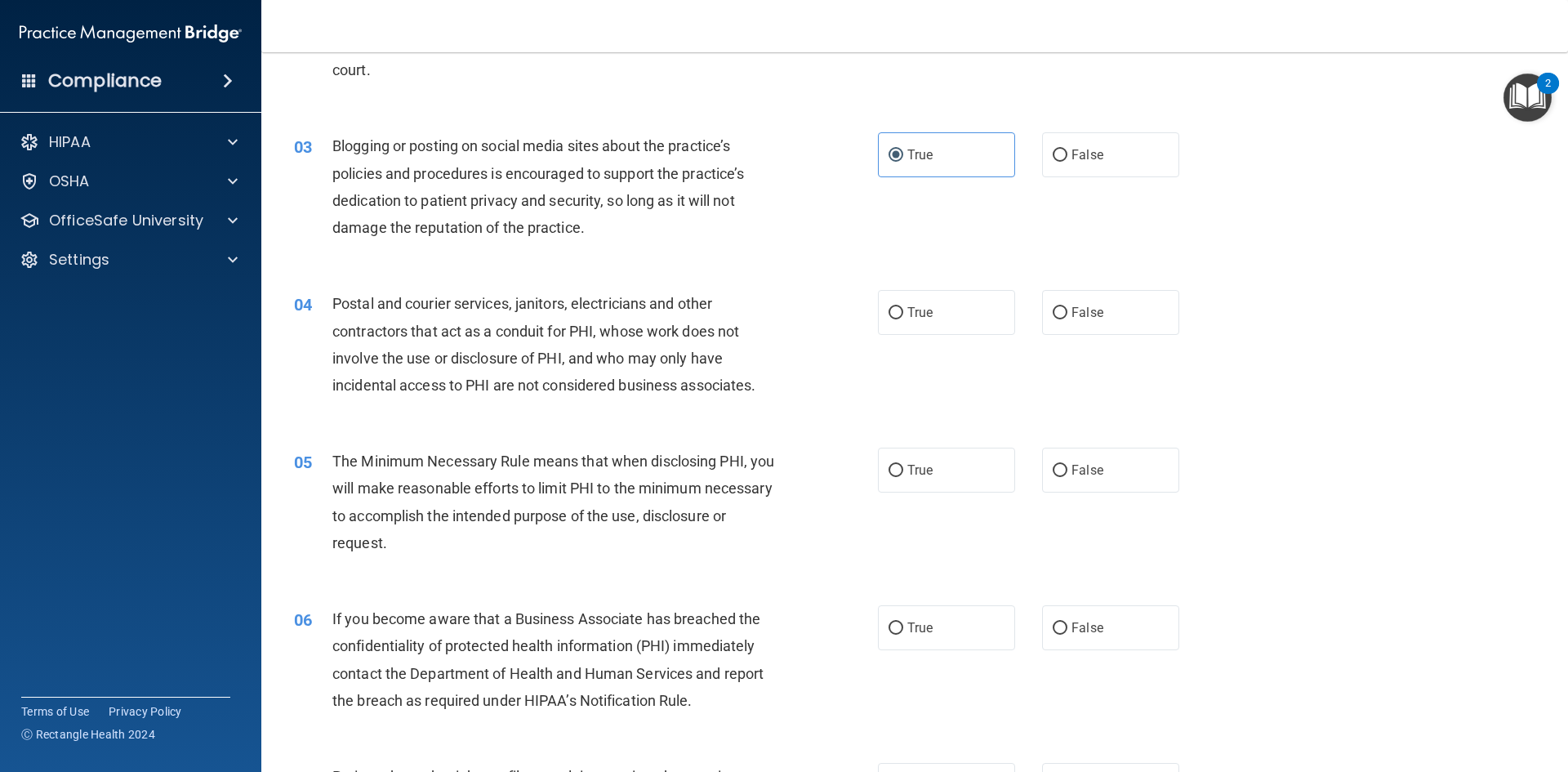
scroll to position [245, 0]
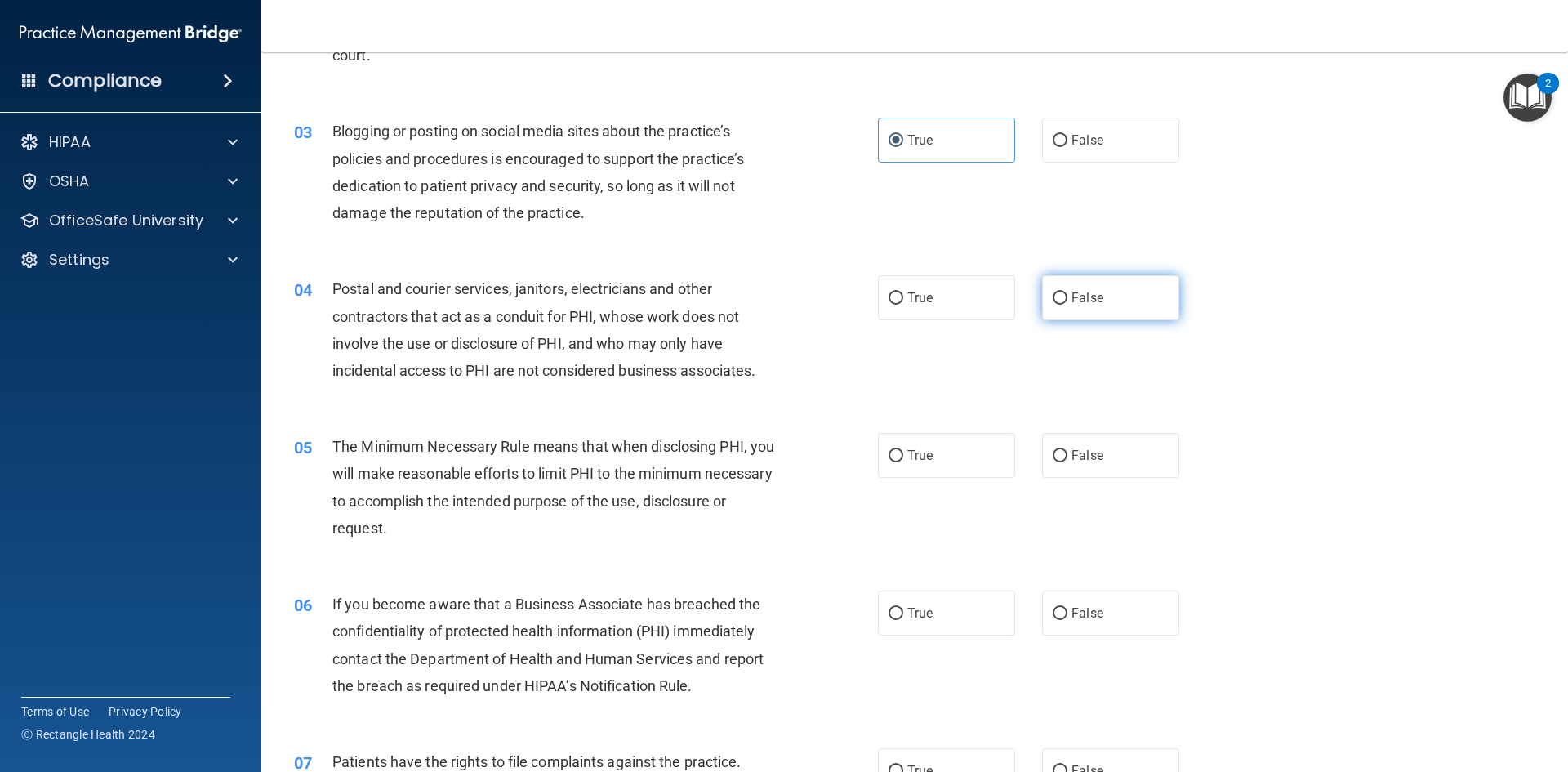
click at [1126, 293] on label "False" at bounding box center [1111, 297] width 137 height 45
click at [1067, 293] on input "False" at bounding box center [1059, 299] width 15 height 12
radio input "true"
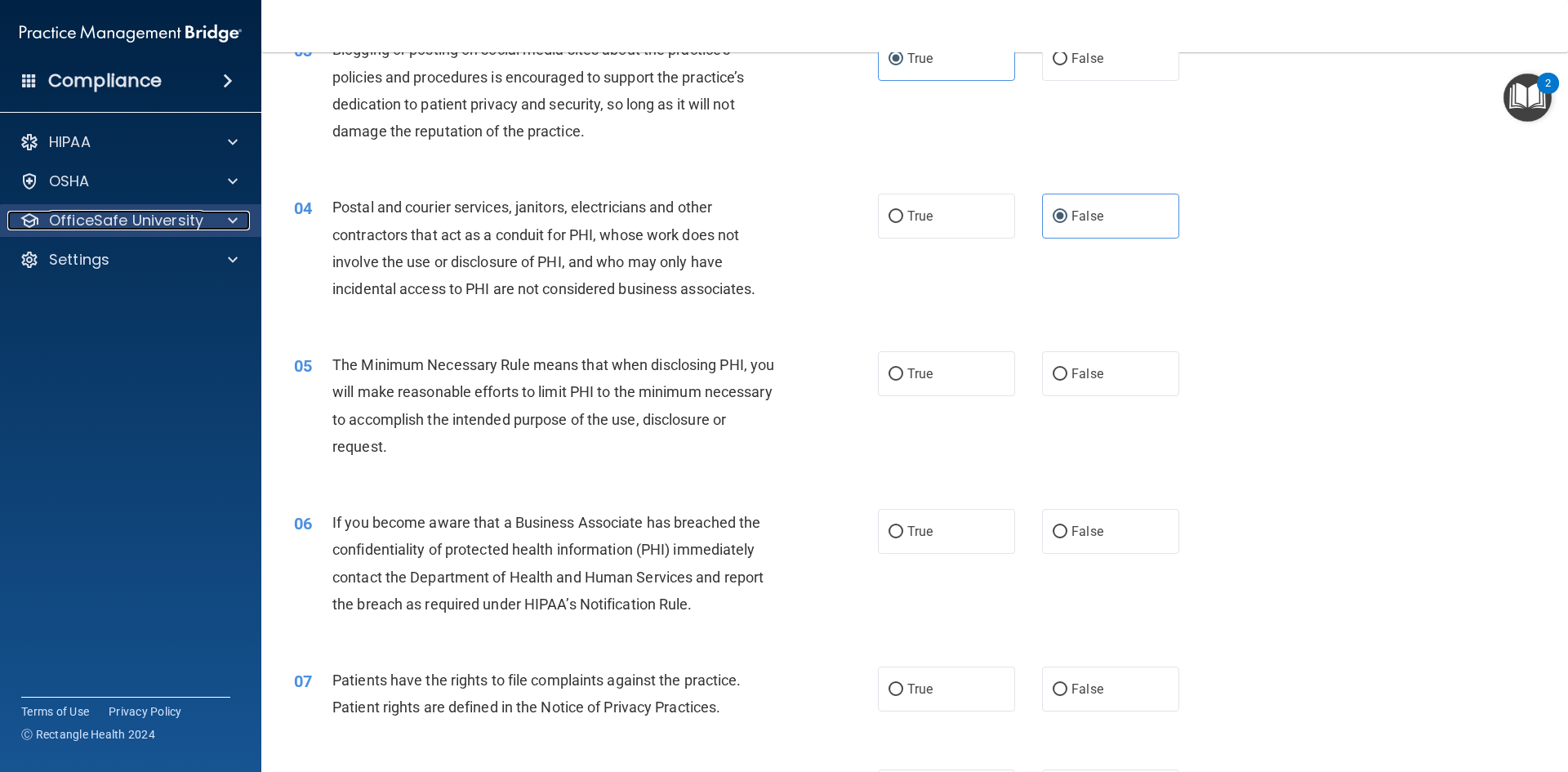
click at [179, 225] on p "OfficeSafe University" at bounding box center [125, 221] width 154 height 20
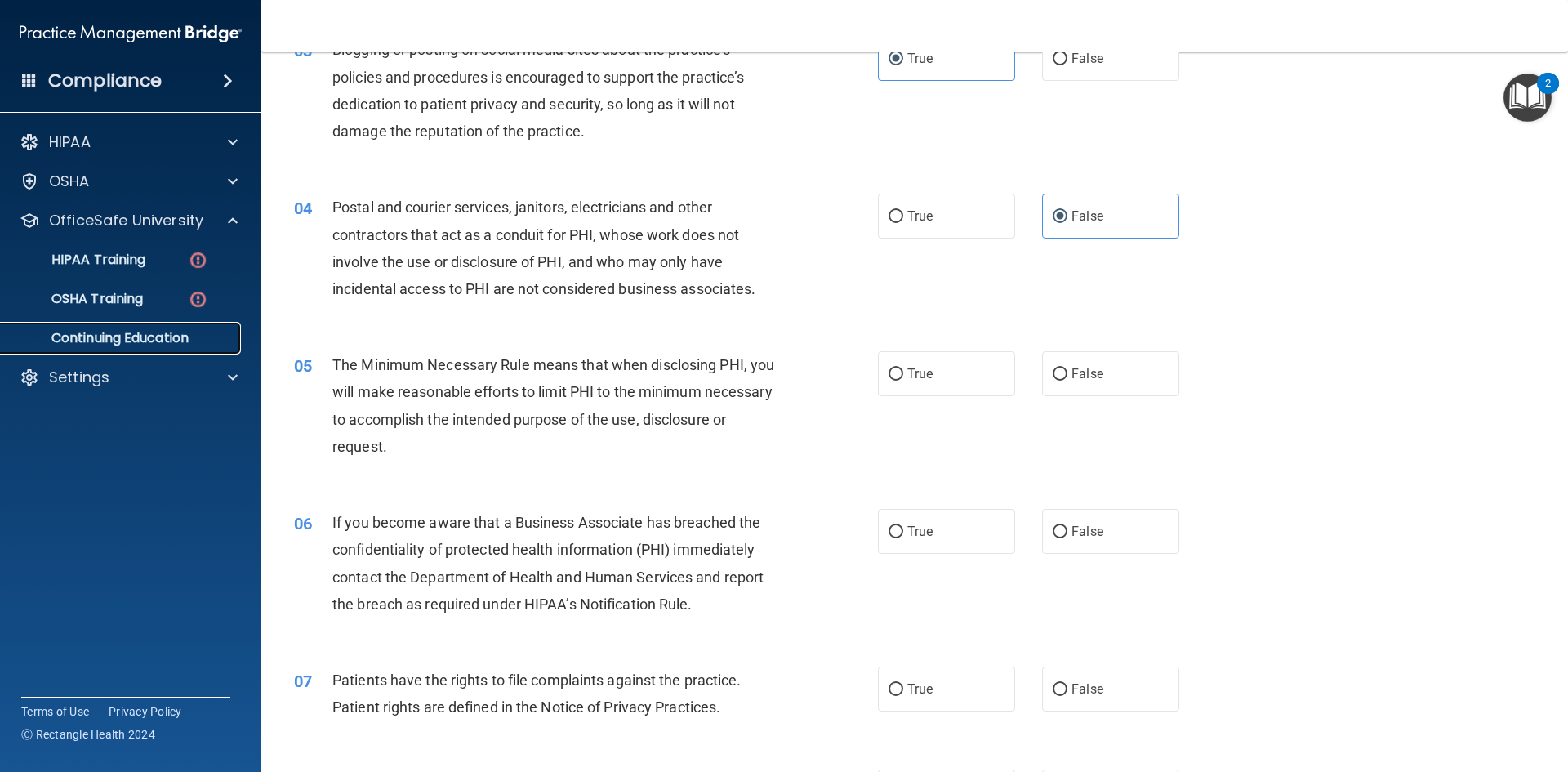
click at [131, 339] on p "Continuing Education" at bounding box center [122, 338] width 223 height 16
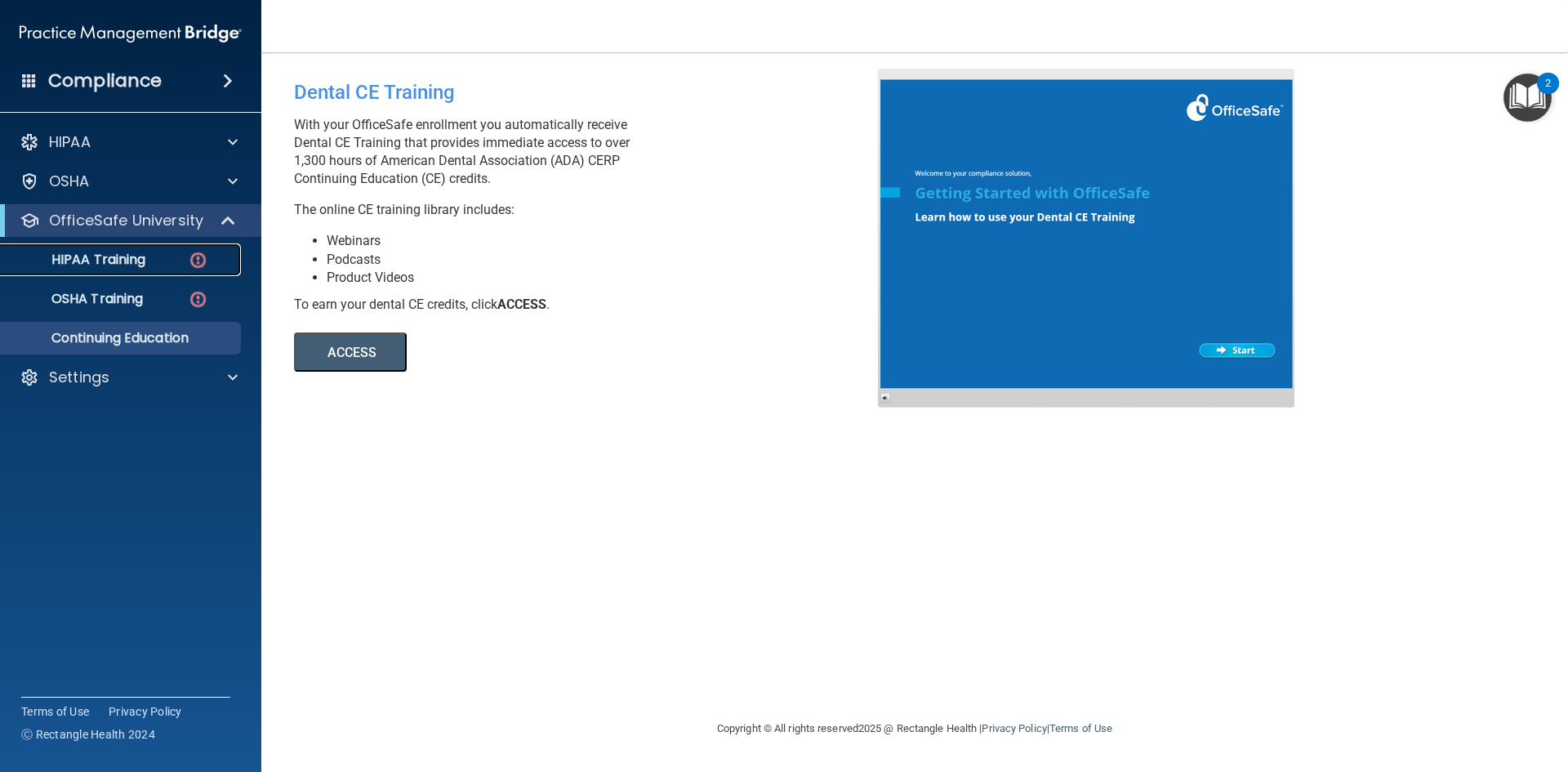
click at [117, 260] on p "HIPAA Training" at bounding box center [78, 260] width 134 height 16
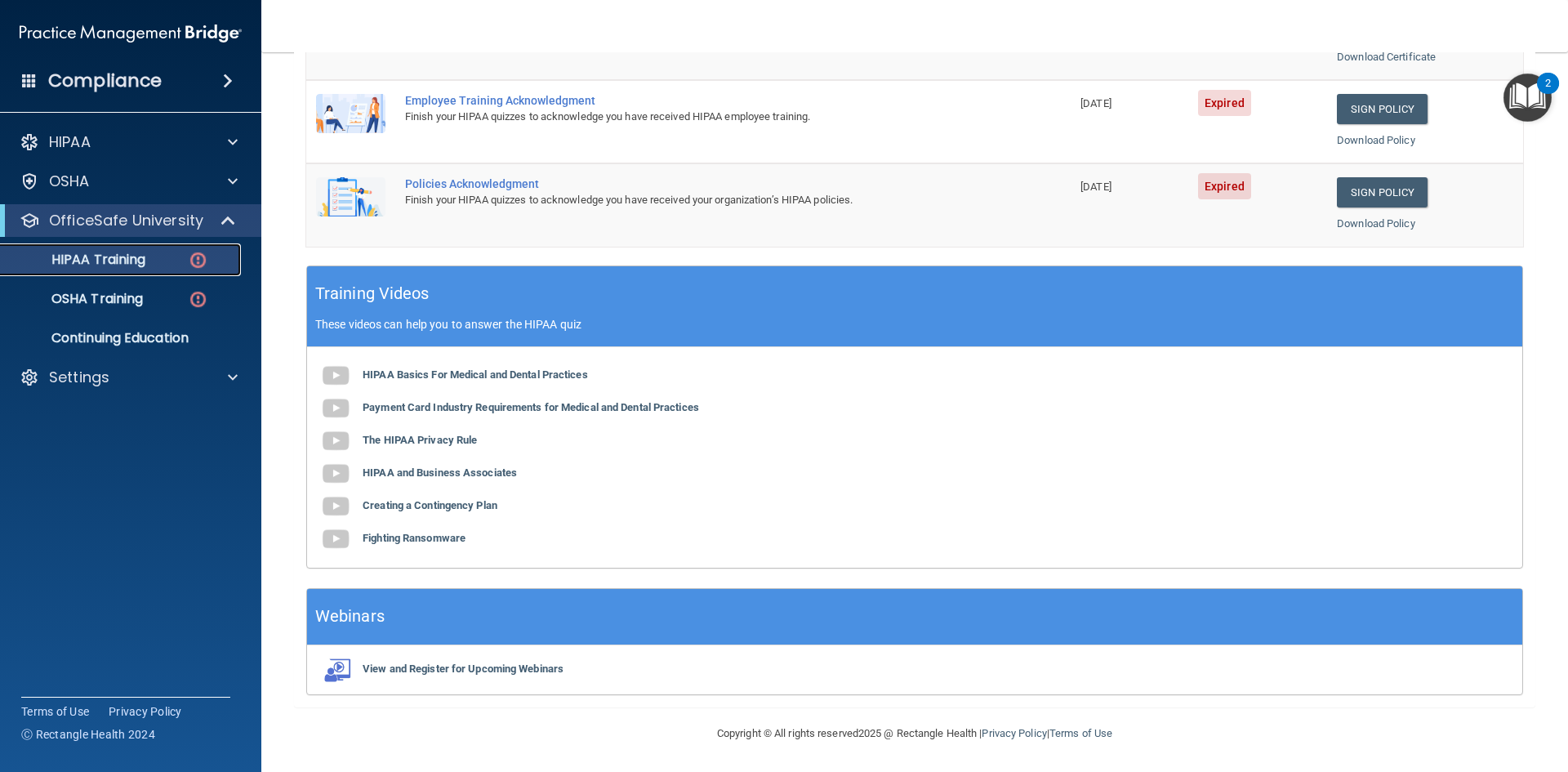
scroll to position [458, 0]
click at [419, 476] on b "HIPAA and Business Associates" at bounding box center [439, 472] width 154 height 12
click at [410, 507] on b "Creating a Contingency Plan" at bounding box center [429, 504] width 134 height 12
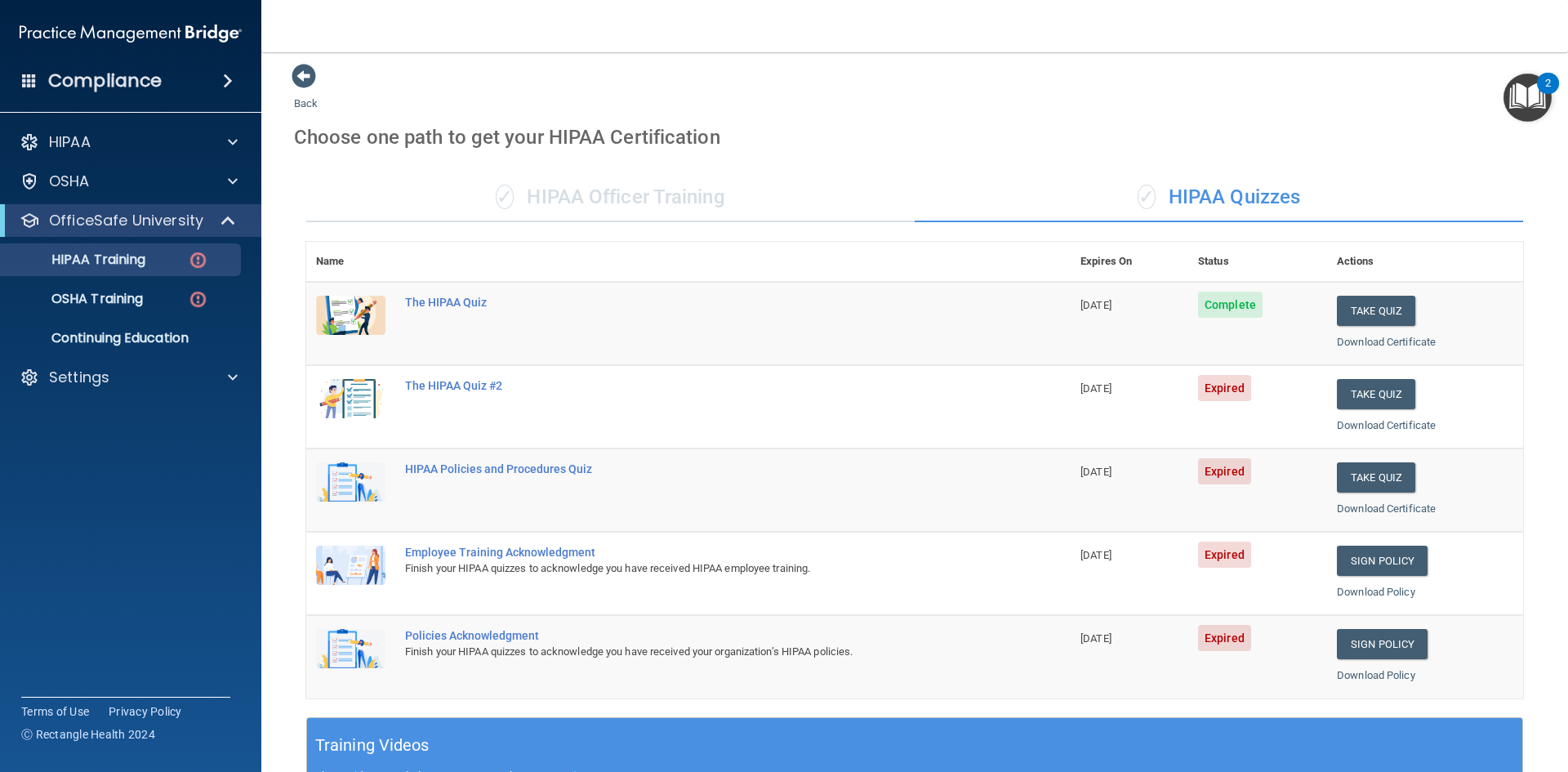
scroll to position [0, 0]
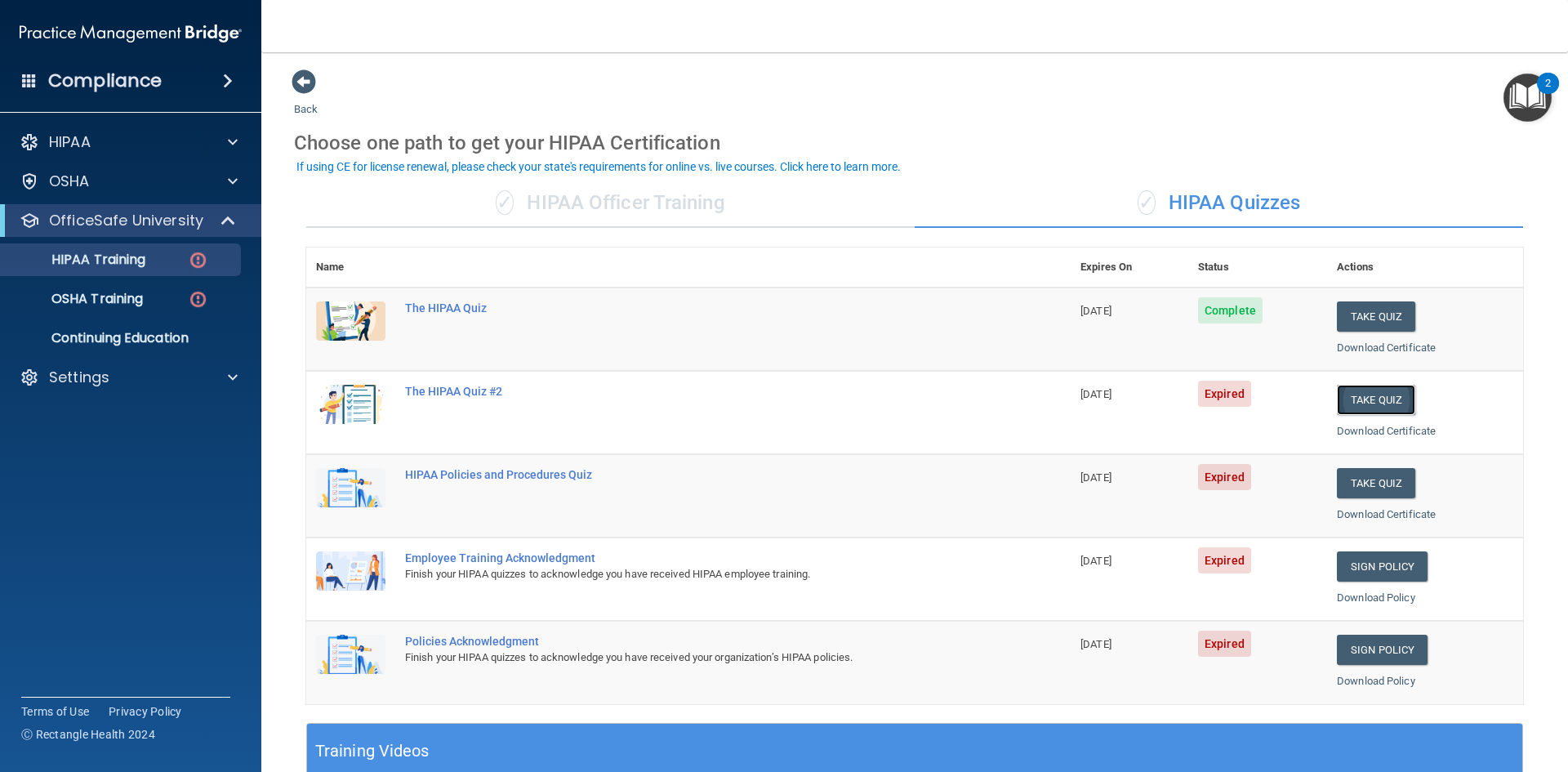
click at [1357, 399] on button "Take Quiz" at bounding box center [1376, 399] width 79 height 30
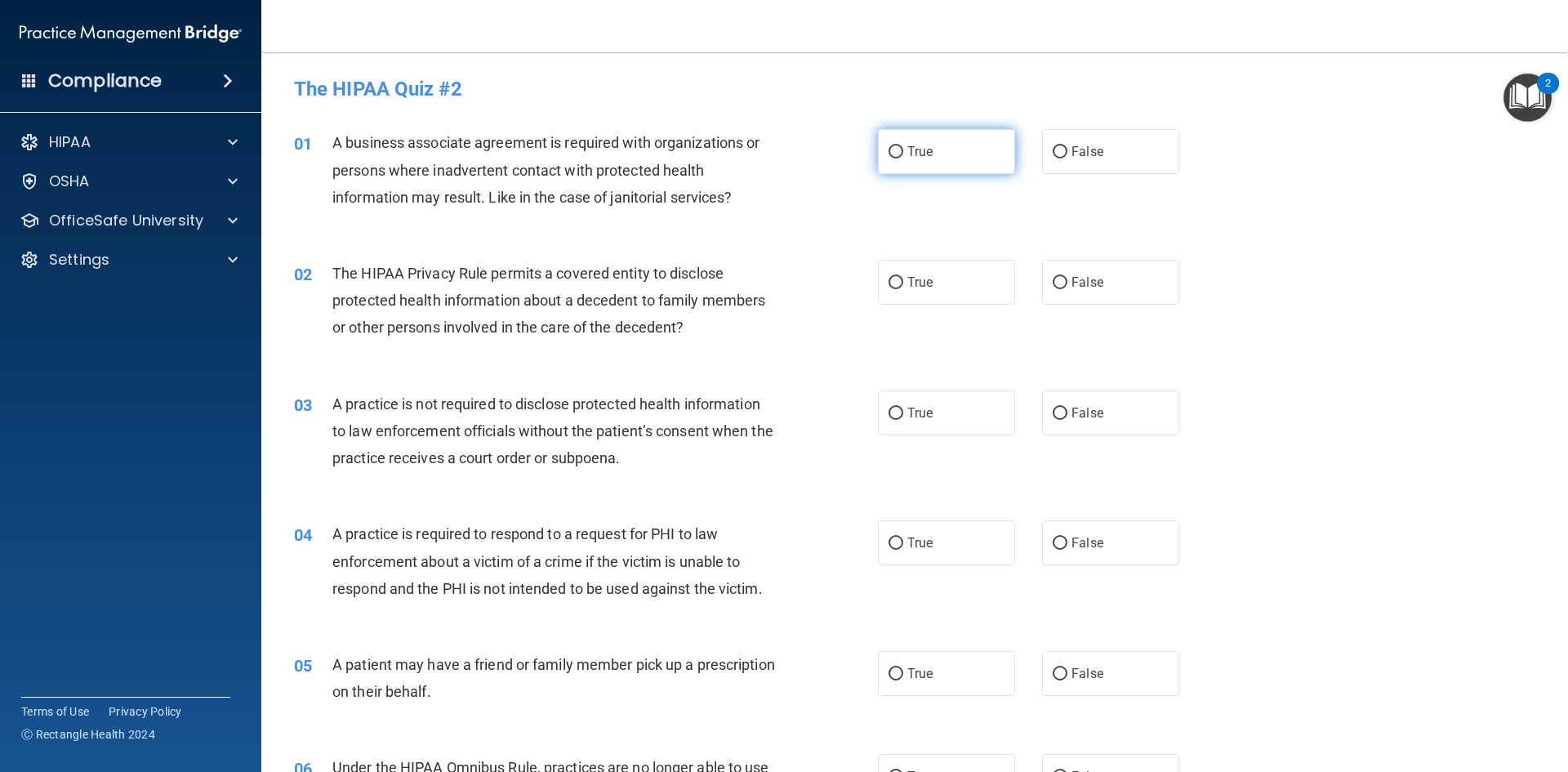
click at [974, 147] on label "True" at bounding box center [947, 151] width 137 height 45
click at [903, 147] on input "True" at bounding box center [895, 152] width 15 height 12
radio input "true"
click at [973, 147] on label "True" at bounding box center [947, 151] width 137 height 45
click at [903, 147] on input "True" at bounding box center [895, 152] width 15 height 12
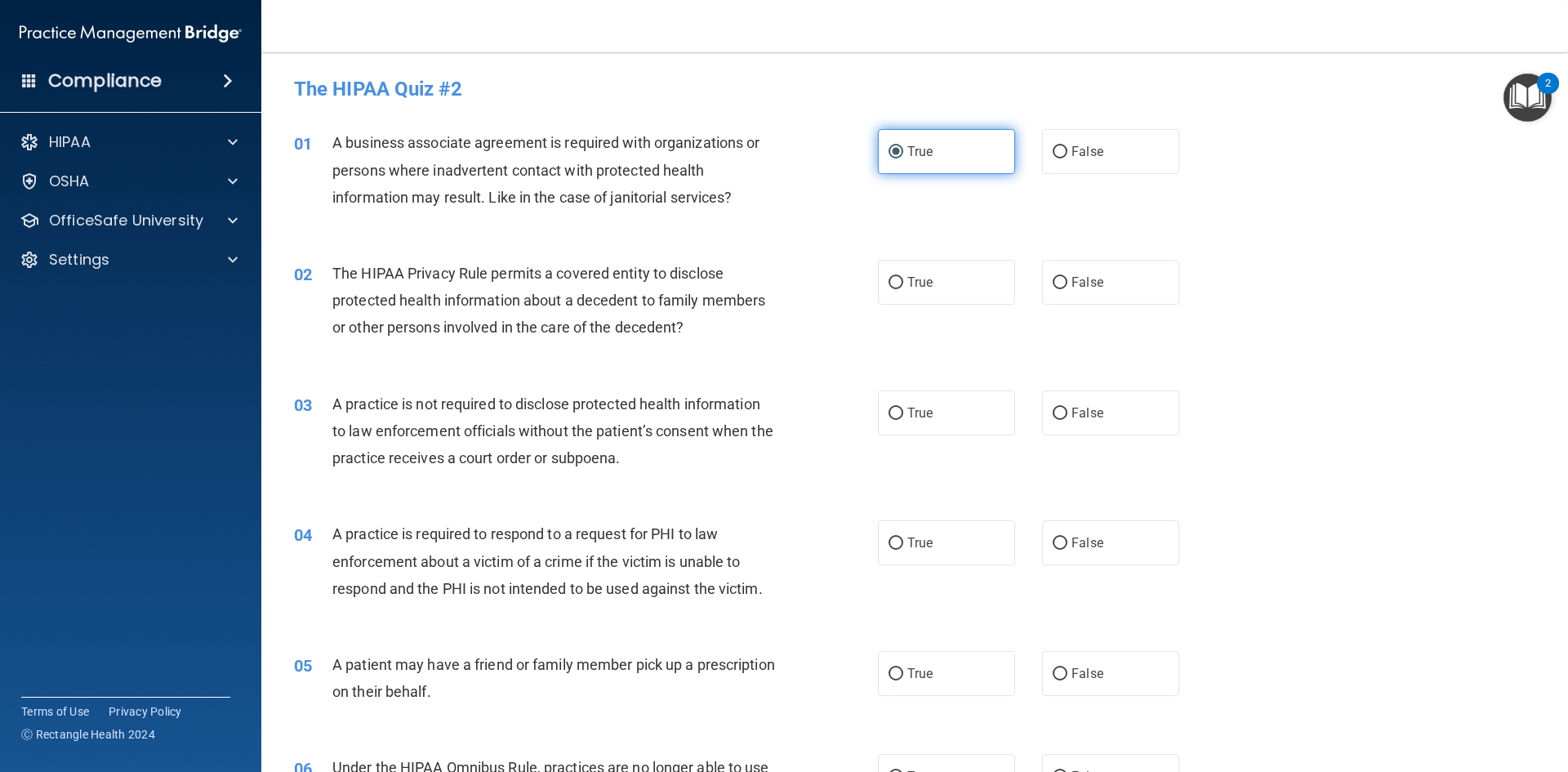
click at [899, 160] on label "True" at bounding box center [947, 151] width 137 height 45
click at [899, 158] on input "True" at bounding box center [895, 152] width 15 height 12
click at [899, 160] on label "True" at bounding box center [947, 151] width 137 height 45
click at [899, 158] on input "True" at bounding box center [895, 152] width 15 height 12
click at [919, 275] on span "True" at bounding box center [919, 283] width 25 height 16
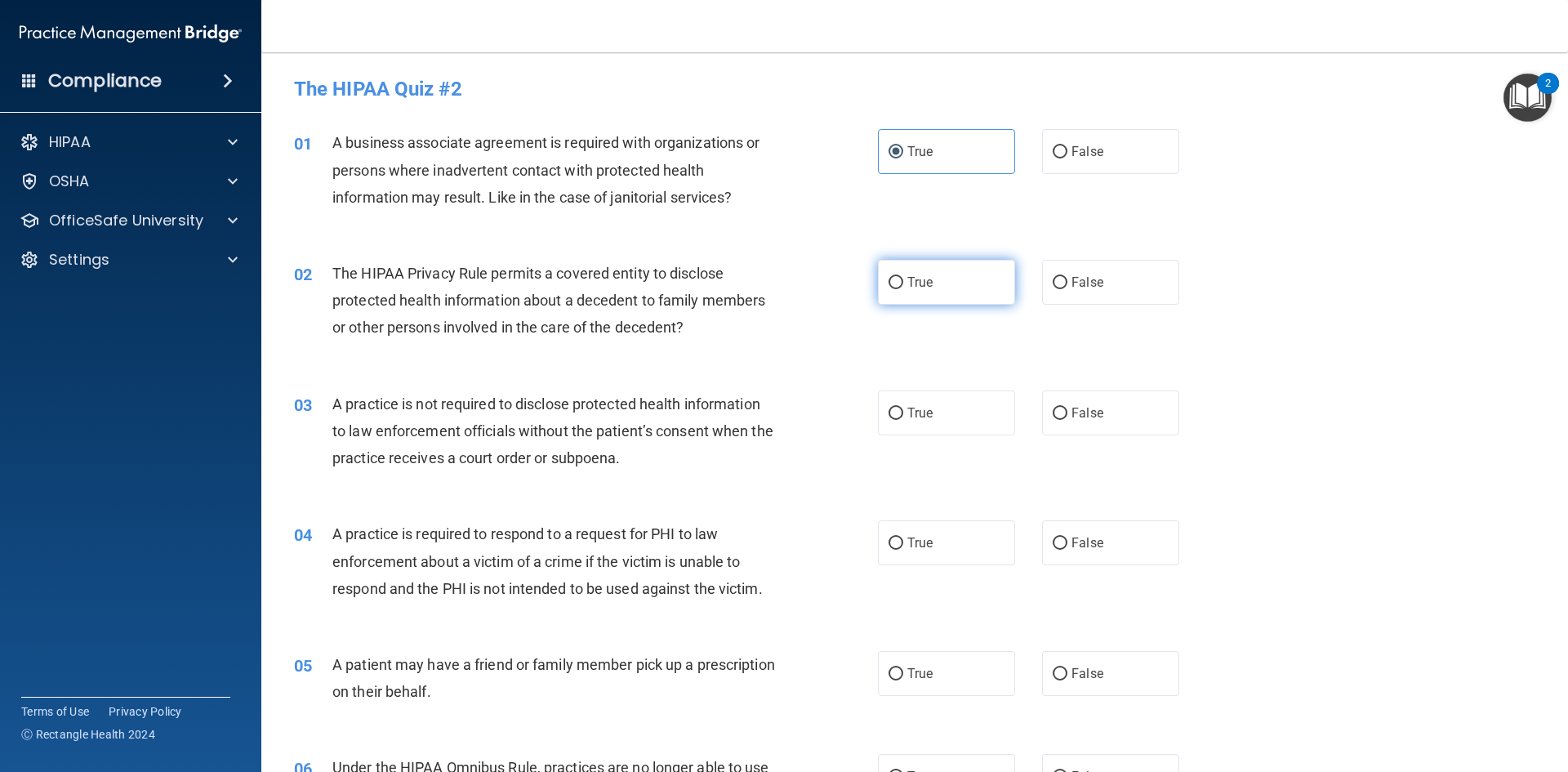
click at [903, 277] on input "True" at bounding box center [895, 283] width 15 height 12
radio input "true"
click at [1071, 412] on span "False" at bounding box center [1087, 413] width 32 height 16
click at [1066, 412] on input "False" at bounding box center [1059, 413] width 15 height 12
radio input "true"
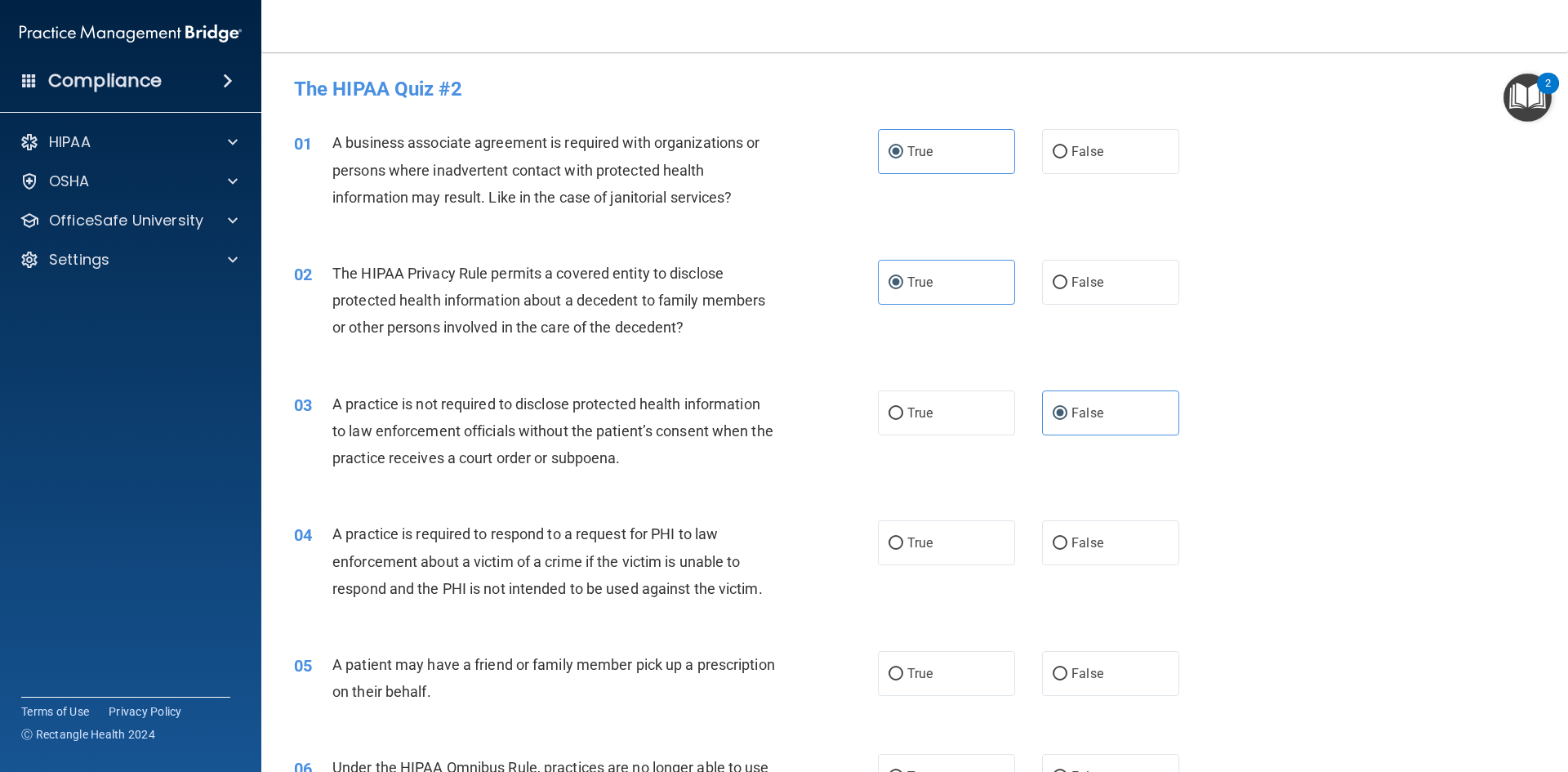
scroll to position [82, 0]
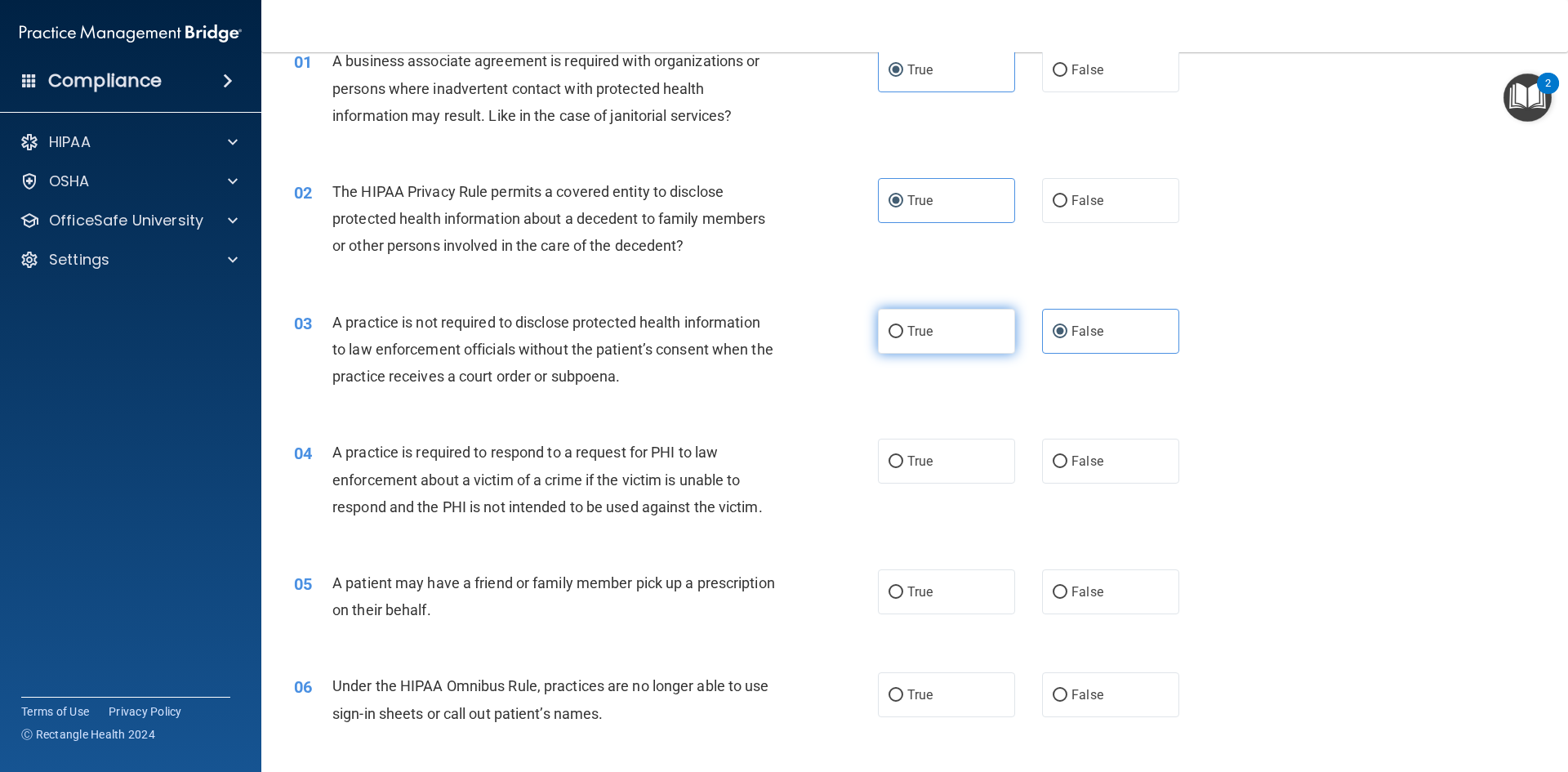
click at [927, 327] on span "True" at bounding box center [919, 332] width 25 height 16
click at [903, 327] on input "True" at bounding box center [895, 332] width 15 height 12
radio input "true"
radio input "false"
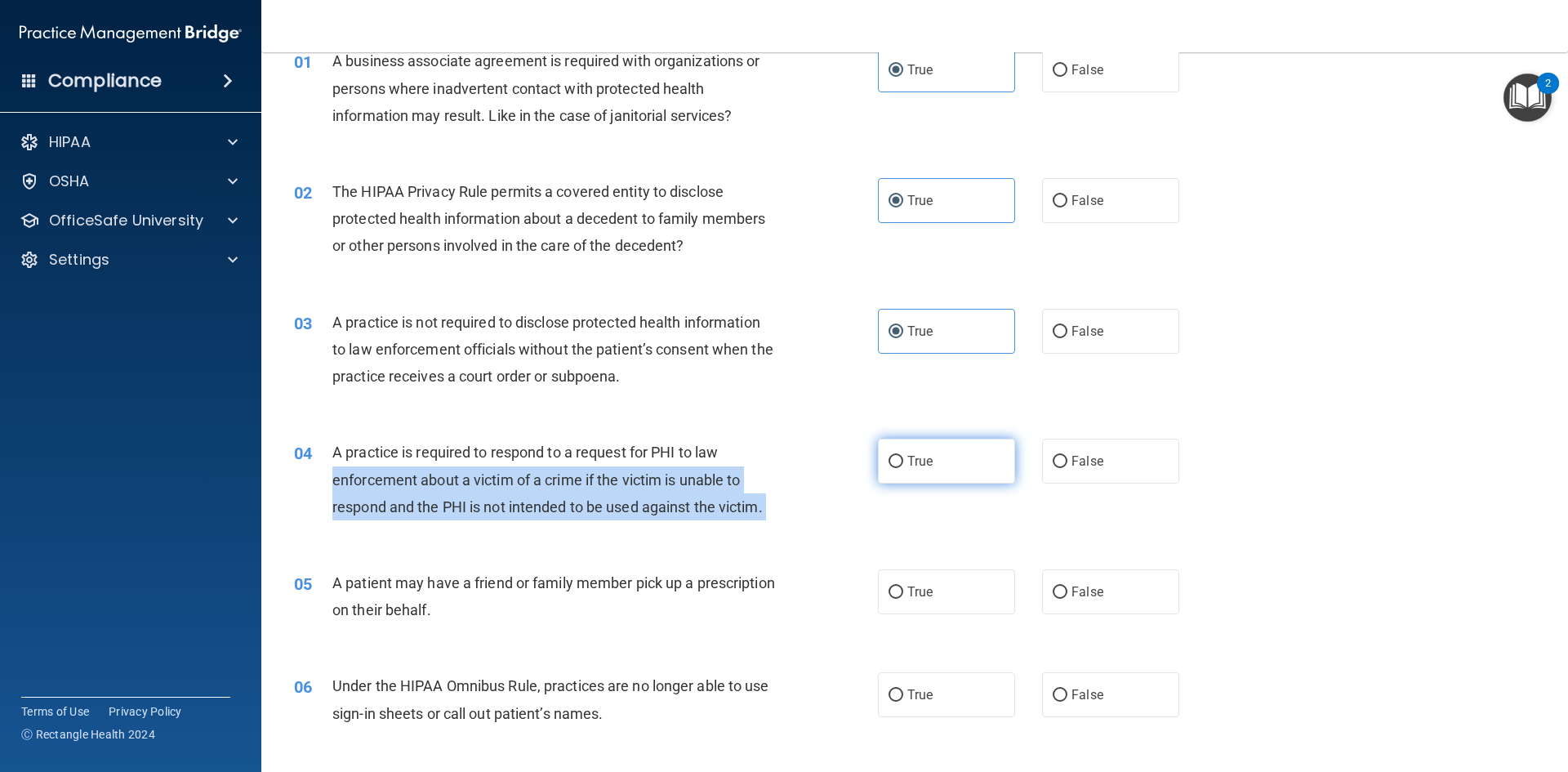
drag, startPoint x: 870, startPoint y: 453, endPoint x: 879, endPoint y: 448, distance: 10.3
click at [1207, 438] on ng-form "04 A practice is required to respond to a request for PHI to law enforcement ab…" at bounding box center [1207, 438] width 0 height 0
click at [878, 449] on label "True" at bounding box center [947, 460] width 137 height 45
click at [888, 456] on input "True" at bounding box center [895, 462] width 15 height 12
radio input "true"
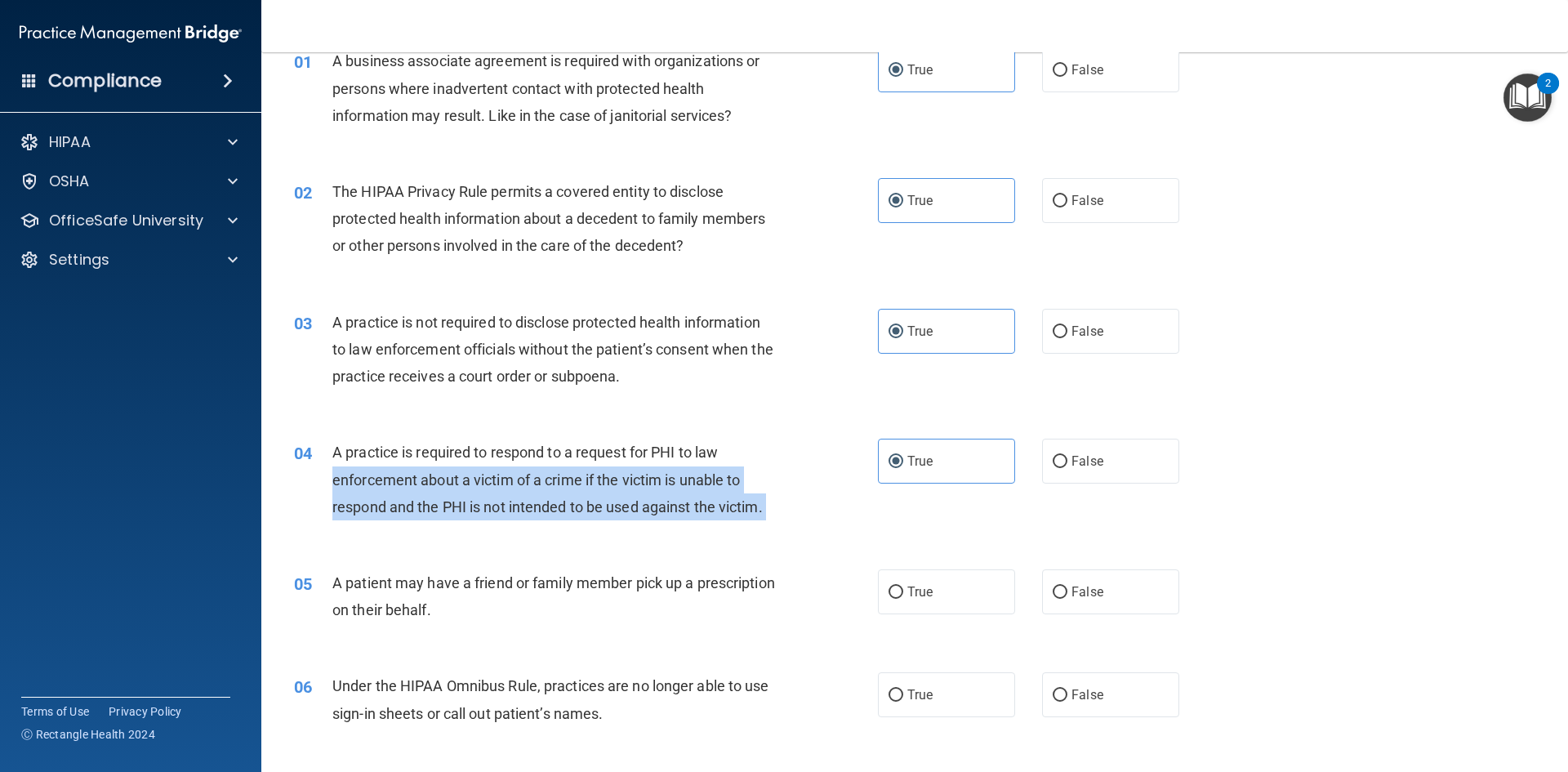
click at [789, 490] on div "04 A practice is required to respond to a request for PHI to law enforcement ab…" at bounding box center [586, 483] width 633 height 90
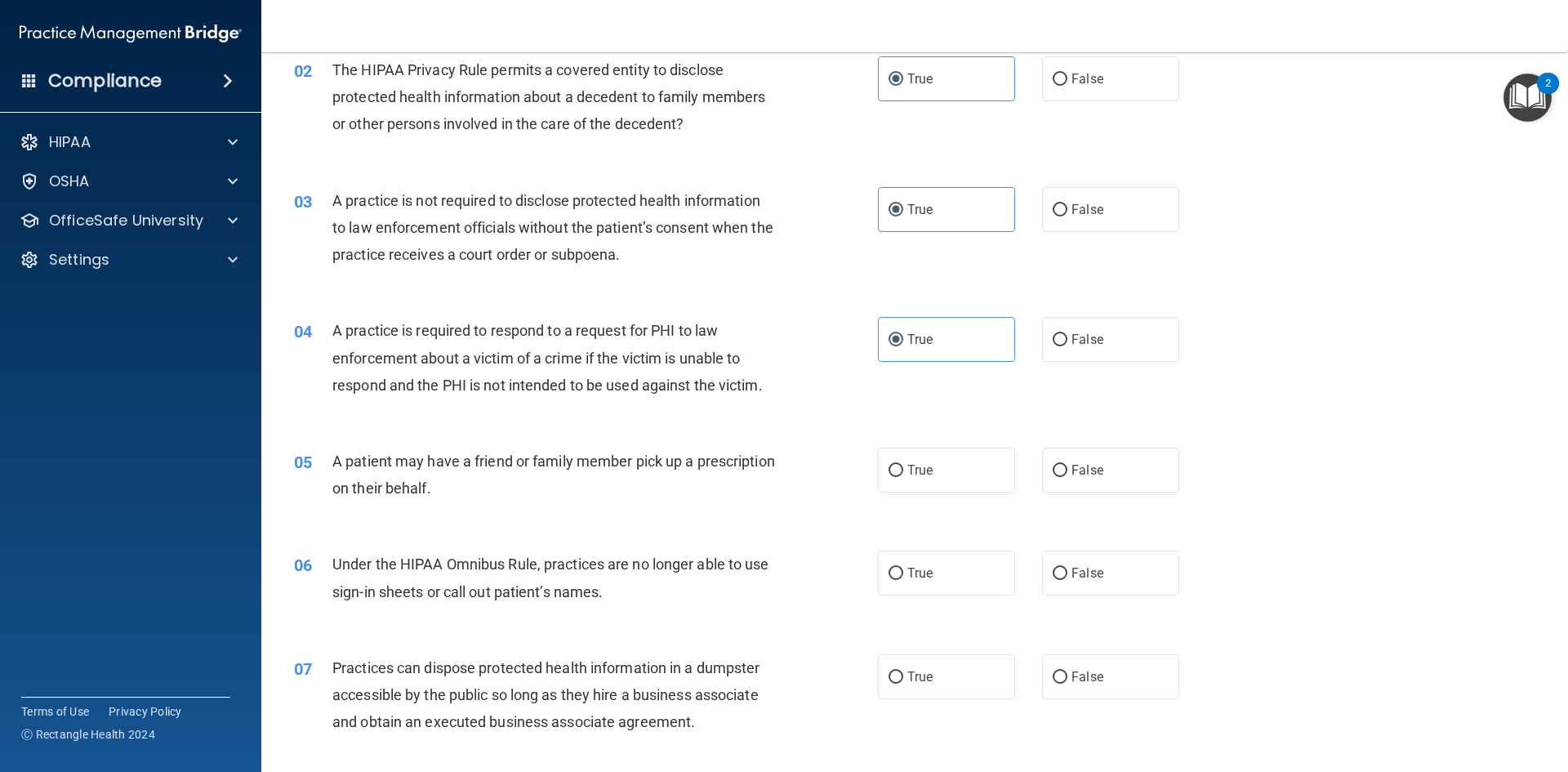
scroll to position [245, 0]
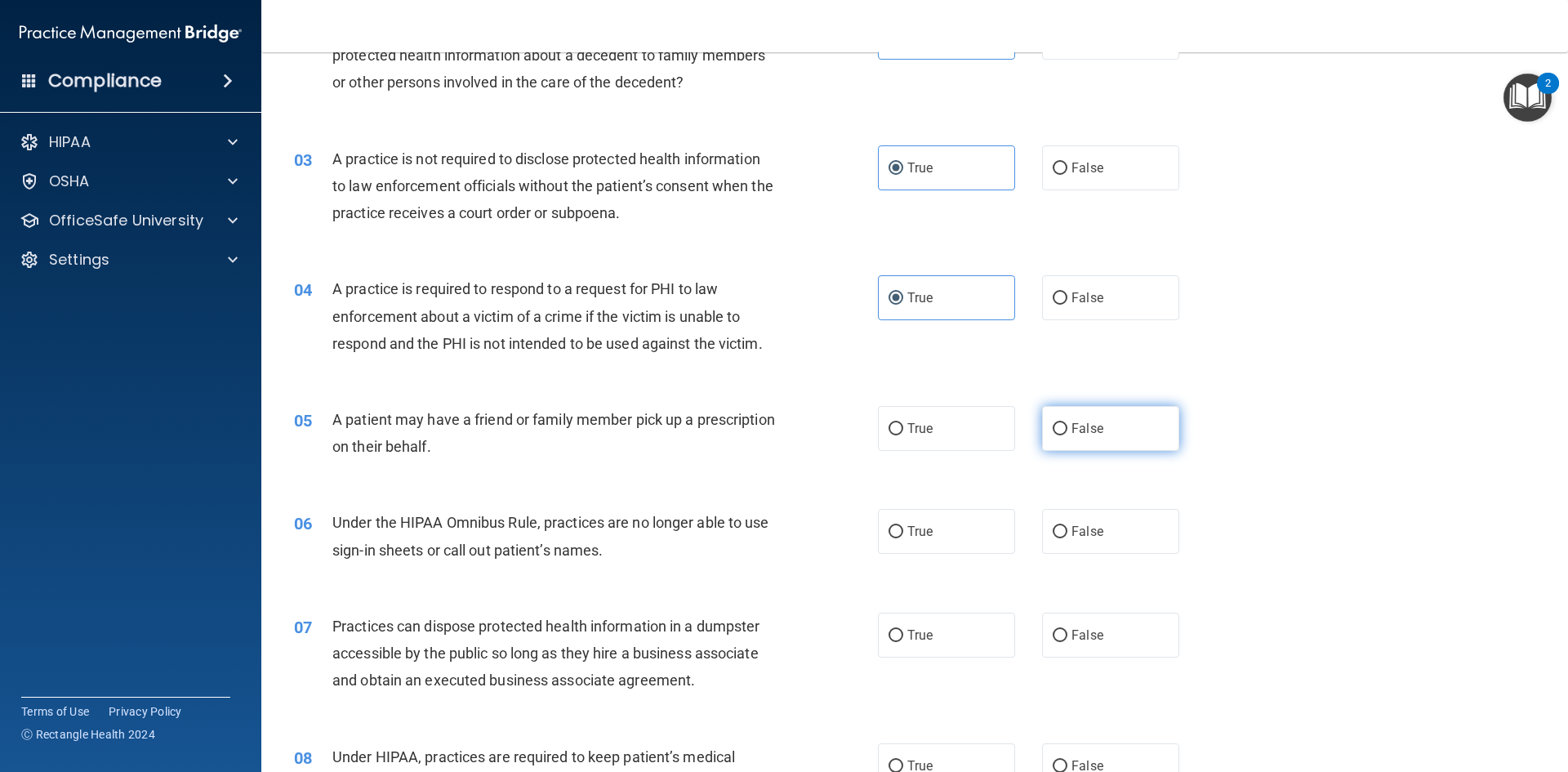
click at [1074, 431] on span "False" at bounding box center [1087, 428] width 32 height 16
click at [1067, 431] on input "False" at bounding box center [1059, 429] width 15 height 12
radio input "true"
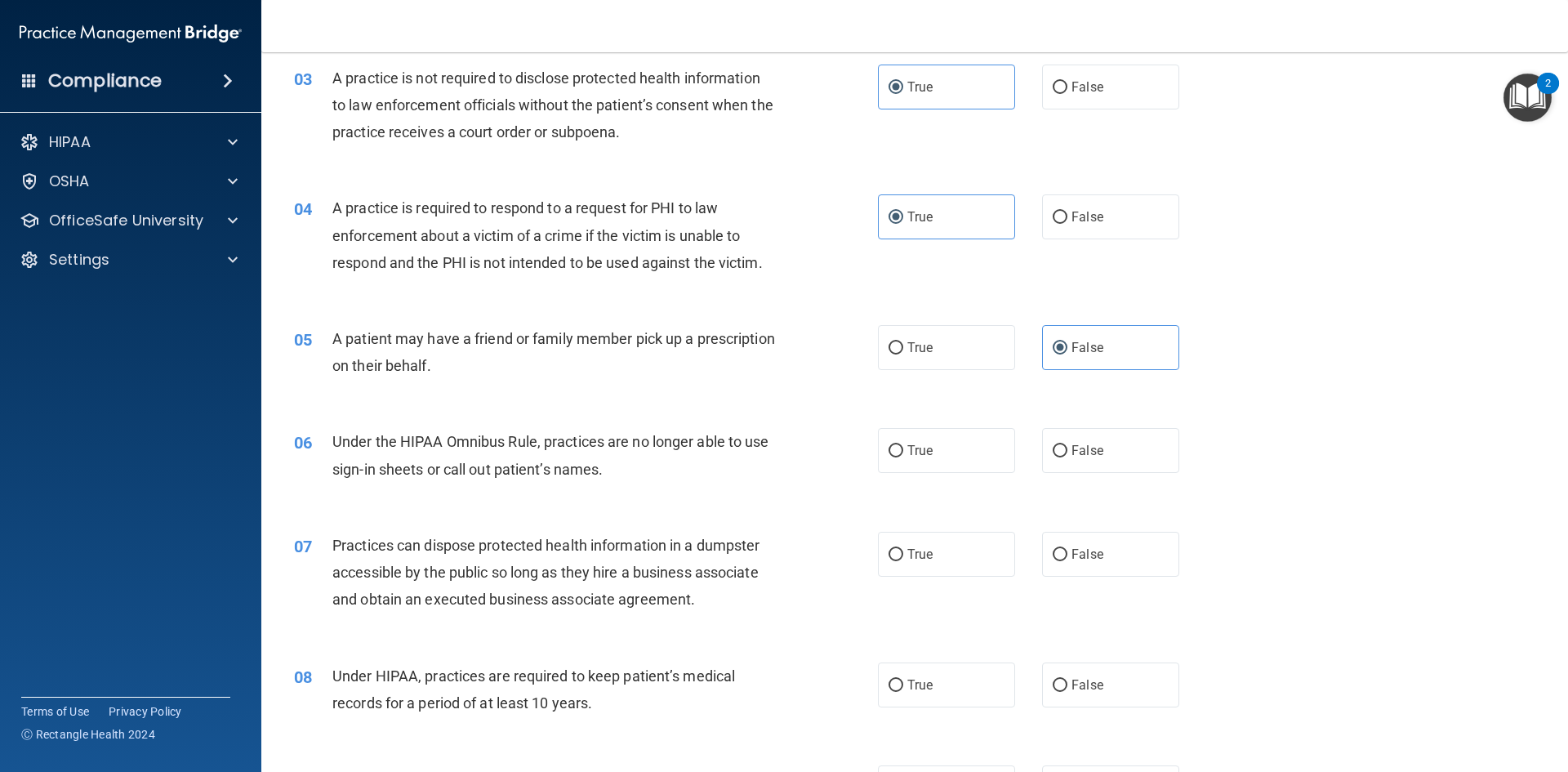
scroll to position [327, 0]
click at [1088, 454] on span "False" at bounding box center [1087, 450] width 32 height 16
click at [1067, 454] on input "False" at bounding box center [1059, 450] width 15 height 12
radio input "true"
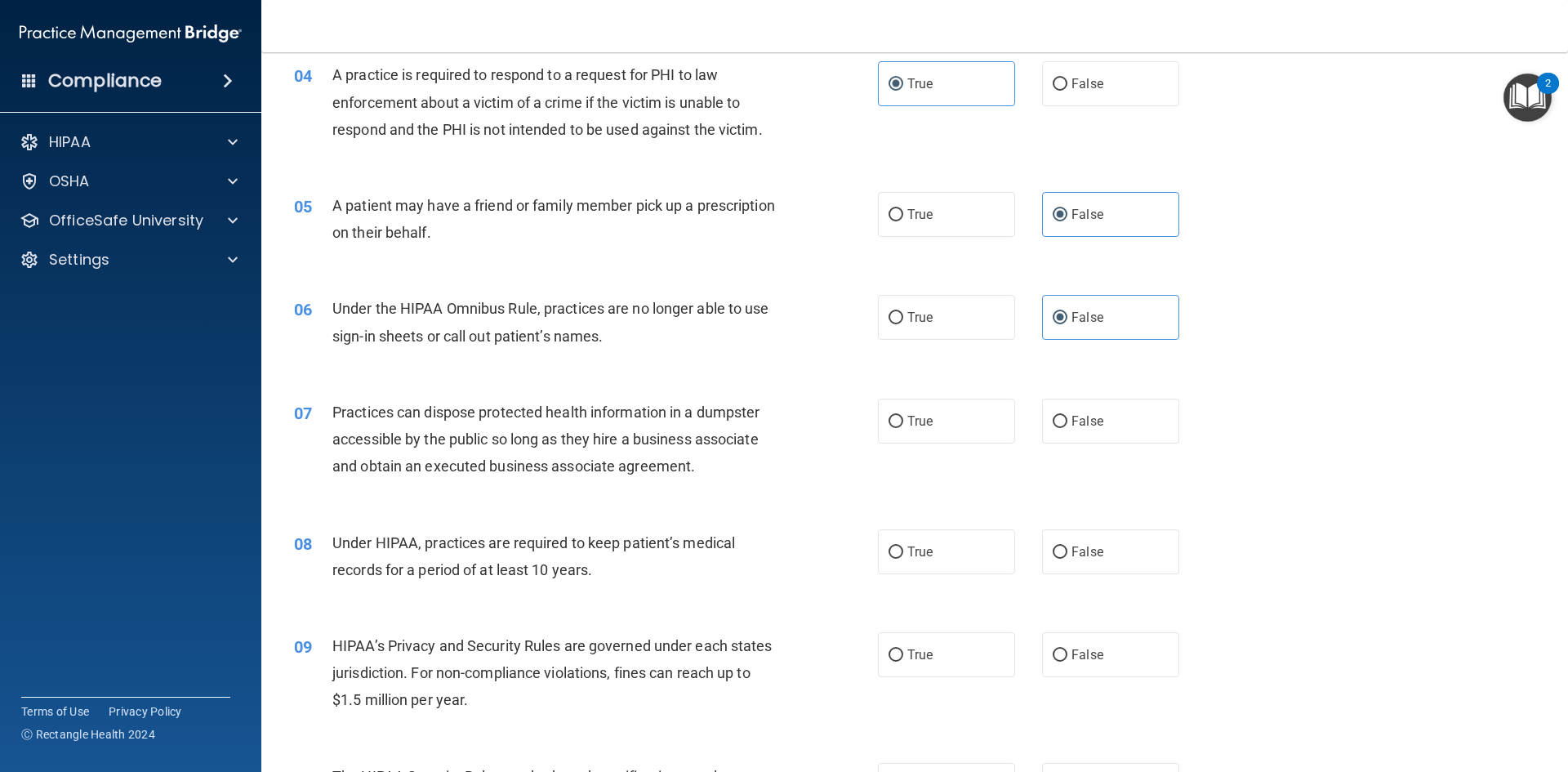
scroll to position [572, 0]
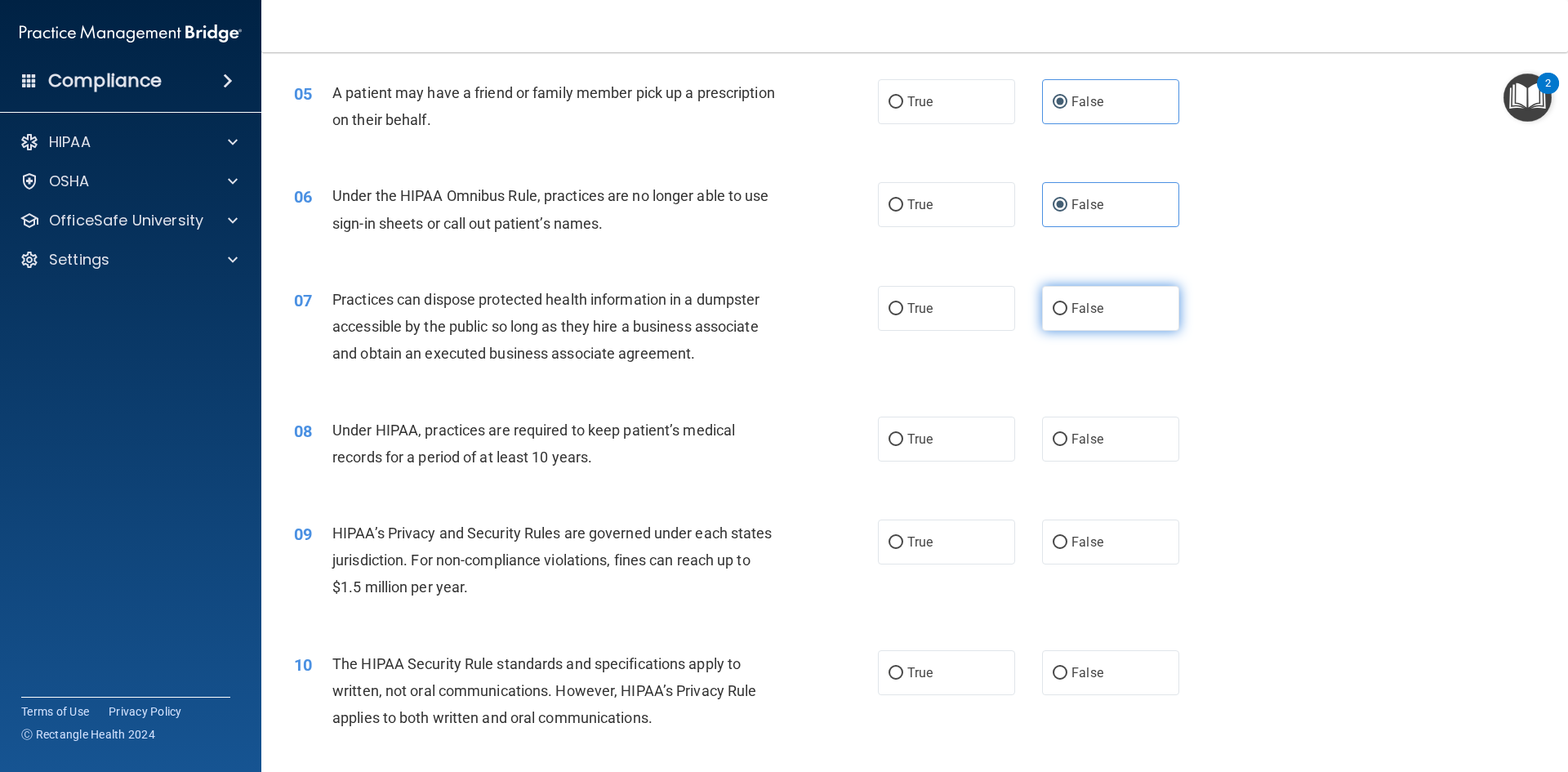
click at [1082, 322] on label "False" at bounding box center [1111, 308] width 137 height 45
click at [1067, 316] on input "False" at bounding box center [1059, 309] width 15 height 12
radio input "true"
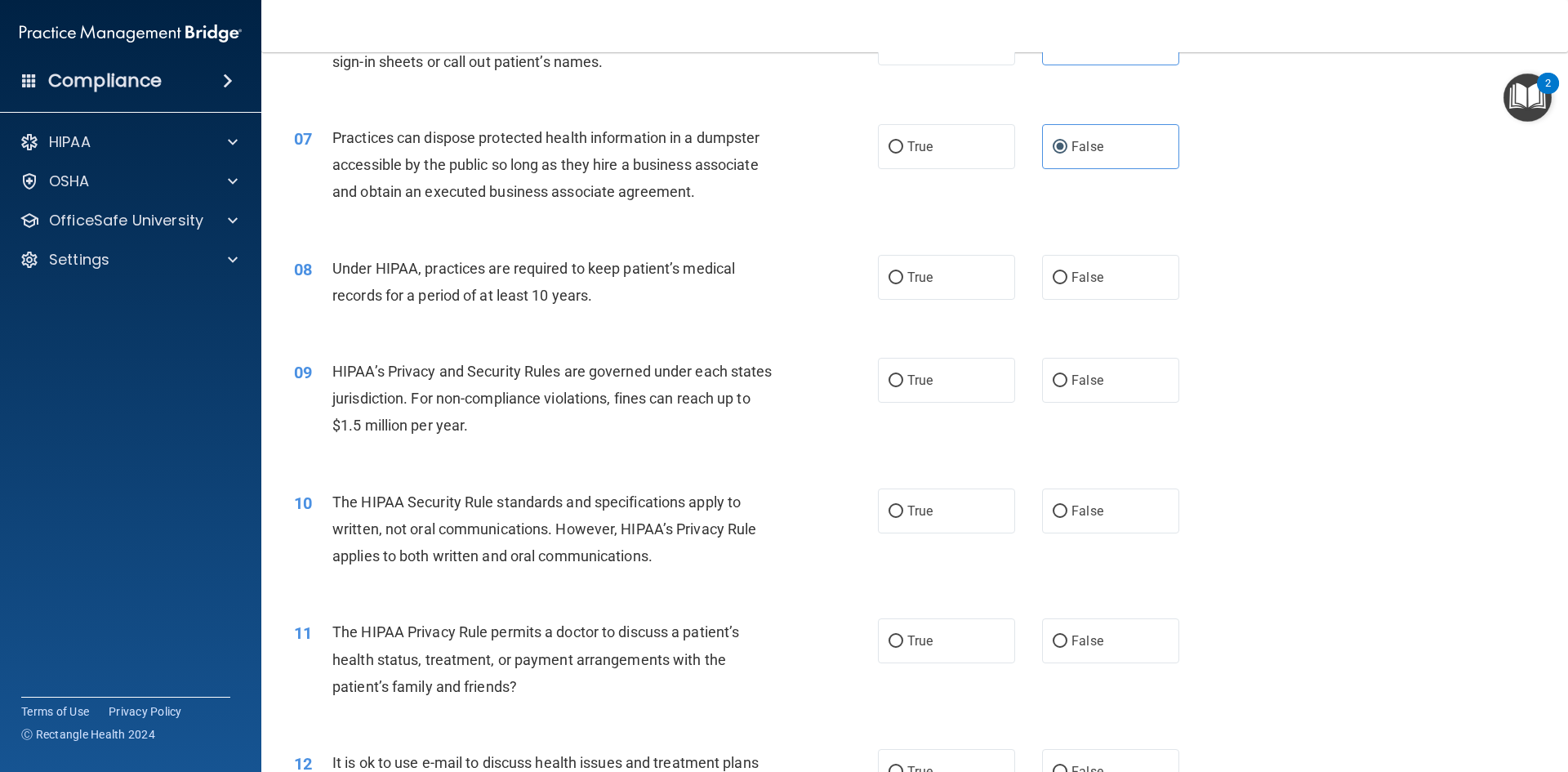
scroll to position [735, 0]
click at [911, 272] on span "True" at bounding box center [919, 276] width 25 height 16
click at [903, 272] on input "True" at bounding box center [895, 276] width 15 height 12
radio input "true"
click at [920, 393] on label "True" at bounding box center [947, 379] width 137 height 45
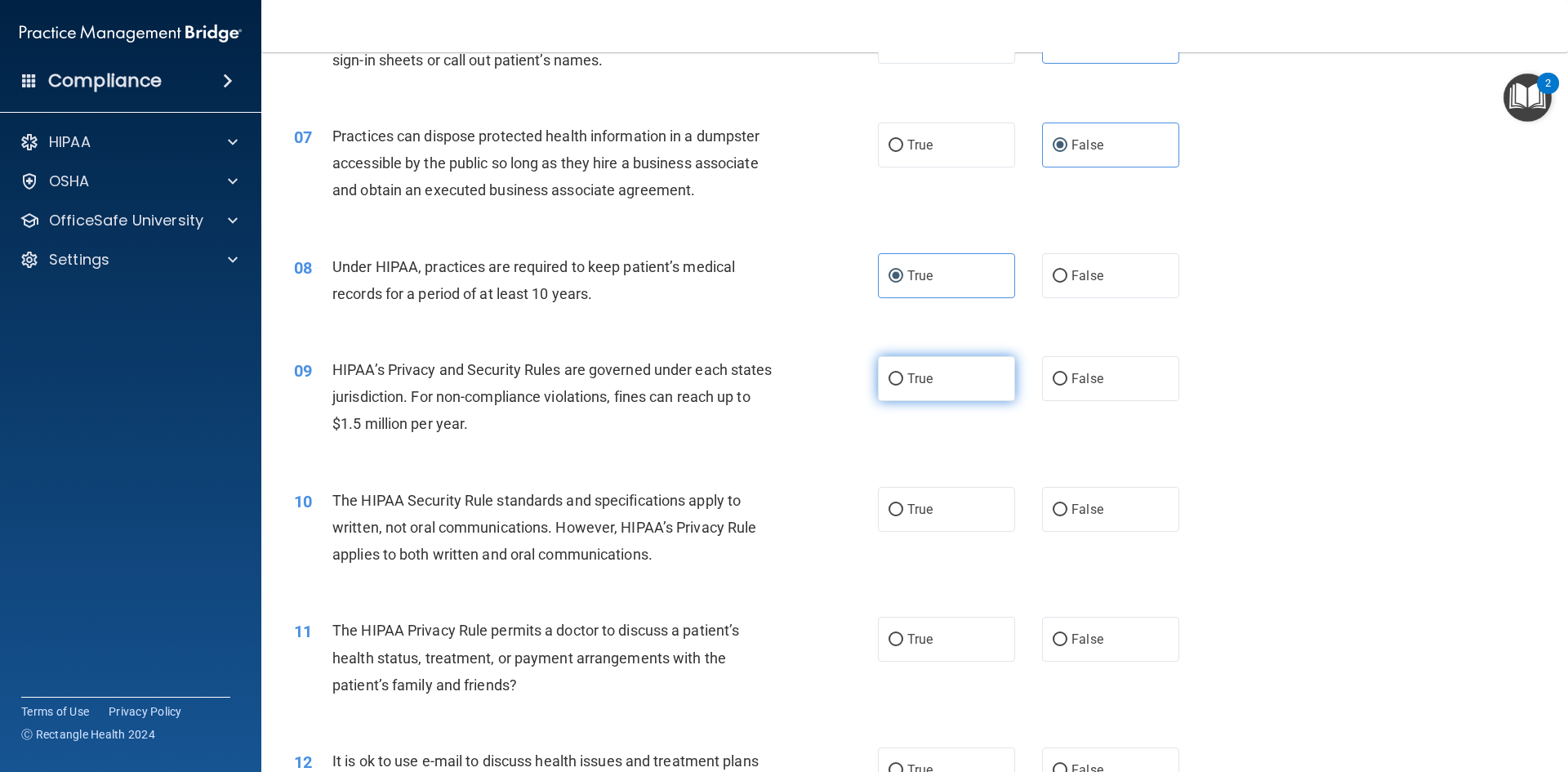
click at [903, 386] on input "True" at bounding box center [895, 380] width 15 height 12
radio input "true"
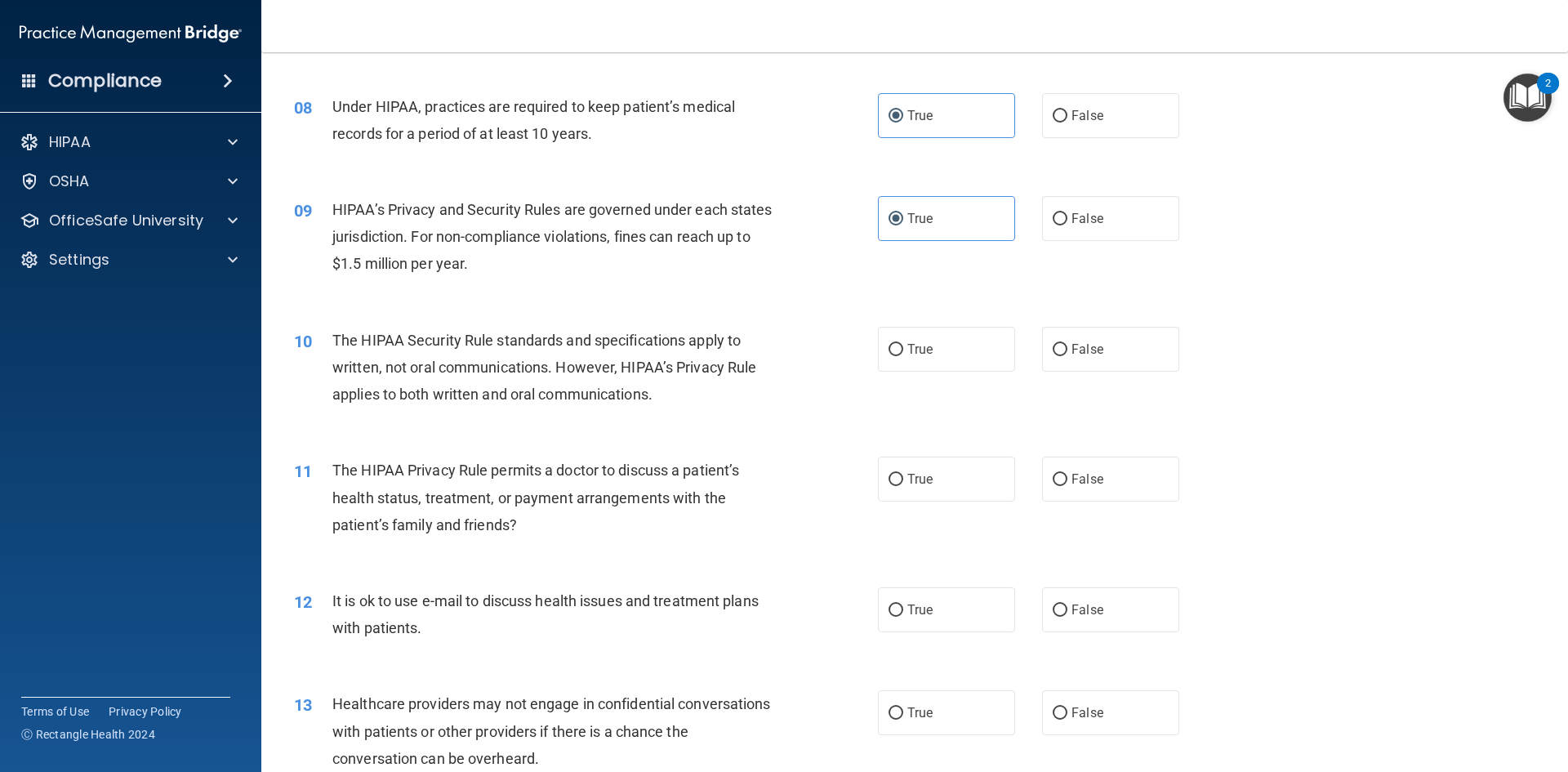
scroll to position [899, 0]
click at [943, 357] on label "True" at bounding box center [947, 346] width 137 height 45
click at [903, 353] on input "True" at bounding box center [895, 347] width 15 height 12
radio input "true"
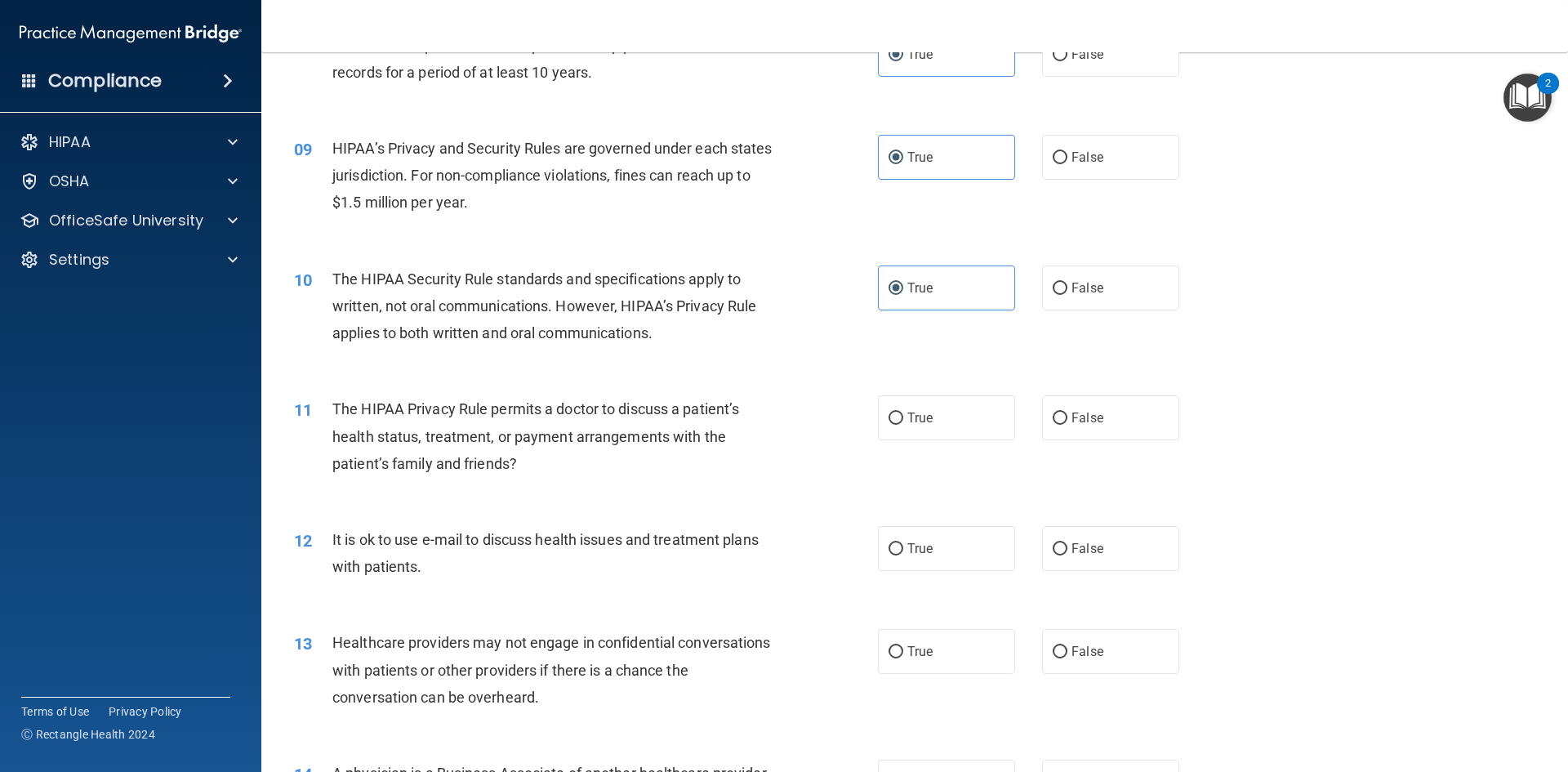
scroll to position [1062, 0]
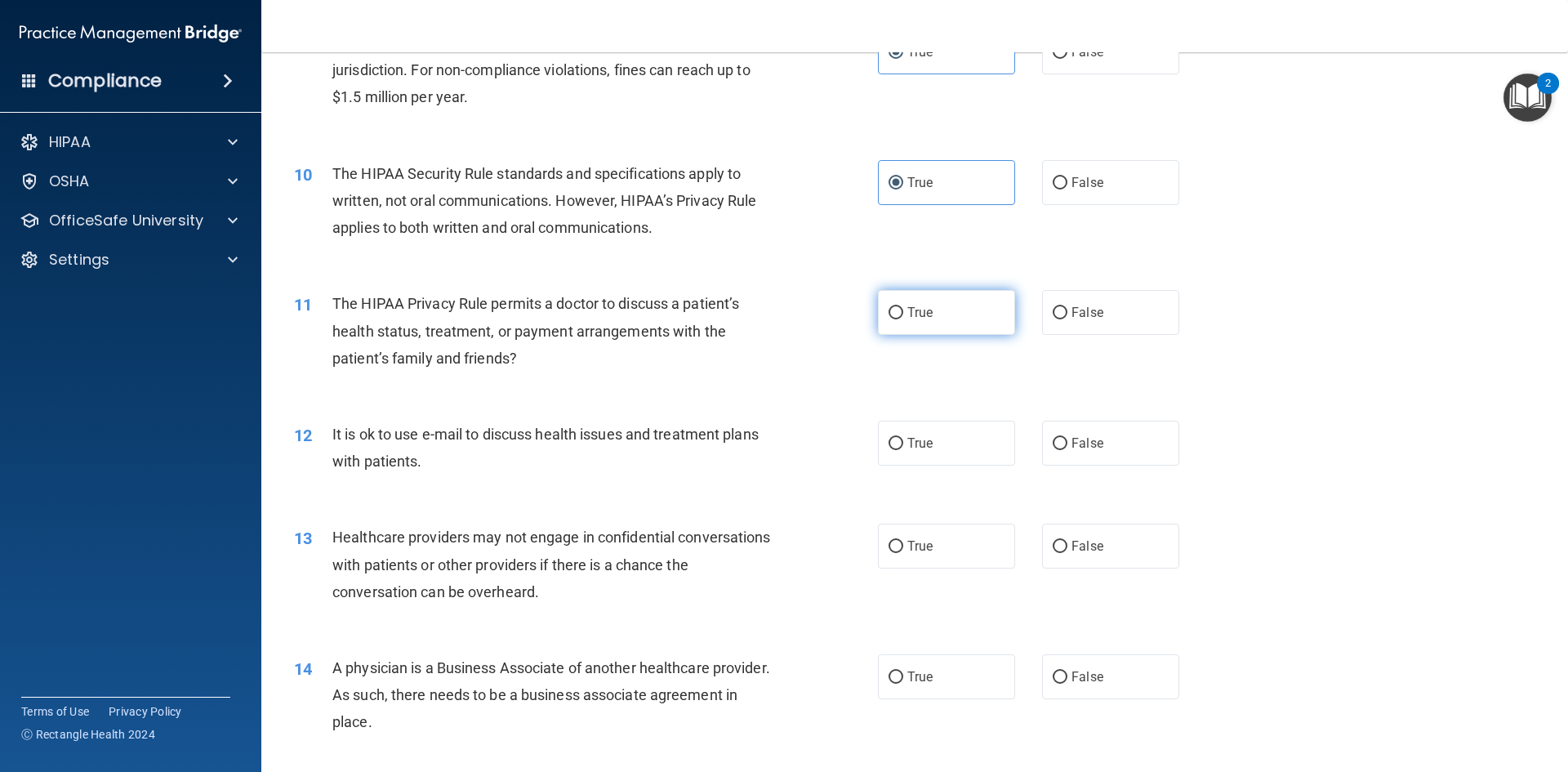
click at [891, 318] on input "True" at bounding box center [895, 313] width 15 height 12
radio input "true"
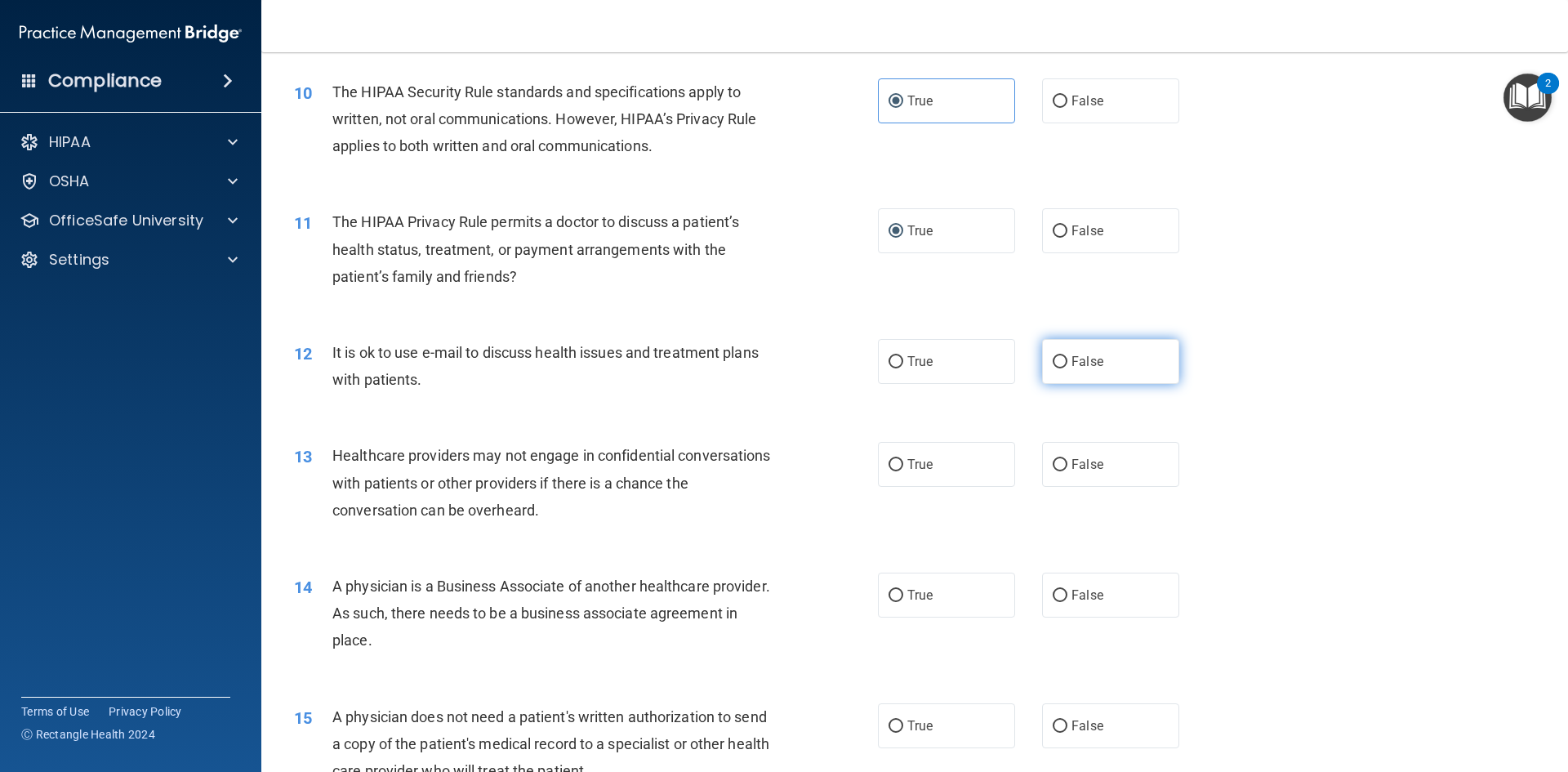
click at [1097, 379] on label "False" at bounding box center [1111, 361] width 137 height 45
click at [1067, 369] on input "False" at bounding box center [1059, 363] width 15 height 12
radio input "true"
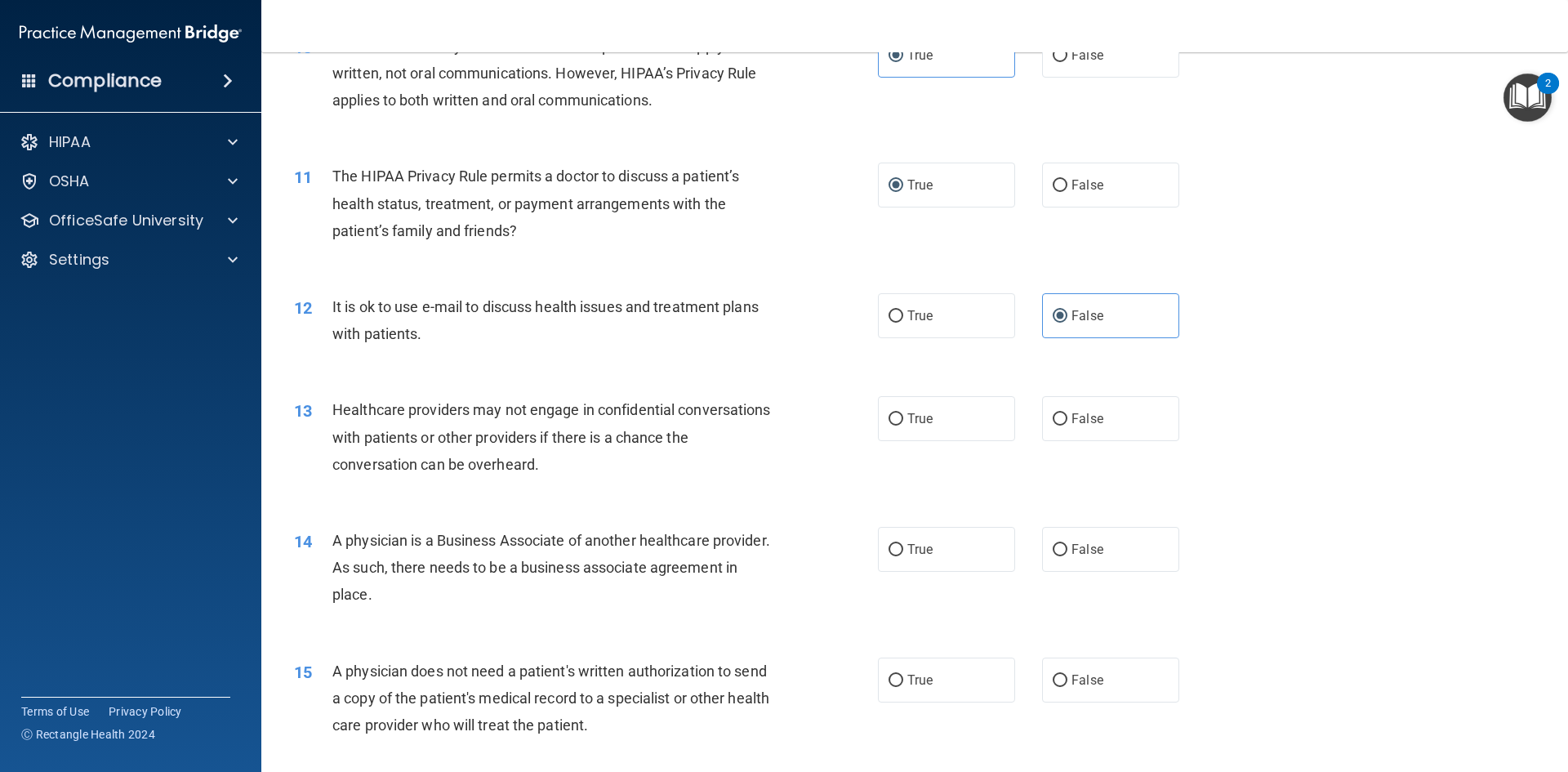
scroll to position [1225, 0]
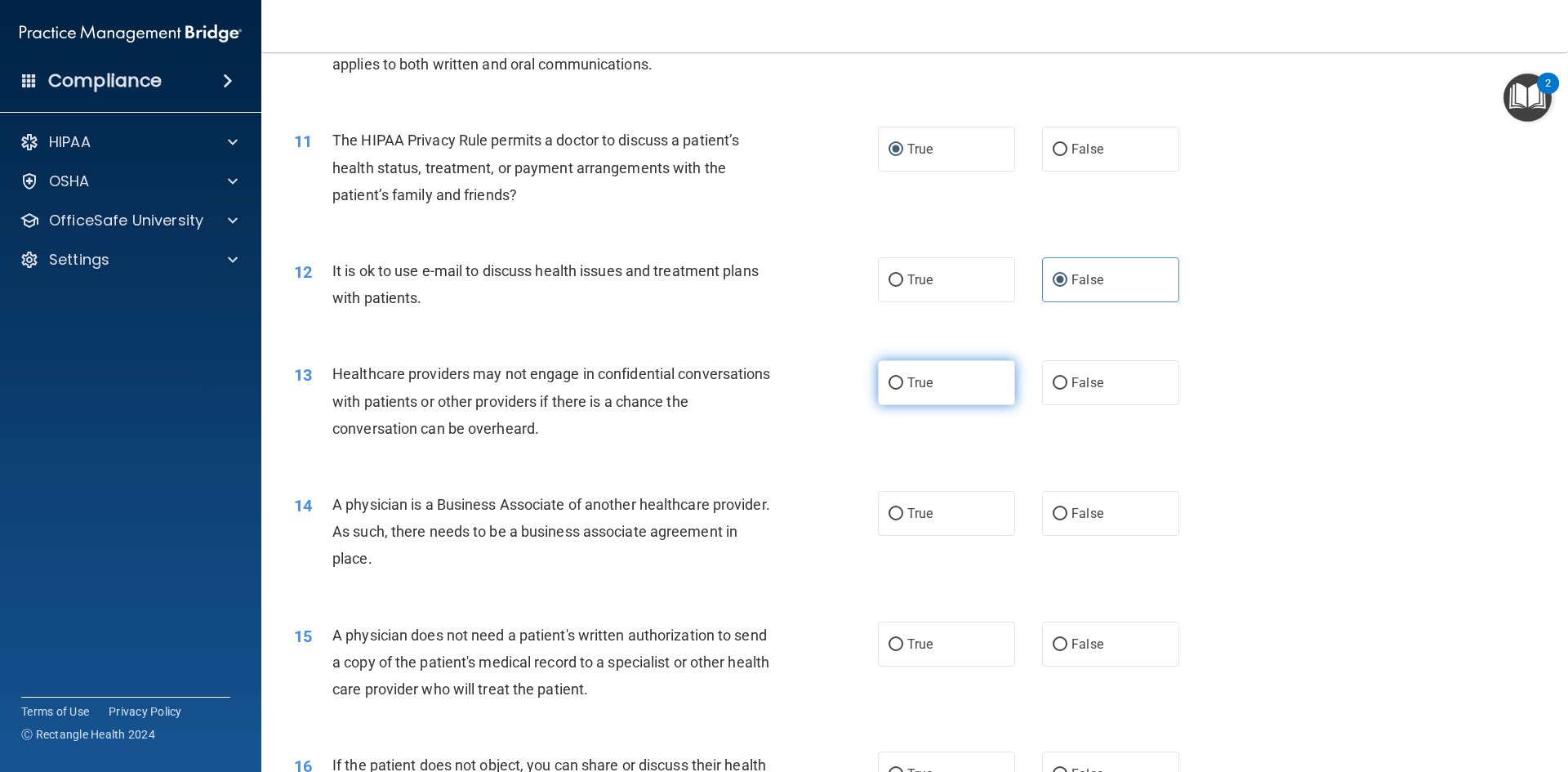
click at [956, 385] on label "True" at bounding box center [947, 383] width 137 height 45
click at [903, 385] on input "True" at bounding box center [895, 384] width 15 height 12
radio input "true"
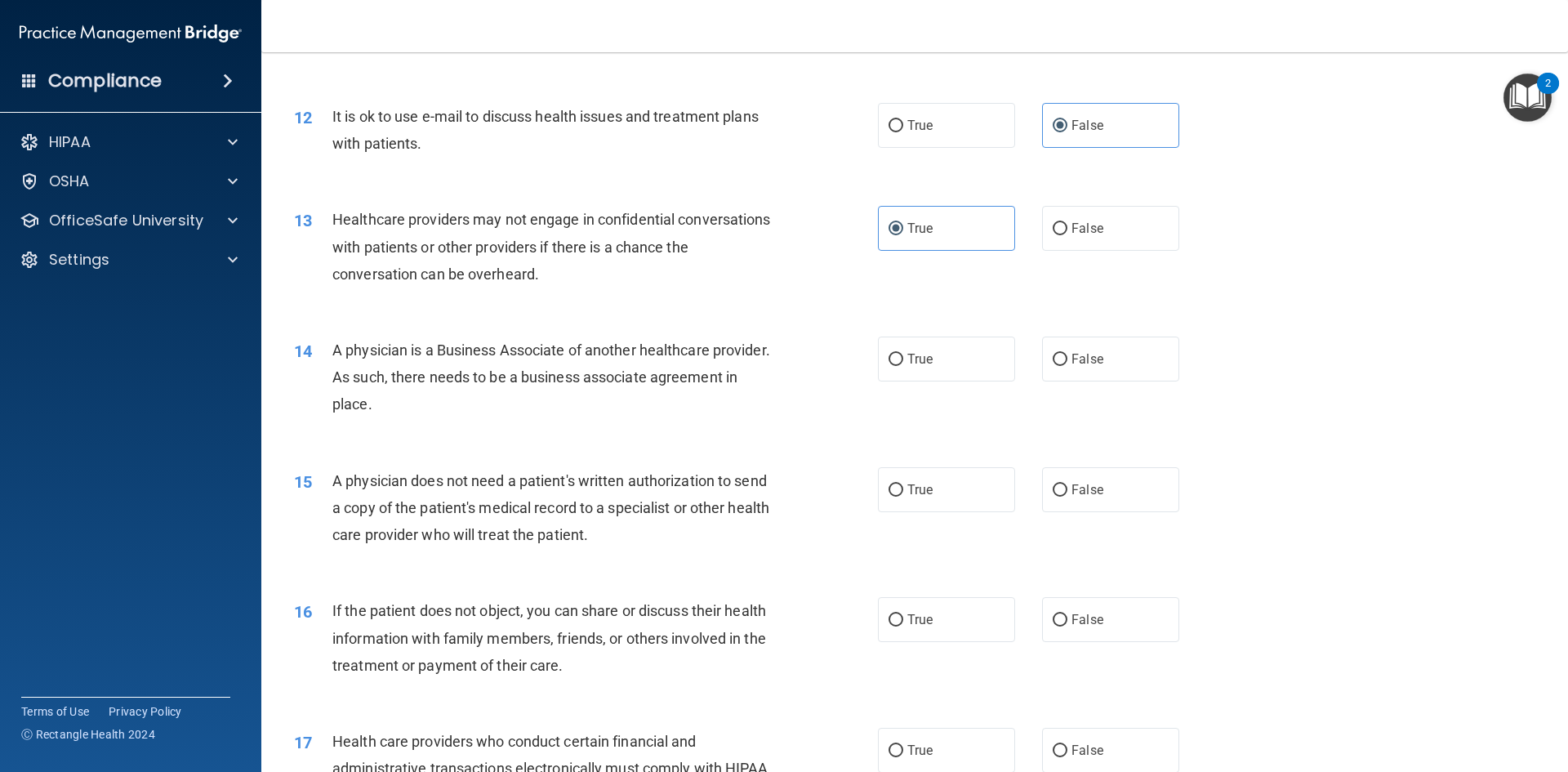
scroll to position [1389, 0]
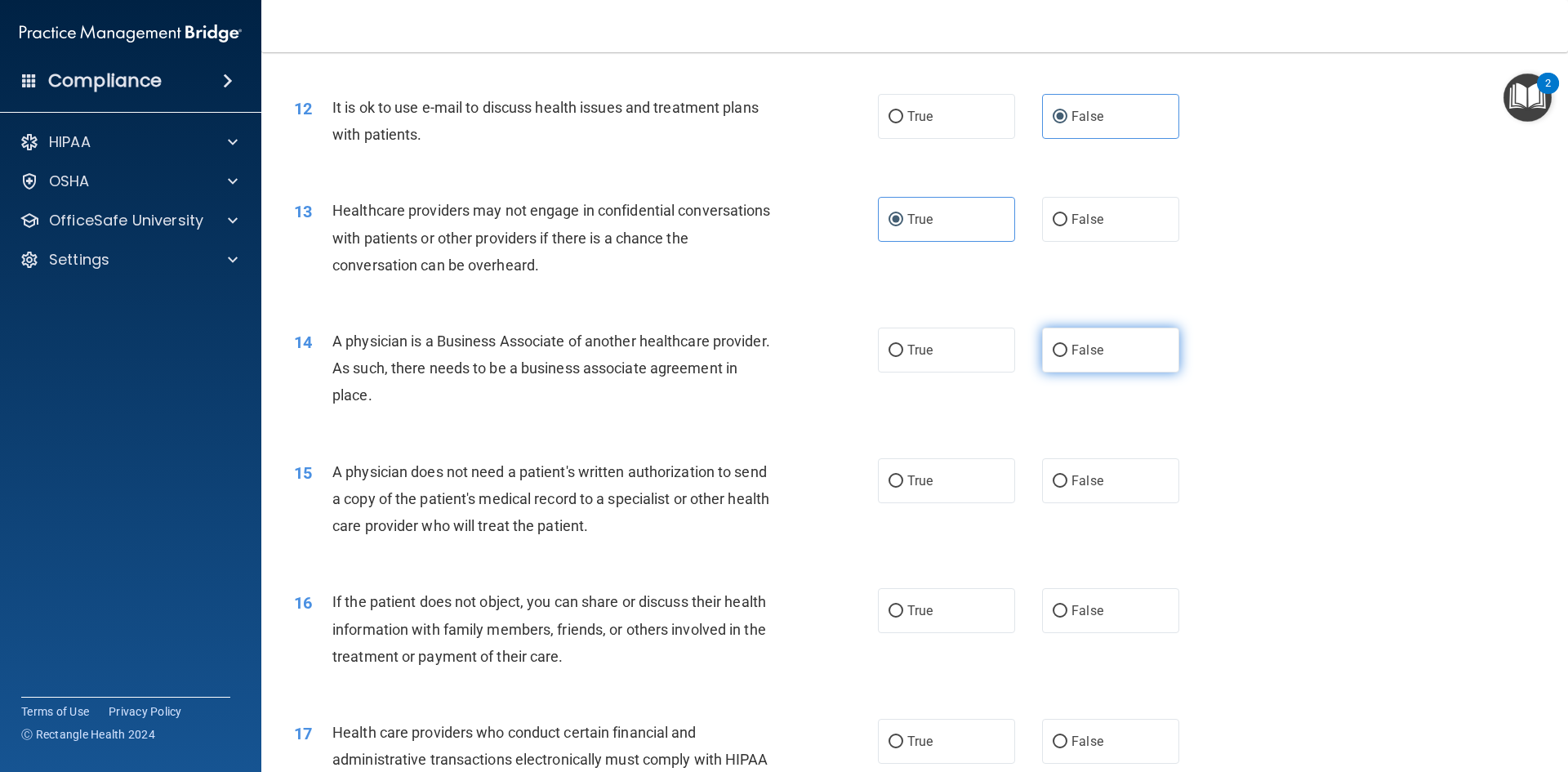
click at [1060, 353] on label "False" at bounding box center [1111, 350] width 137 height 45
click at [1060, 353] on input "False" at bounding box center [1059, 351] width 15 height 12
radio input "true"
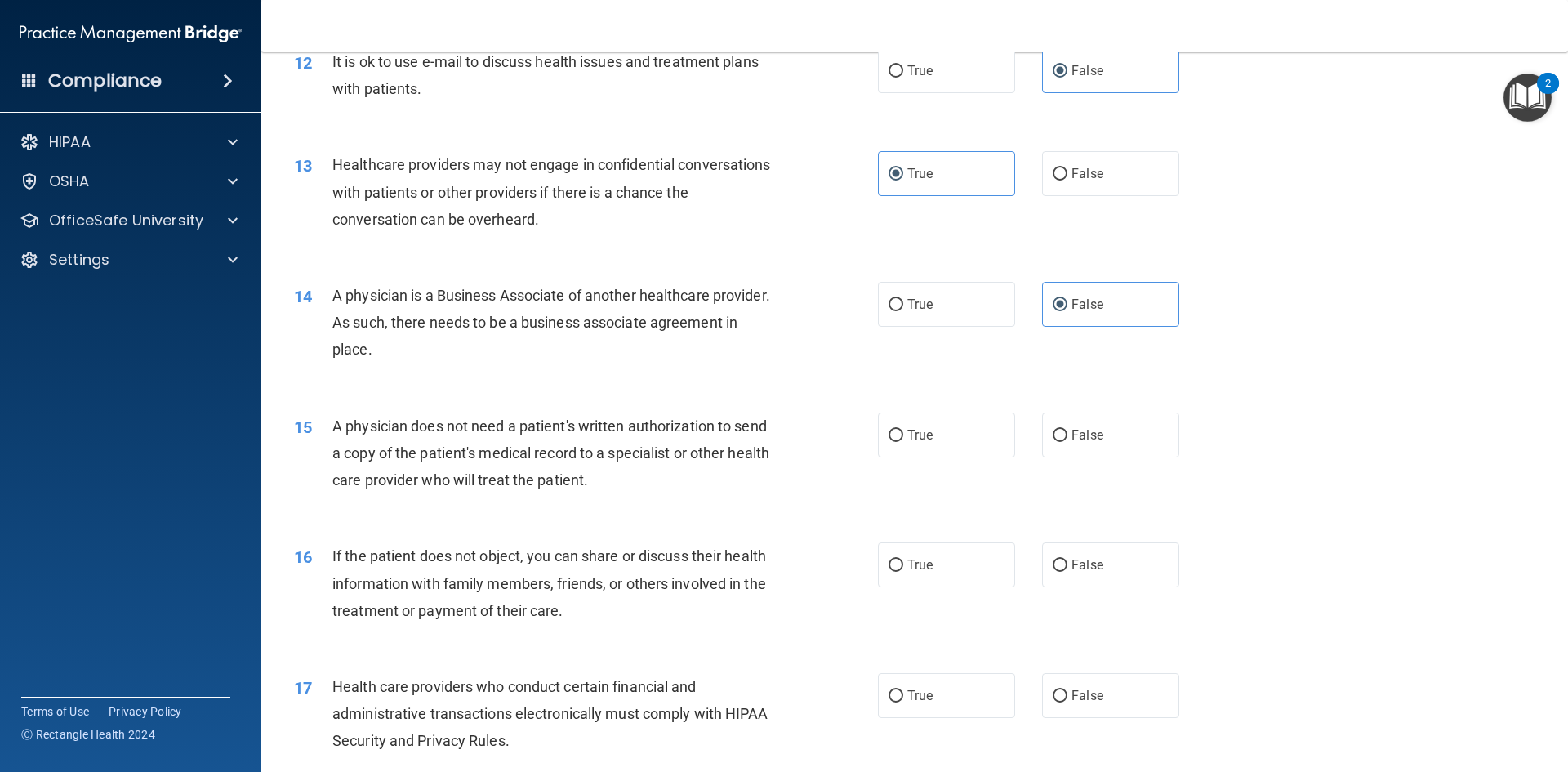
scroll to position [1470, 0]
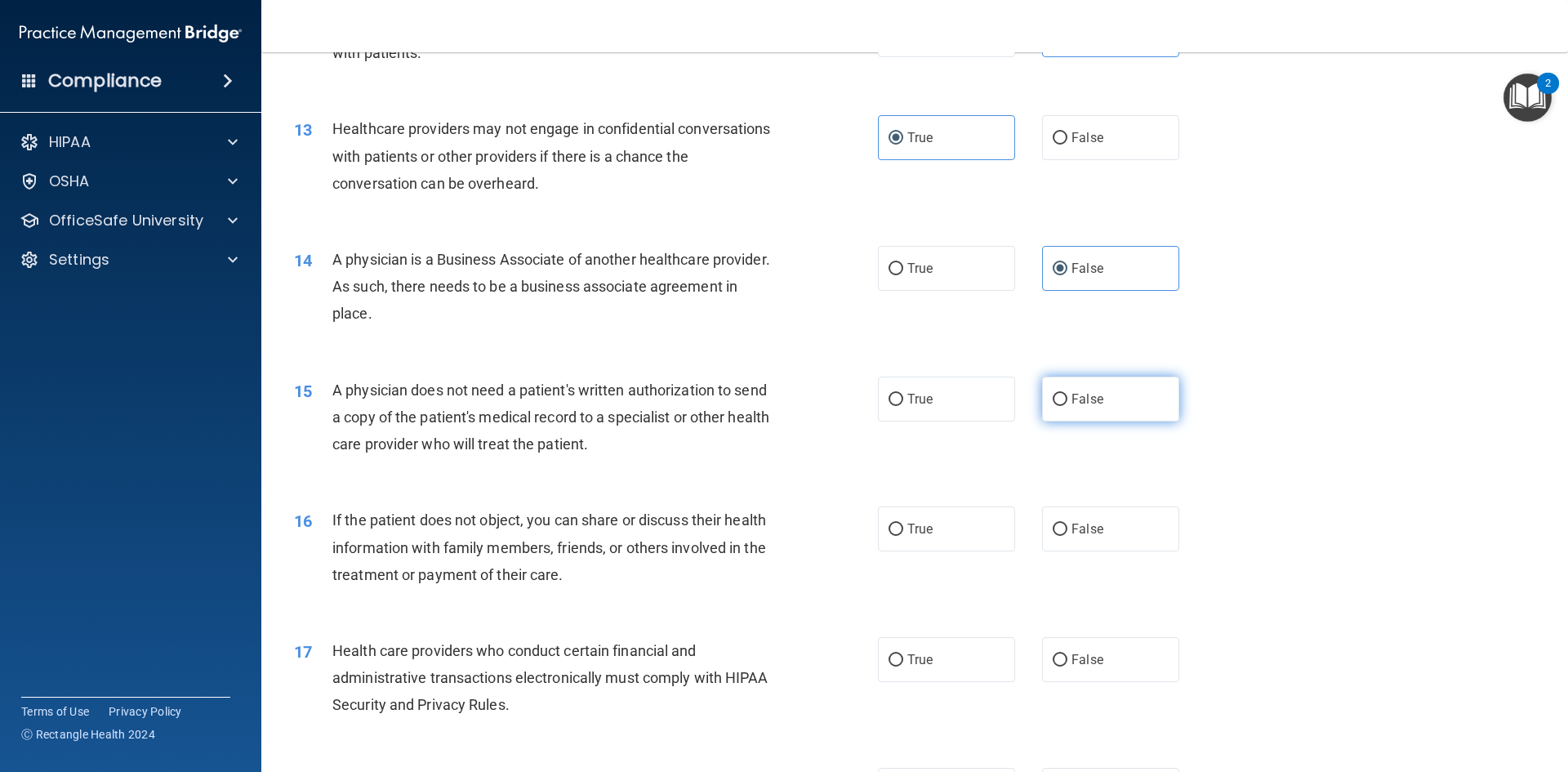
click at [1070, 409] on label "False" at bounding box center [1111, 398] width 137 height 45
click at [1067, 406] on input "False" at bounding box center [1059, 399] width 15 height 12
radio input "true"
click at [911, 398] on span "True" at bounding box center [919, 399] width 25 height 16
click at [903, 398] on input "True" at bounding box center [895, 399] width 15 height 12
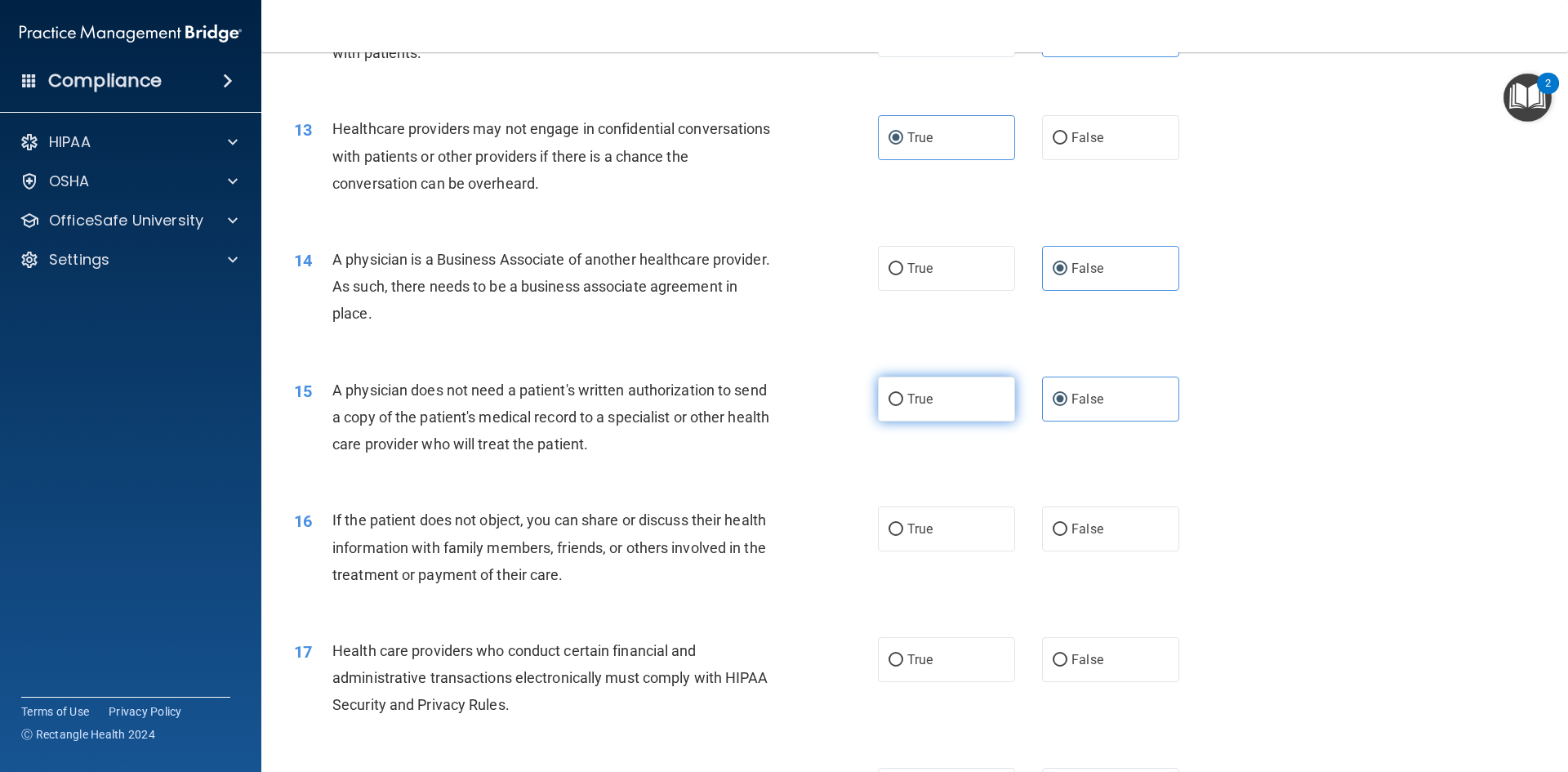
radio input "true"
radio input "false"
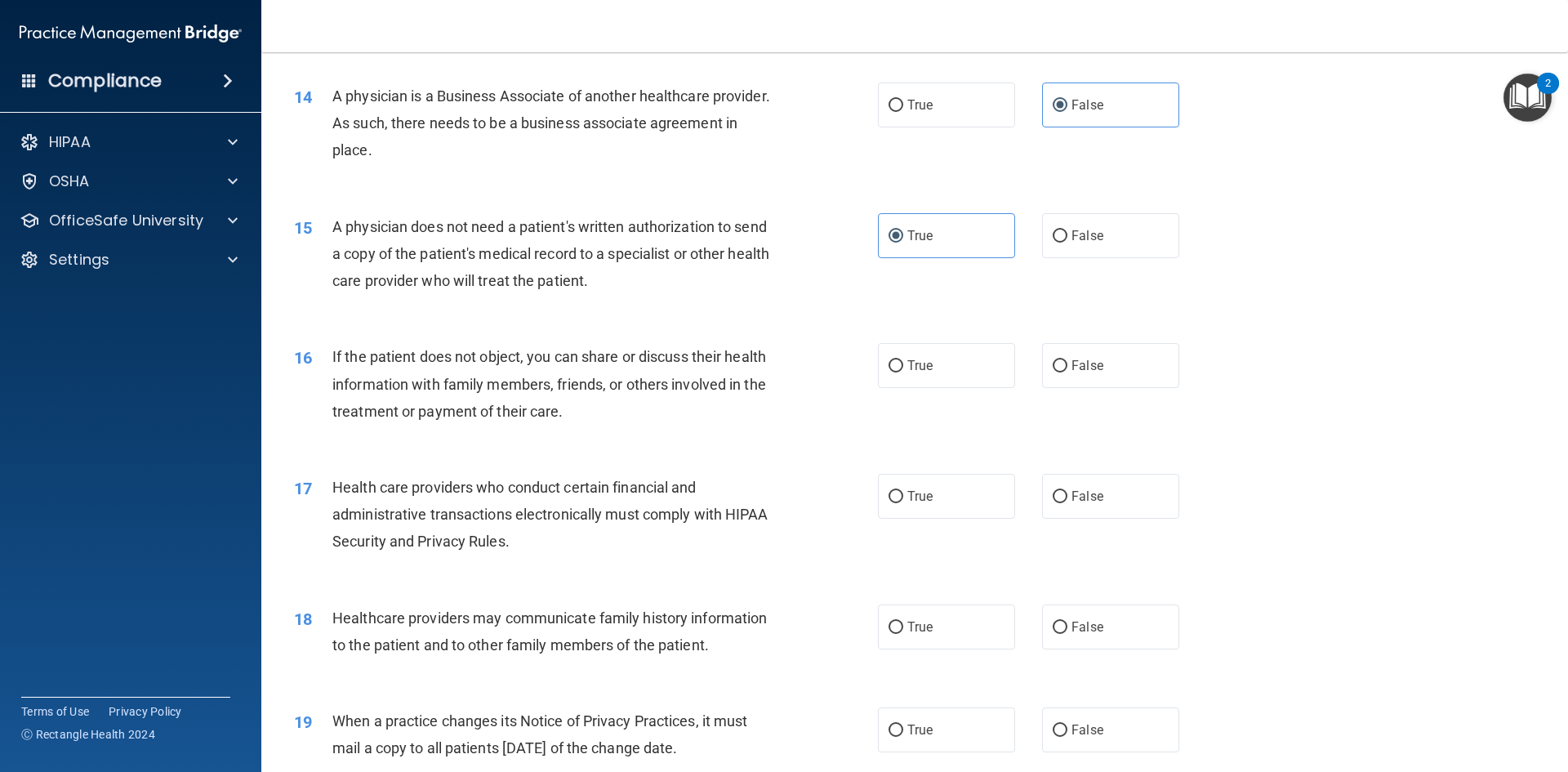
scroll to position [1715, 0]
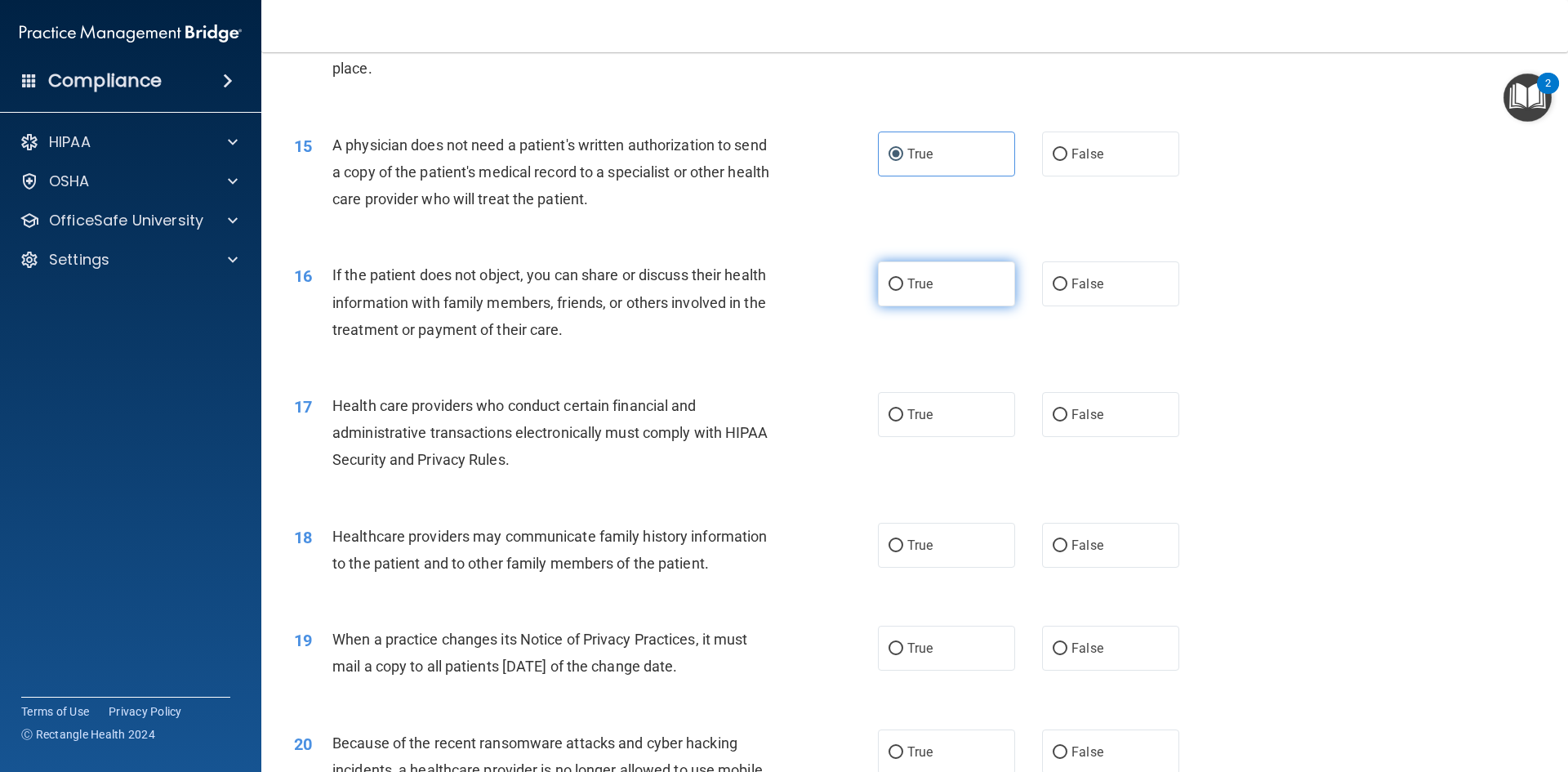
click at [911, 283] on span "True" at bounding box center [919, 284] width 25 height 16
click at [903, 283] on input "True" at bounding box center [895, 285] width 15 height 12
radio input "true"
click at [938, 400] on label "True" at bounding box center [947, 414] width 137 height 45
click at [903, 409] on input "True" at bounding box center [895, 415] width 15 height 12
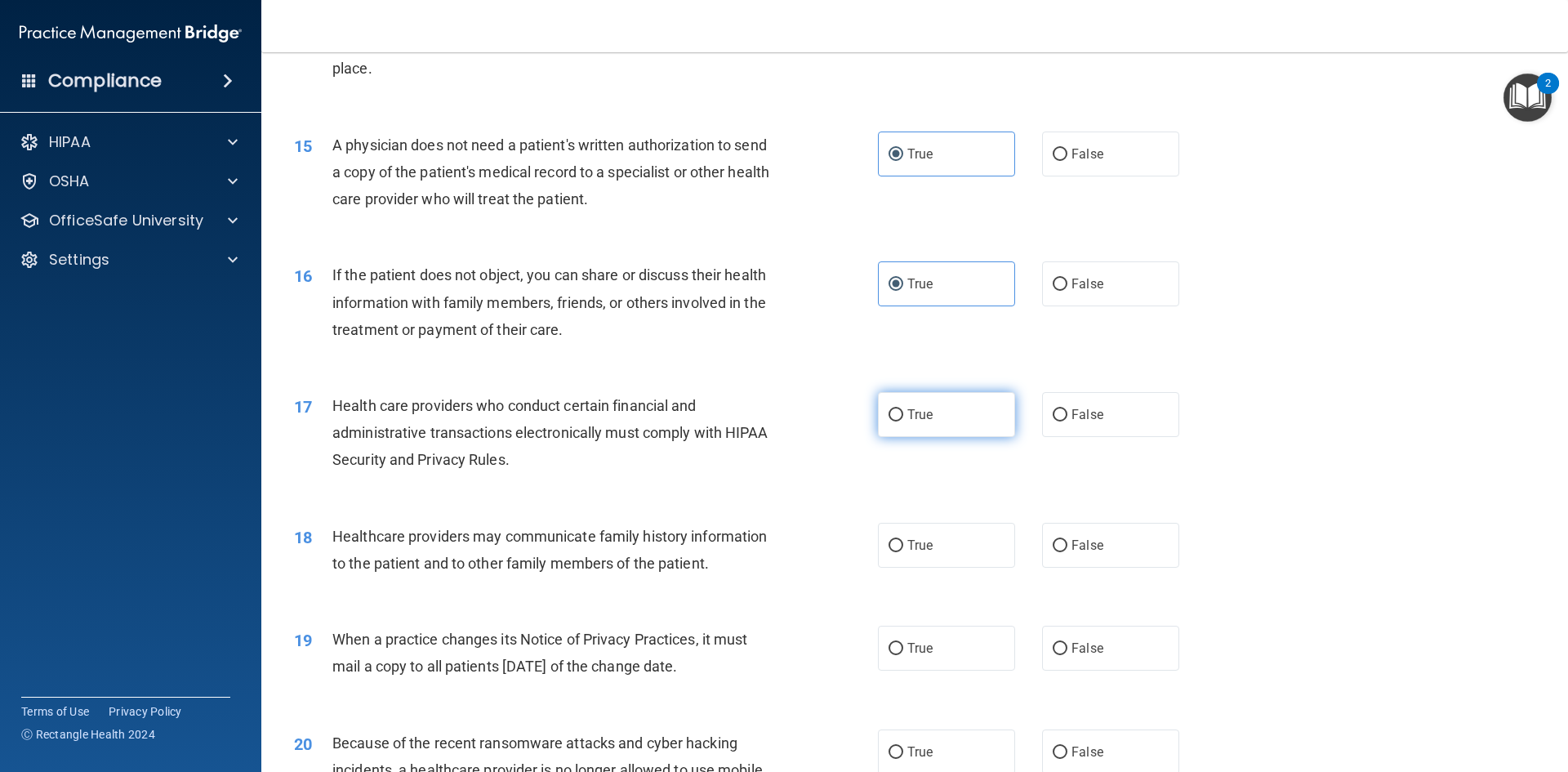
radio input "true"
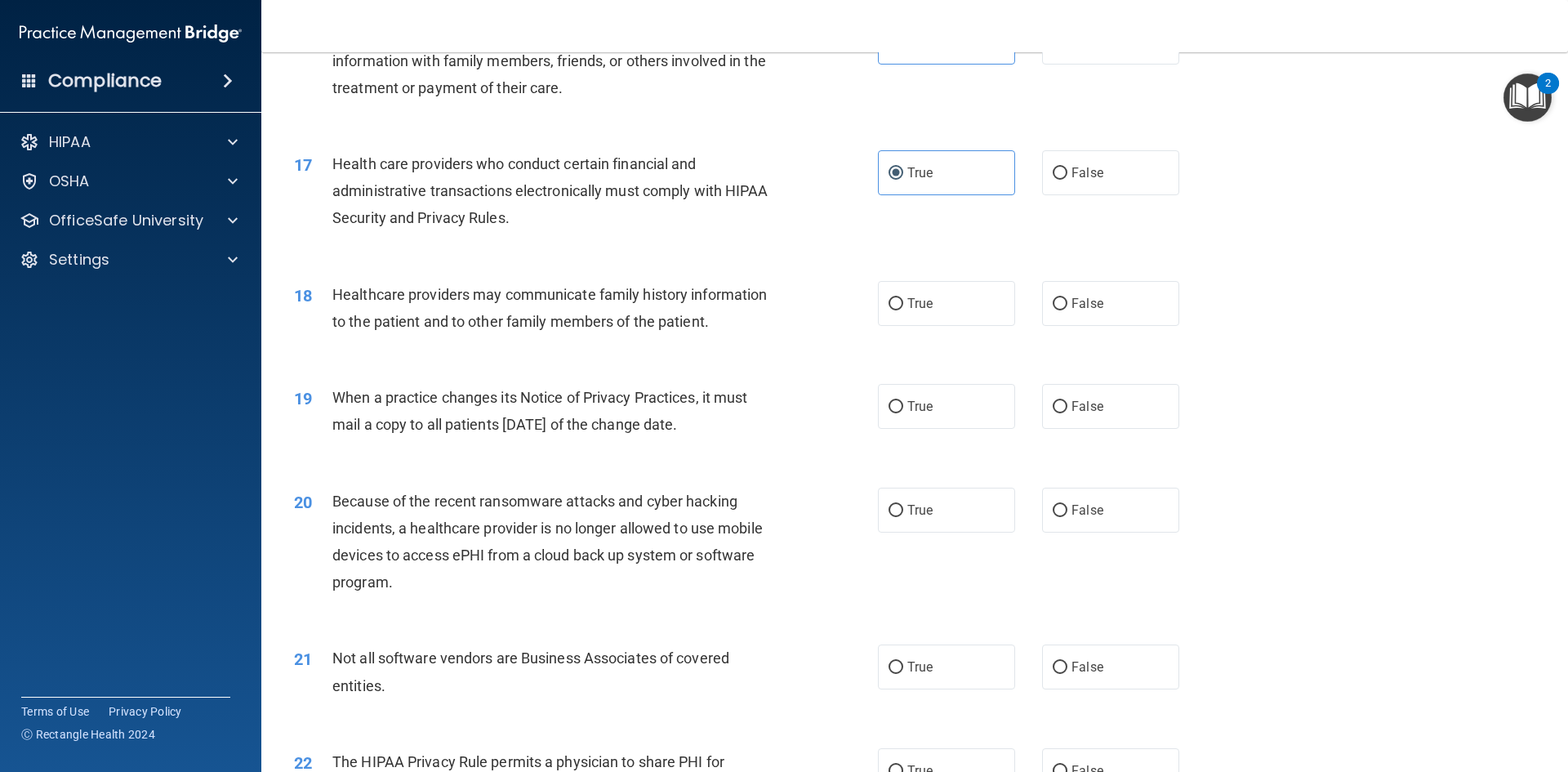
scroll to position [1961, 0]
click at [1065, 305] on label "False" at bounding box center [1111, 300] width 137 height 45
click at [1065, 305] on input "False" at bounding box center [1059, 301] width 15 height 12
radio input "true"
click at [938, 397] on label "True" at bounding box center [947, 402] width 137 height 45
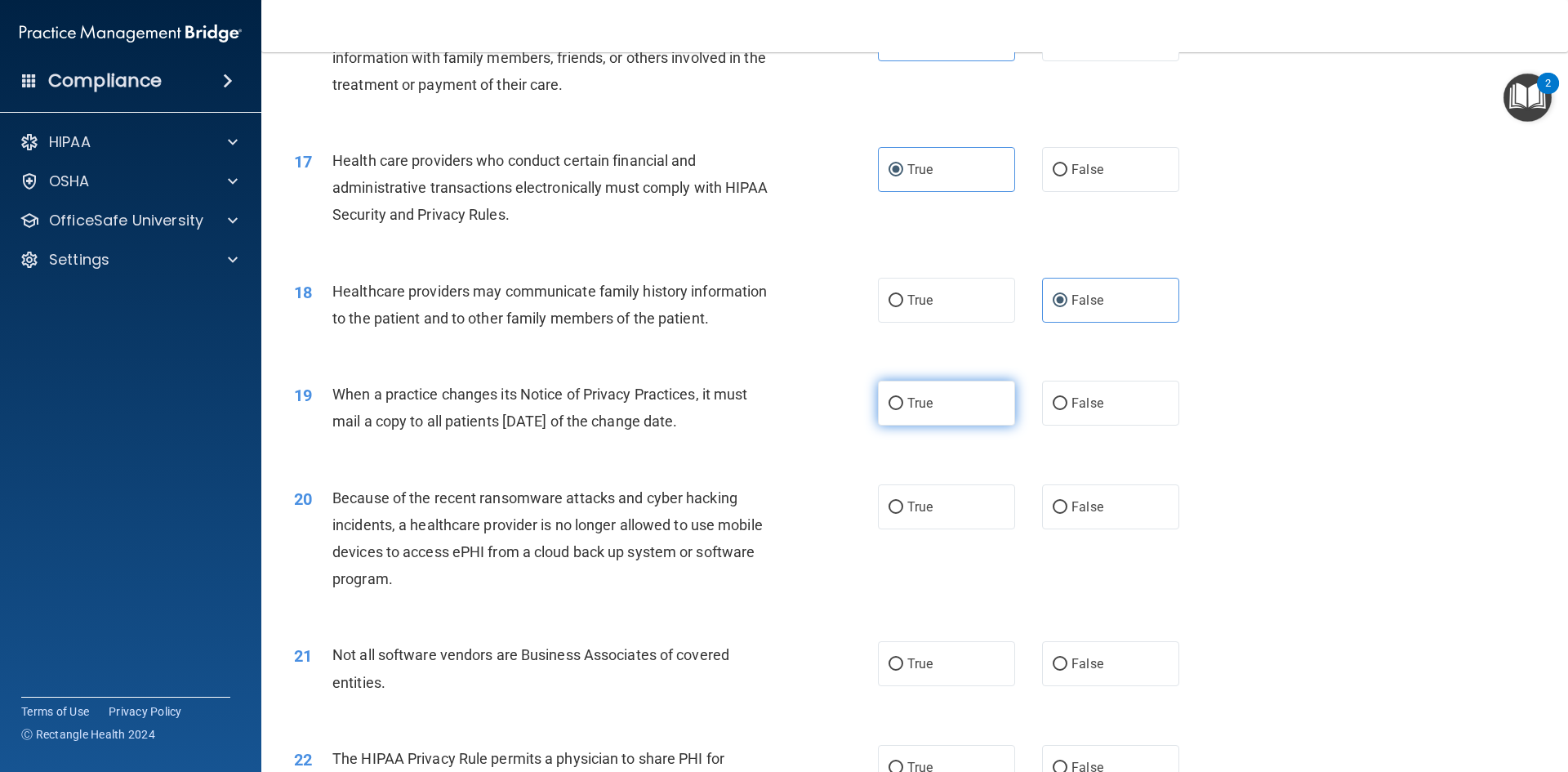
click at [903, 397] on input "True" at bounding box center [895, 403] width 15 height 12
radio input "true"
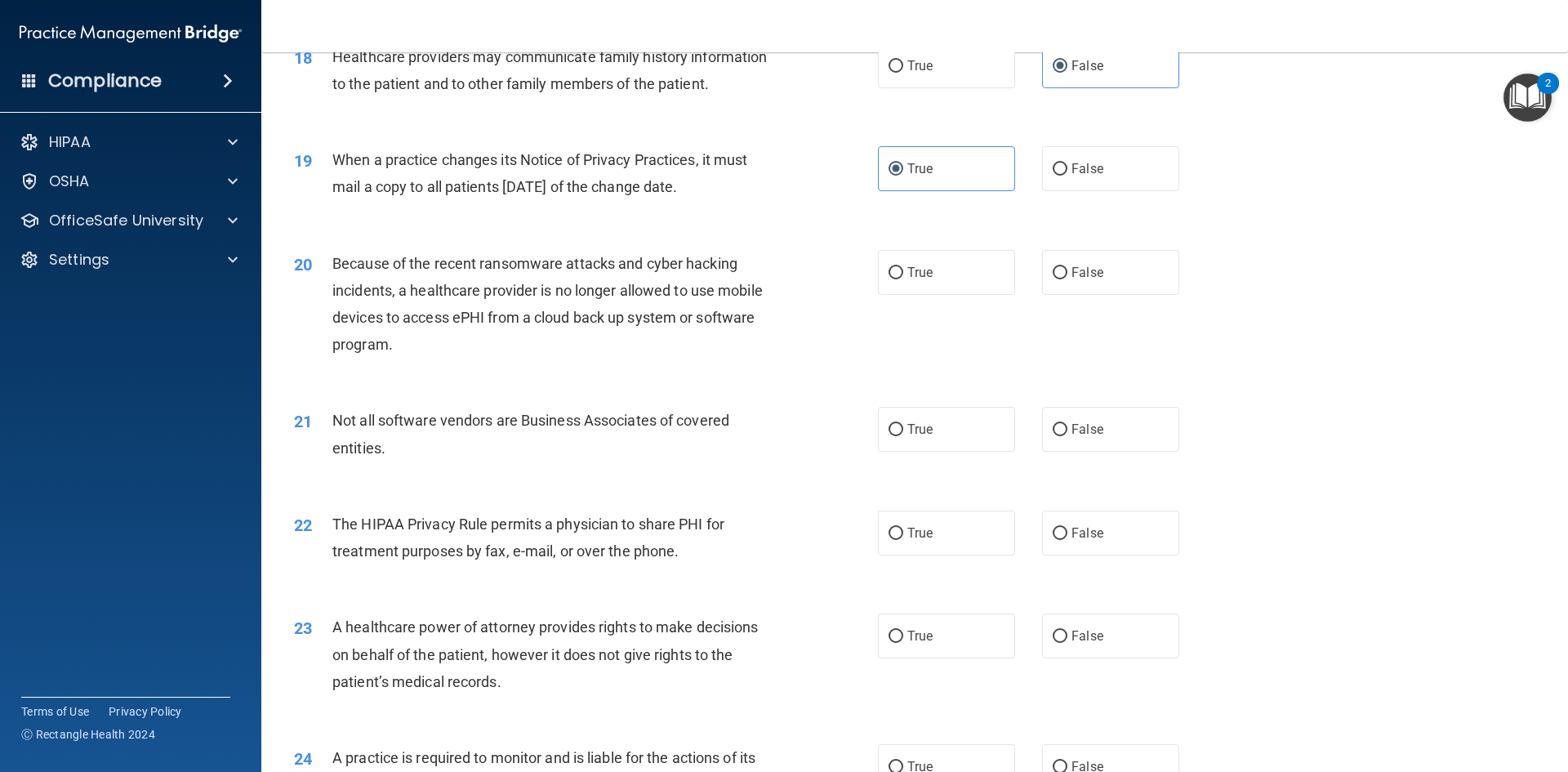
scroll to position [2206, 0]
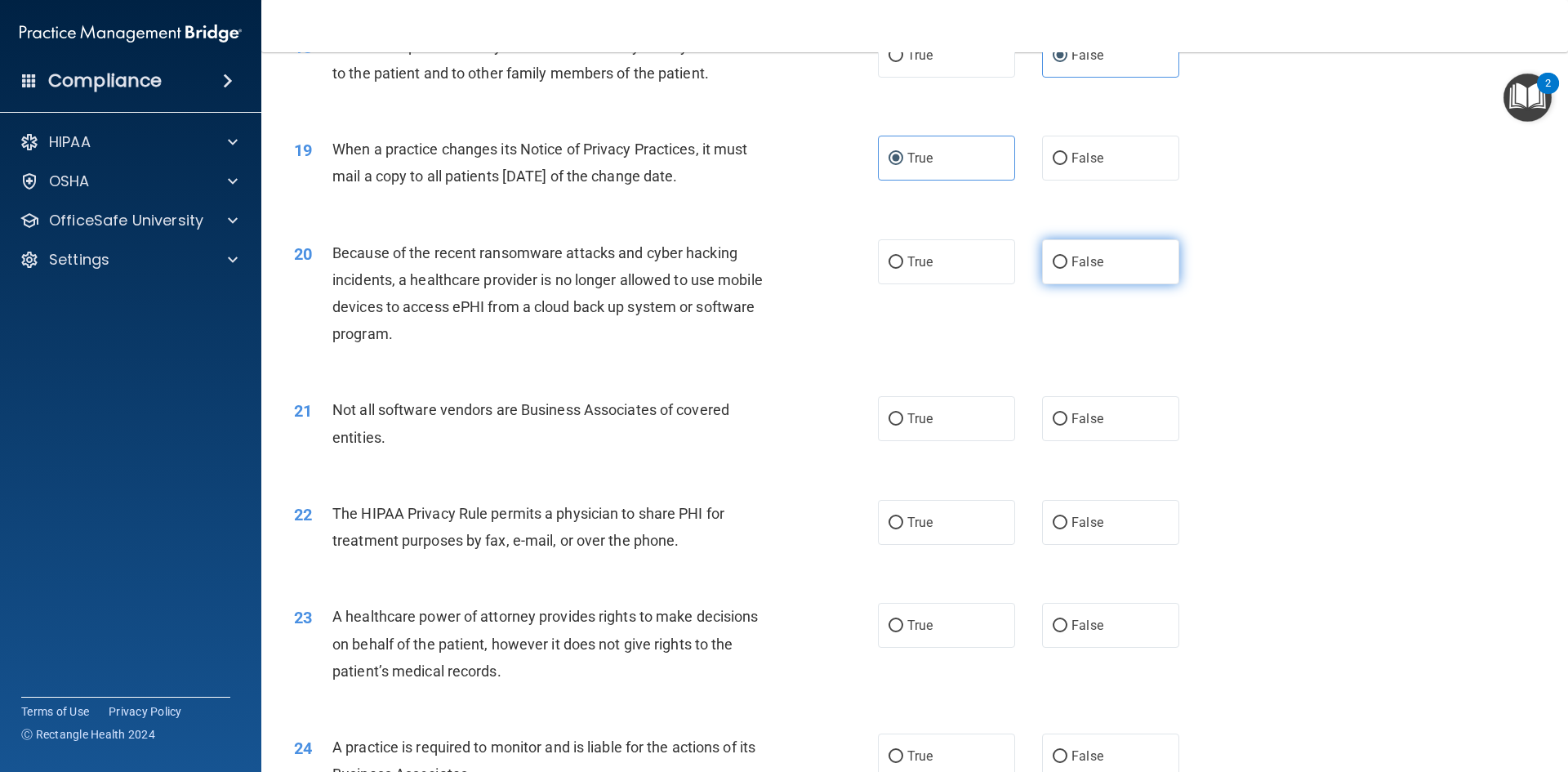
click at [1107, 248] on label "False" at bounding box center [1111, 261] width 137 height 45
click at [1067, 257] on input "False" at bounding box center [1059, 263] width 15 height 12
radio input "true"
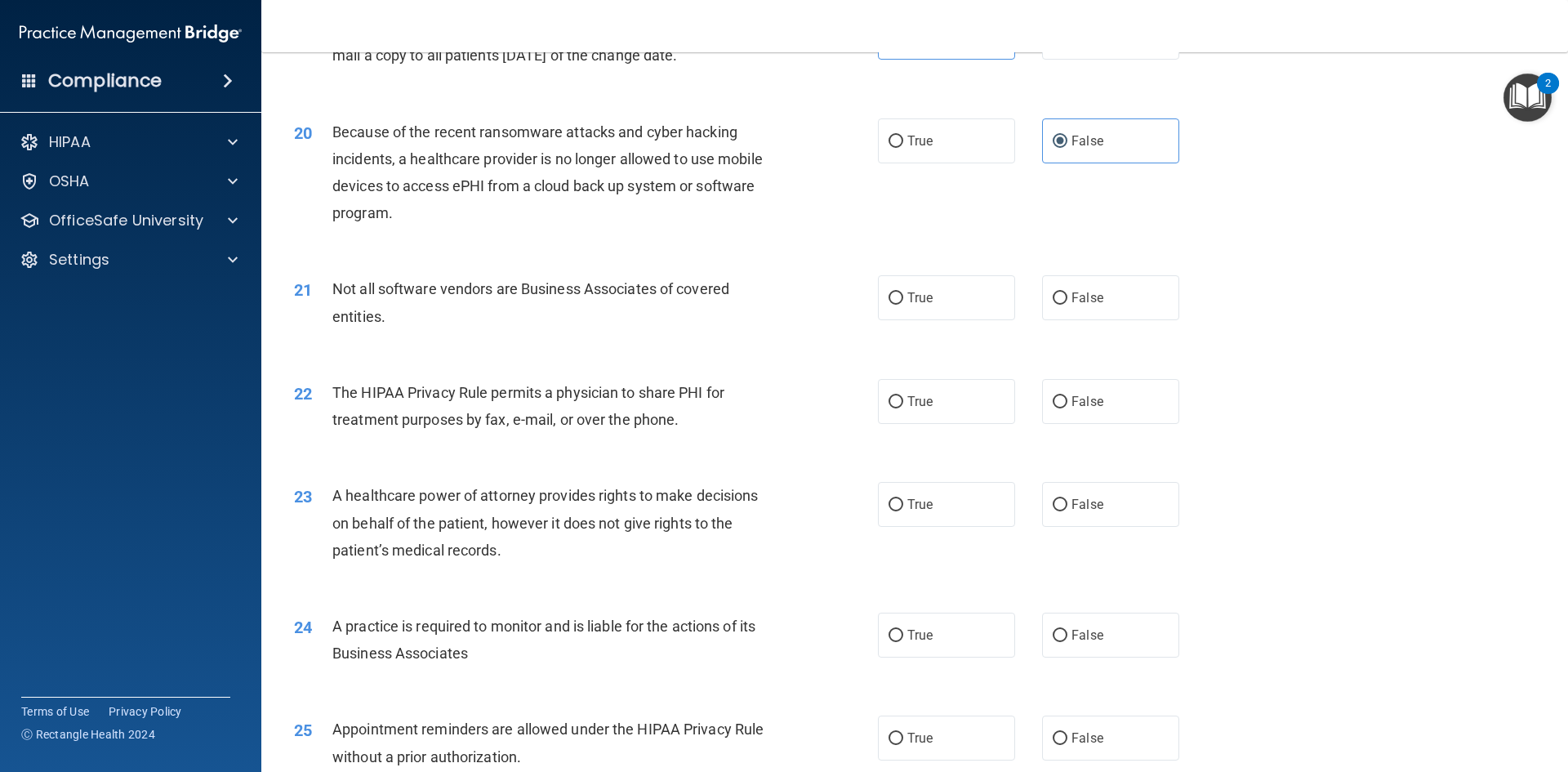
scroll to position [2370, 0]
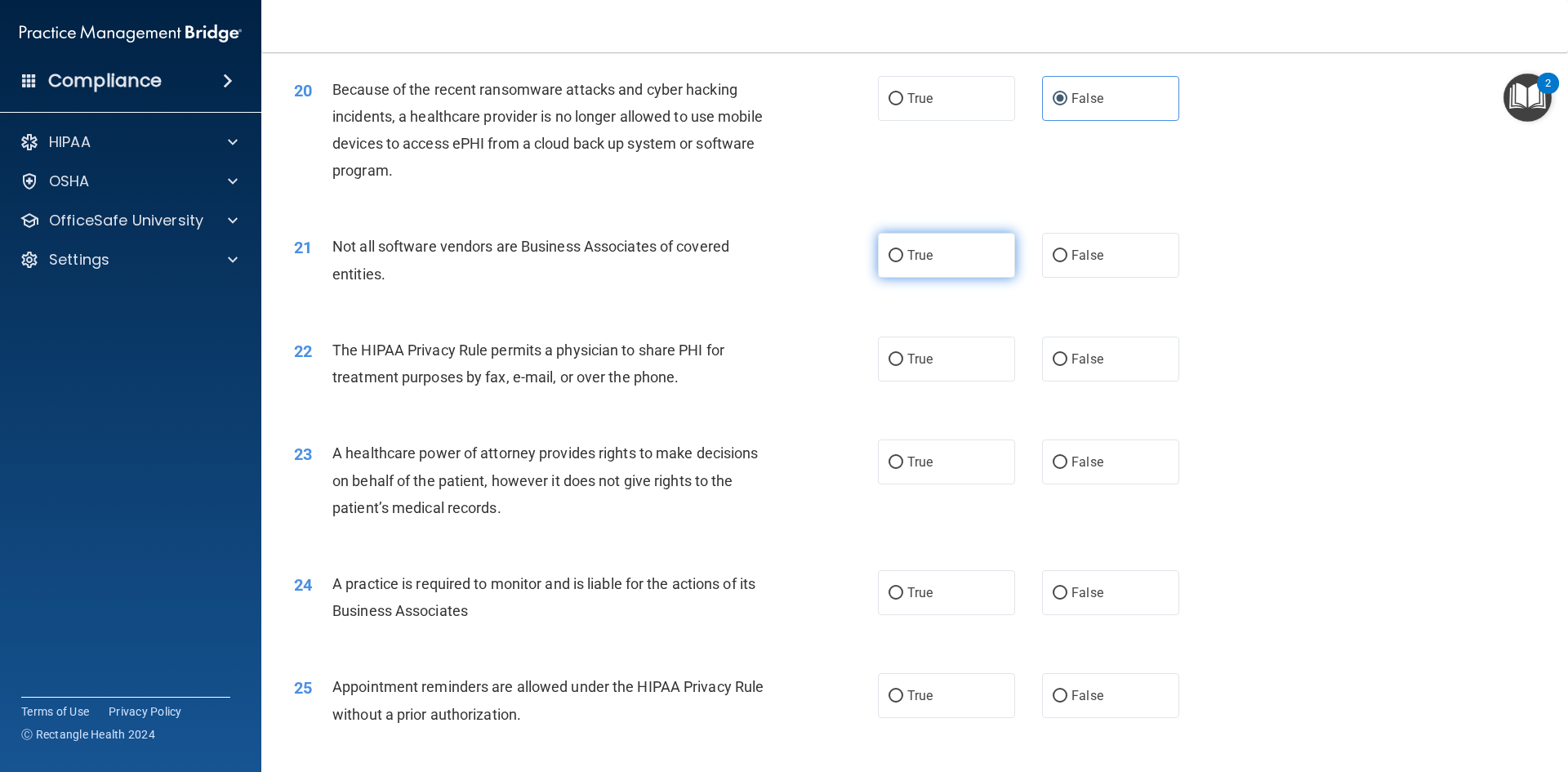
click at [935, 263] on label "True" at bounding box center [947, 255] width 137 height 45
click at [903, 262] on input "True" at bounding box center [895, 256] width 15 height 12
radio input "true"
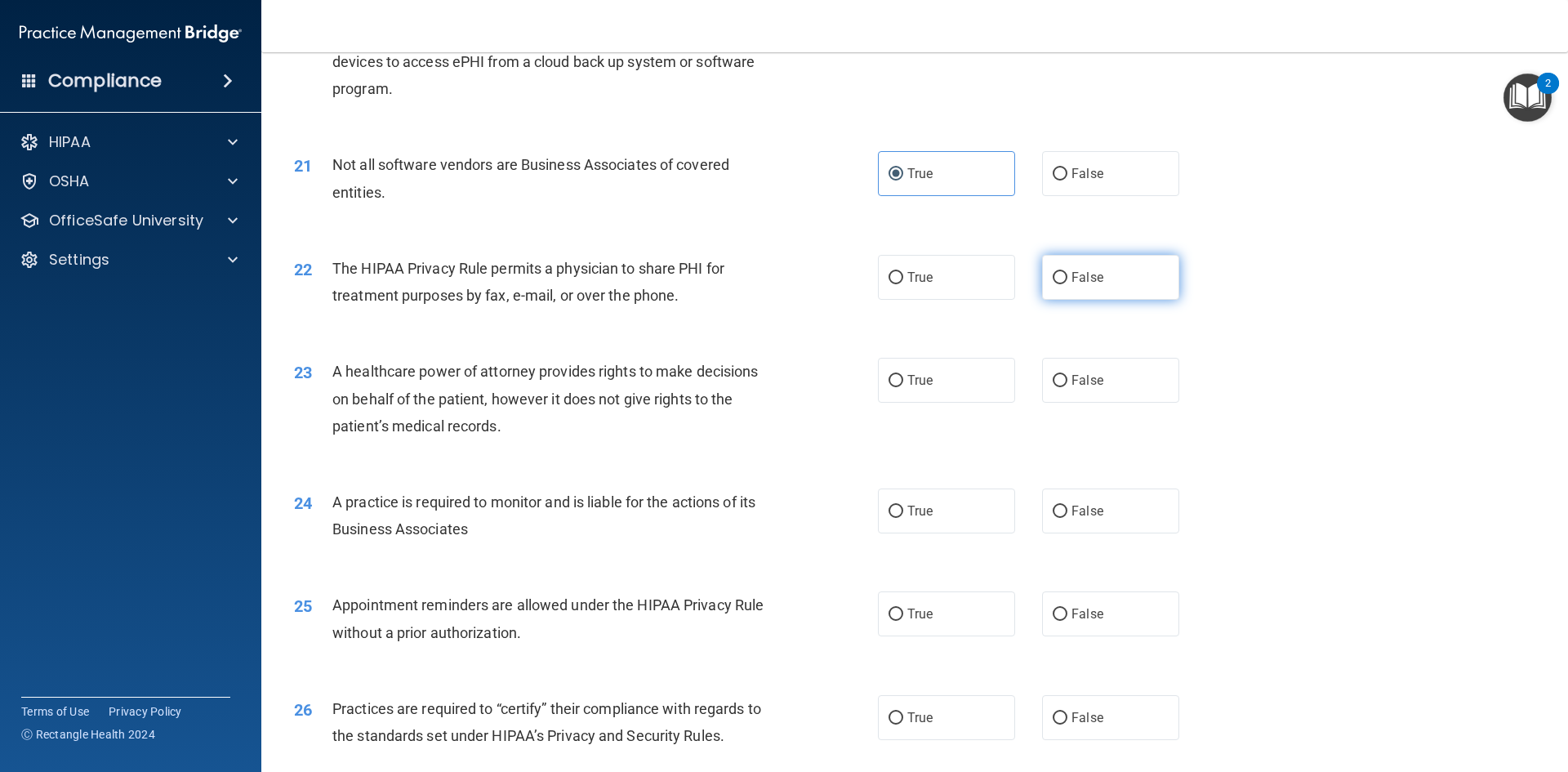
click at [1072, 289] on label "False" at bounding box center [1111, 277] width 137 height 45
click at [1067, 284] on input "False" at bounding box center [1059, 278] width 15 height 12
radio input "true"
click at [954, 278] on label "True" at bounding box center [947, 277] width 137 height 45
click at [903, 278] on input "True" at bounding box center [895, 278] width 15 height 12
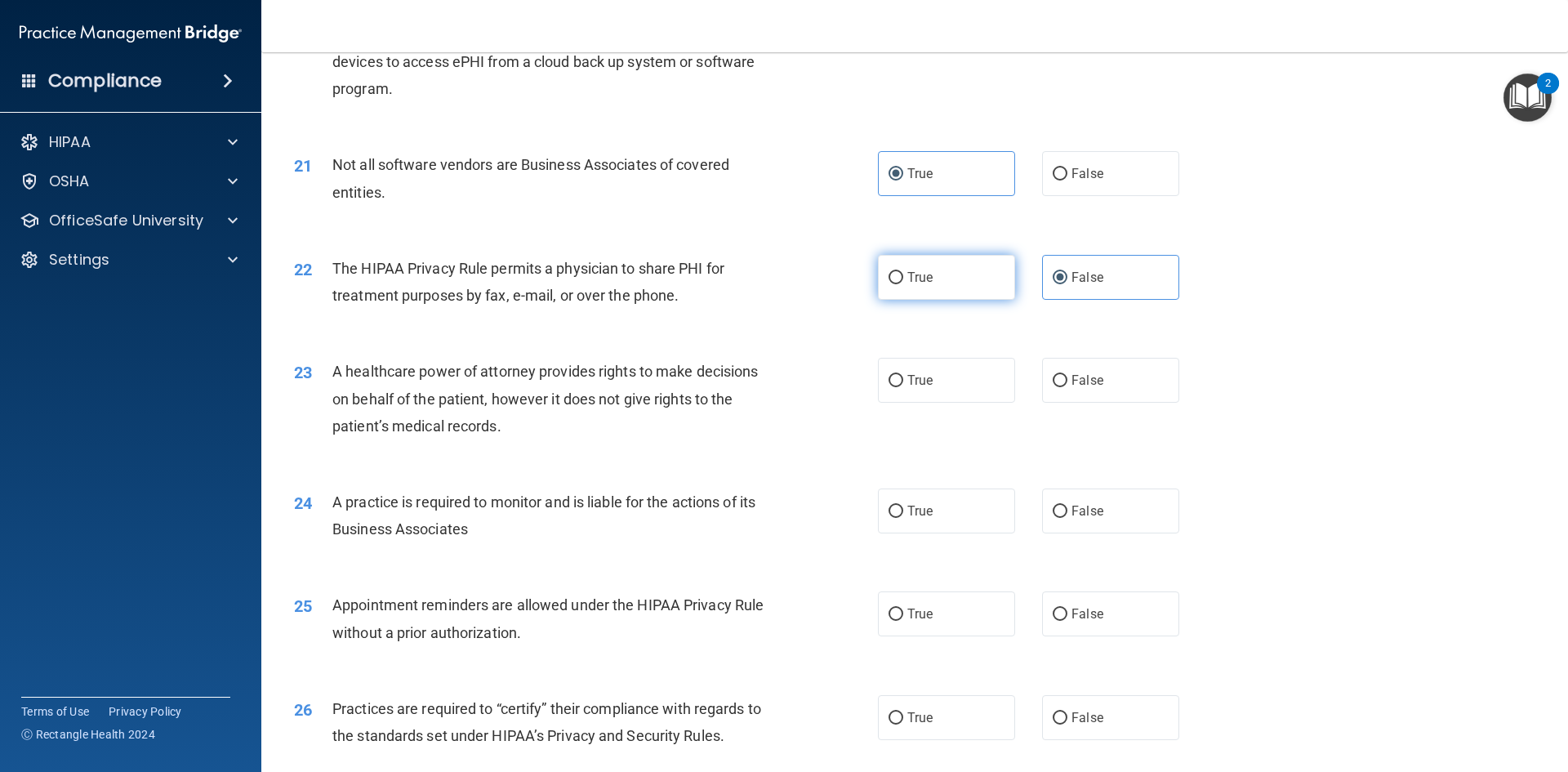
radio input "true"
radio input "false"
click at [878, 379] on label "True" at bounding box center [947, 380] width 137 height 45
click at [888, 379] on input "True" at bounding box center [895, 381] width 15 height 12
radio input "true"
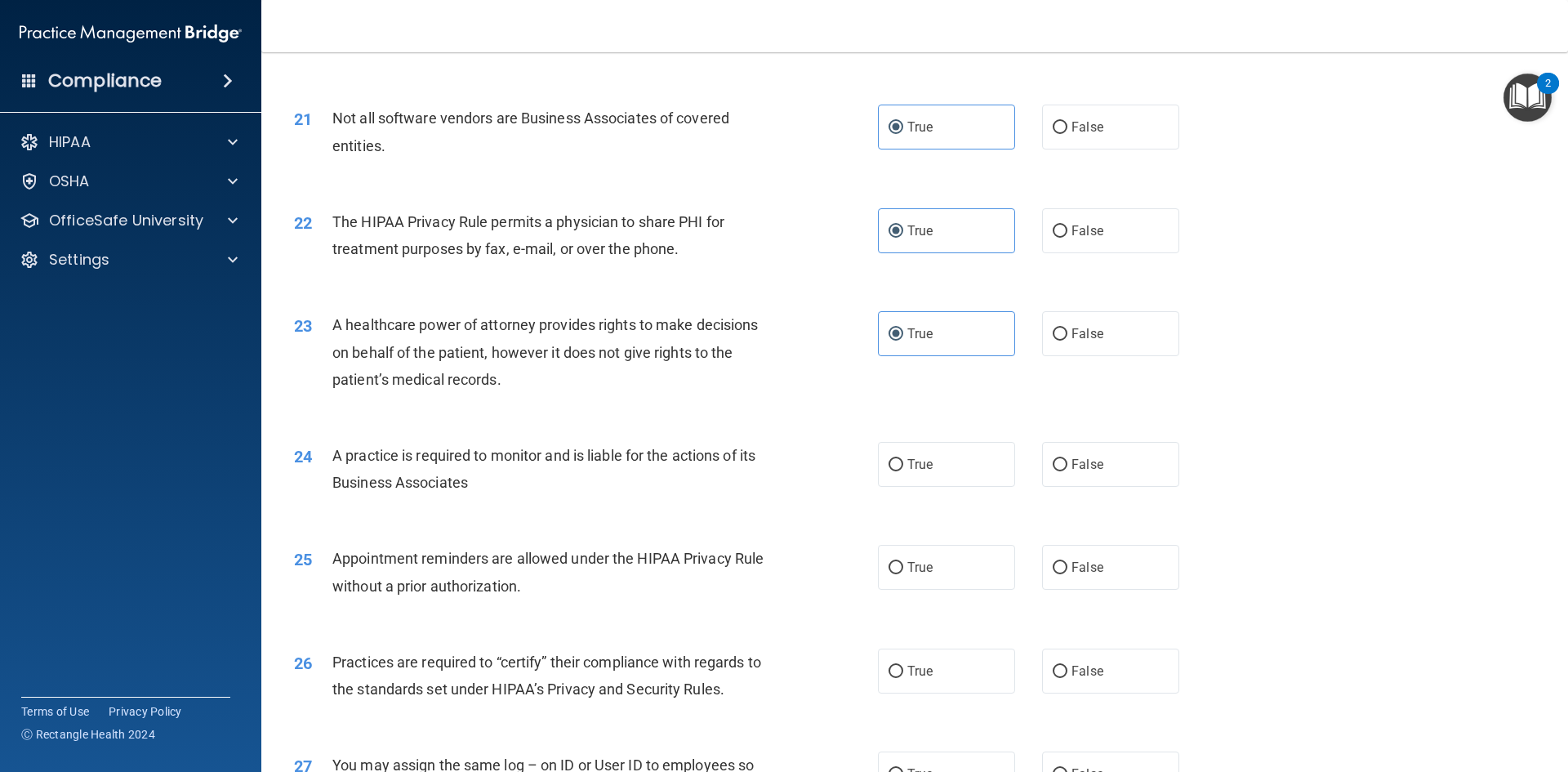
scroll to position [2533, 0]
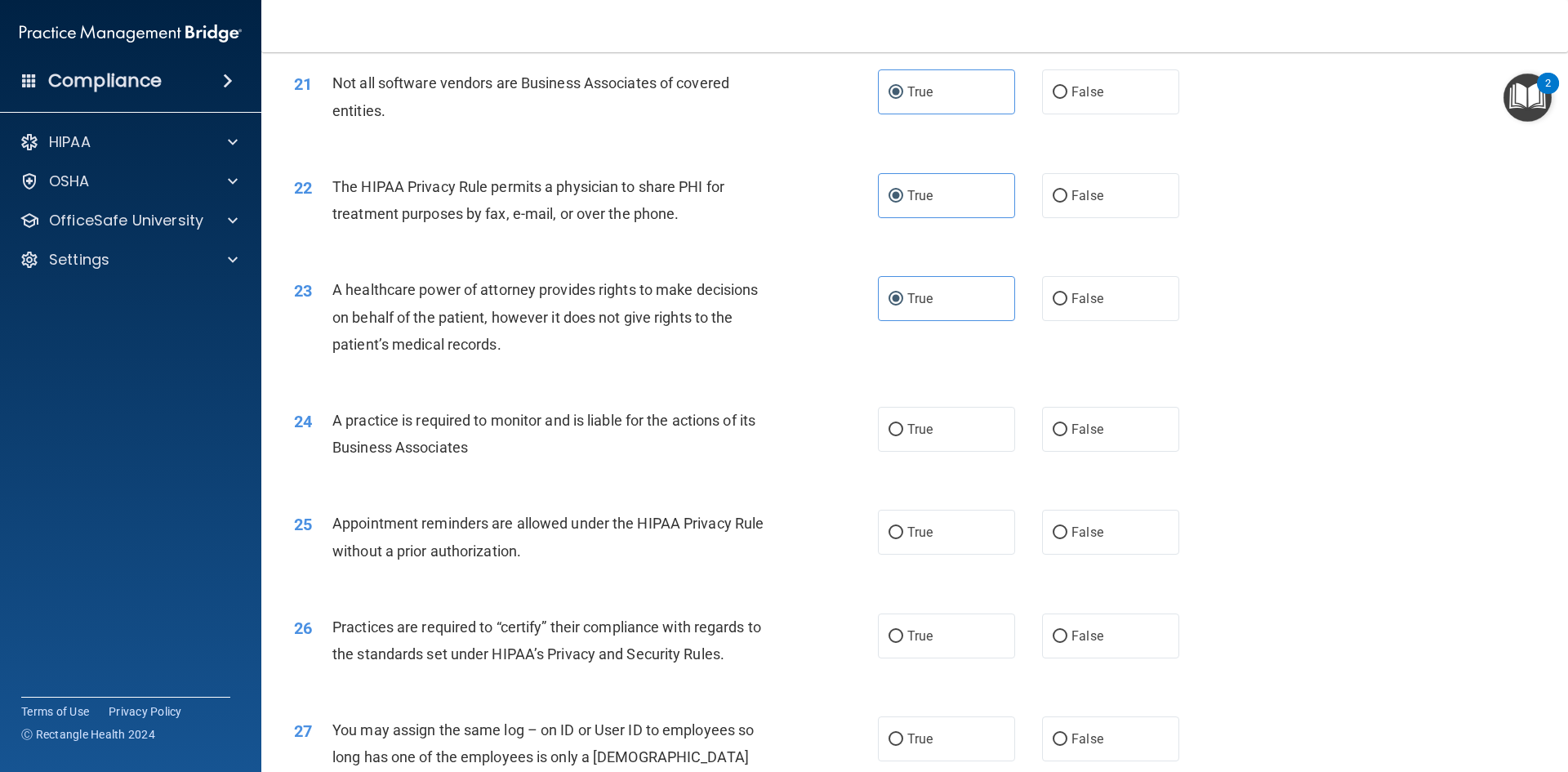
click at [859, 421] on div "24 A practice is required to monitor and is liable for the actions of its Busin…" at bounding box center [586, 437] width 633 height 62
click at [918, 413] on label "True" at bounding box center [947, 428] width 137 height 45
click at [903, 424] on input "True" at bounding box center [895, 430] width 15 height 12
radio input "true"
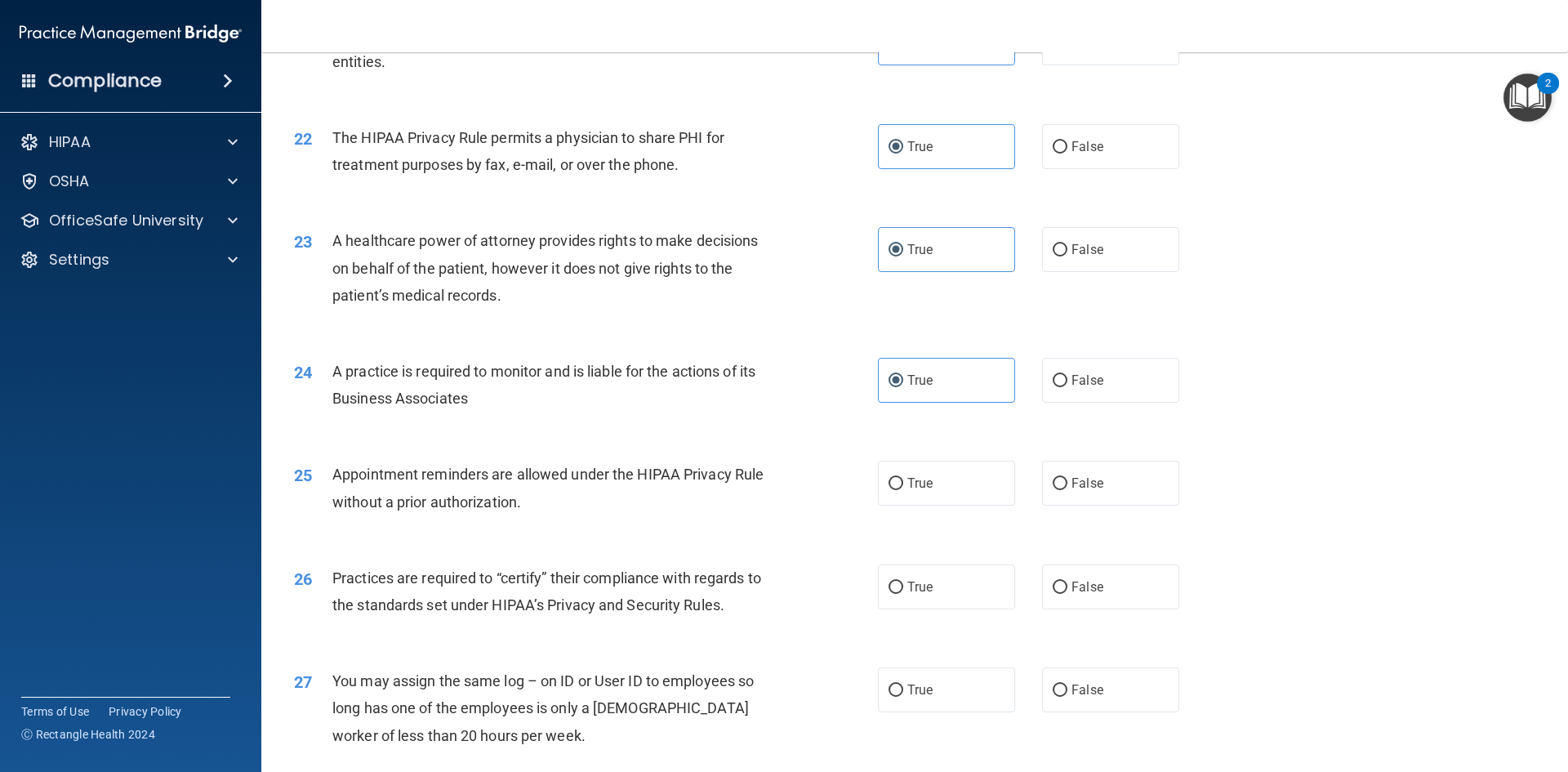
scroll to position [2615, 0]
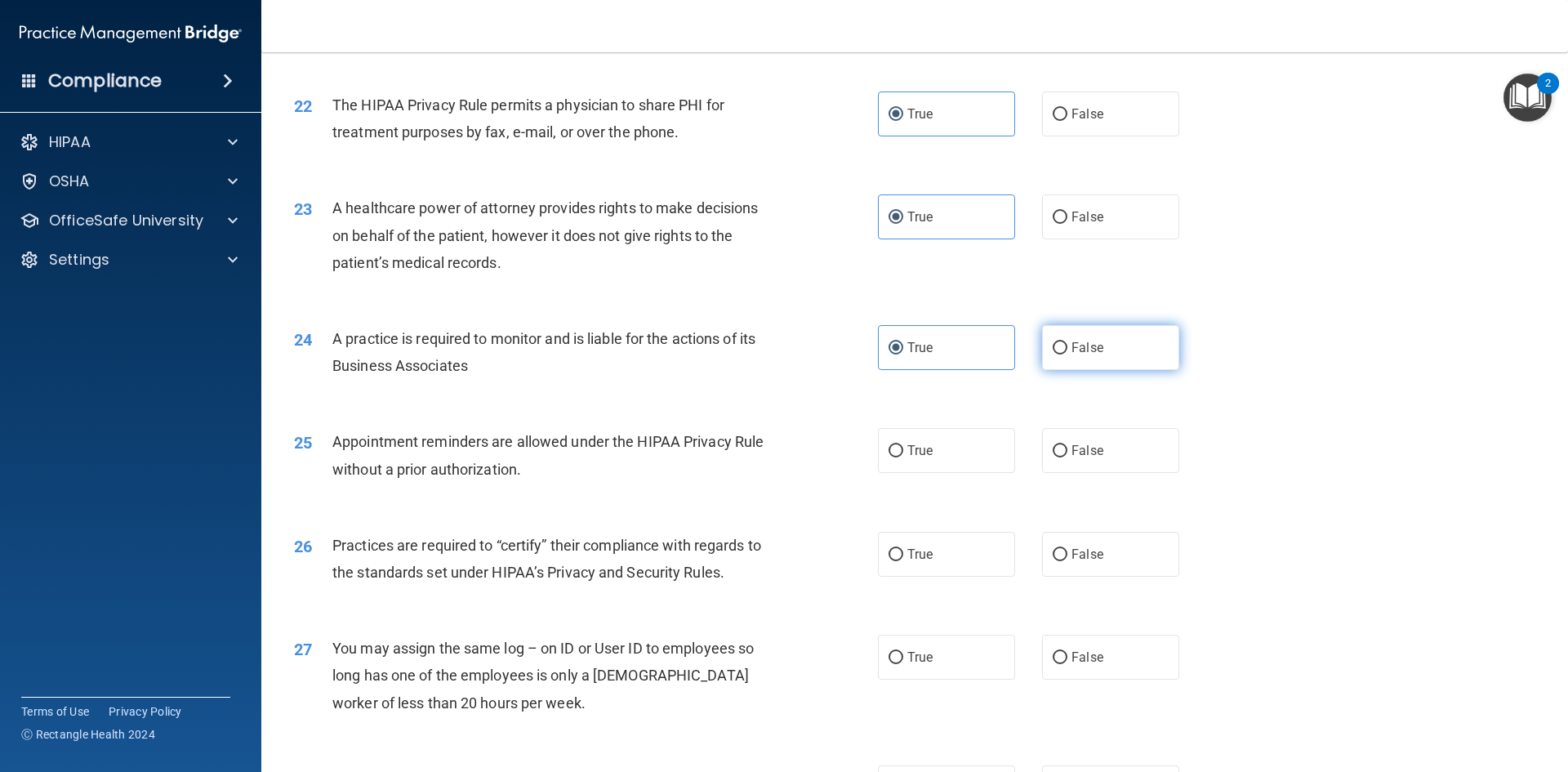
drag, startPoint x: 1087, startPoint y: 362, endPoint x: 1073, endPoint y: 355, distance: 15.7
click at [1087, 360] on label "False" at bounding box center [1111, 347] width 137 height 45
click at [1067, 355] on input "False" at bounding box center [1059, 349] width 15 height 12
radio input "true"
click at [945, 355] on label "True" at bounding box center [947, 347] width 137 height 45
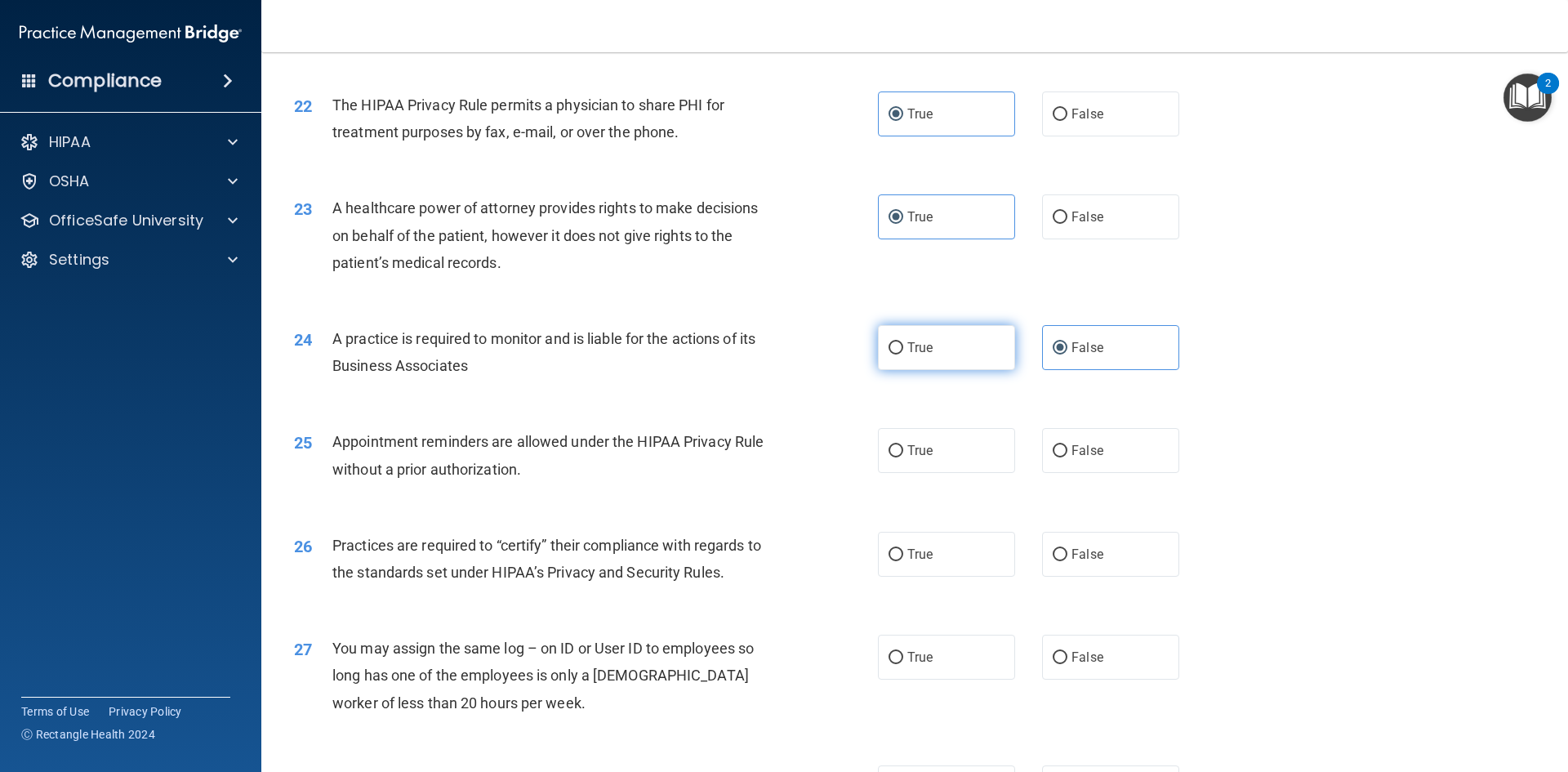
click at [903, 355] on input "True" at bounding box center [895, 349] width 15 height 12
radio input "true"
click at [1091, 360] on label "False" at bounding box center [1111, 347] width 137 height 45
click at [1067, 355] on input "False" at bounding box center [1059, 349] width 15 height 12
radio input "true"
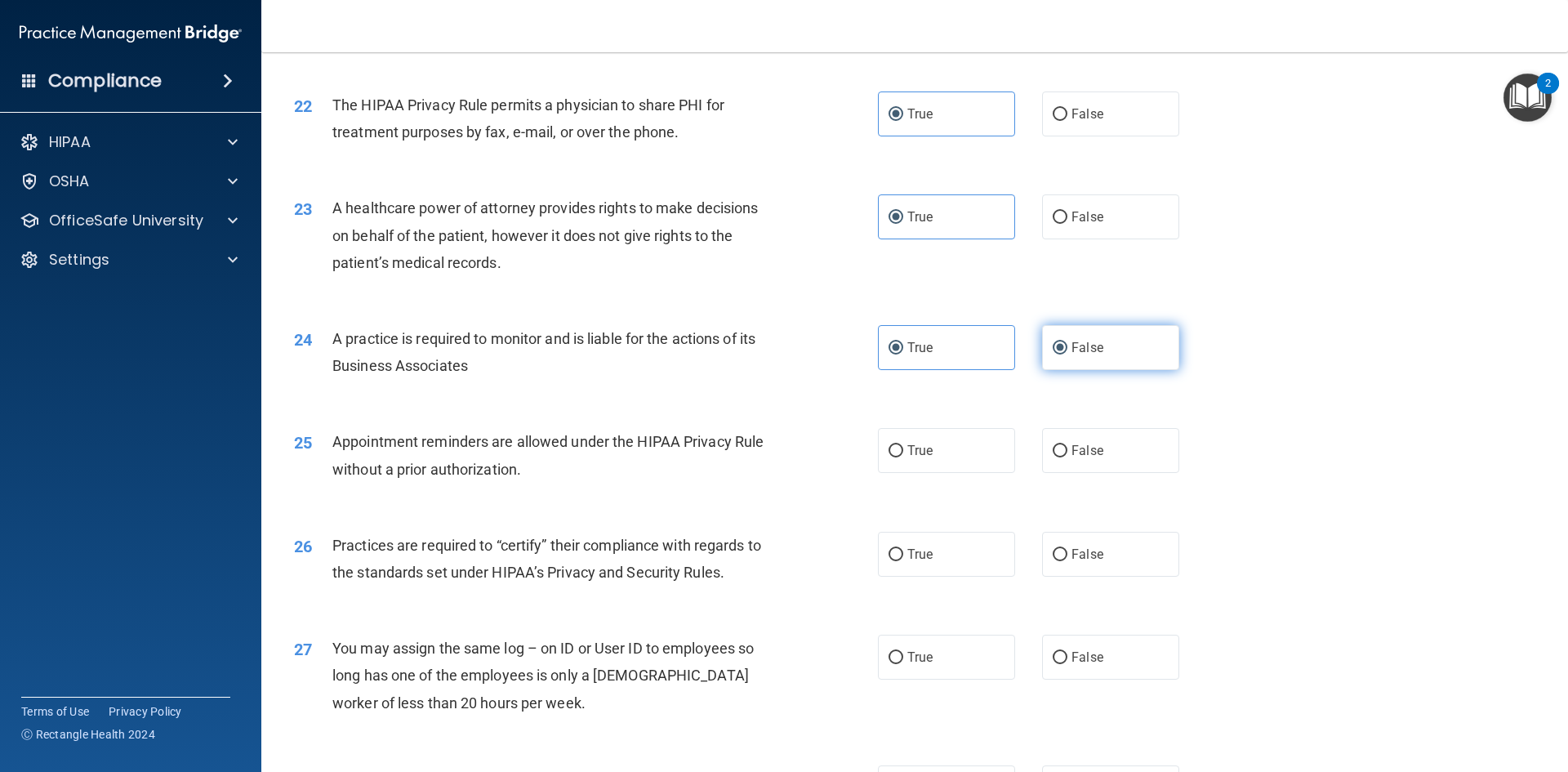
radio input "false"
click at [1071, 455] on span "False" at bounding box center [1087, 451] width 32 height 16
click at [1067, 455] on input "False" at bounding box center [1059, 451] width 15 height 12
radio input "true"
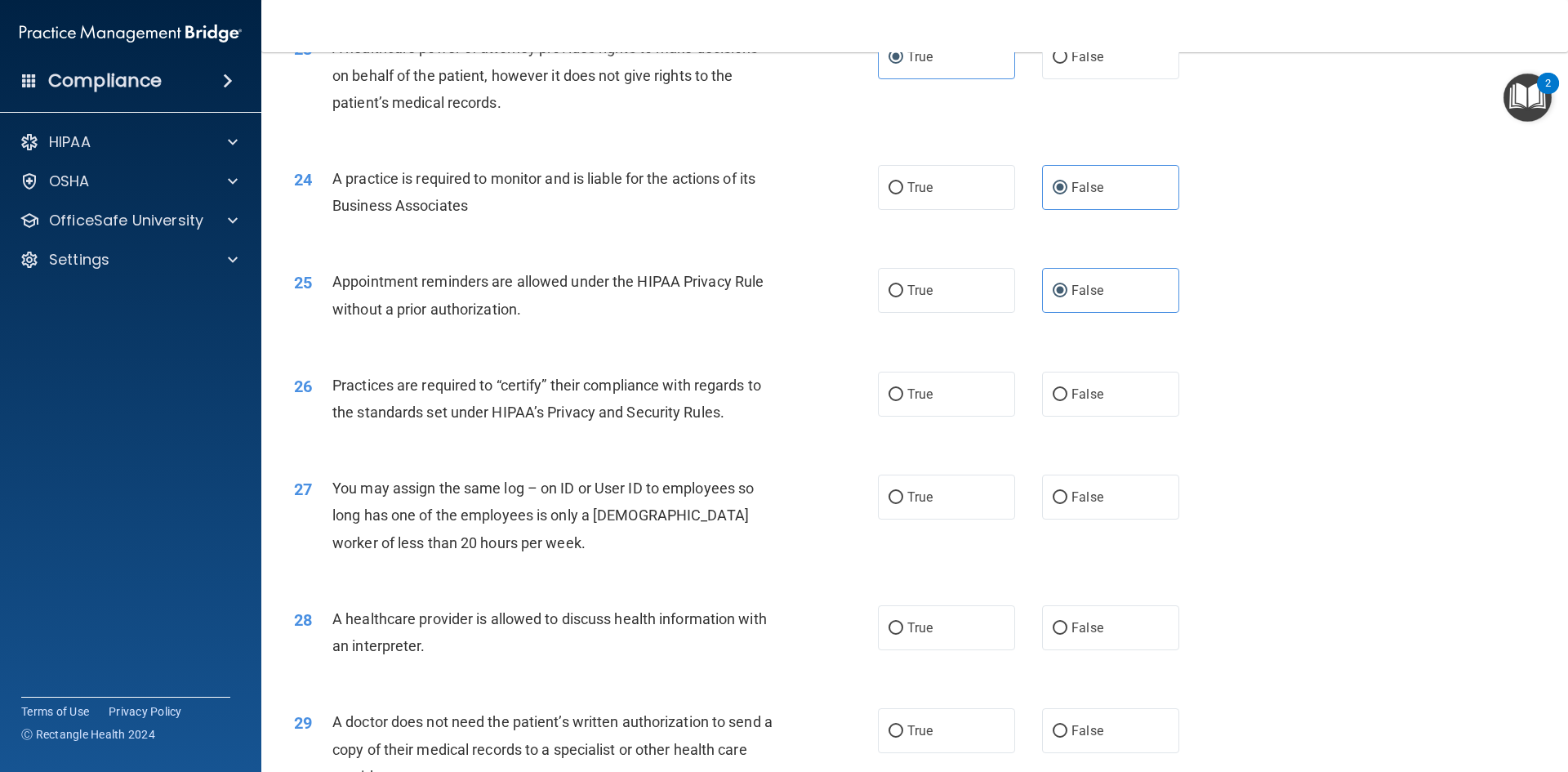
scroll to position [2778, 0]
click at [907, 392] on span "True" at bounding box center [919, 391] width 25 height 16
click at [903, 392] on input "True" at bounding box center [895, 391] width 15 height 12
radio input "true"
click at [1075, 485] on label "False" at bounding box center [1111, 493] width 137 height 45
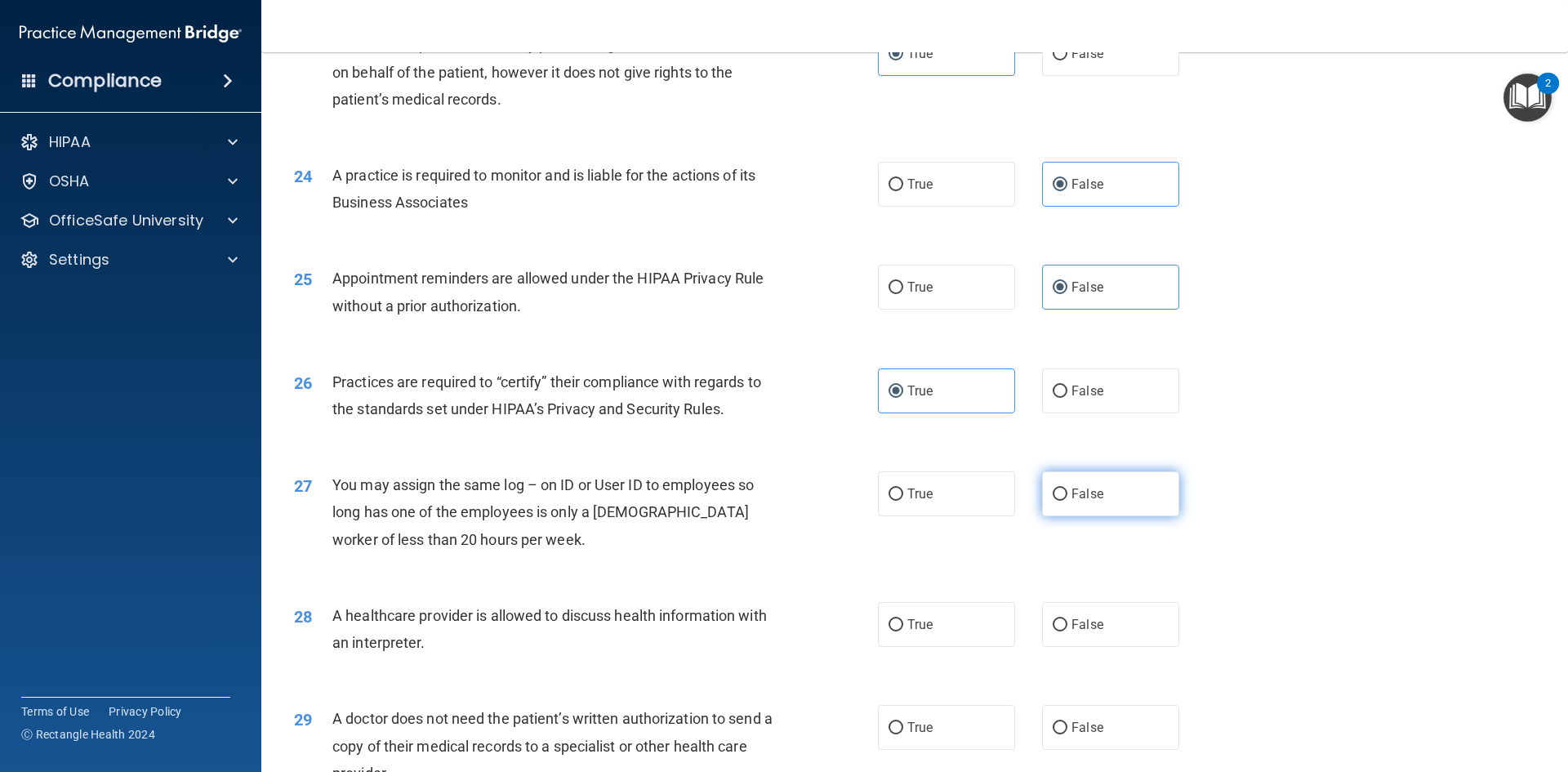
click at [1067, 488] on input "False" at bounding box center [1059, 494] width 15 height 12
radio input "true"
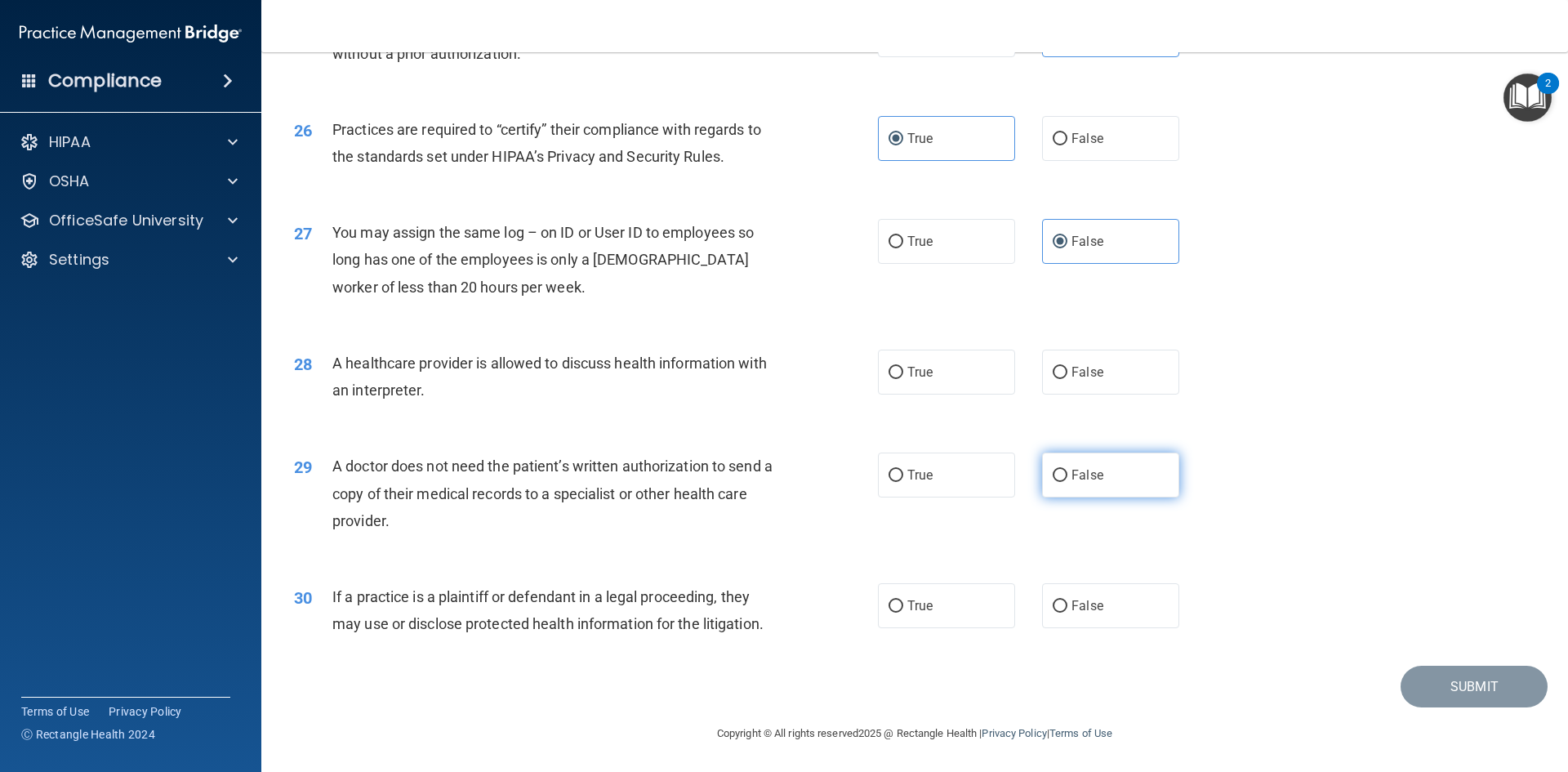
scroll to position [3031, 0]
click at [888, 371] on input "True" at bounding box center [895, 372] width 15 height 12
radio input "true"
click at [1076, 489] on label "False" at bounding box center [1111, 474] width 137 height 45
click at [1067, 481] on input "False" at bounding box center [1059, 475] width 15 height 12
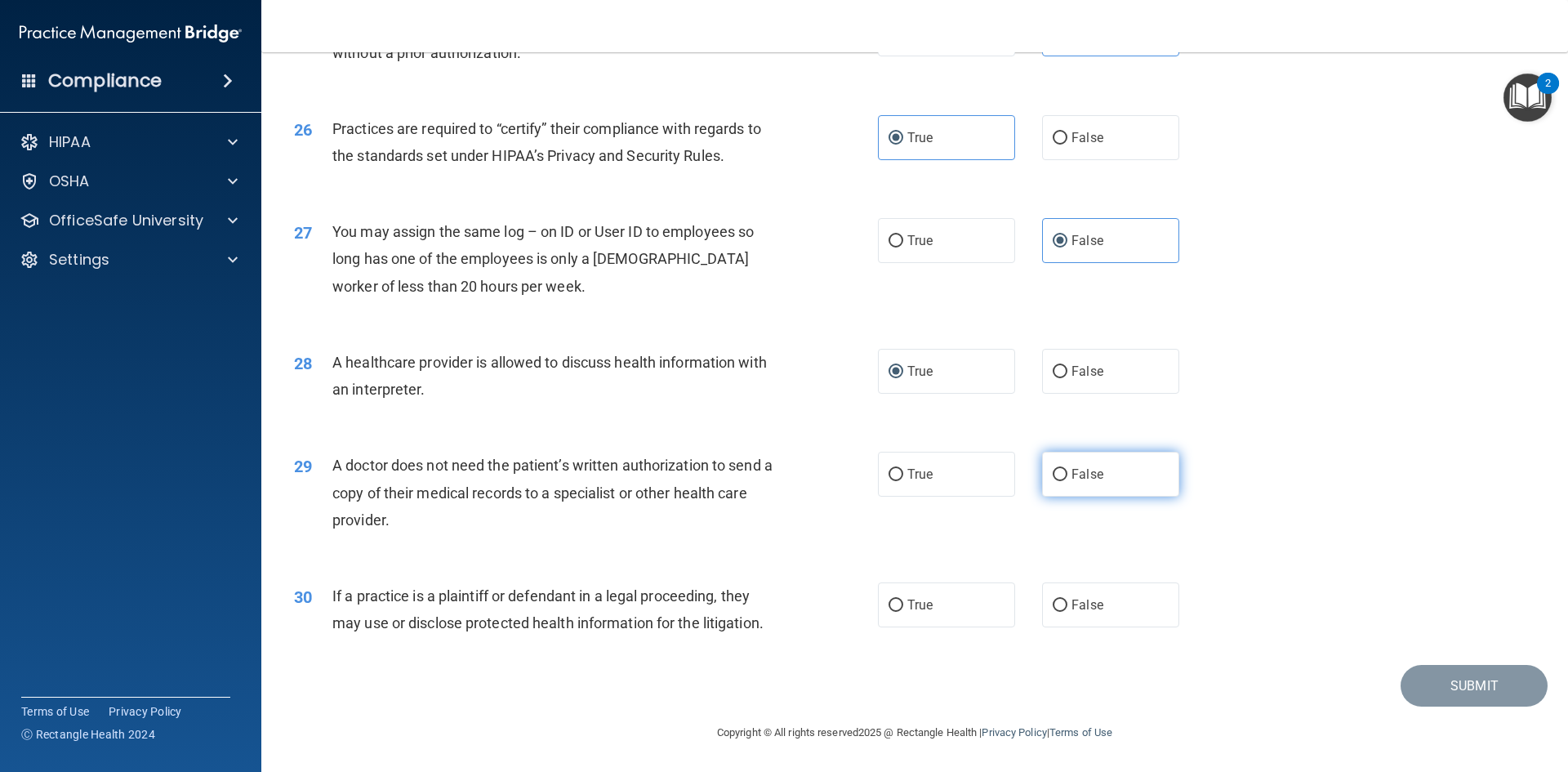
radio input "true"
click at [917, 528] on div "29 A doctor does not need the patient’s written authorization to send a copy of…" at bounding box center [914, 496] width 1265 height 130
drag, startPoint x: 1071, startPoint y: 612, endPoint x: 1161, endPoint y: 621, distance: 90.4
click at [1072, 612] on span "False" at bounding box center [1087, 606] width 32 height 16
click at [1067, 612] on input "False" at bounding box center [1059, 606] width 15 height 12
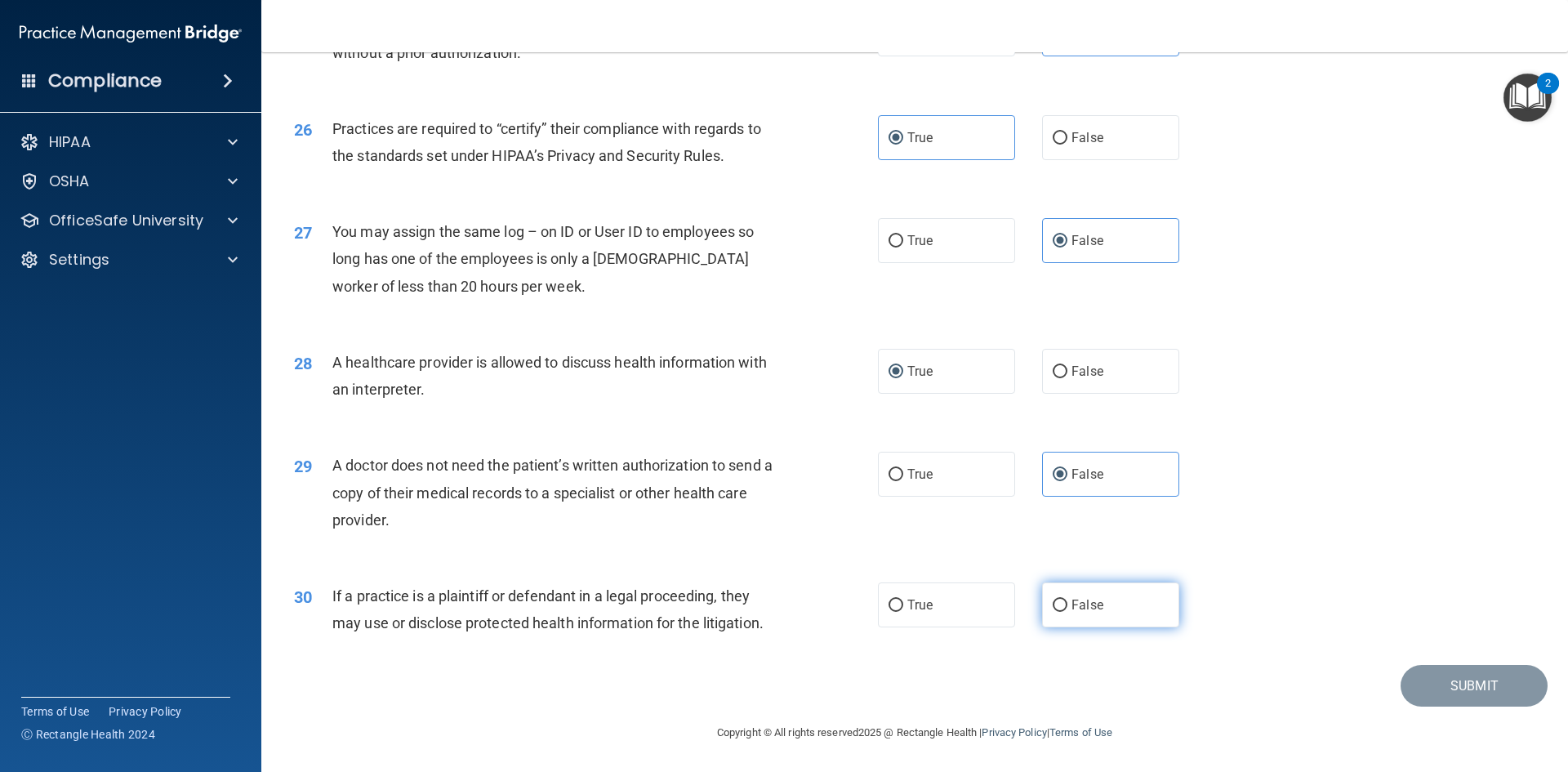
radio input "true"
click at [1440, 670] on button "Submit" at bounding box center [1474, 686] width 147 height 42
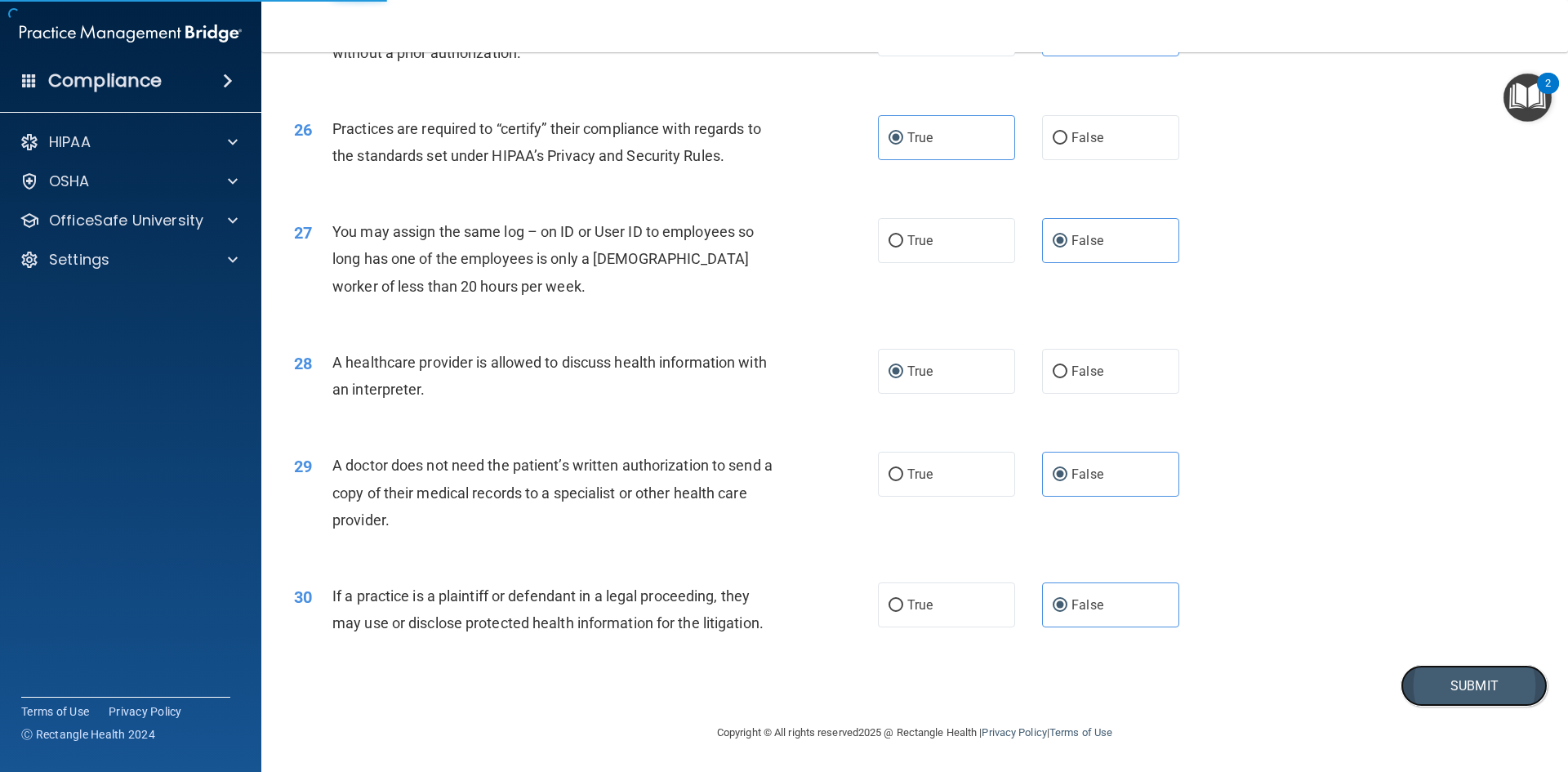
click at [1437, 681] on button "Submit" at bounding box center [1474, 686] width 147 height 42
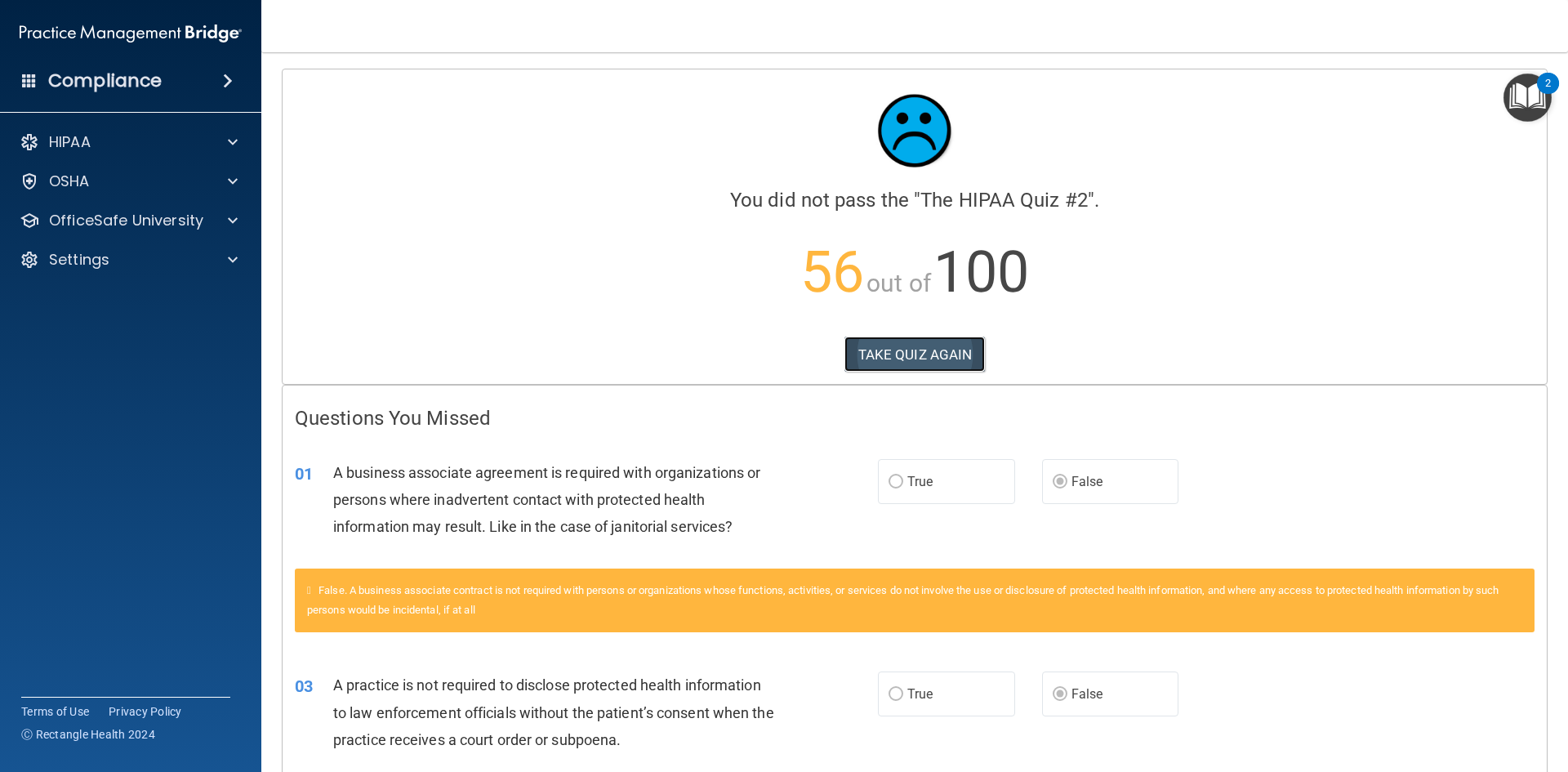
click at [922, 357] on button "TAKE QUIZ AGAIN" at bounding box center [915, 355] width 141 height 36
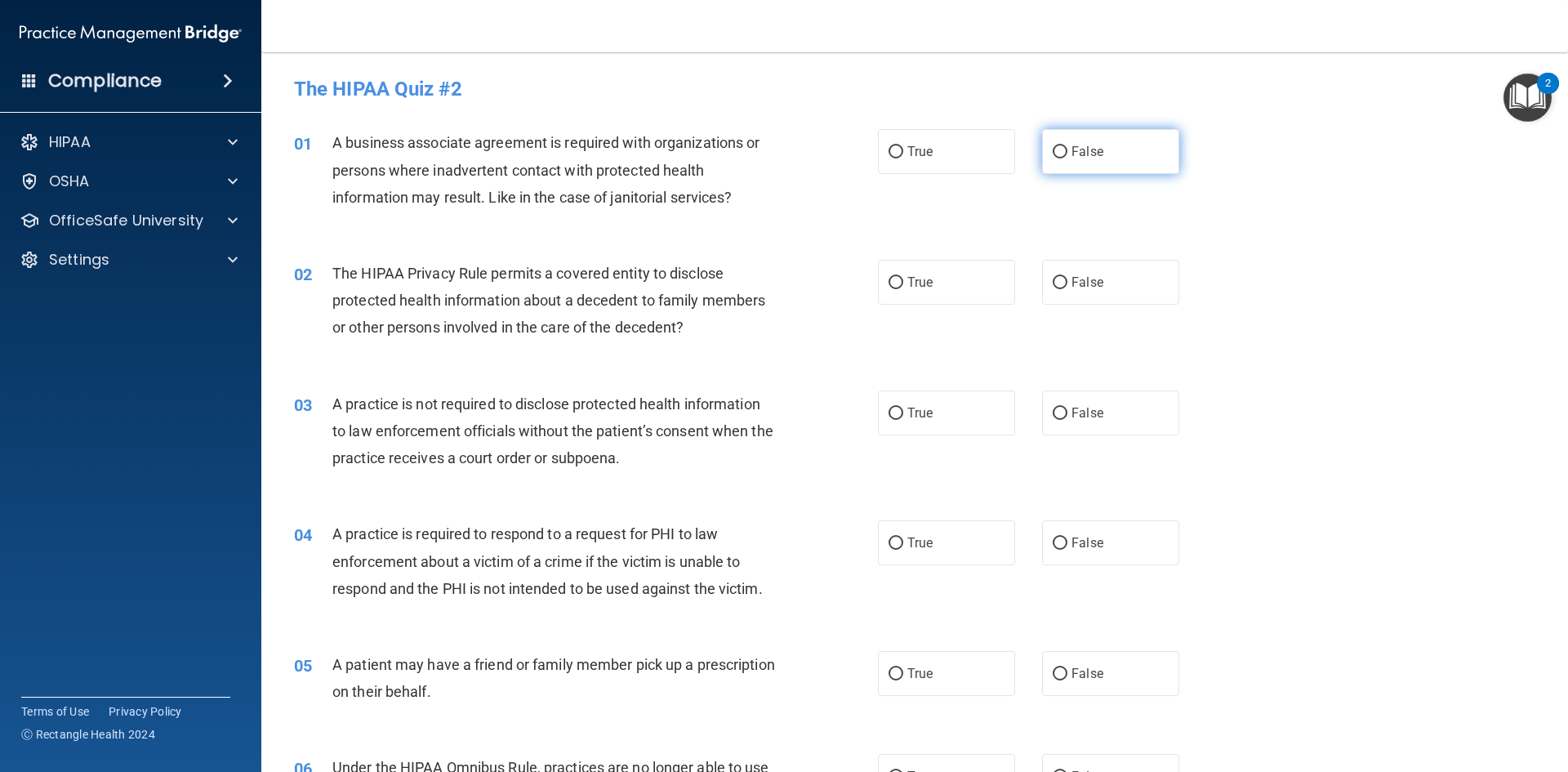
click at [1059, 159] on label "False" at bounding box center [1111, 151] width 137 height 45
click at [1059, 158] on input "False" at bounding box center [1059, 152] width 15 height 12
radio input "true"
click at [911, 291] on label "True" at bounding box center [947, 282] width 137 height 45
click at [903, 289] on input "True" at bounding box center [895, 283] width 15 height 12
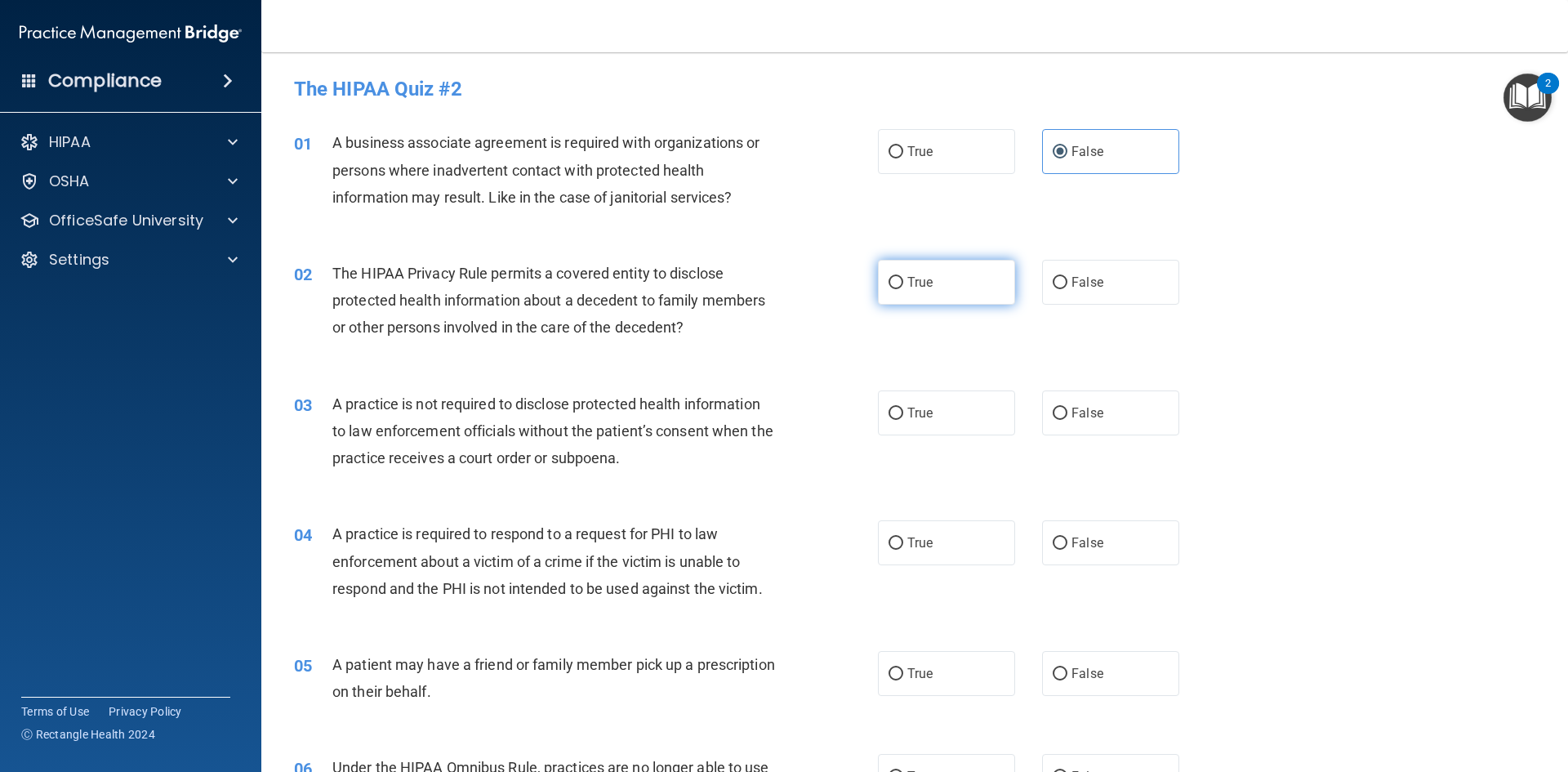
radio input "true"
click at [1052, 411] on input "False" at bounding box center [1059, 413] width 15 height 12
radio input "true"
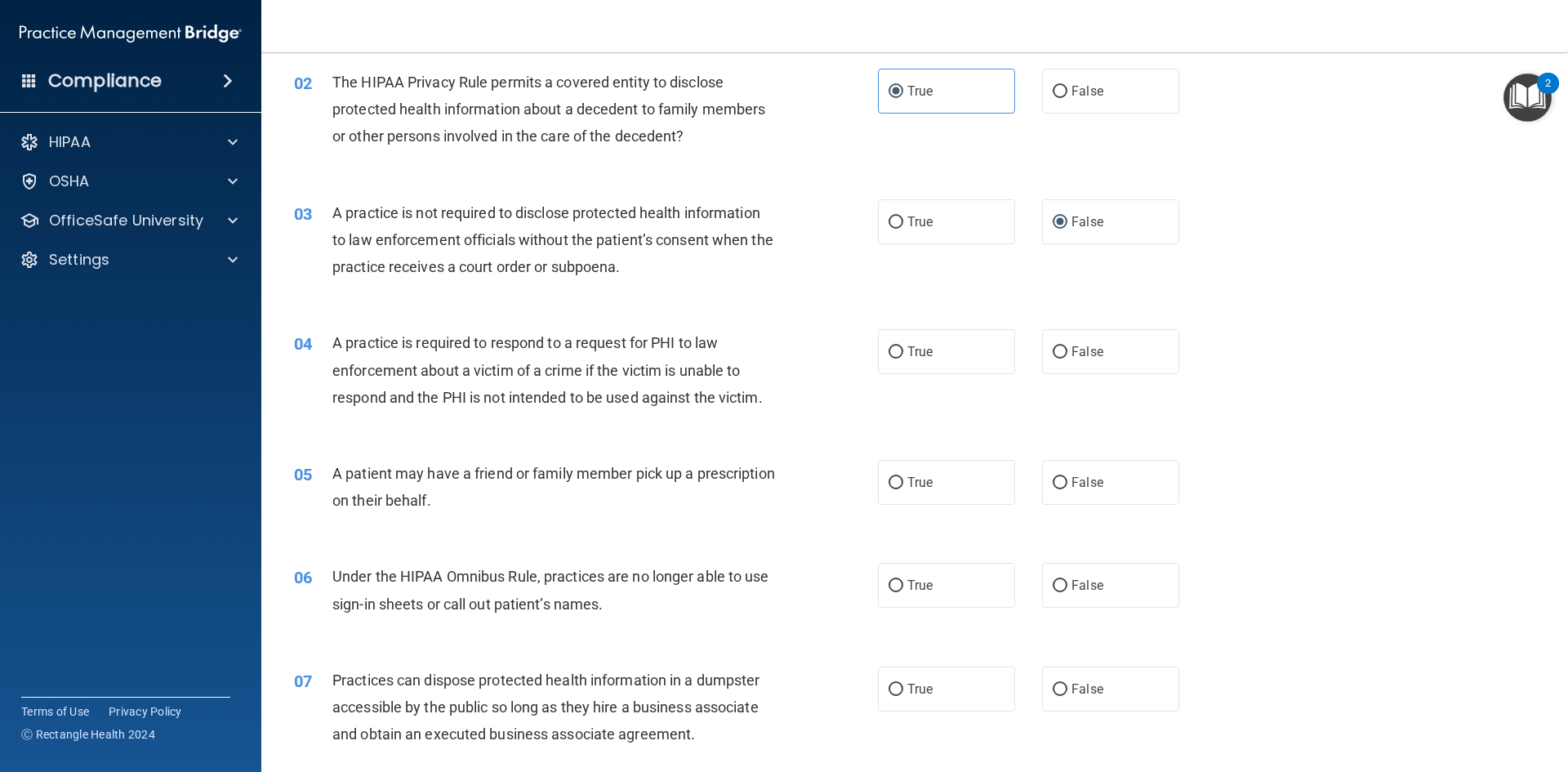
scroll to position [163, 0]
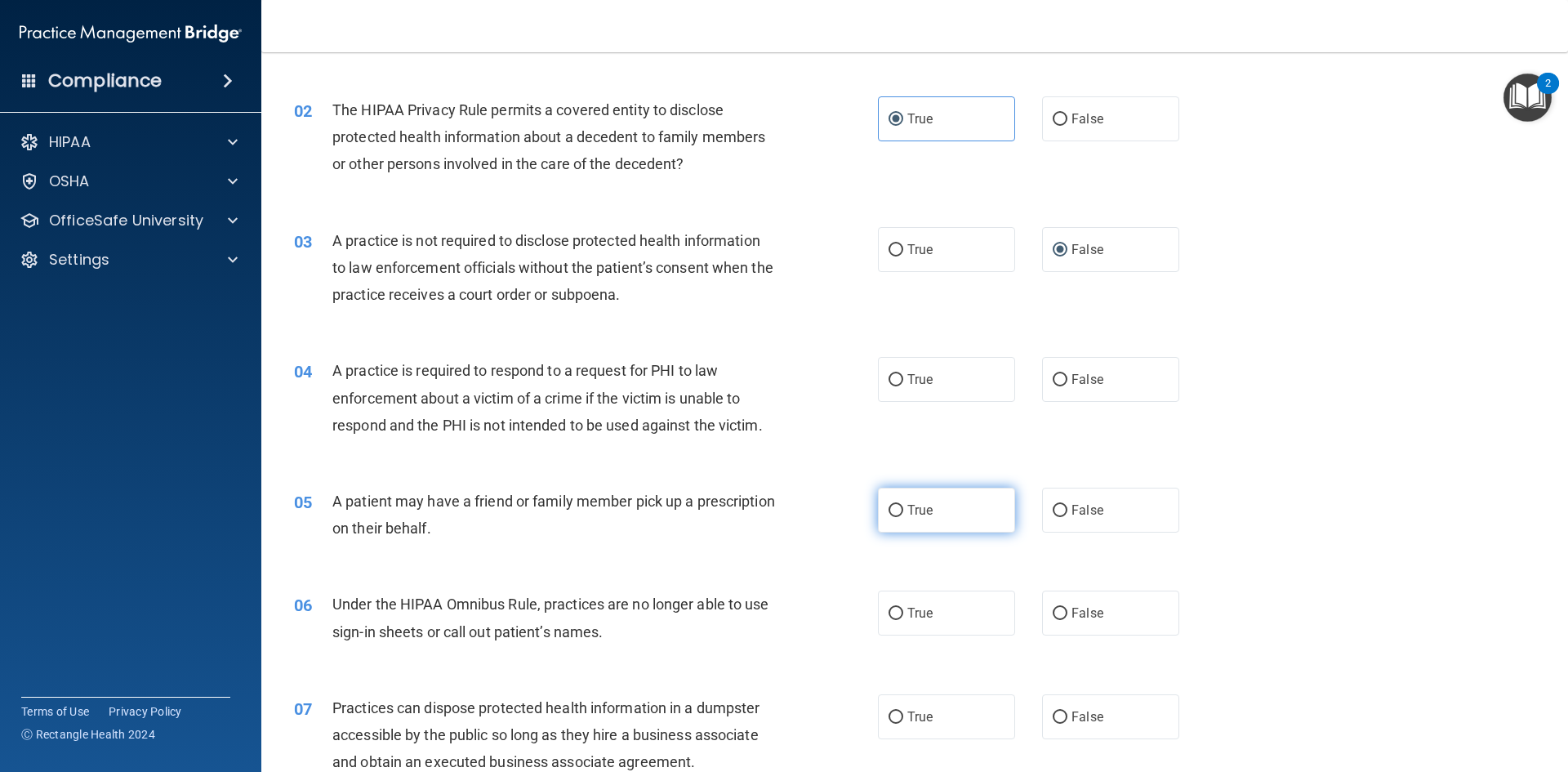
click at [897, 509] on label "True" at bounding box center [947, 510] width 137 height 45
click at [897, 509] on input "True" at bounding box center [895, 511] width 15 height 12
radio input "true"
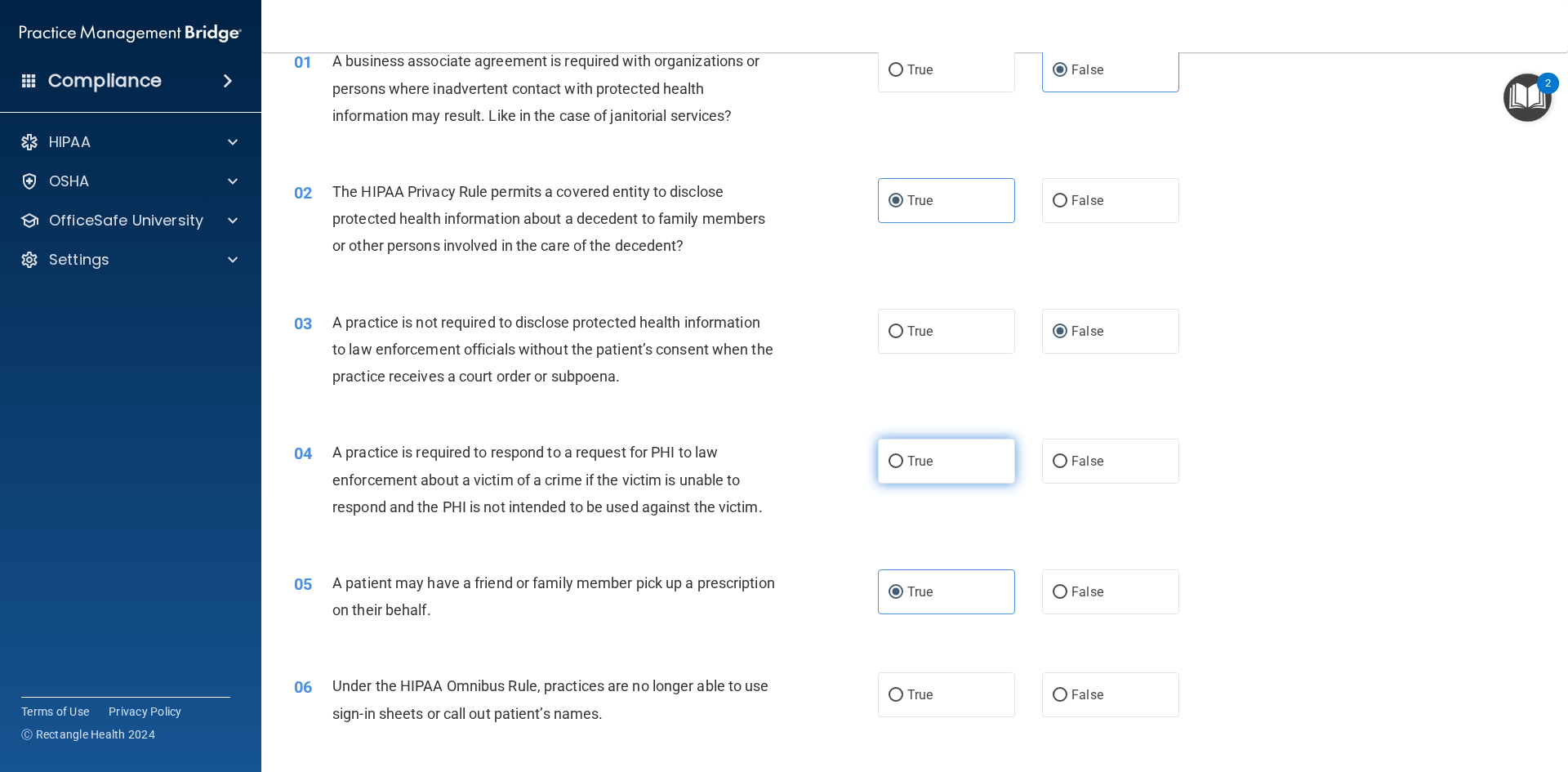
click at [914, 478] on label "True" at bounding box center [947, 460] width 137 height 45
click at [903, 468] on input "True" at bounding box center [895, 462] width 15 height 12
radio input "true"
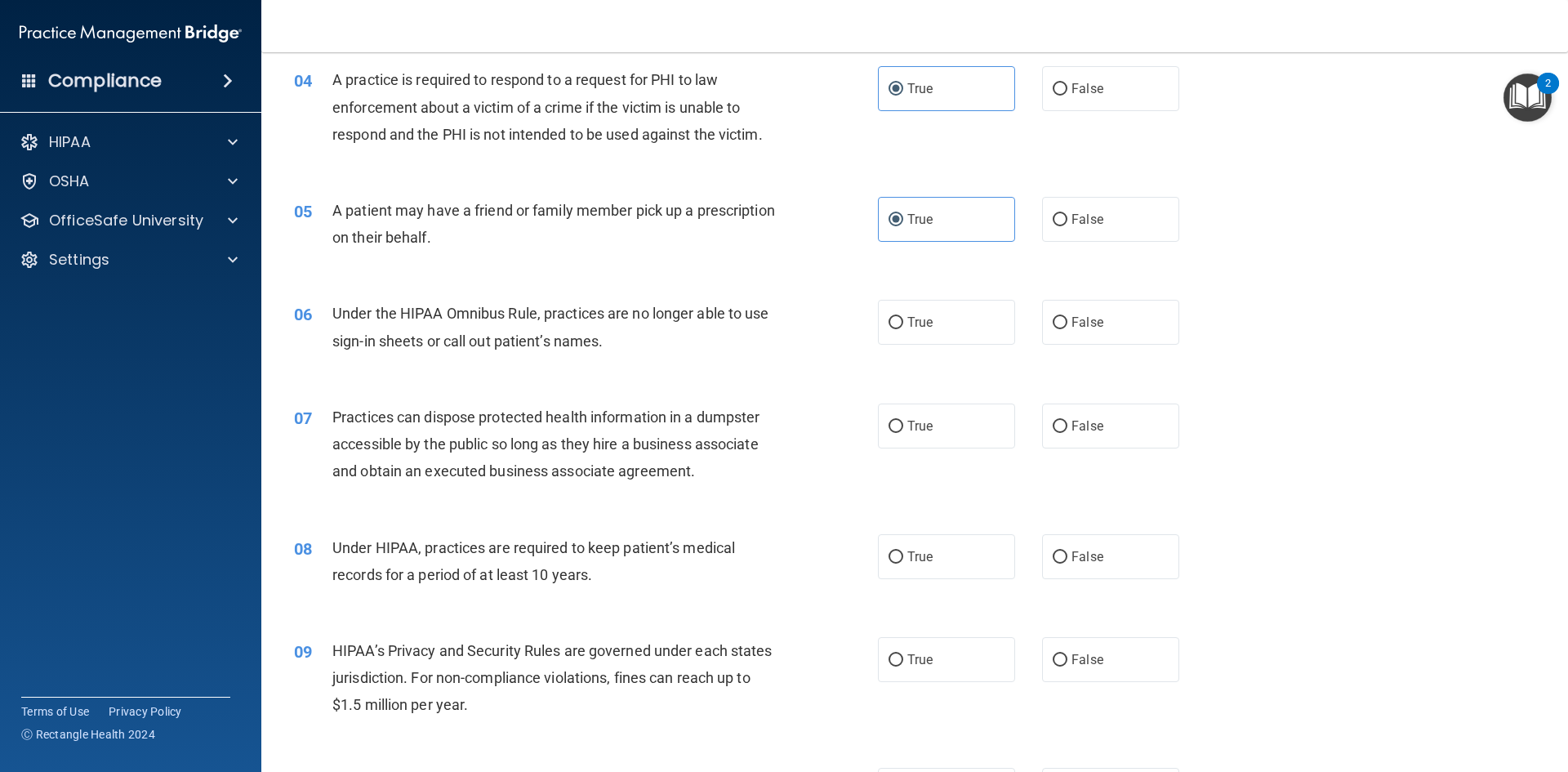
scroll to position [490, 0]
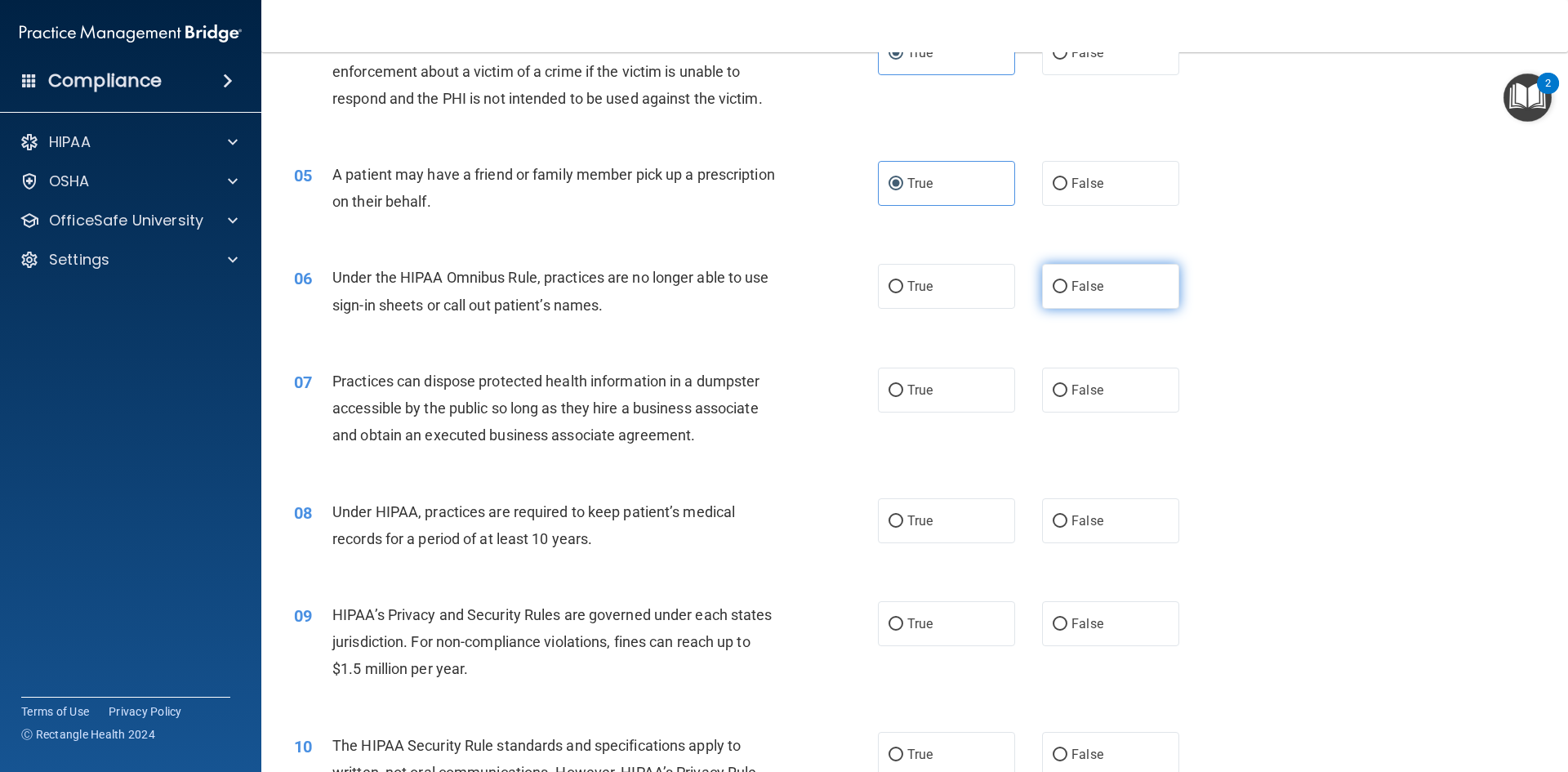
click at [1106, 289] on label "False" at bounding box center [1111, 286] width 137 height 45
click at [1067, 289] on input "False" at bounding box center [1059, 287] width 15 height 12
radio input "true"
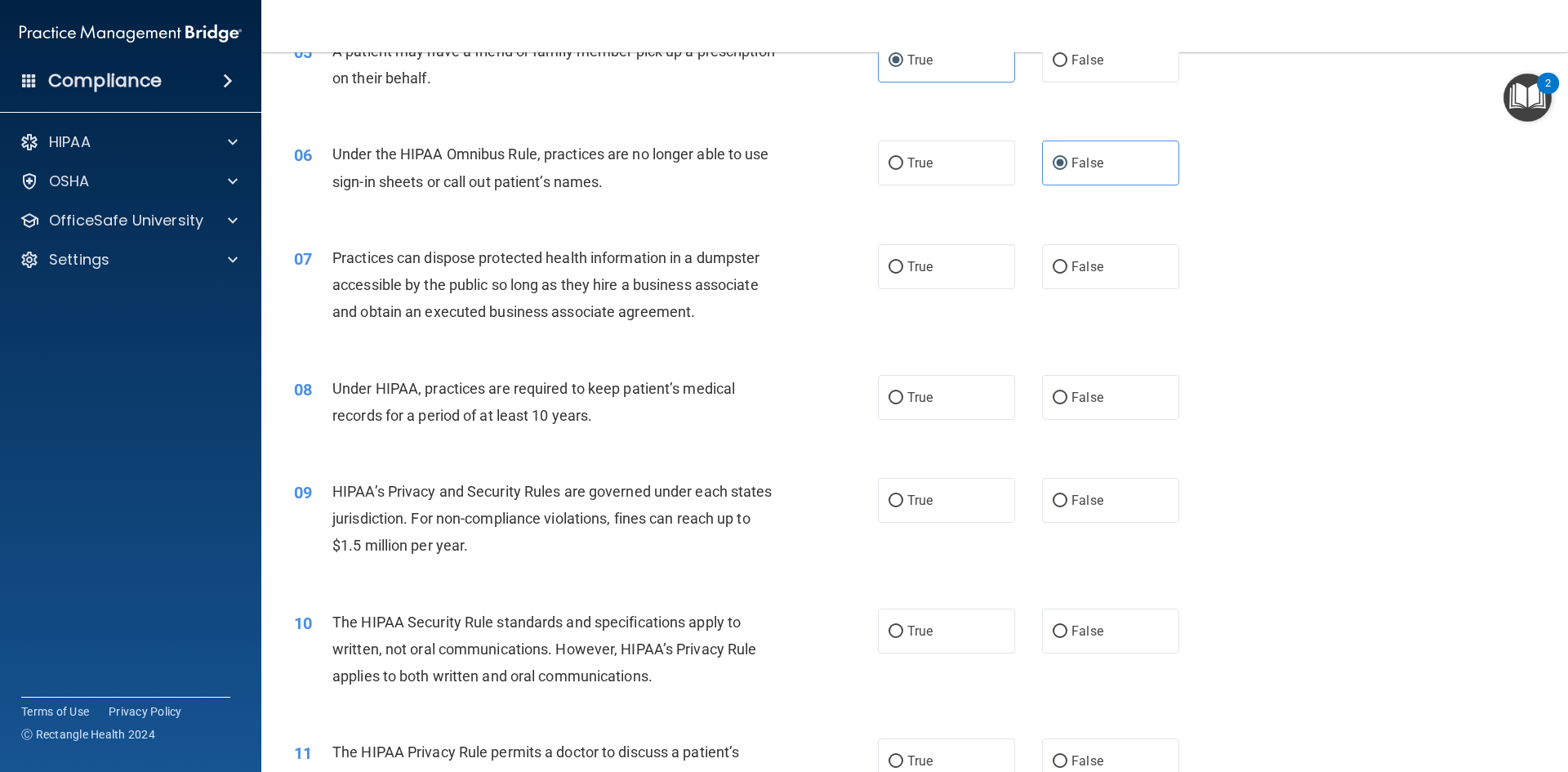
scroll to position [653, 0]
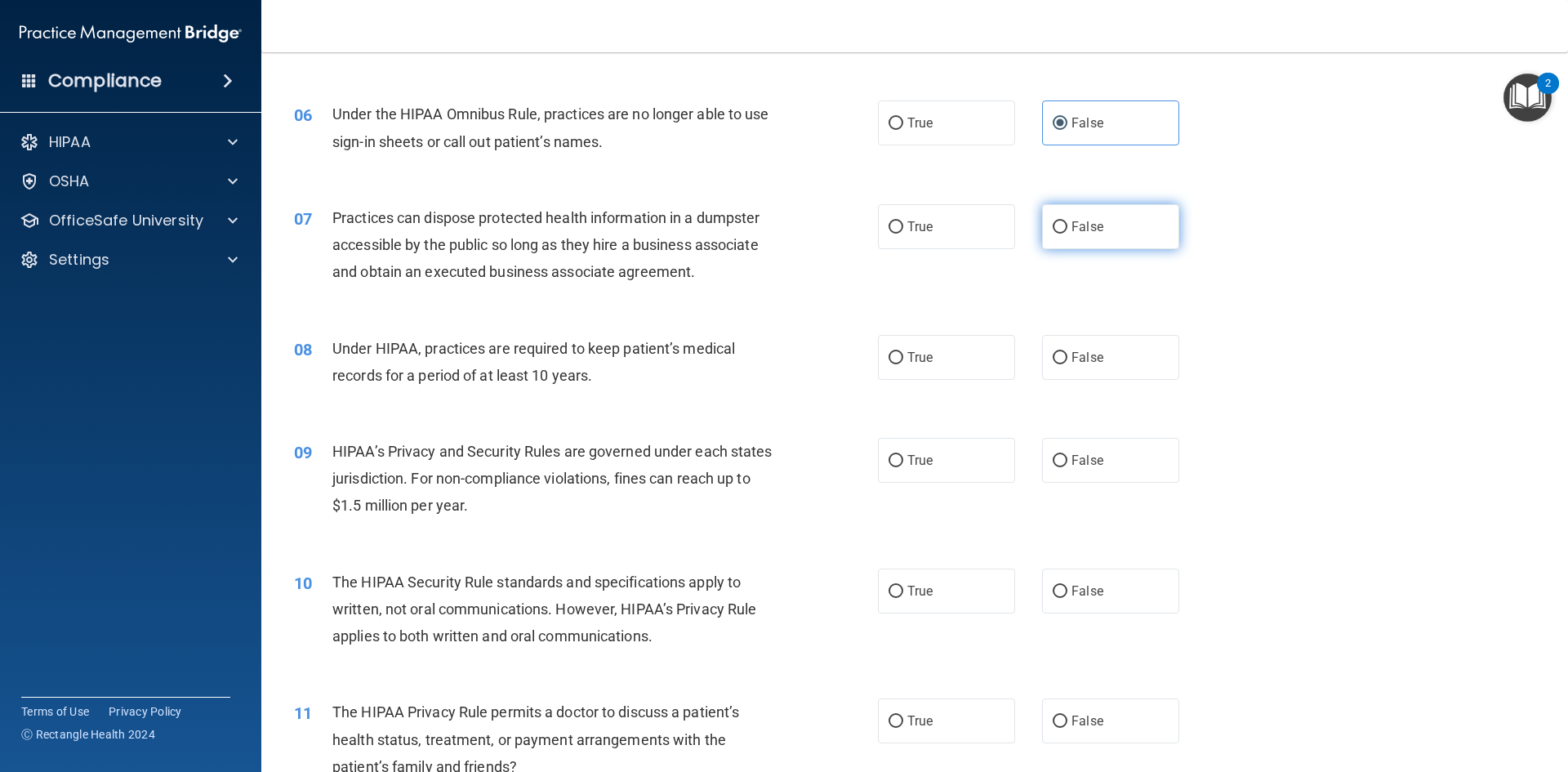
click at [1104, 227] on label "False" at bounding box center [1111, 226] width 137 height 45
click at [1067, 227] on input "False" at bounding box center [1059, 227] width 15 height 12
radio input "true"
click at [927, 360] on span "True" at bounding box center [919, 358] width 25 height 16
click at [903, 360] on input "True" at bounding box center [895, 359] width 15 height 12
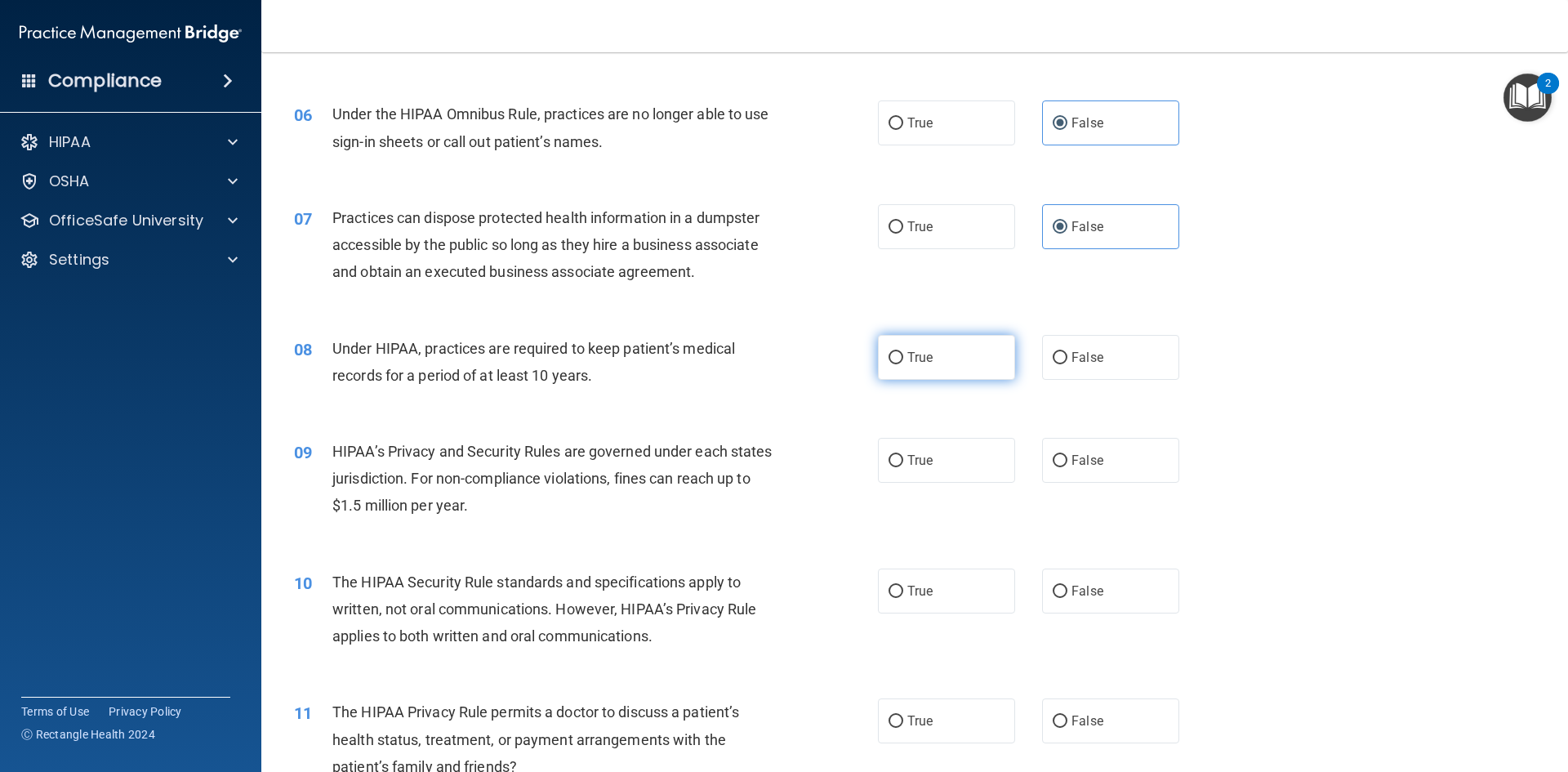
radio input "true"
click at [1089, 367] on label "False" at bounding box center [1111, 357] width 137 height 45
click at [1067, 365] on input "False" at bounding box center [1059, 359] width 15 height 12
radio input "true"
radio input "false"
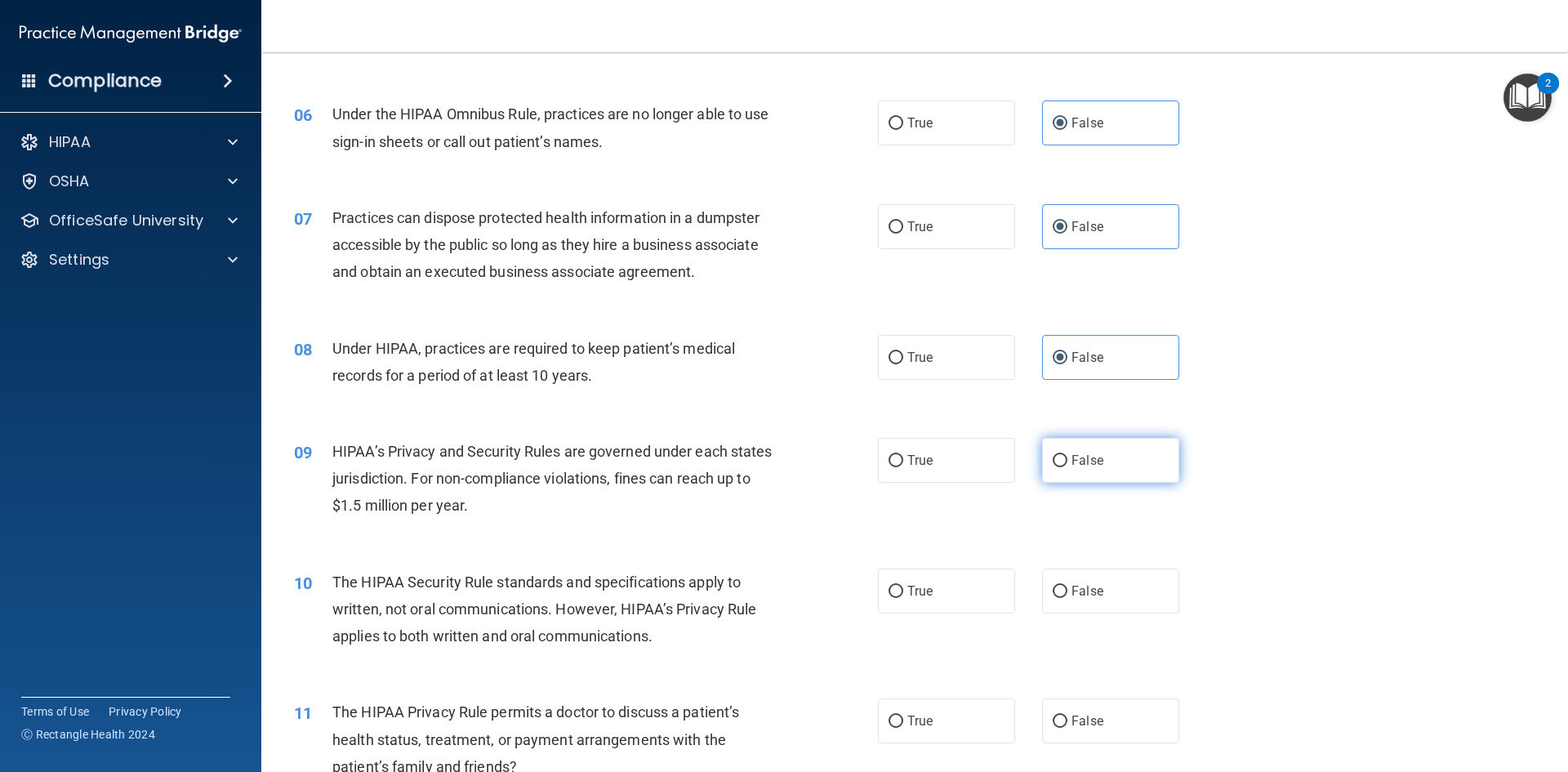
click at [1042, 457] on label "False" at bounding box center [1111, 460] width 137 height 45
click at [1052, 457] on input "False" at bounding box center [1059, 461] width 15 height 12
radio input "true"
click at [889, 589] on input "True" at bounding box center [895, 592] width 15 height 12
radio input "true"
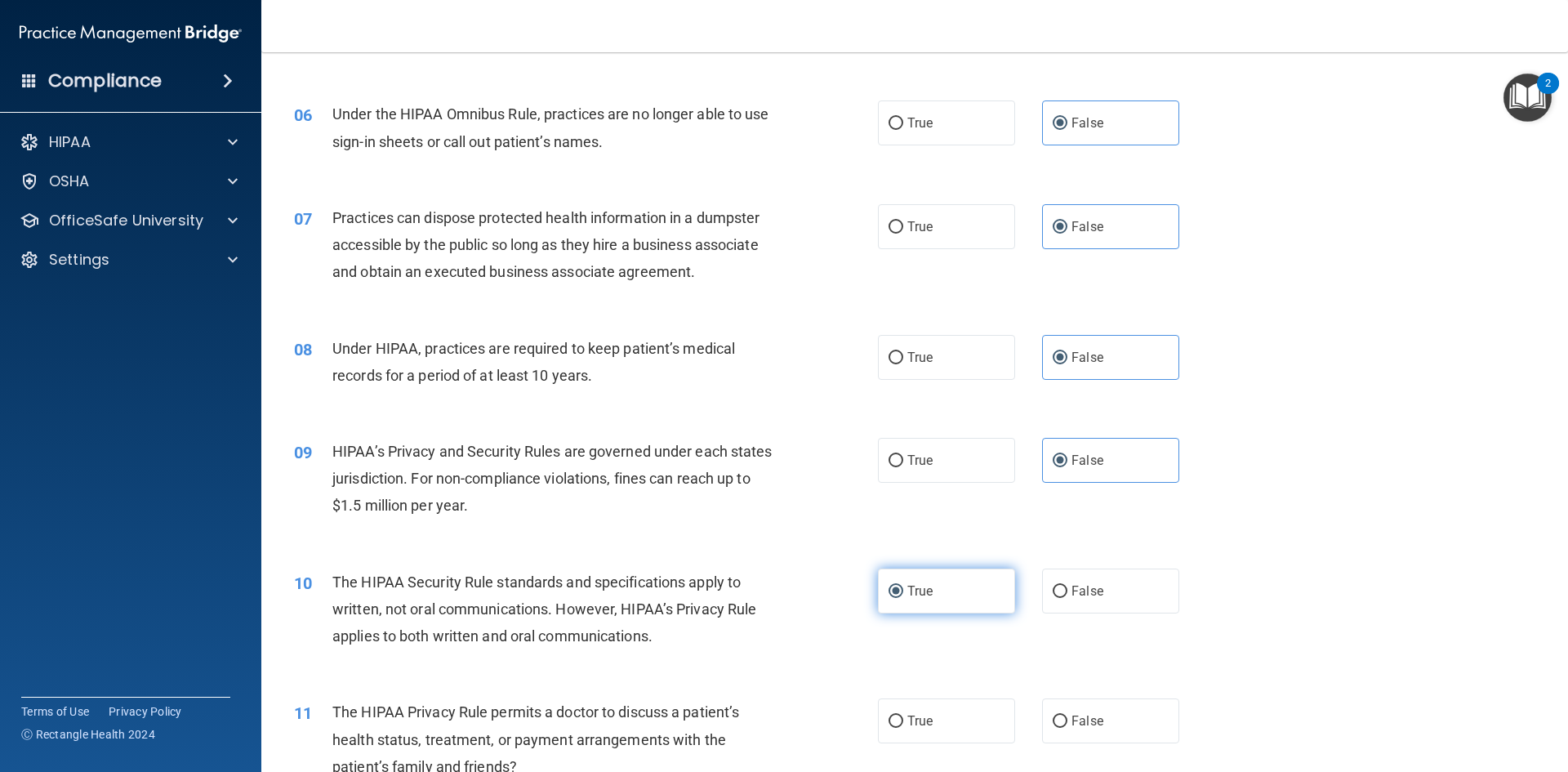
click at [899, 582] on label "True" at bounding box center [947, 591] width 137 height 45
click at [899, 586] on input "True" at bounding box center [895, 592] width 15 height 12
drag, startPoint x: 1123, startPoint y: 605, endPoint x: 1083, endPoint y: 593, distance: 41.8
click at [1115, 600] on label "False" at bounding box center [1111, 591] width 137 height 45
click at [1067, 598] on input "False" at bounding box center [1059, 592] width 15 height 12
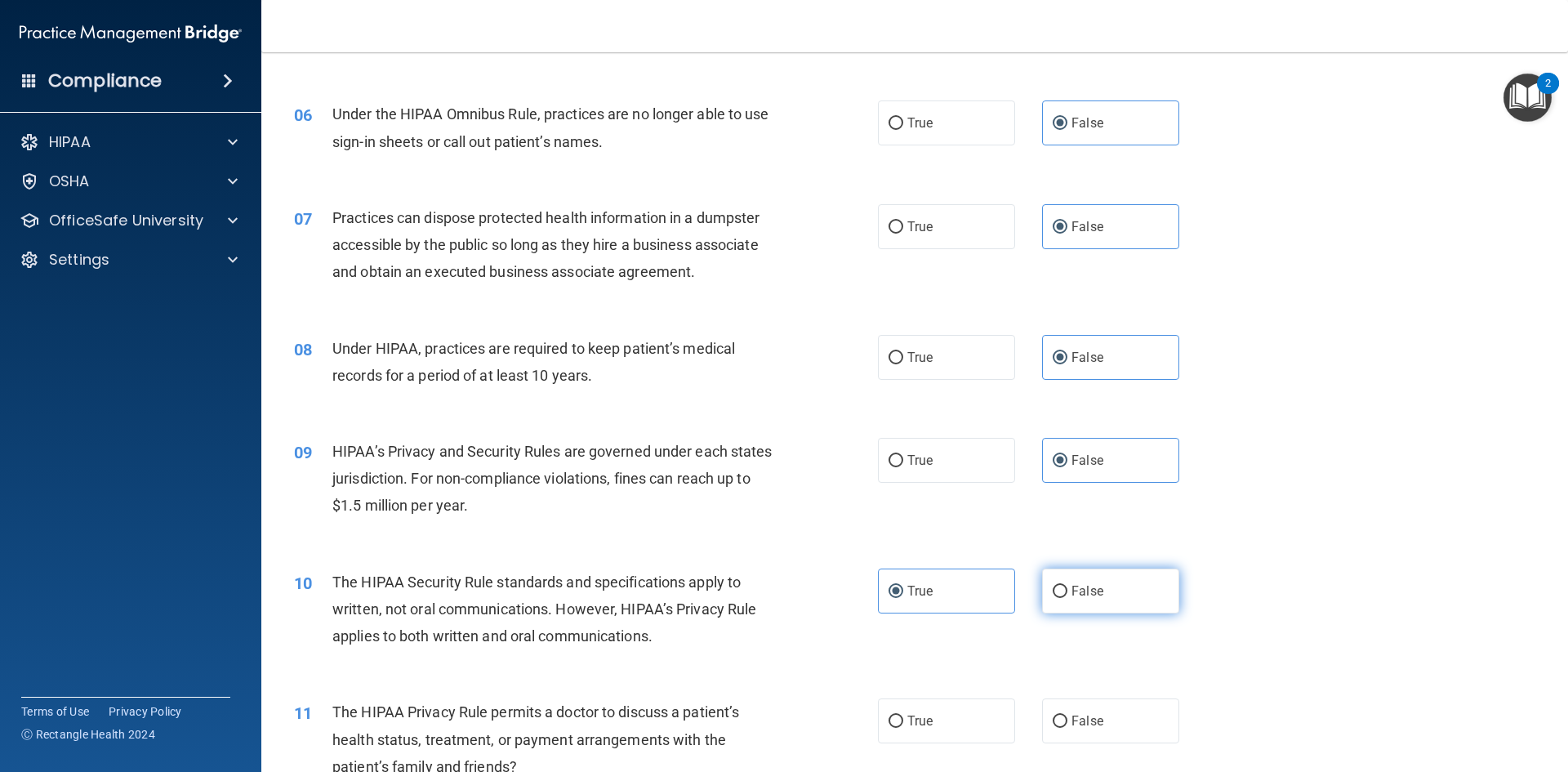
radio input "true"
radio input "false"
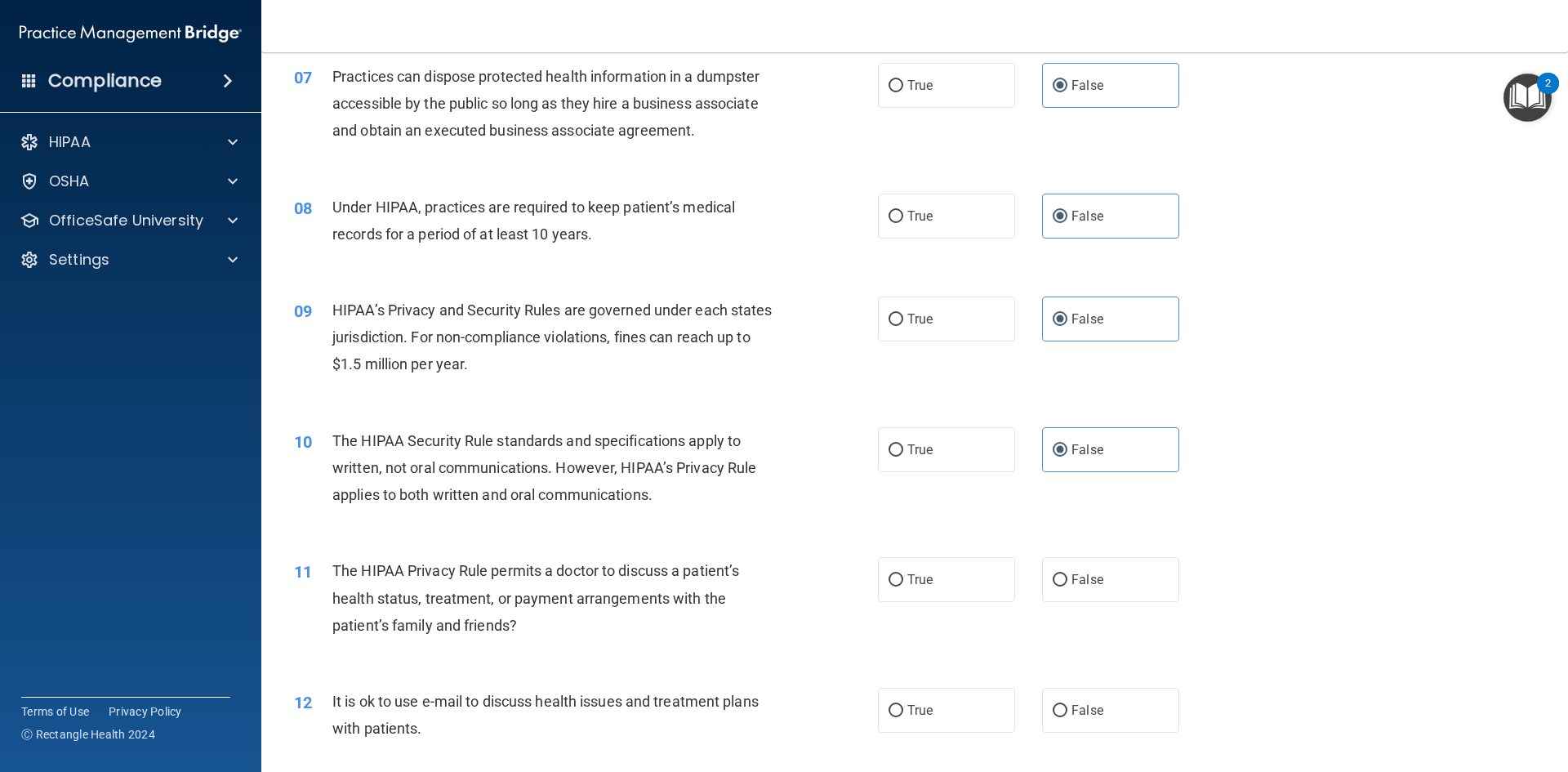
scroll to position [817, 0]
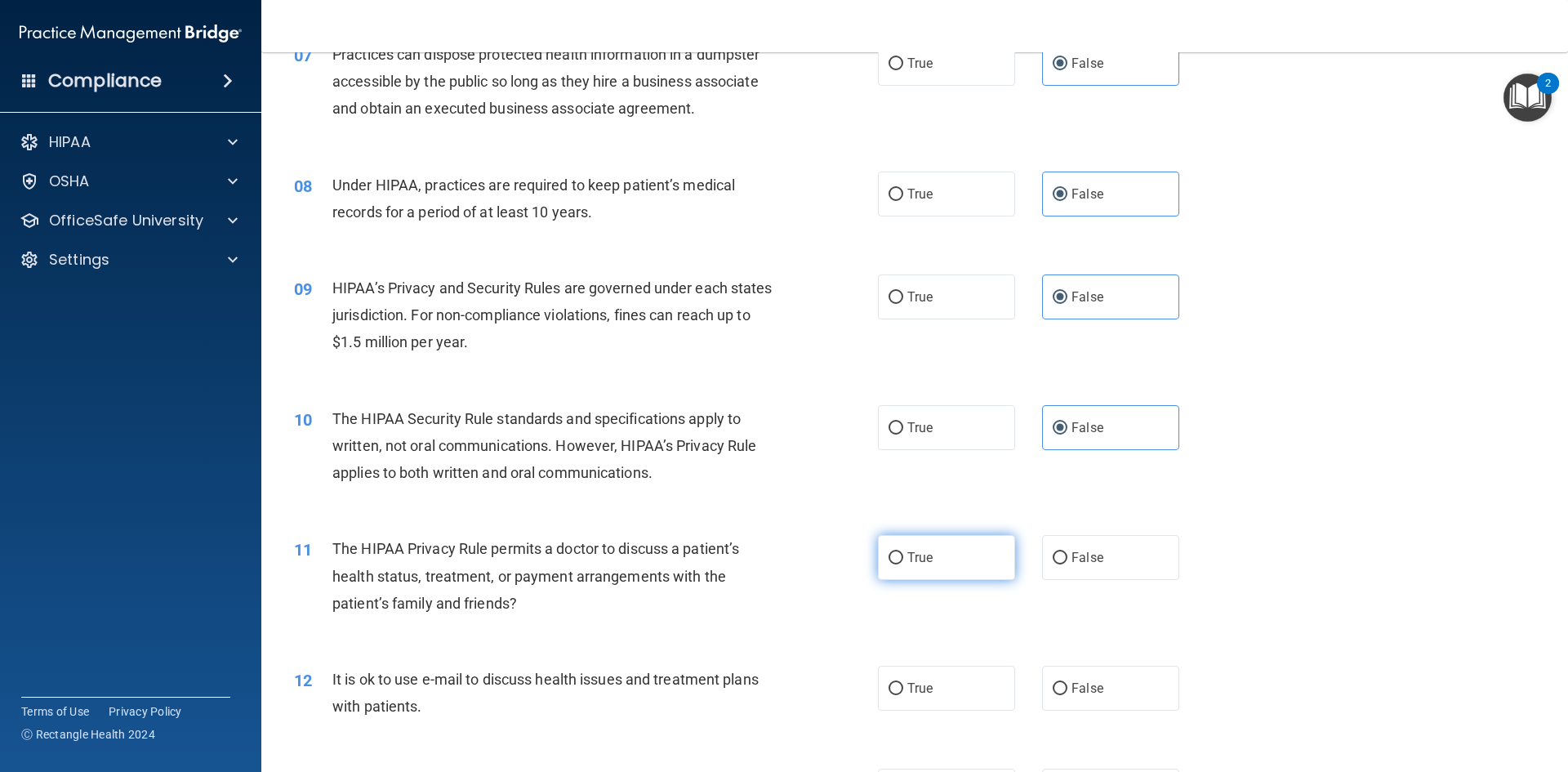
click at [920, 552] on span "True" at bounding box center [919, 558] width 25 height 16
click at [903, 552] on input "True" at bounding box center [895, 558] width 15 height 12
radio input "true"
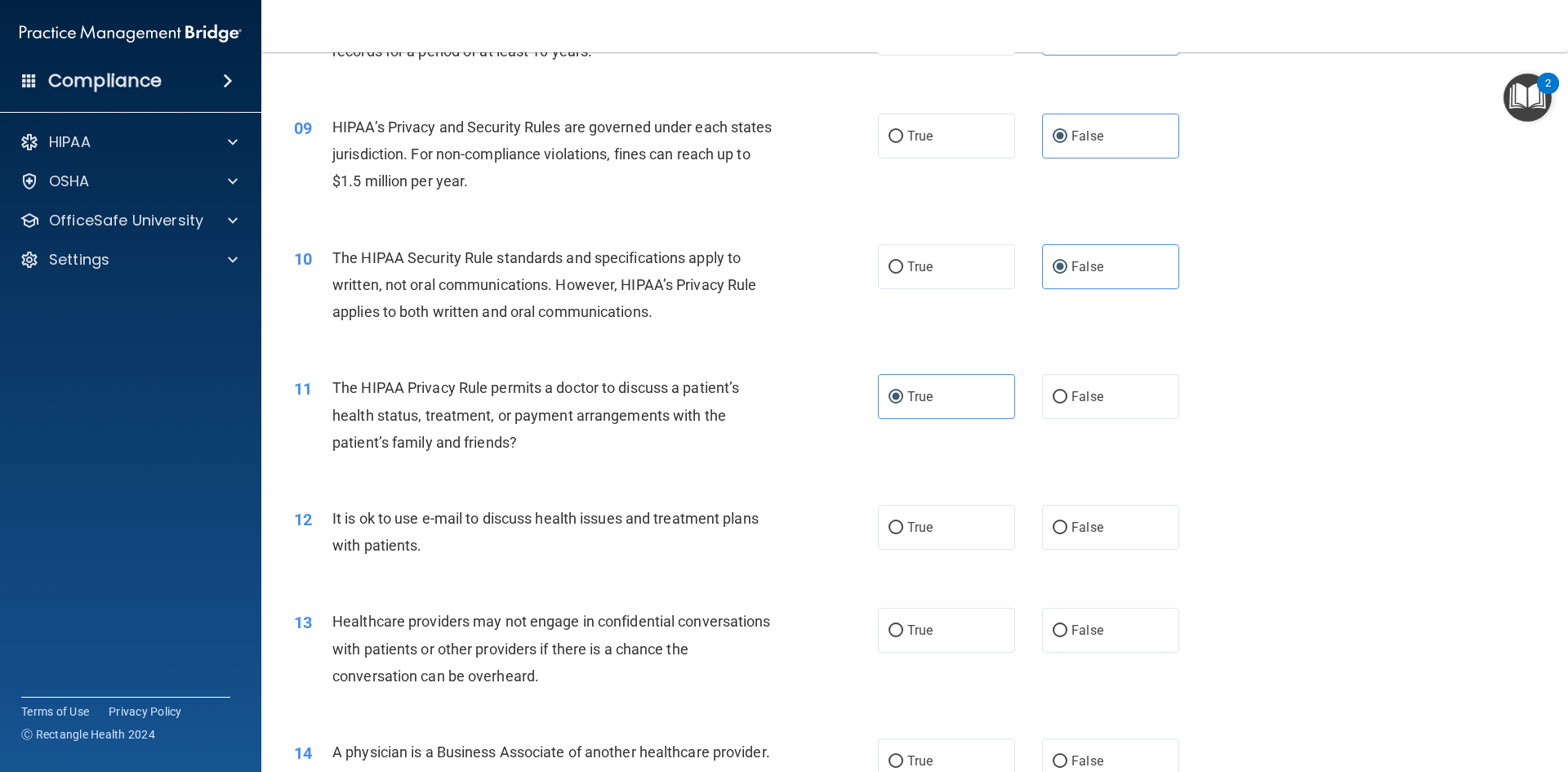
scroll to position [980, 0]
click at [945, 534] on label "True" at bounding box center [947, 524] width 137 height 45
click at [903, 532] on input "True" at bounding box center [895, 526] width 15 height 12
radio input "true"
click at [1106, 644] on label "False" at bounding box center [1111, 628] width 137 height 45
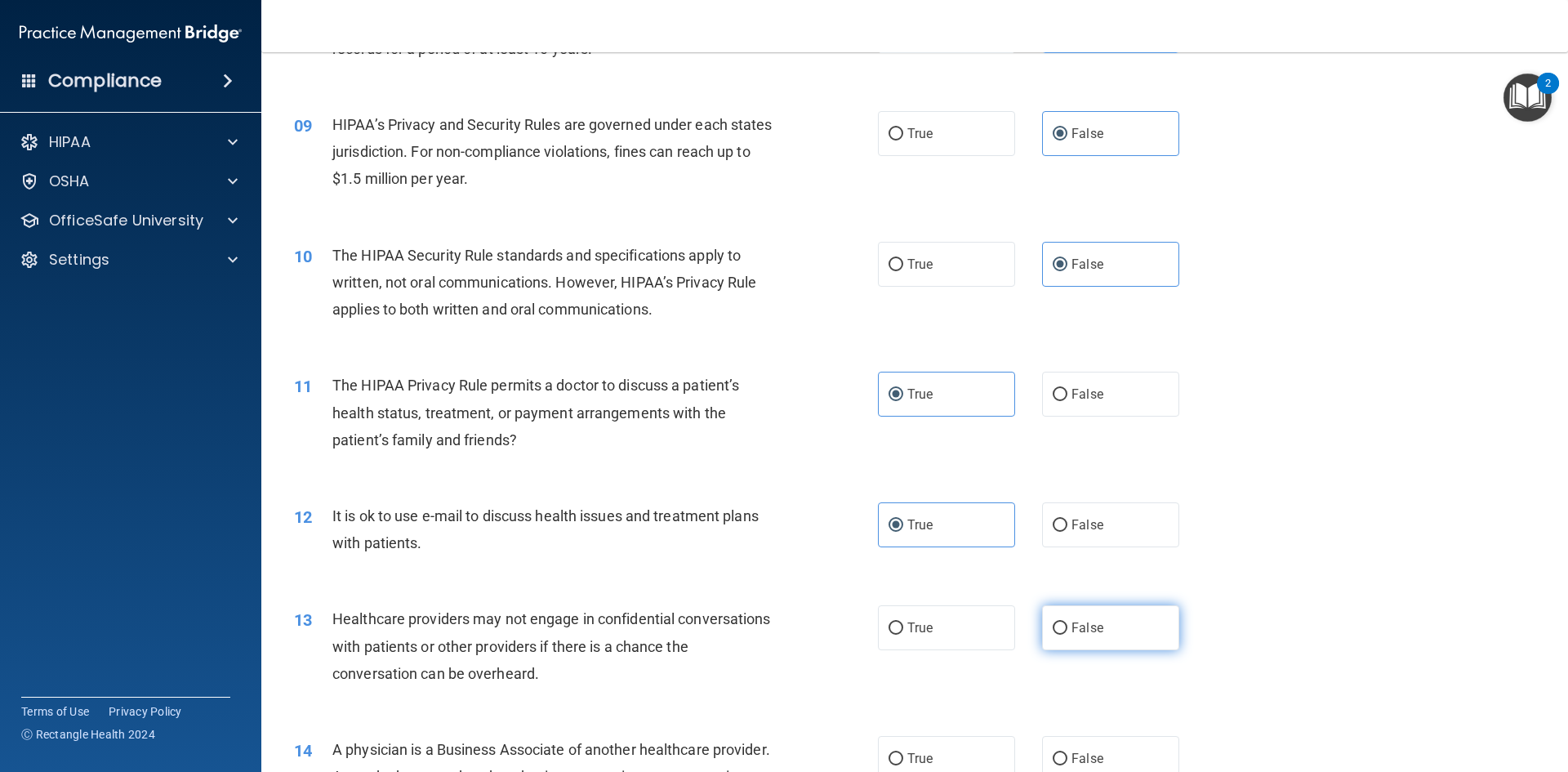
click at [1067, 635] on input "False" at bounding box center [1059, 629] width 15 height 12
radio input "true"
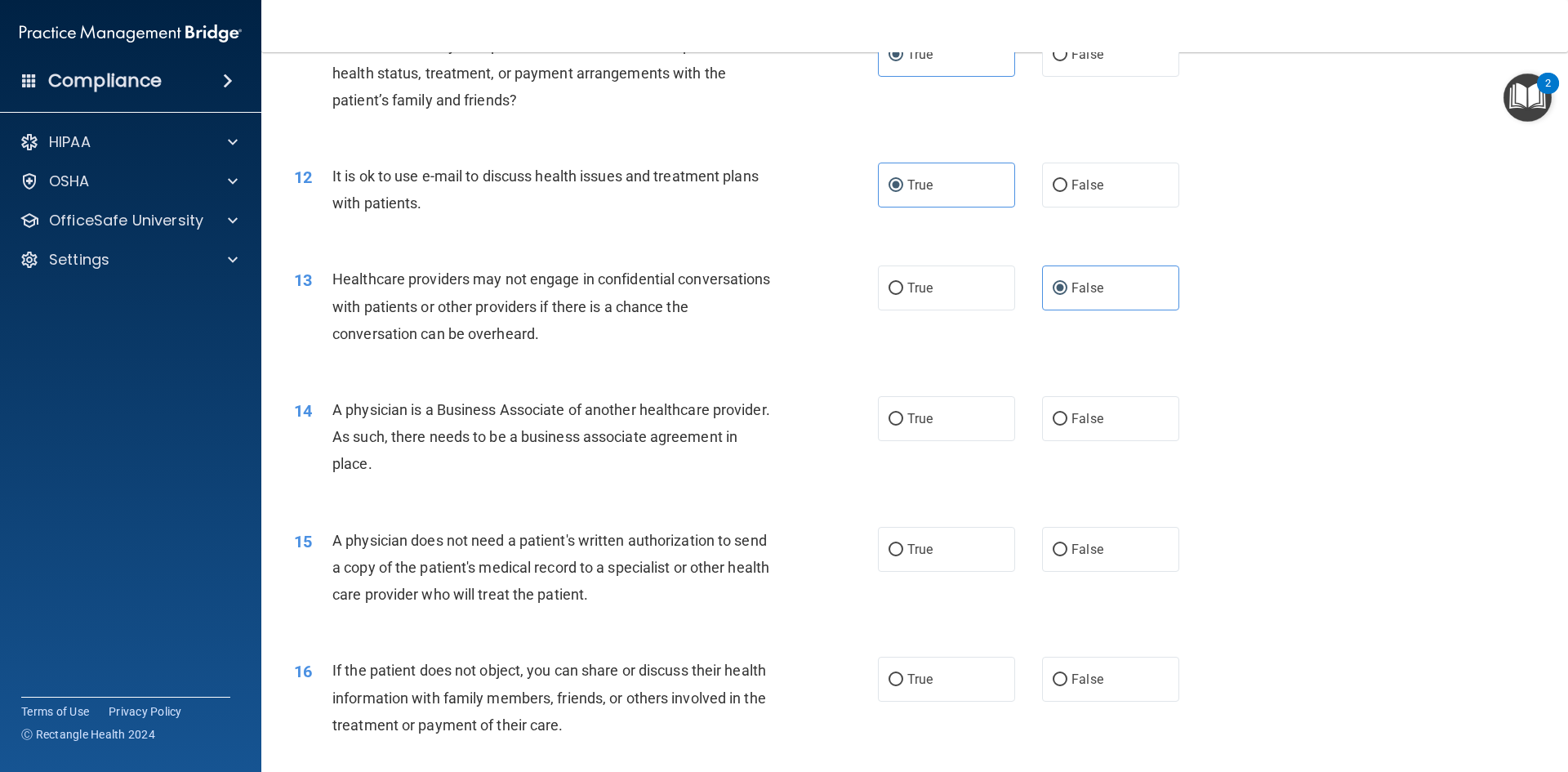
scroll to position [1389, 0]
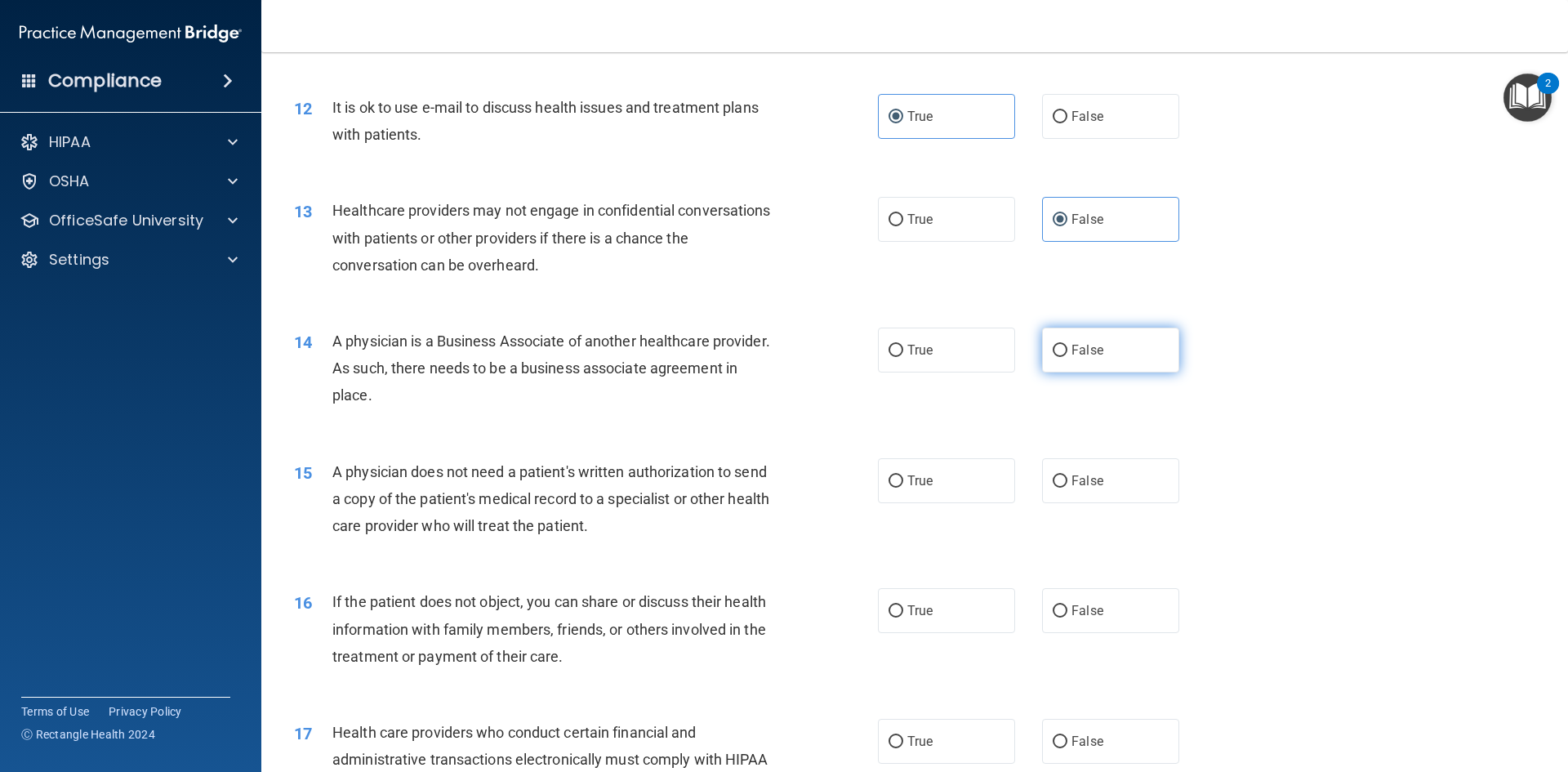
click at [1071, 358] on label "False" at bounding box center [1111, 350] width 137 height 45
click at [1067, 357] on input "False" at bounding box center [1059, 351] width 15 height 12
radio input "true"
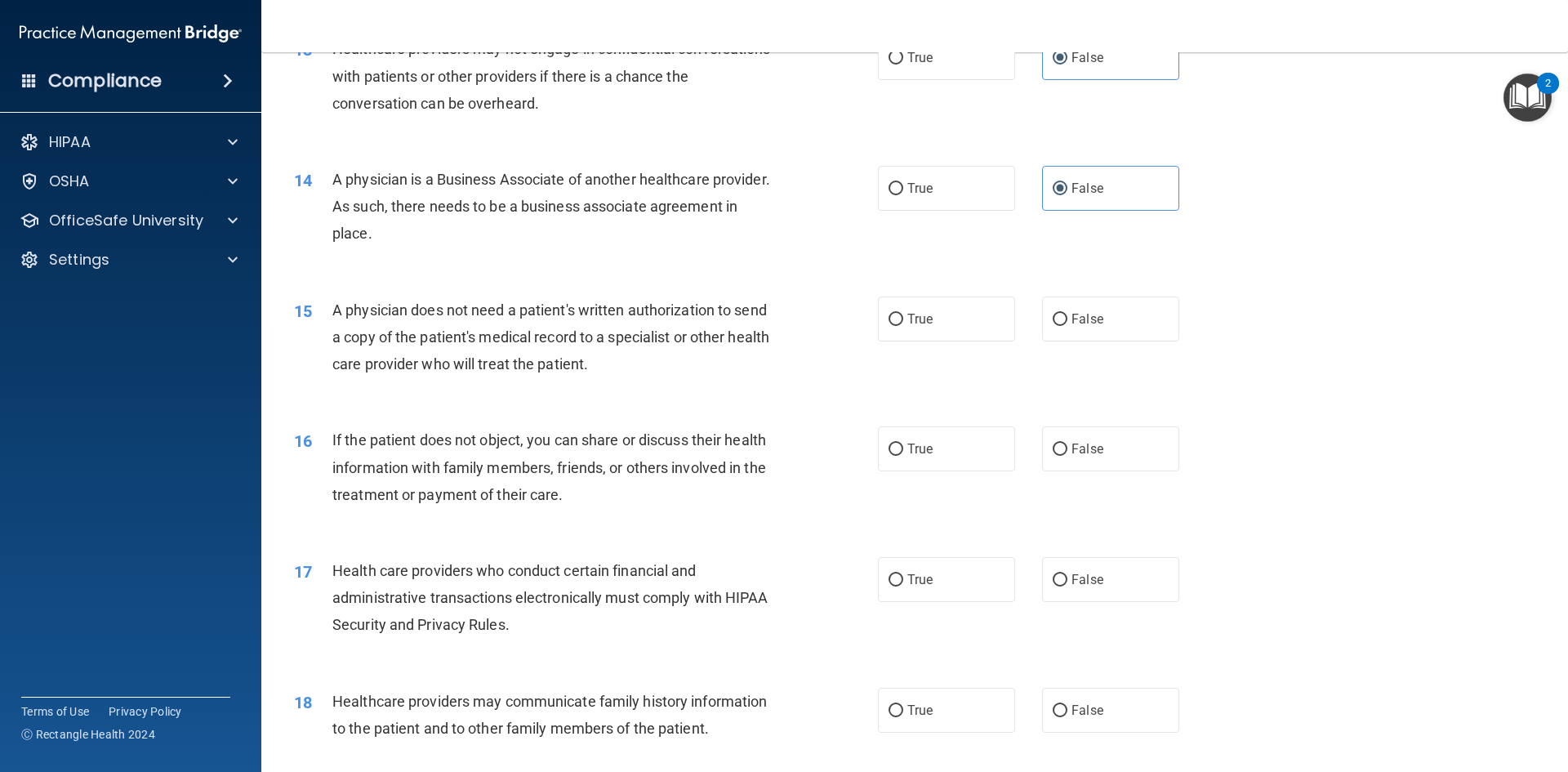
scroll to position [1552, 0]
click at [957, 331] on label "True" at bounding box center [947, 317] width 137 height 45
click at [903, 325] on input "True" at bounding box center [895, 318] width 15 height 12
radio input "true"
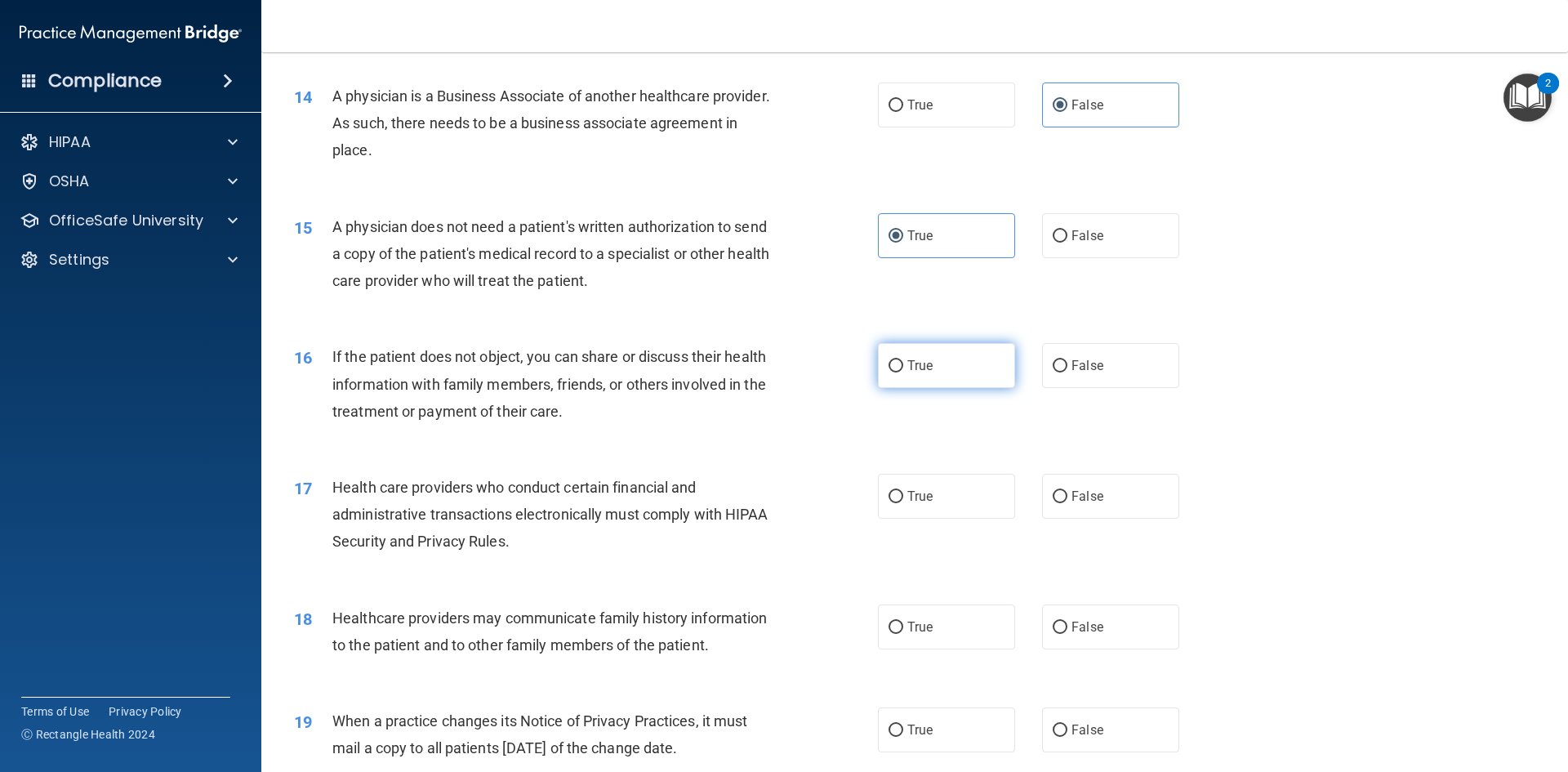
click at [916, 379] on label "True" at bounding box center [947, 365] width 137 height 45
click at [903, 373] on input "True" at bounding box center [895, 367] width 15 height 12
radio input "true"
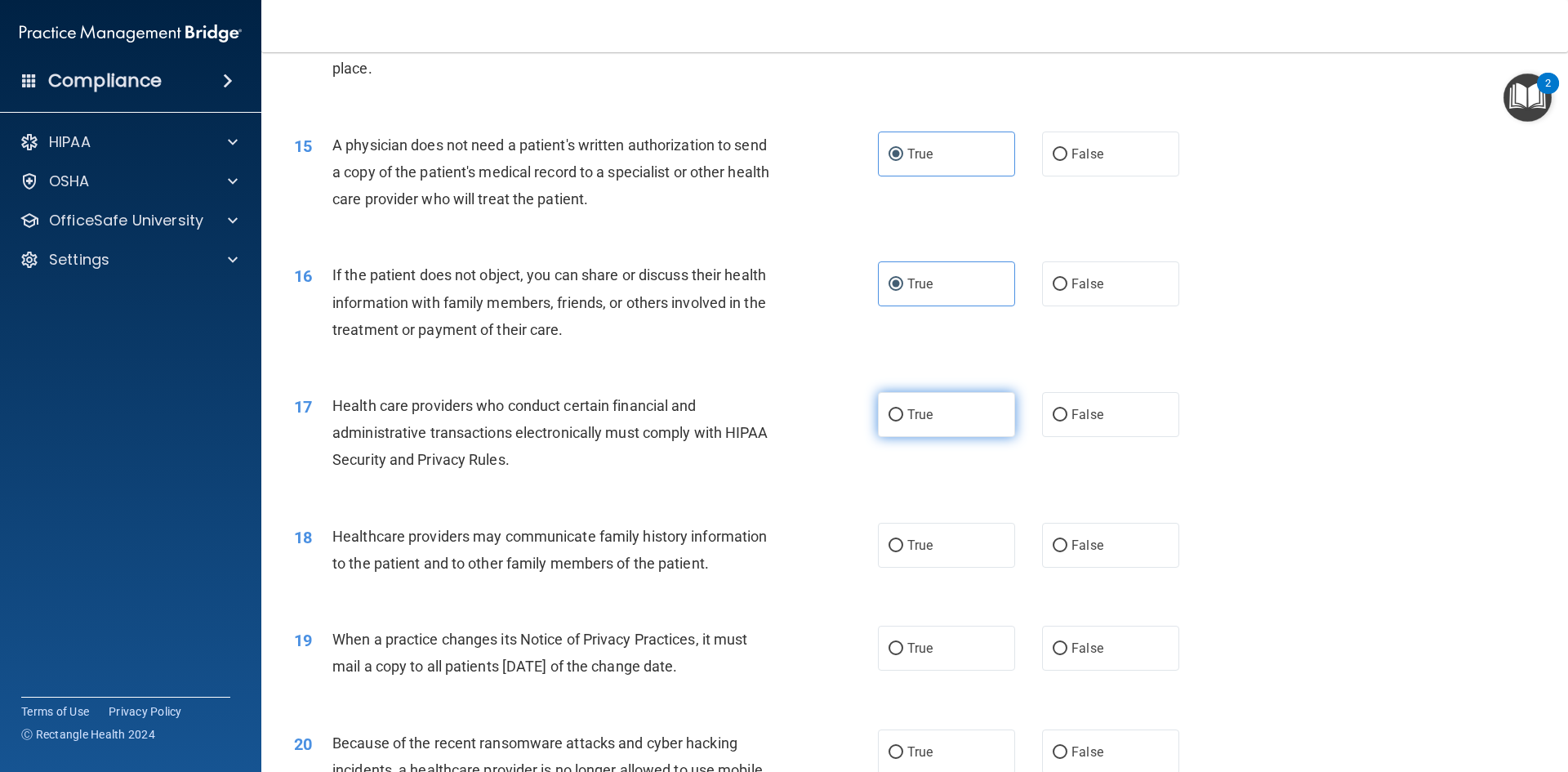
click at [979, 435] on label "True" at bounding box center [947, 414] width 137 height 45
click at [903, 421] on input "True" at bounding box center [895, 415] width 15 height 12
radio input "true"
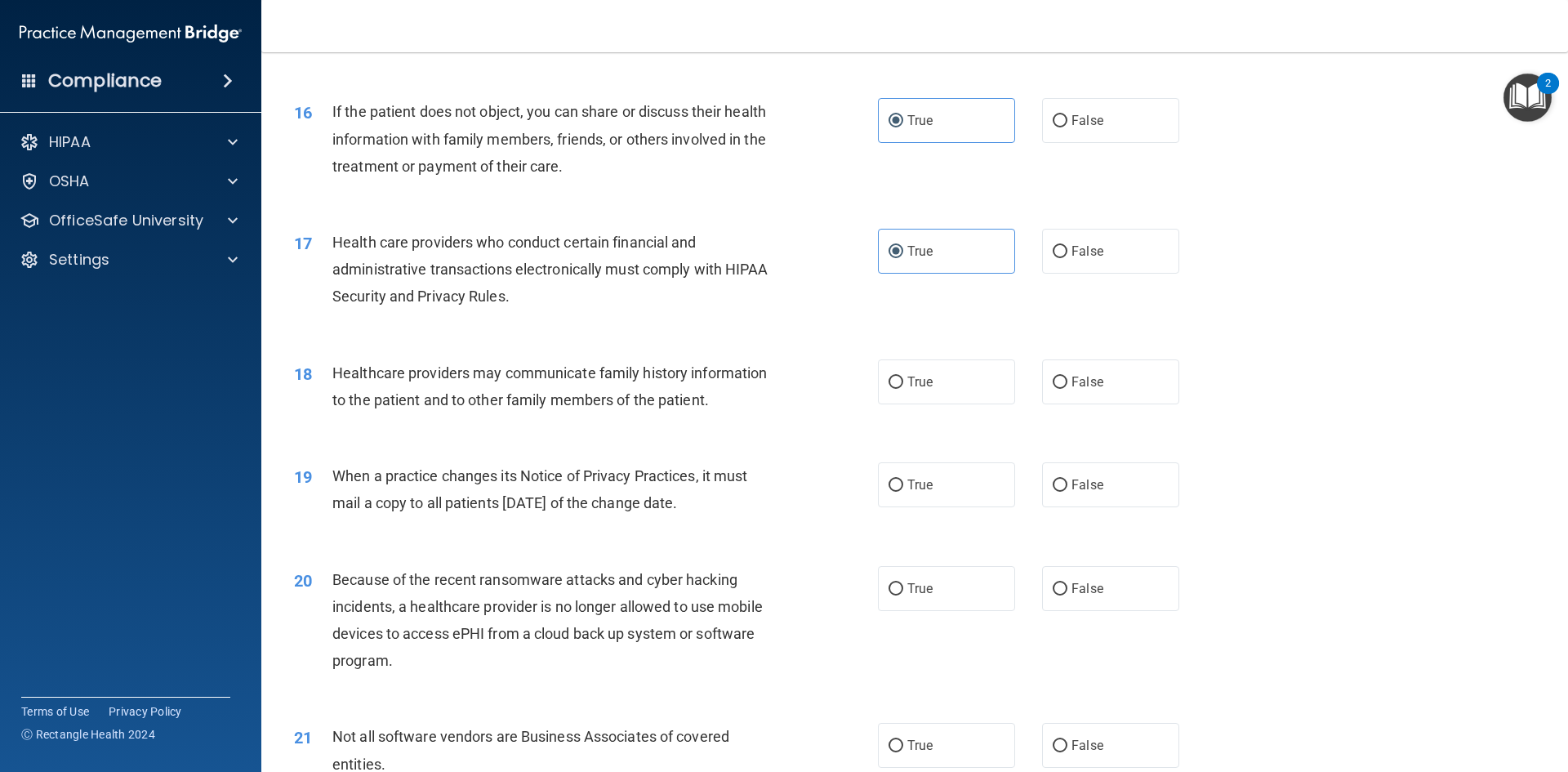
scroll to position [1798, 0]
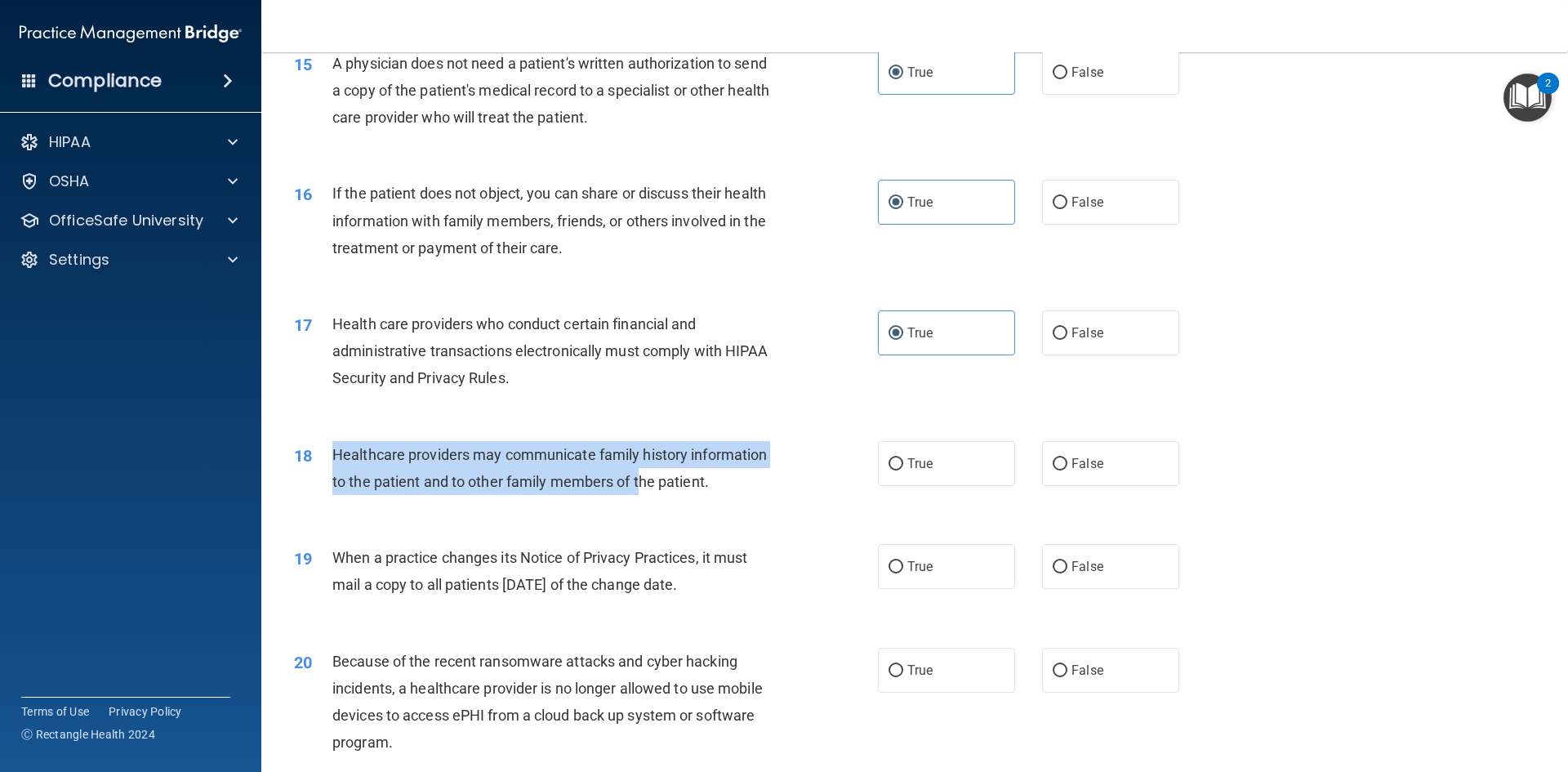
drag, startPoint x: 332, startPoint y: 454, endPoint x: 527, endPoint y: 458, distance: 195.0
click at [527, 458] on span "Healthcare providers may communicate family history information to the patient …" at bounding box center [550, 468] width 434 height 44
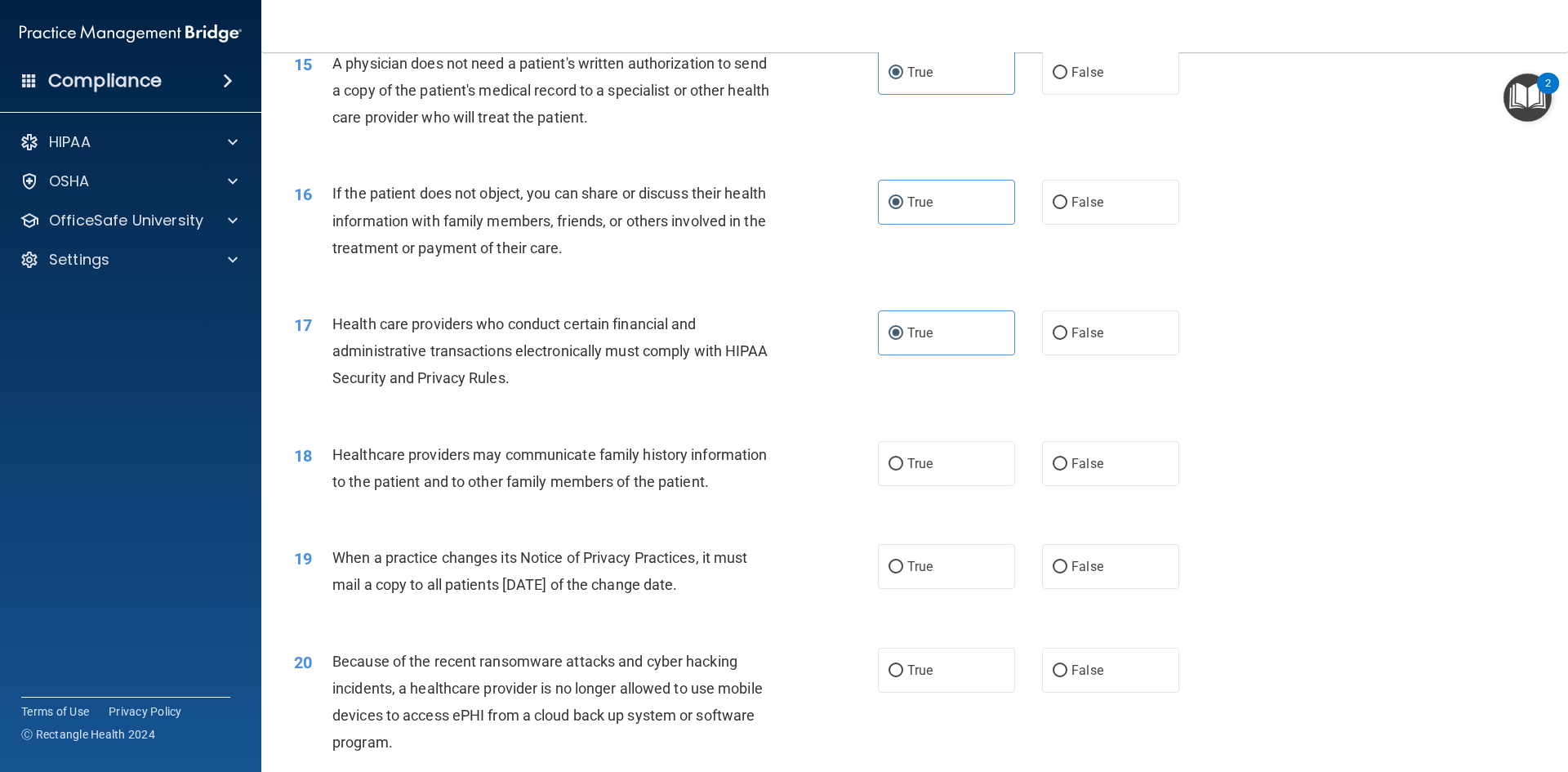
click at [327, 414] on div "17 Health care providers who conduct certain financial and administrative trans…" at bounding box center [914, 355] width 1265 height 130
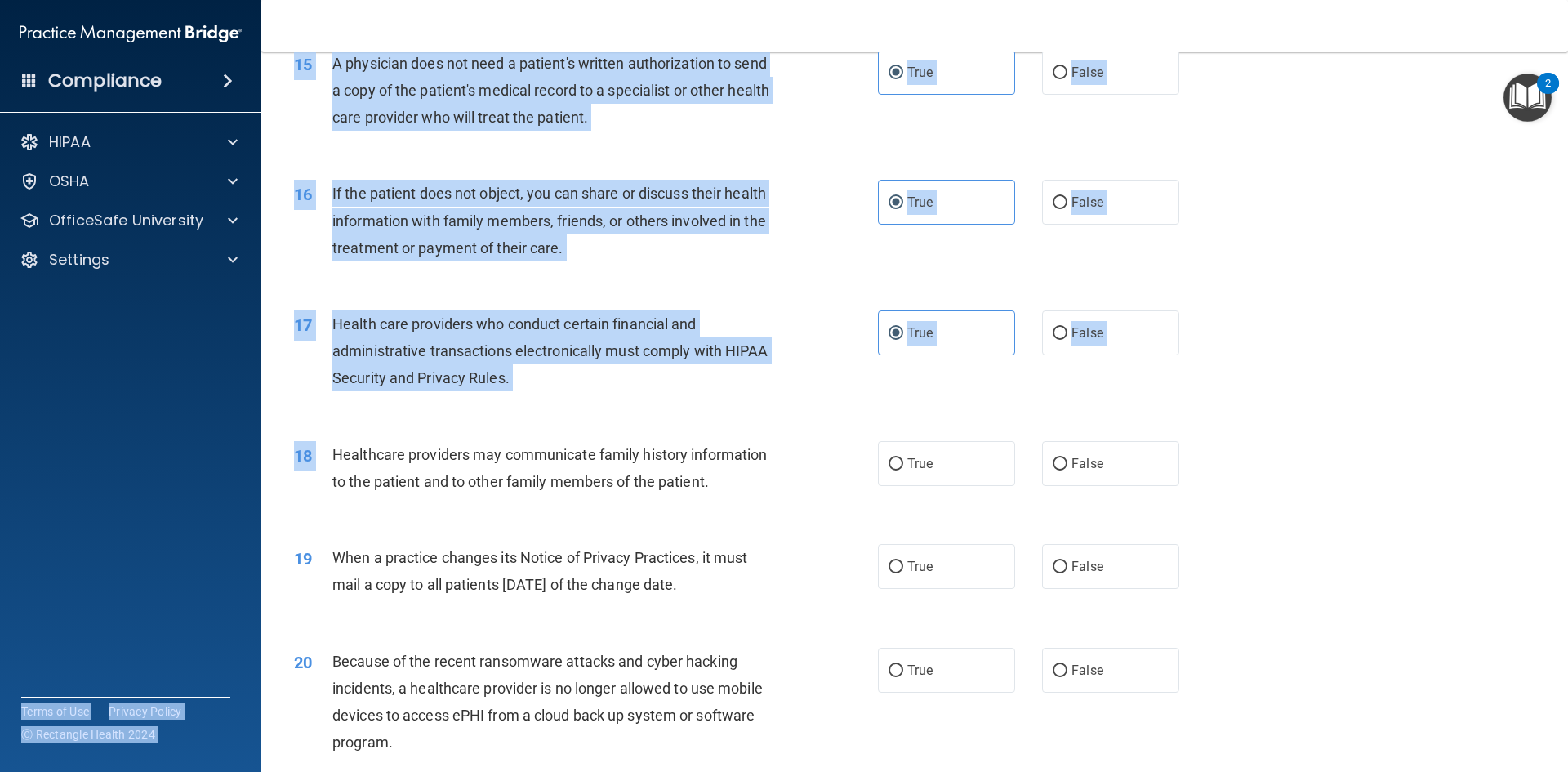
drag, startPoint x: 336, startPoint y: 454, endPoint x: 411, endPoint y: 321, distance: 152.7
click at [298, 322] on div "01 A business associate agreement is required with organizations or persons whe…" at bounding box center [914, 106] width 1265 height 3588
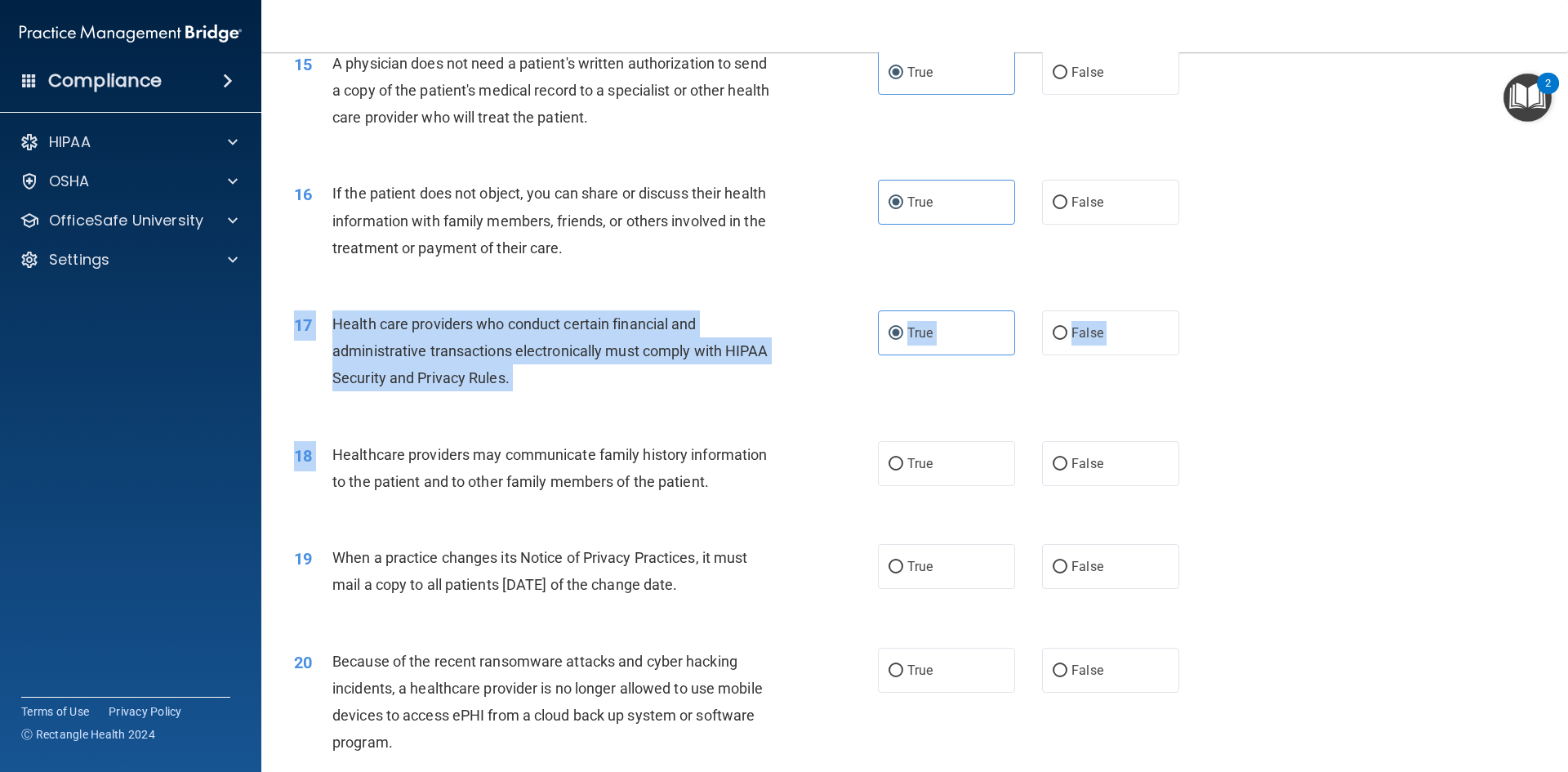
click at [400, 375] on span "Health care providers who conduct certain financial and administrative transact…" at bounding box center [551, 351] width 436 height 71
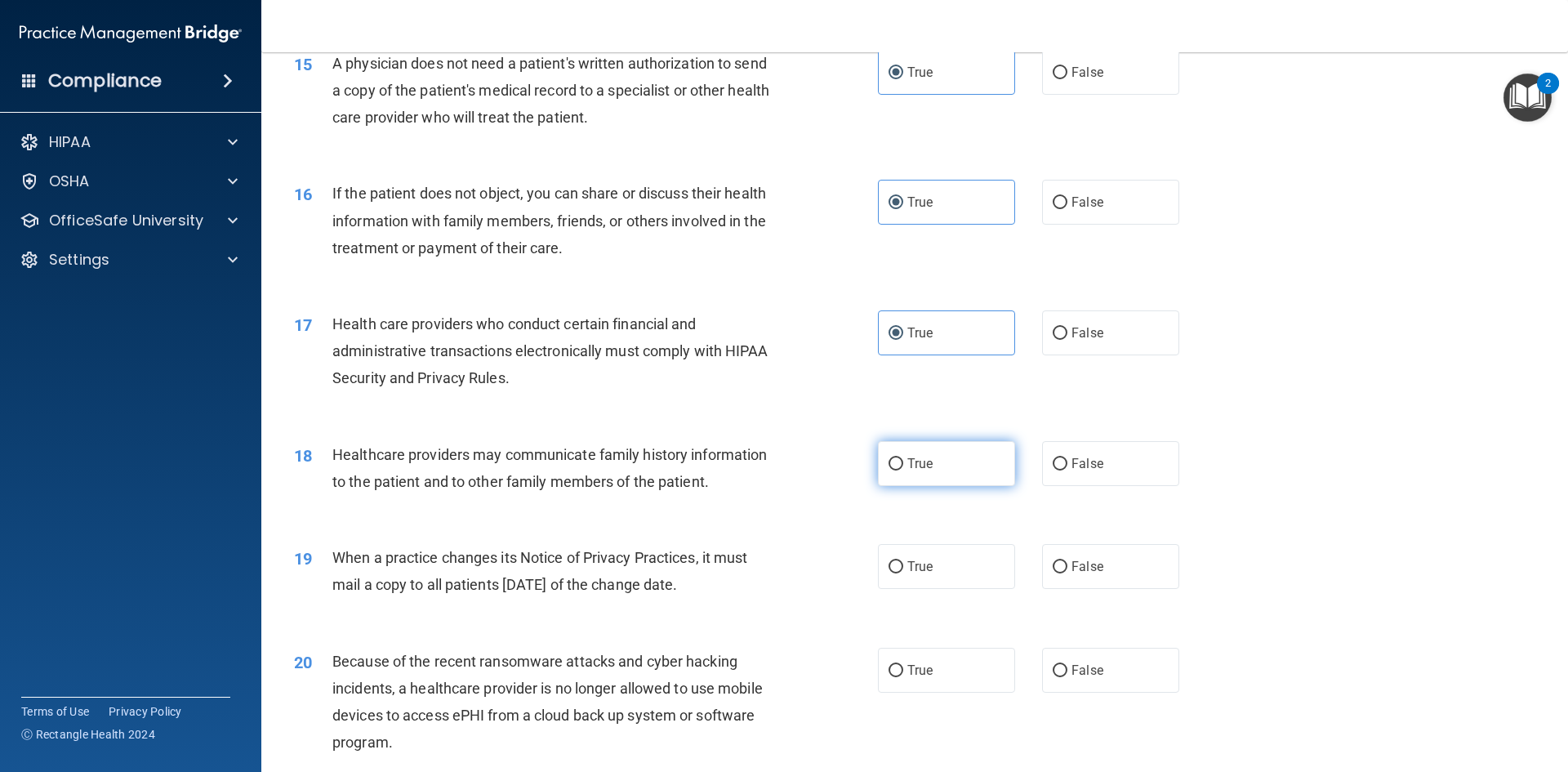
click at [947, 468] on label "True" at bounding box center [947, 463] width 137 height 45
click at [903, 468] on input "True" at bounding box center [895, 464] width 15 height 12
radio input "true"
click at [1105, 568] on label "False" at bounding box center [1111, 566] width 137 height 45
click at [1067, 568] on input "False" at bounding box center [1059, 567] width 15 height 12
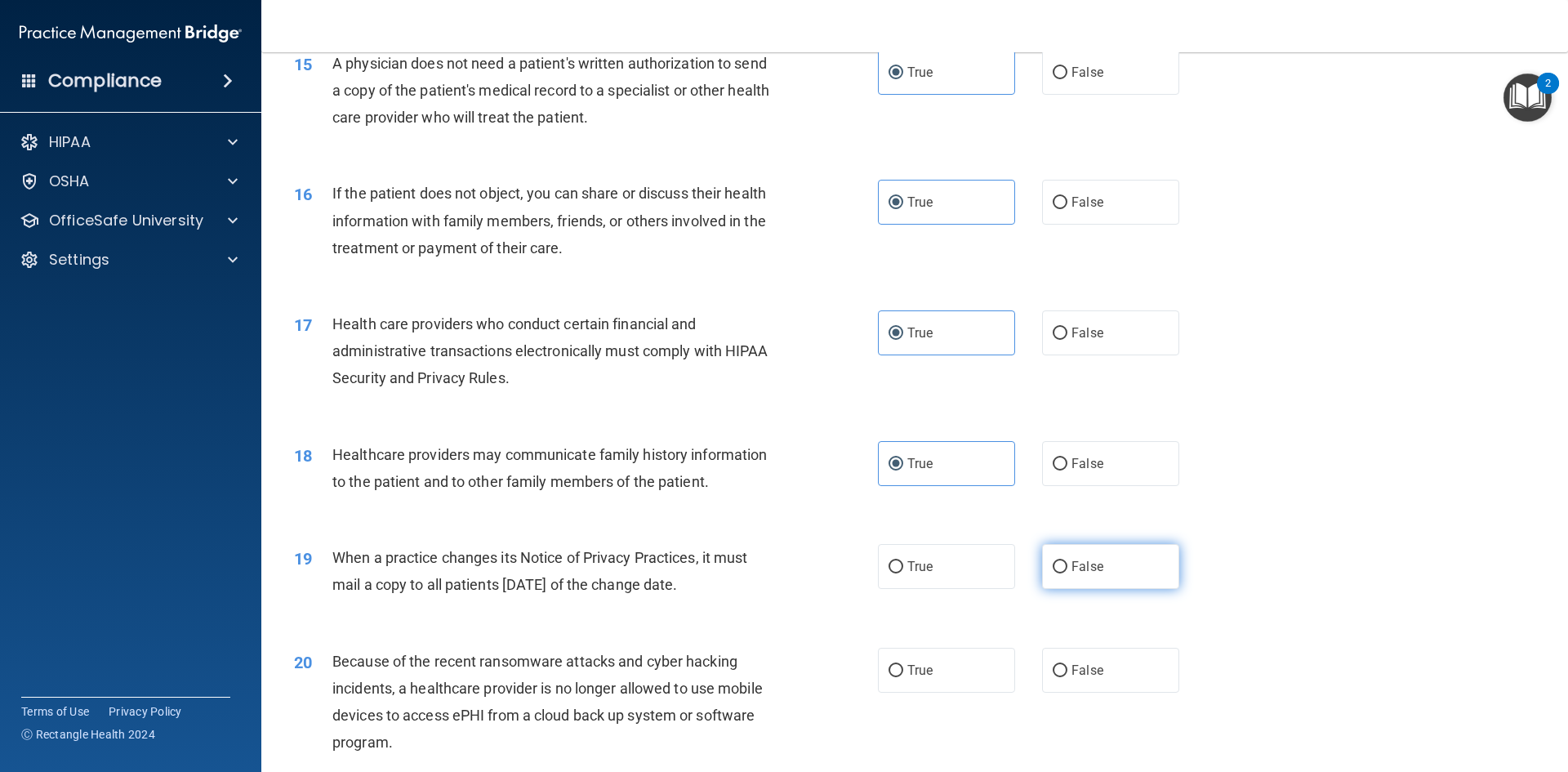
radio input "true"
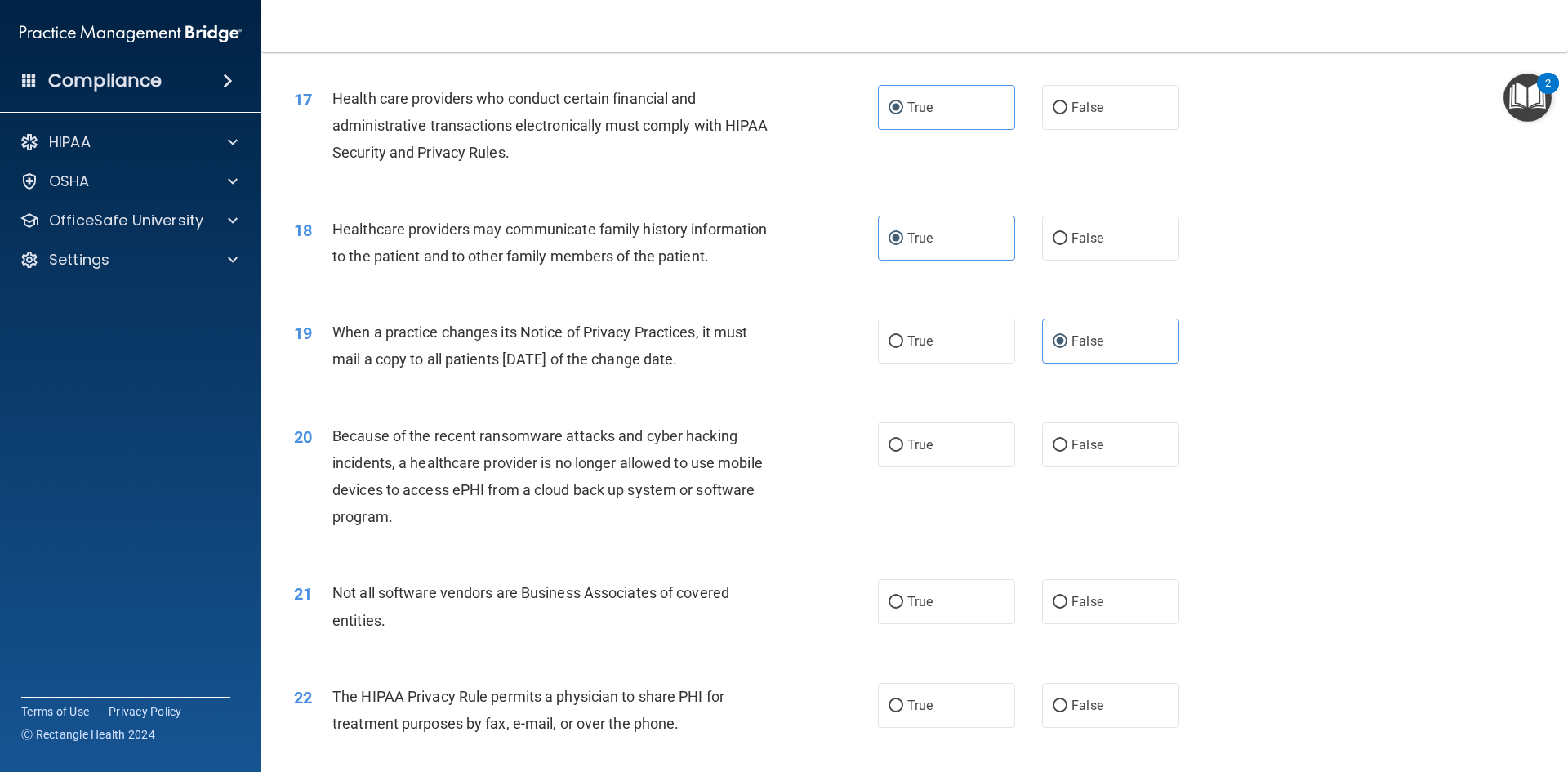
scroll to position [2043, 0]
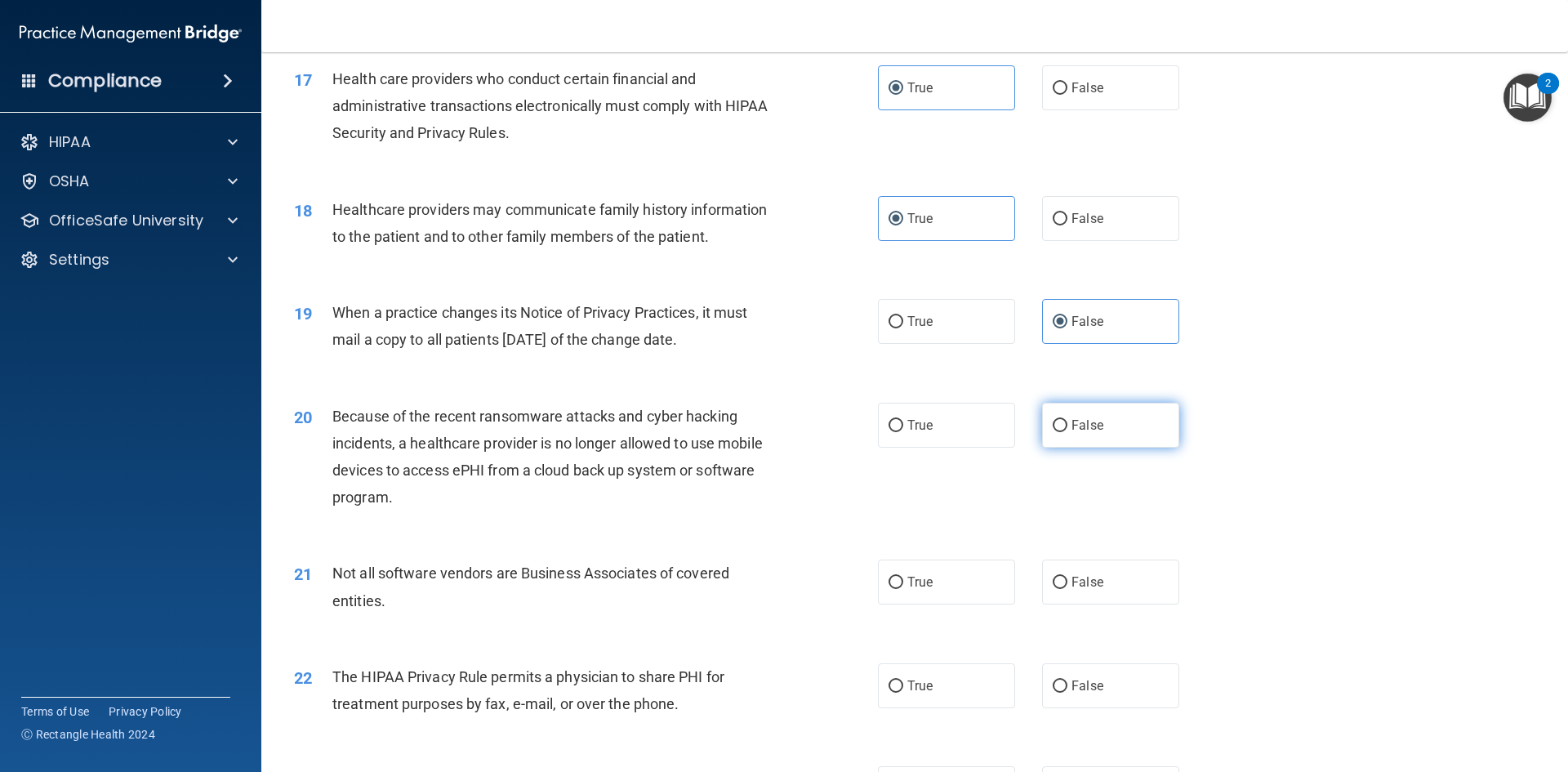
click at [1079, 428] on span "False" at bounding box center [1087, 425] width 32 height 16
click at [1067, 428] on input "False" at bounding box center [1059, 426] width 15 height 12
radio input "true"
click at [963, 593] on label "True" at bounding box center [947, 582] width 137 height 45
click at [903, 589] on input "True" at bounding box center [895, 583] width 15 height 12
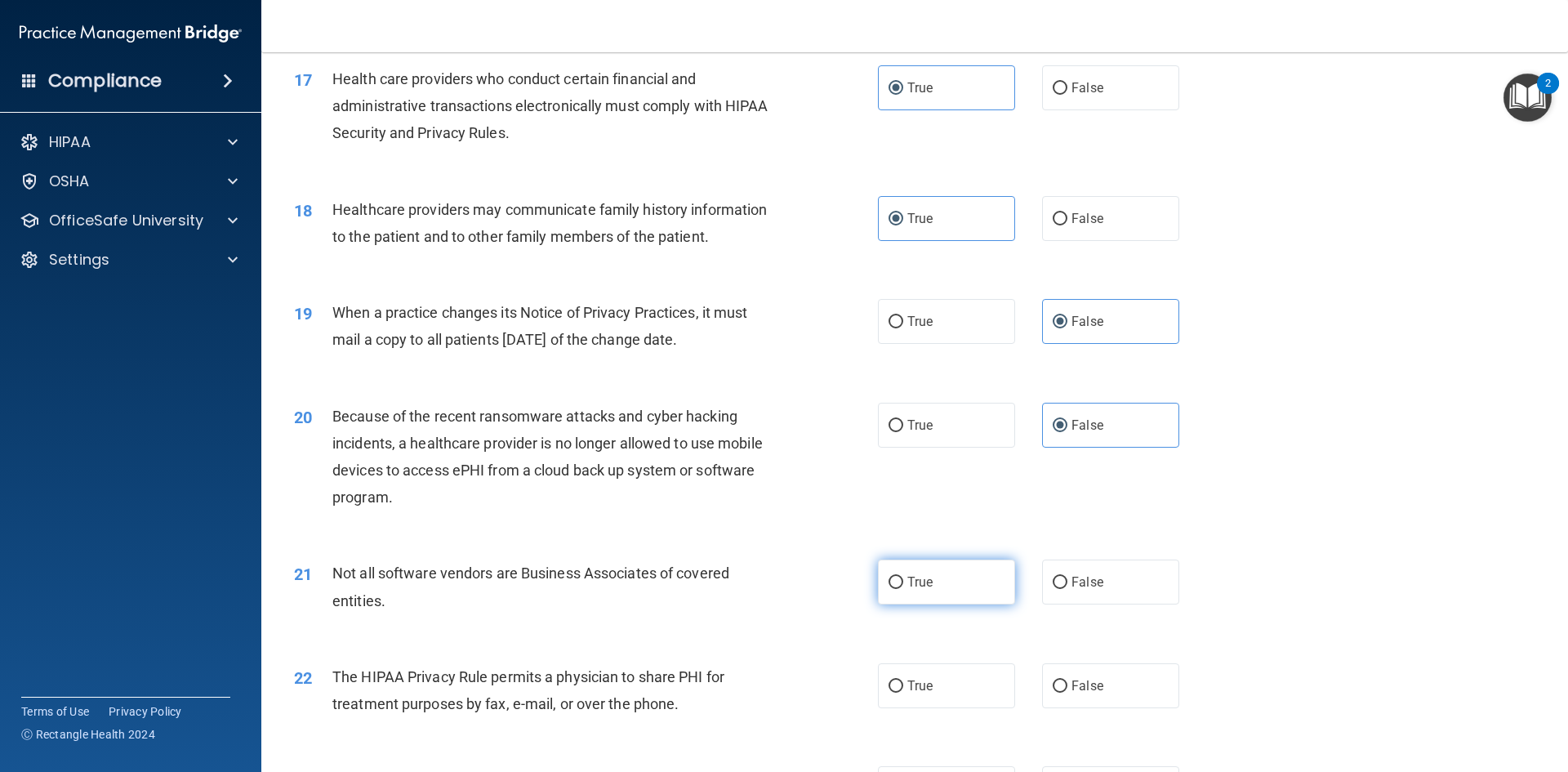
radio input "true"
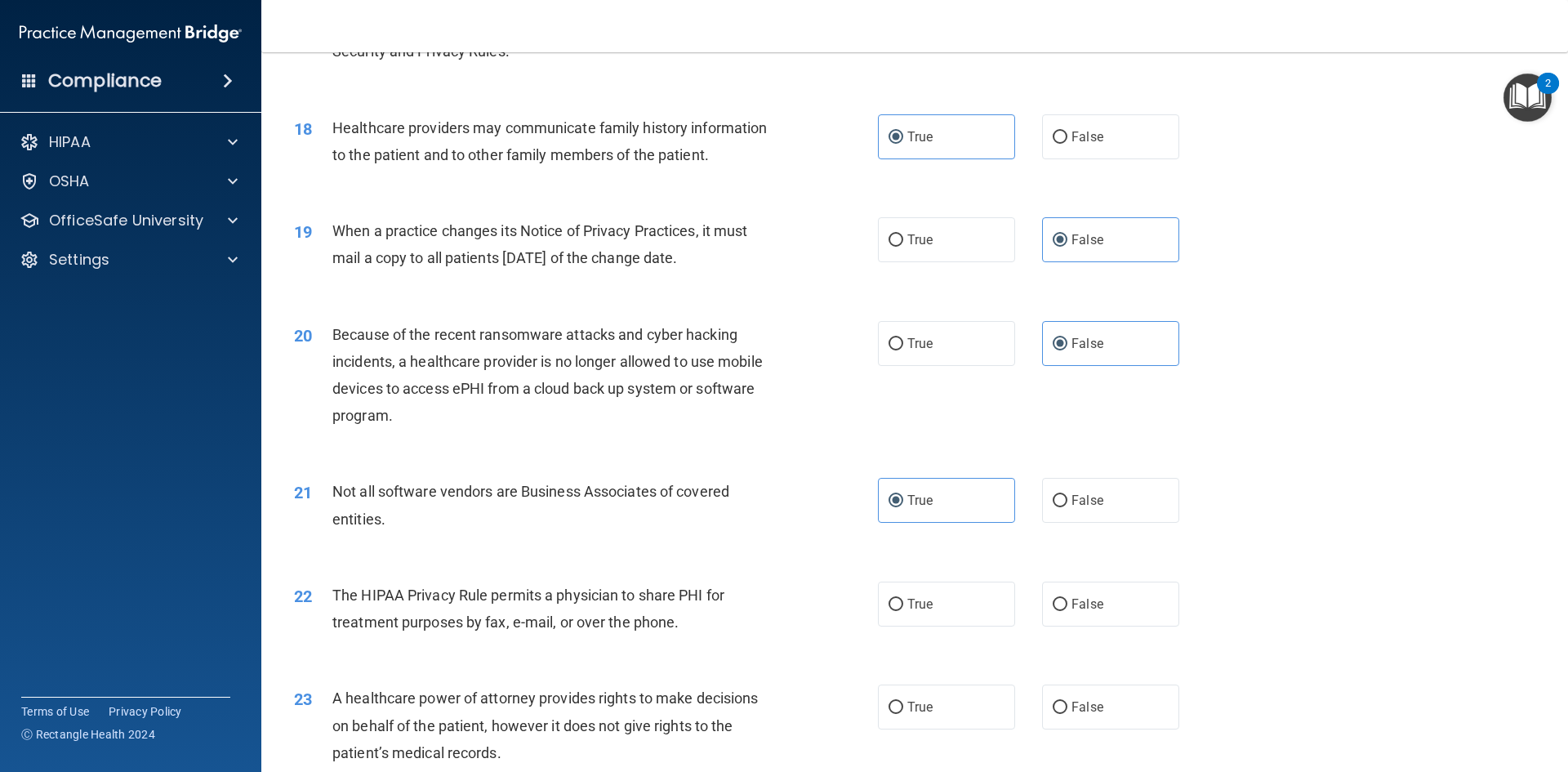
scroll to position [2206, 0]
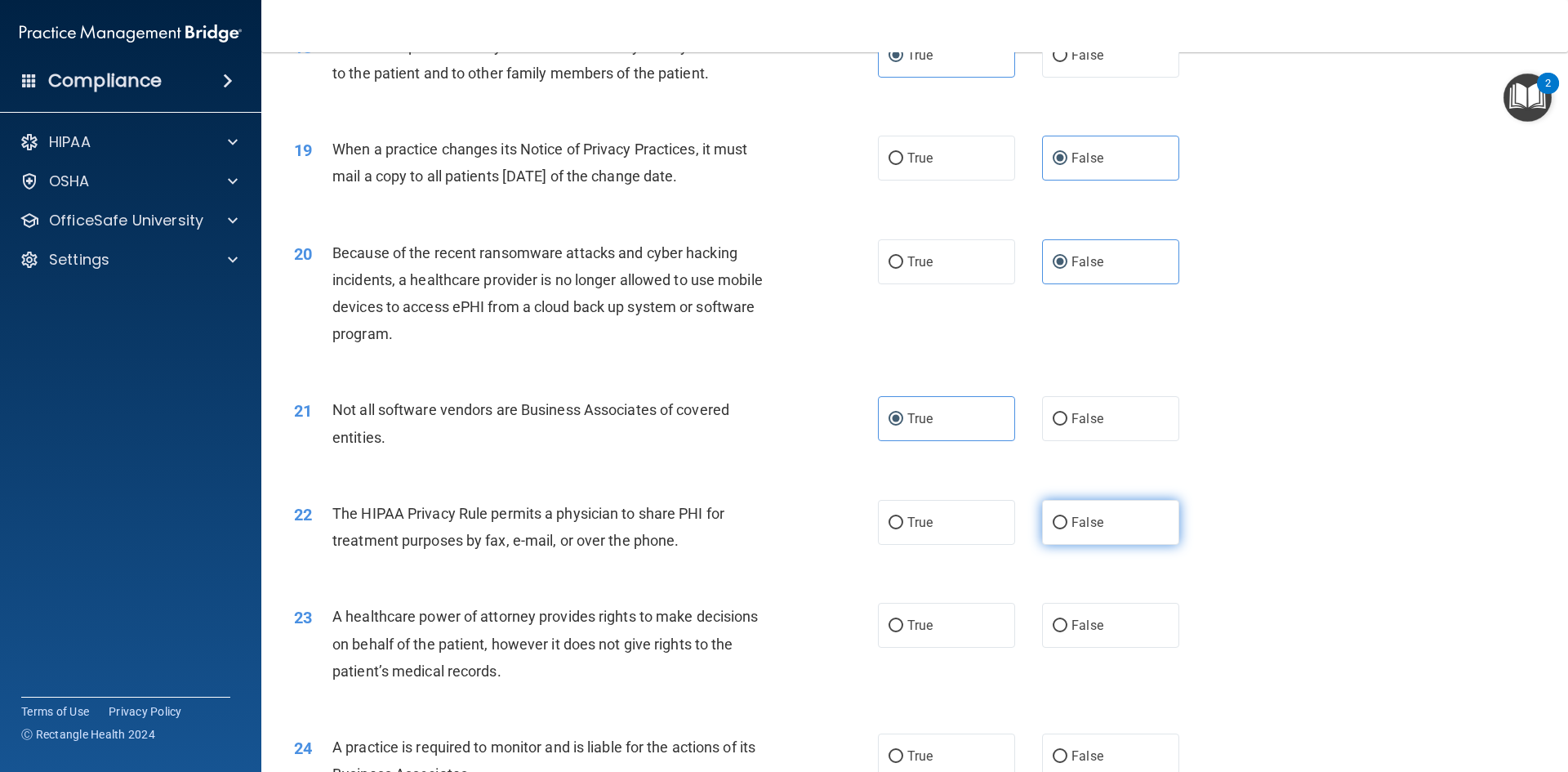
click at [1129, 534] on label "False" at bounding box center [1111, 522] width 137 height 45
click at [1067, 530] on input "False" at bounding box center [1059, 523] width 15 height 12
radio input "true"
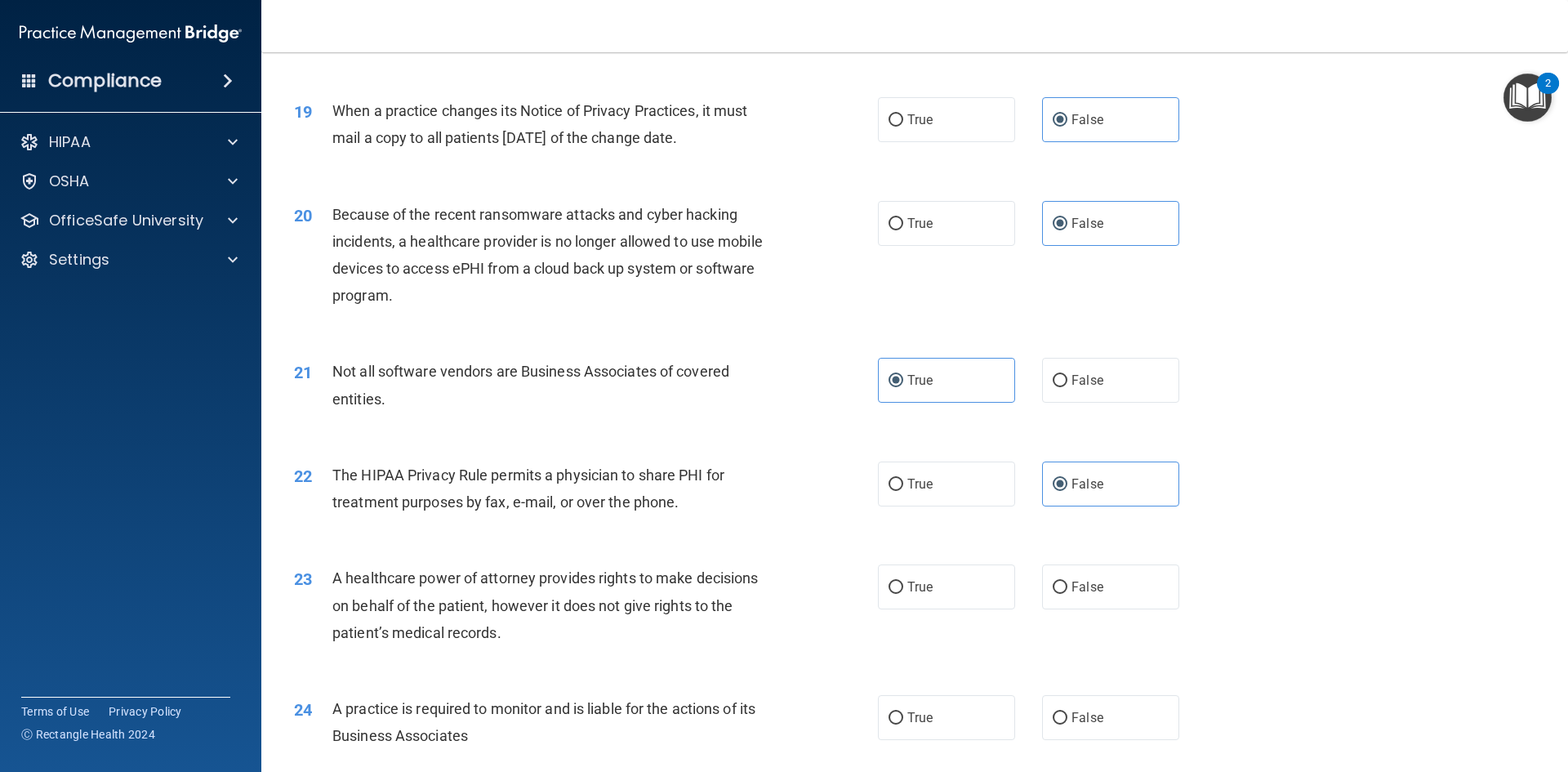
scroll to position [2288, 0]
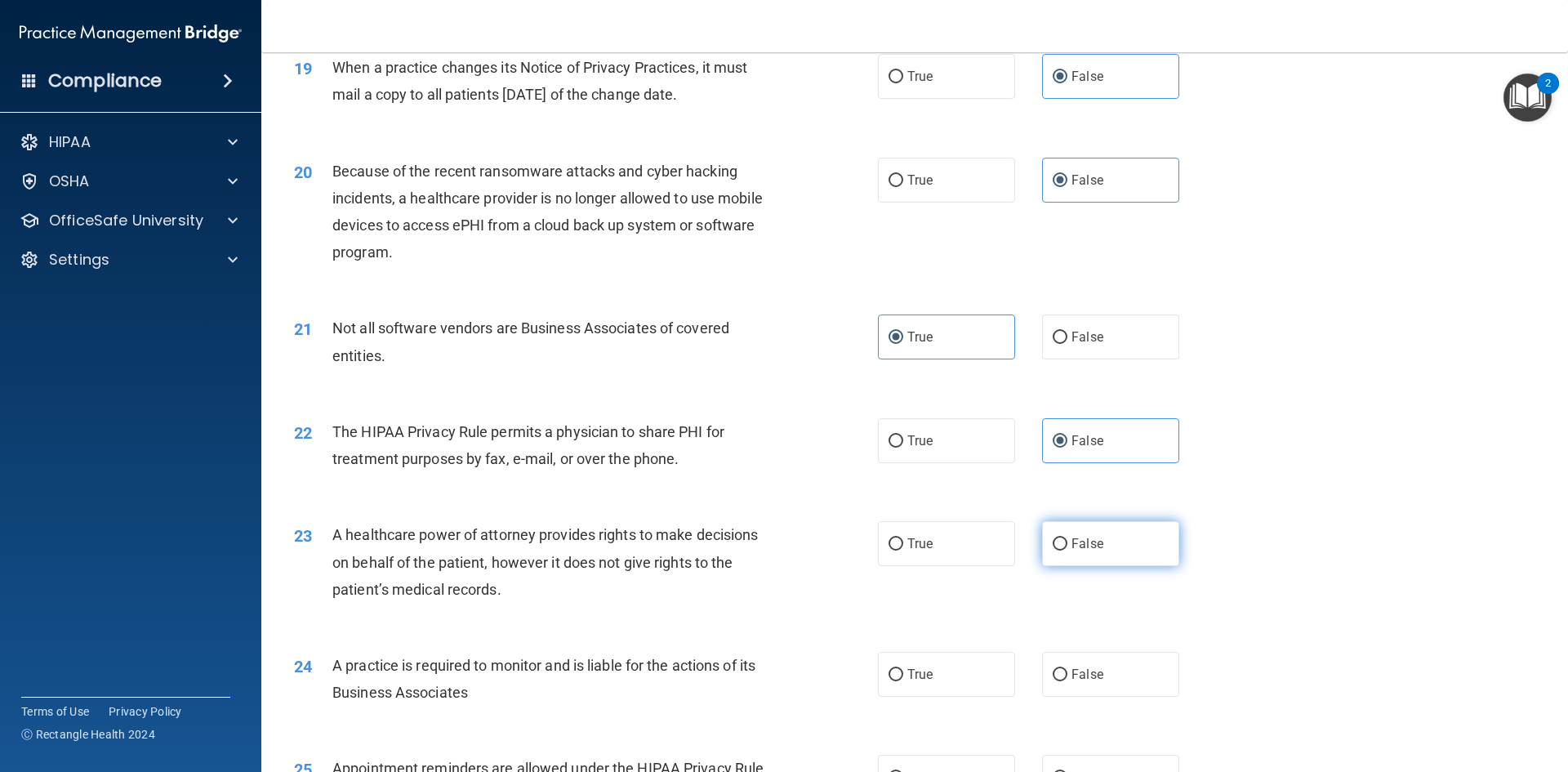
click at [1116, 536] on label "False" at bounding box center [1111, 543] width 137 height 45
click at [1067, 539] on input "False" at bounding box center [1059, 545] width 15 height 12
radio input "true"
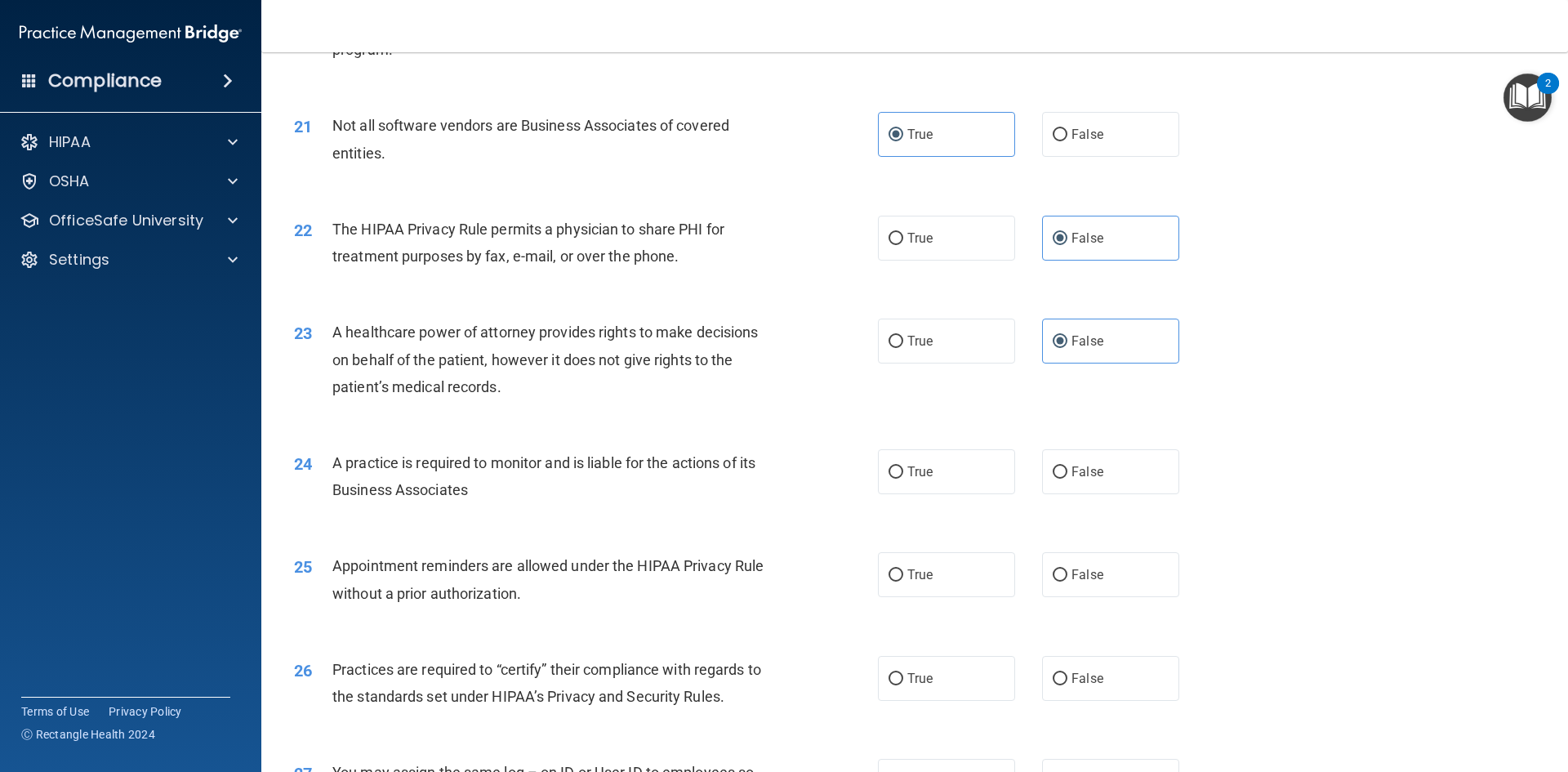
scroll to position [2533, 0]
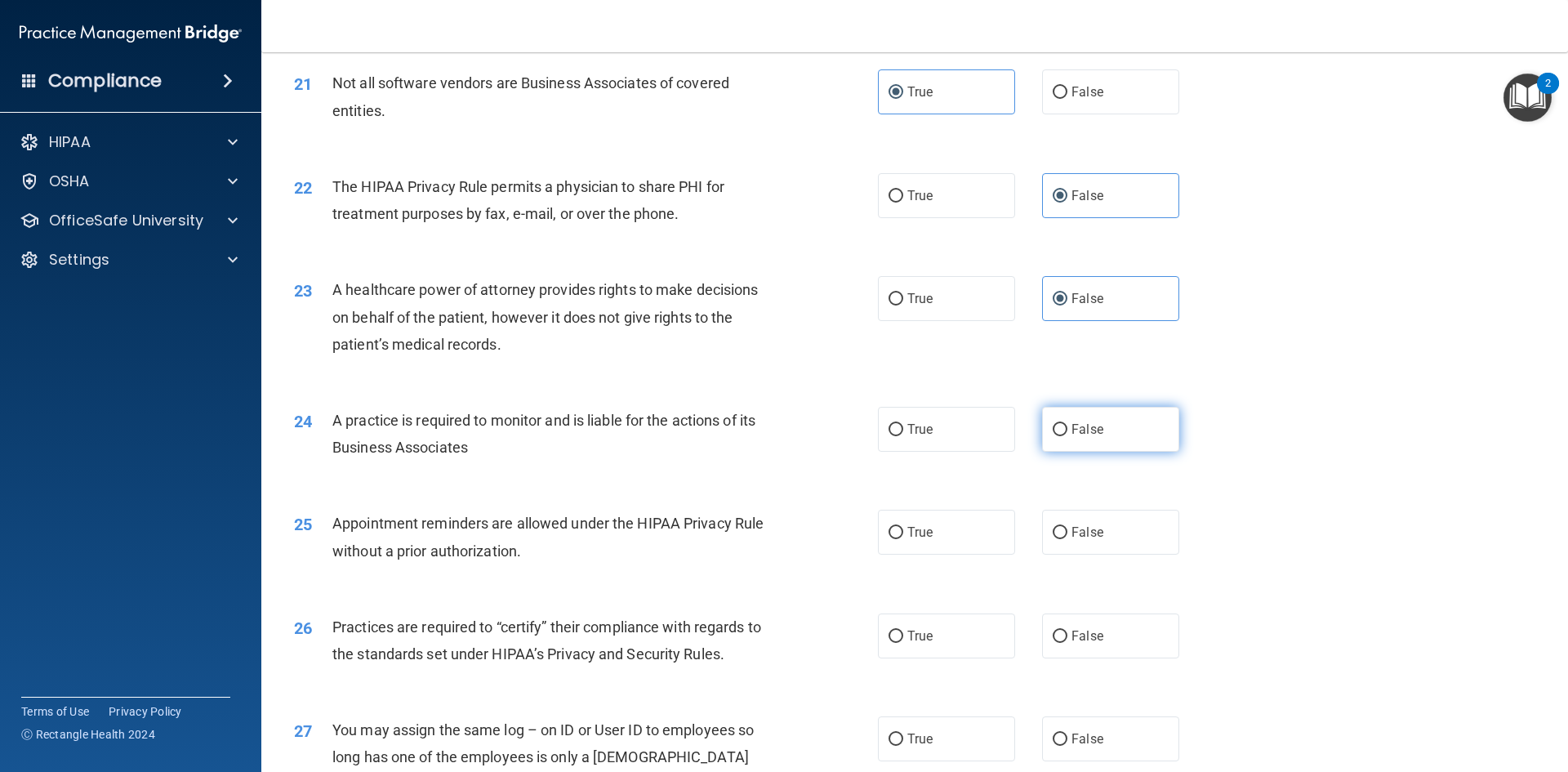
click at [1100, 430] on label "False" at bounding box center [1111, 428] width 137 height 45
click at [1067, 430] on input "False" at bounding box center [1059, 430] width 15 height 12
radio input "true"
click at [939, 536] on label "True" at bounding box center [947, 532] width 137 height 45
click at [903, 536] on input "True" at bounding box center [895, 533] width 15 height 12
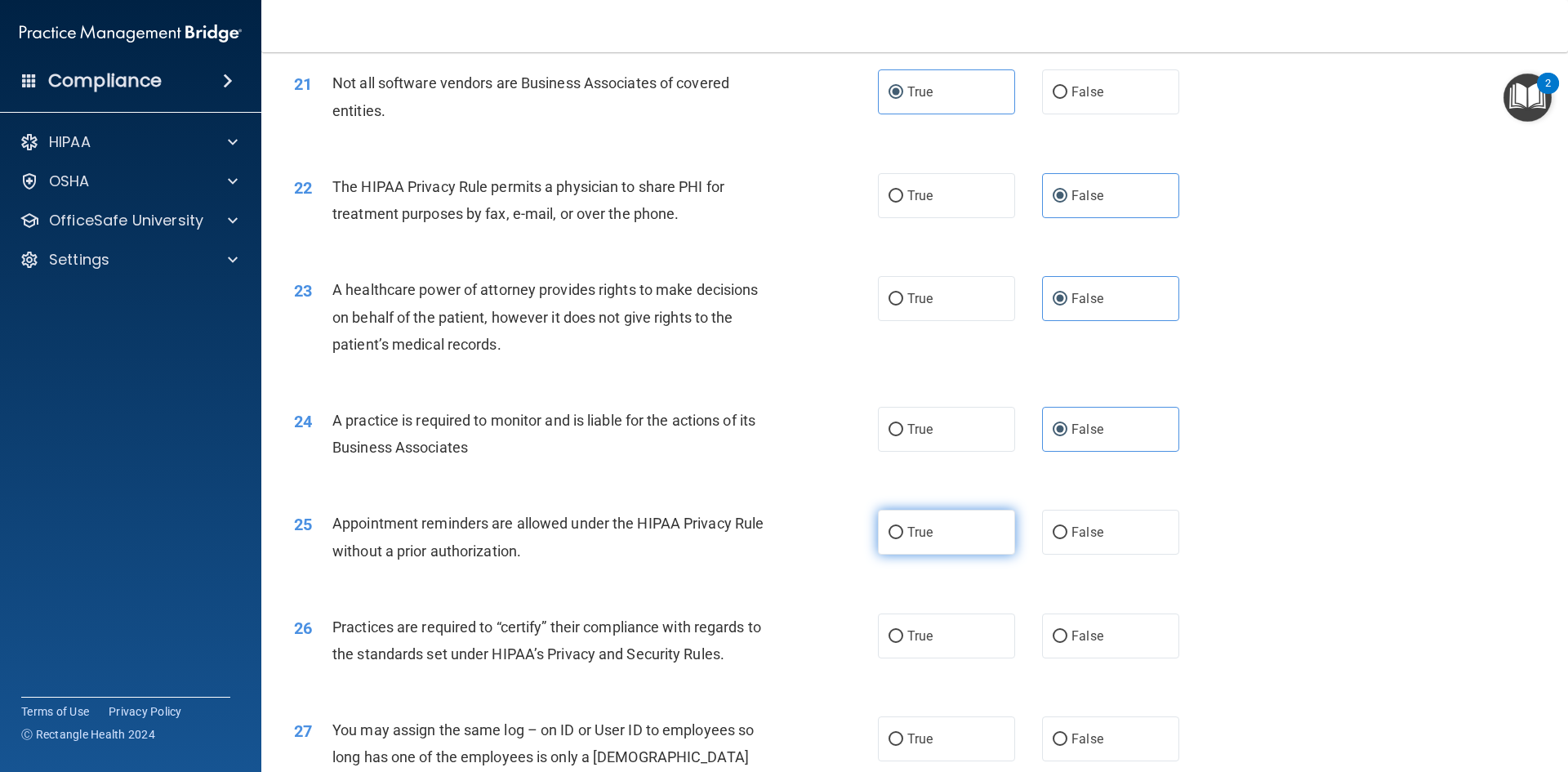
radio input "true"
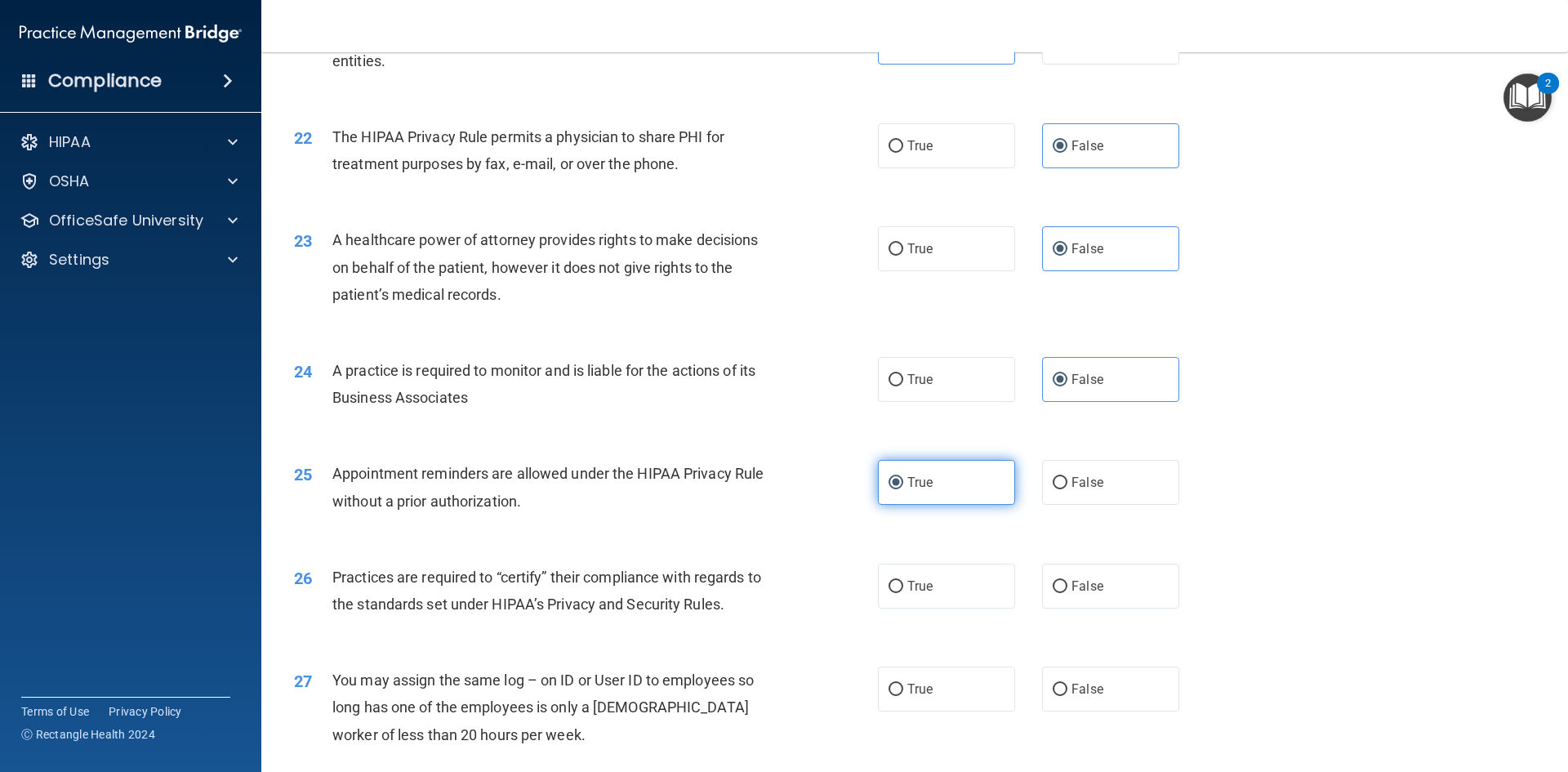
scroll to position [2697, 0]
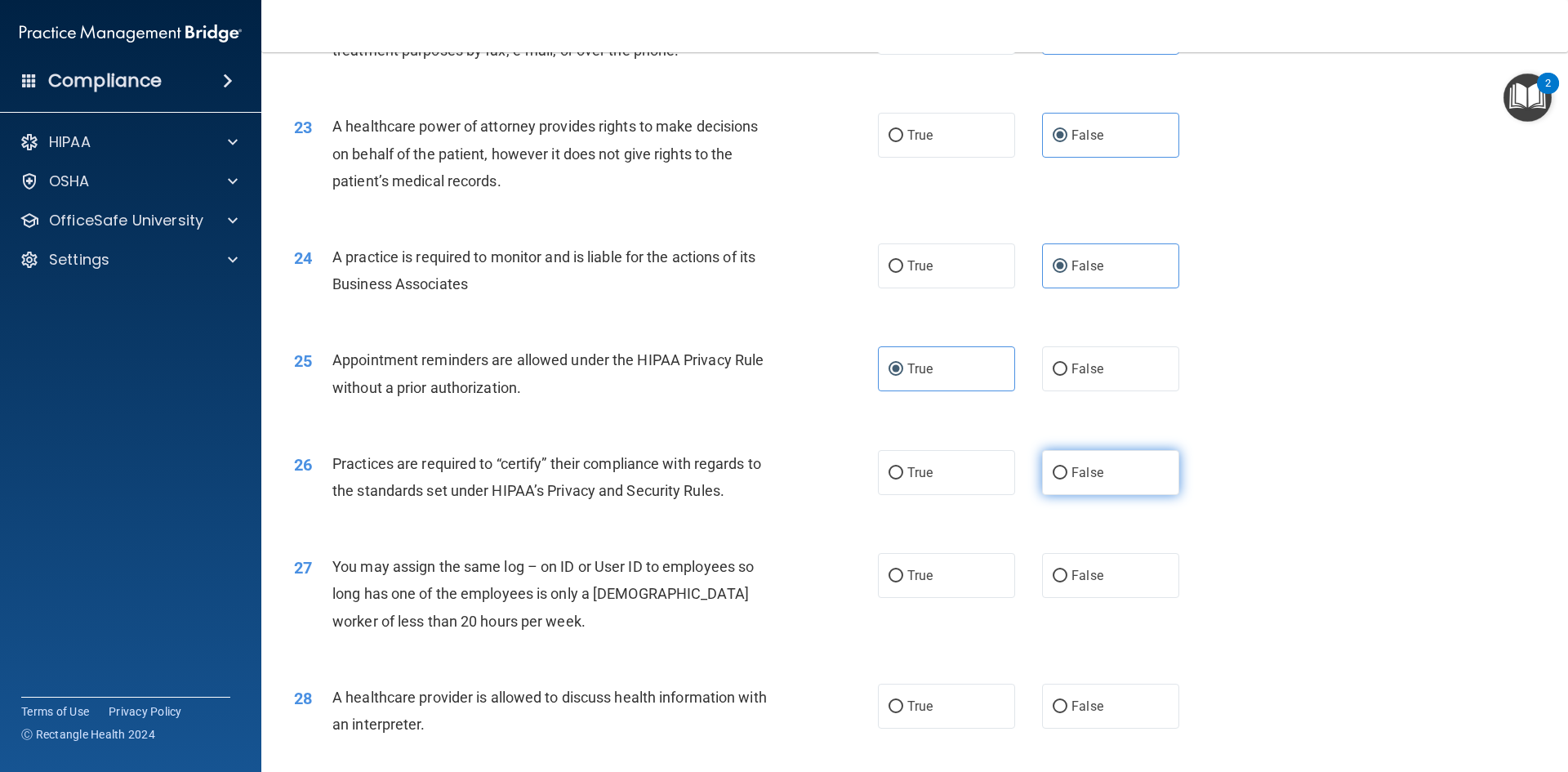
click at [1051, 458] on label "False" at bounding box center [1111, 472] width 137 height 45
click at [1052, 467] on input "False" at bounding box center [1059, 473] width 15 height 12
radio input "true"
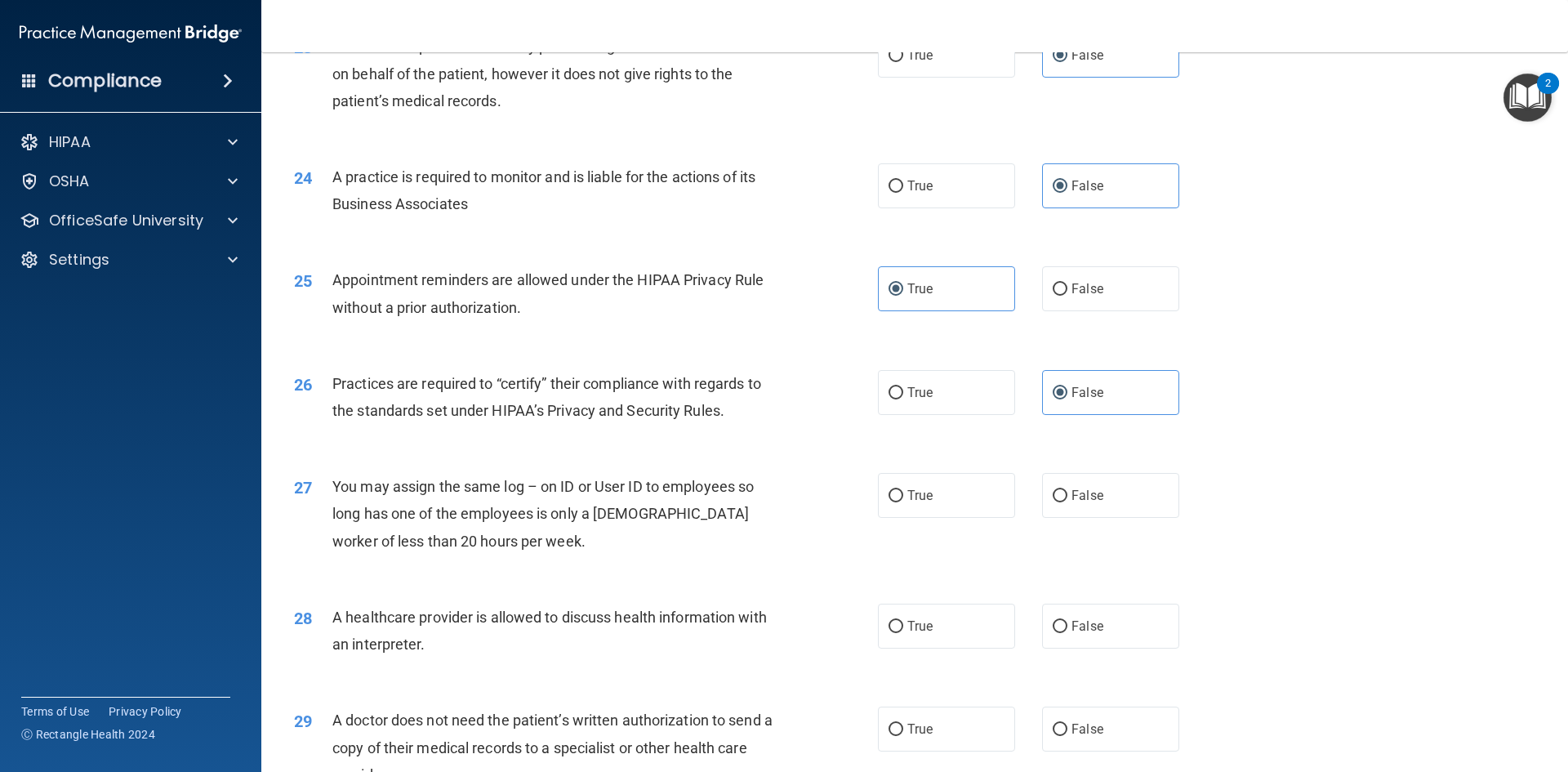
scroll to position [2778, 0]
click at [1132, 485] on label "False" at bounding box center [1111, 493] width 137 height 45
click at [1067, 488] on input "False" at bounding box center [1059, 494] width 15 height 12
radio input "true"
click at [1030, 632] on div "True False" at bounding box center [1042, 625] width 330 height 45
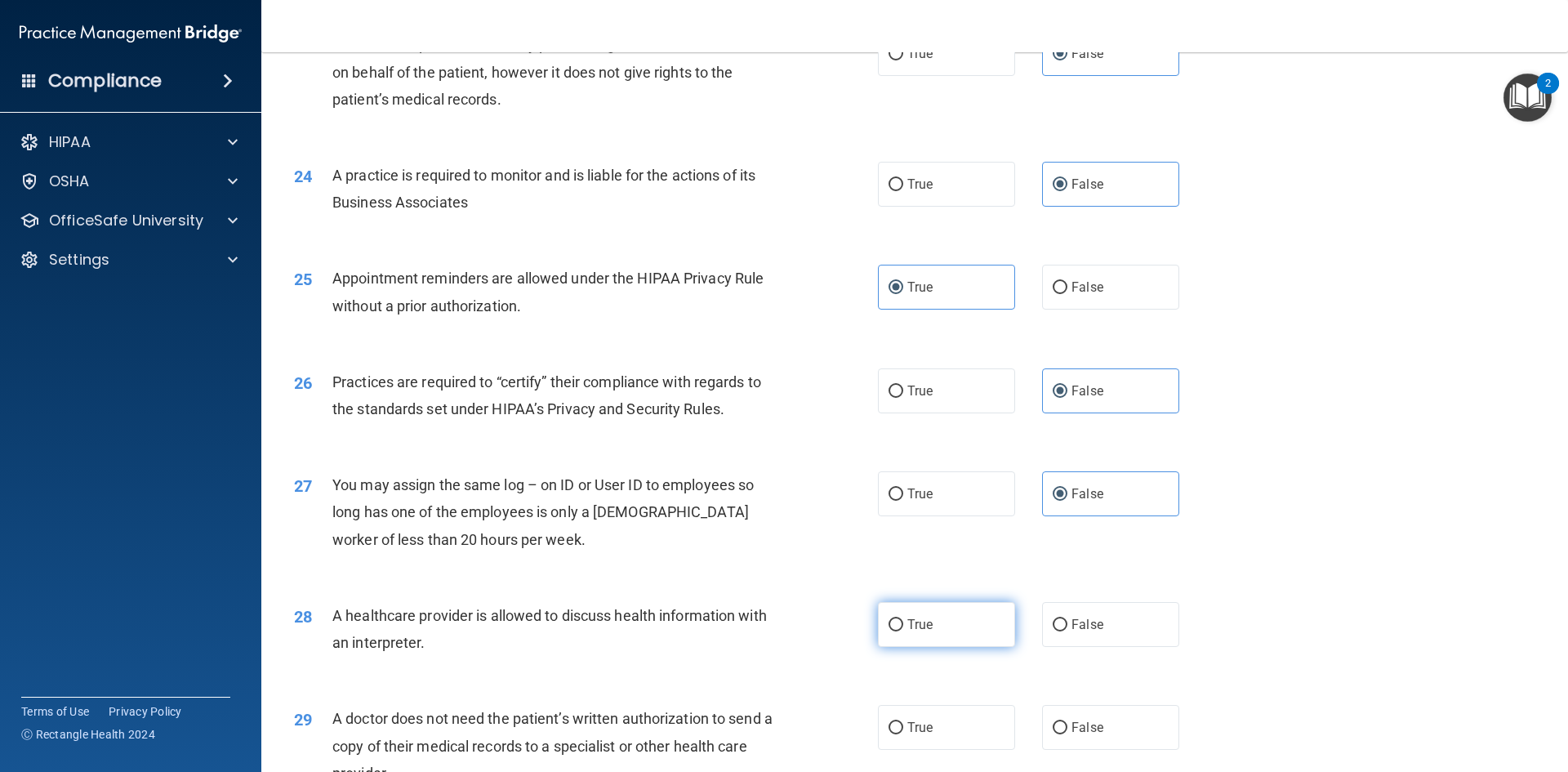
click at [947, 635] on label "True" at bounding box center [947, 625] width 137 height 45
click at [903, 632] on input "True" at bounding box center [895, 626] width 15 height 12
radio input "true"
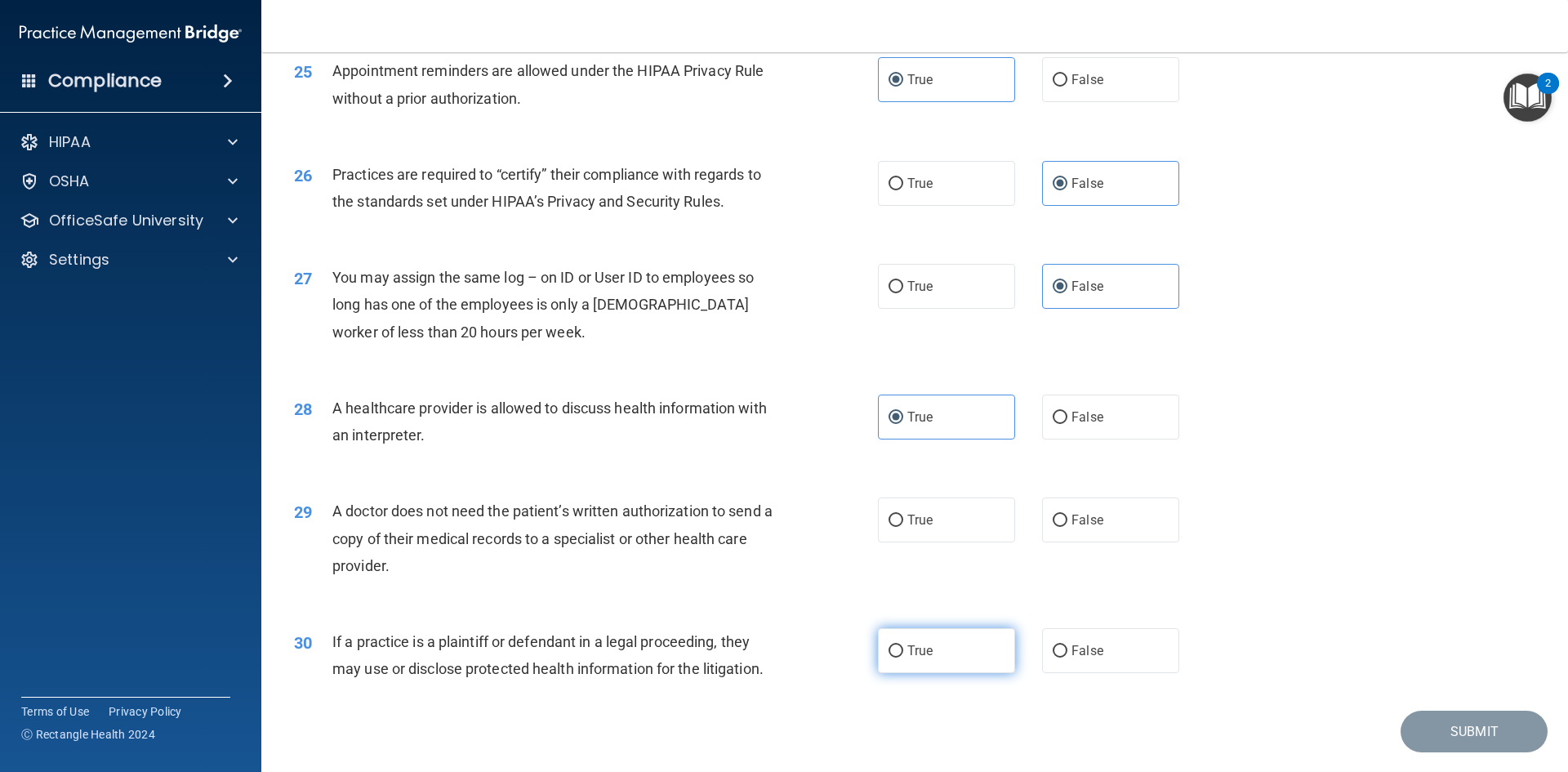
scroll to position [3023, 0]
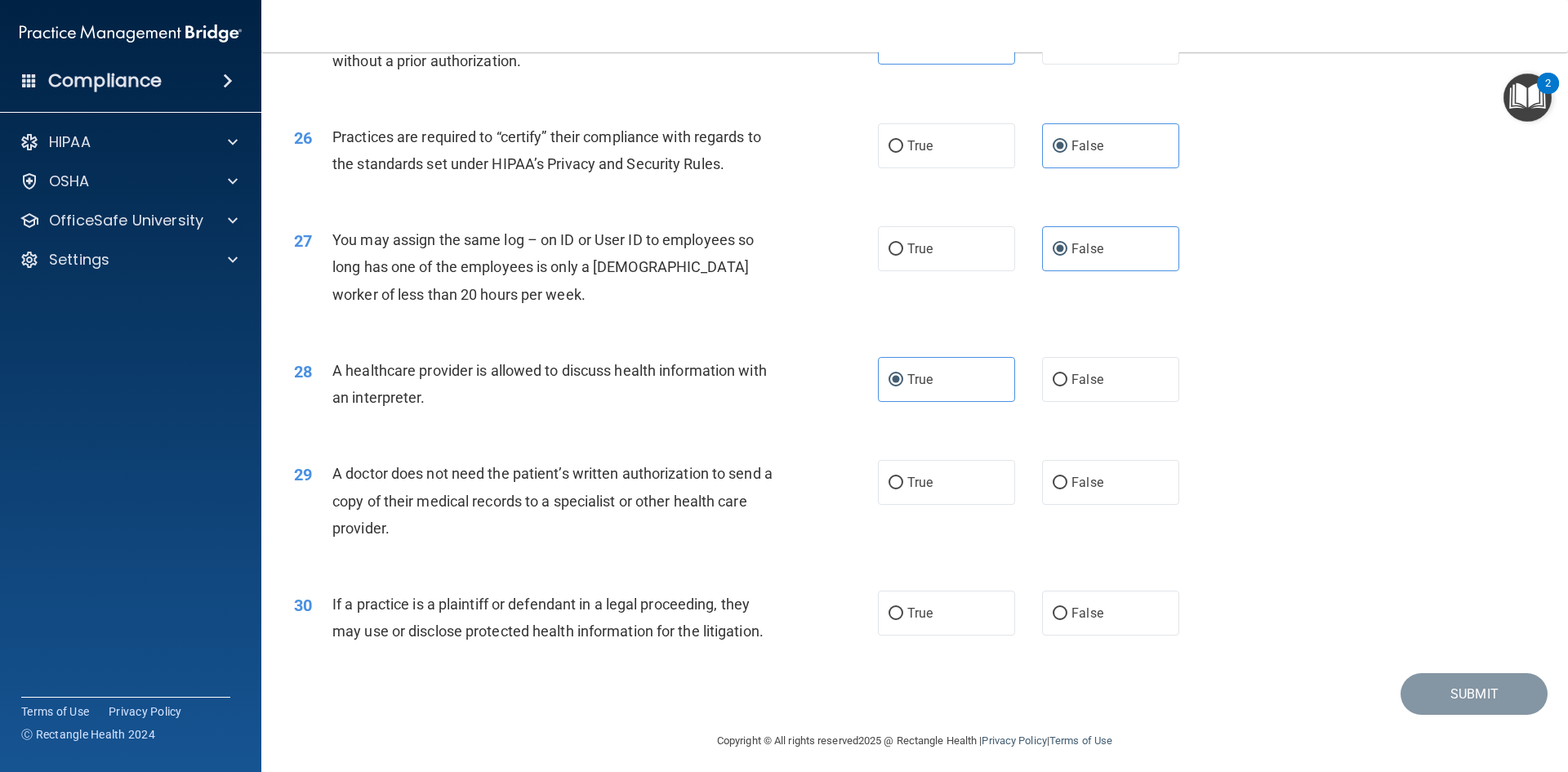
click at [869, 488] on div "29 A doctor does not need the patient’s written authorization to send a copy of…" at bounding box center [586, 505] width 633 height 90
click at [924, 484] on span "True" at bounding box center [919, 483] width 25 height 16
click at [903, 484] on input "True" at bounding box center [895, 483] width 15 height 12
radio input "true"
click at [972, 603] on label "True" at bounding box center [947, 613] width 137 height 45
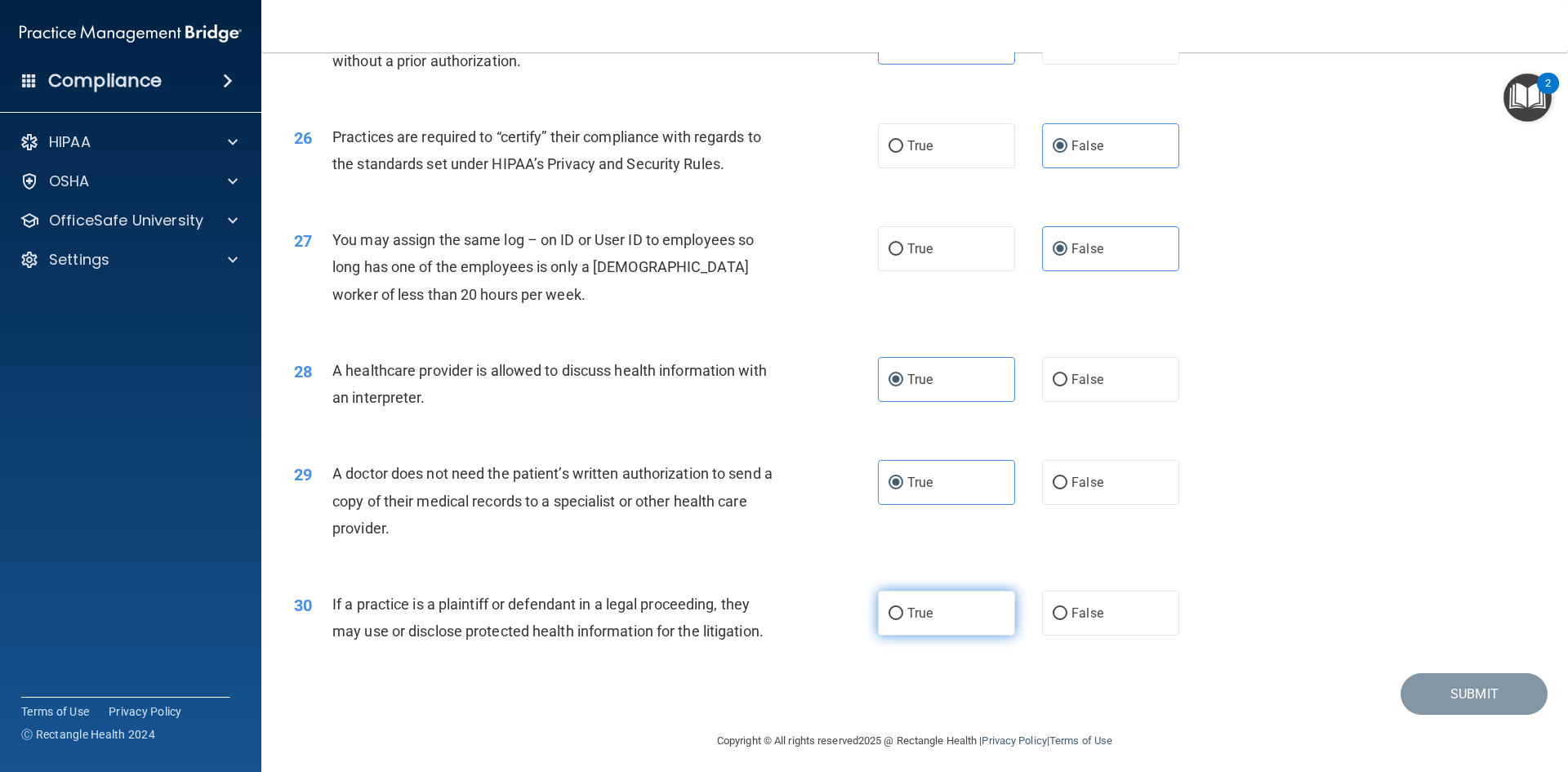
click at [903, 608] on input "True" at bounding box center [895, 614] width 15 height 12
radio input "true"
click at [1467, 683] on button "Submit" at bounding box center [1474, 694] width 147 height 42
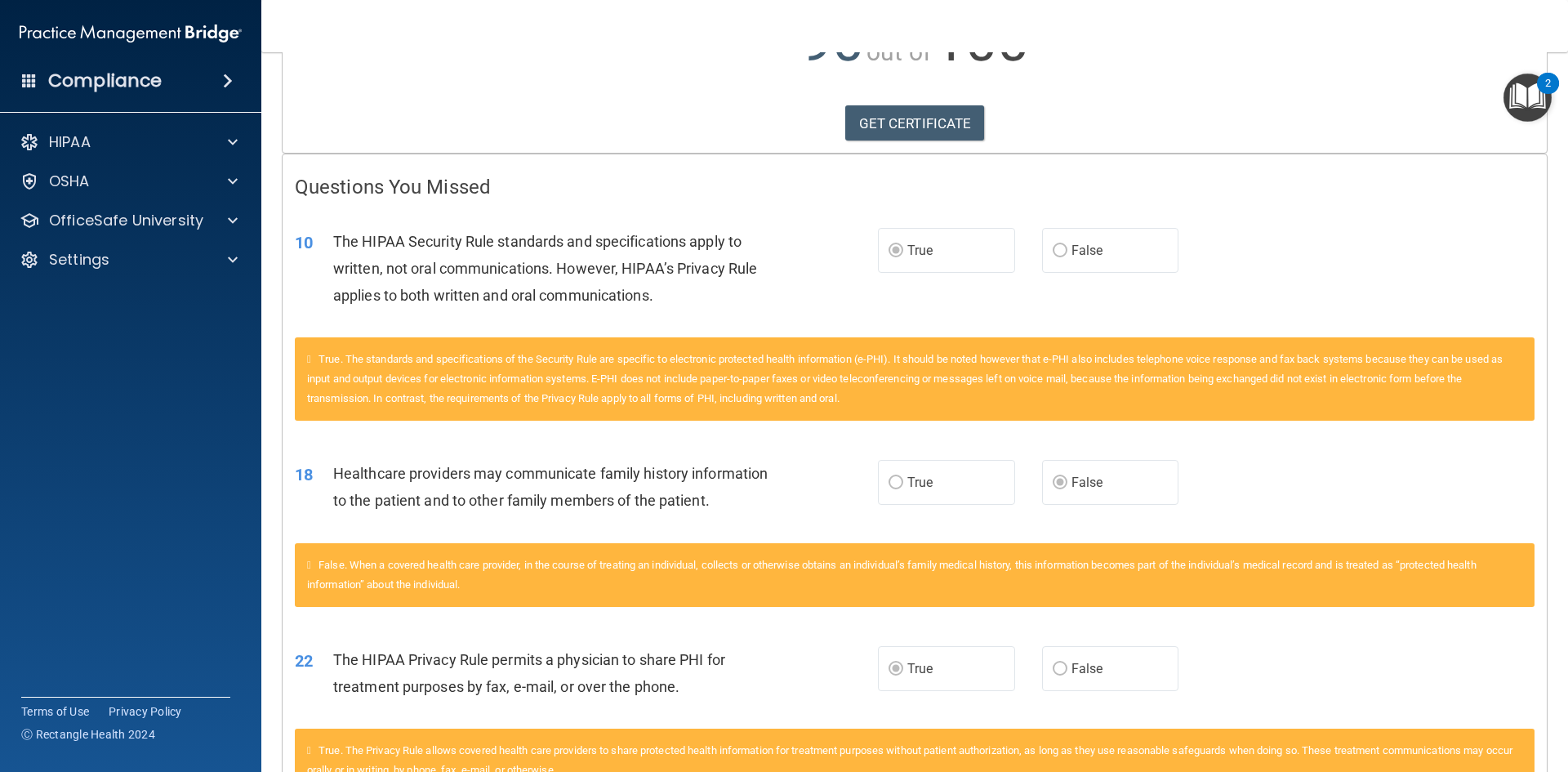
scroll to position [185, 0]
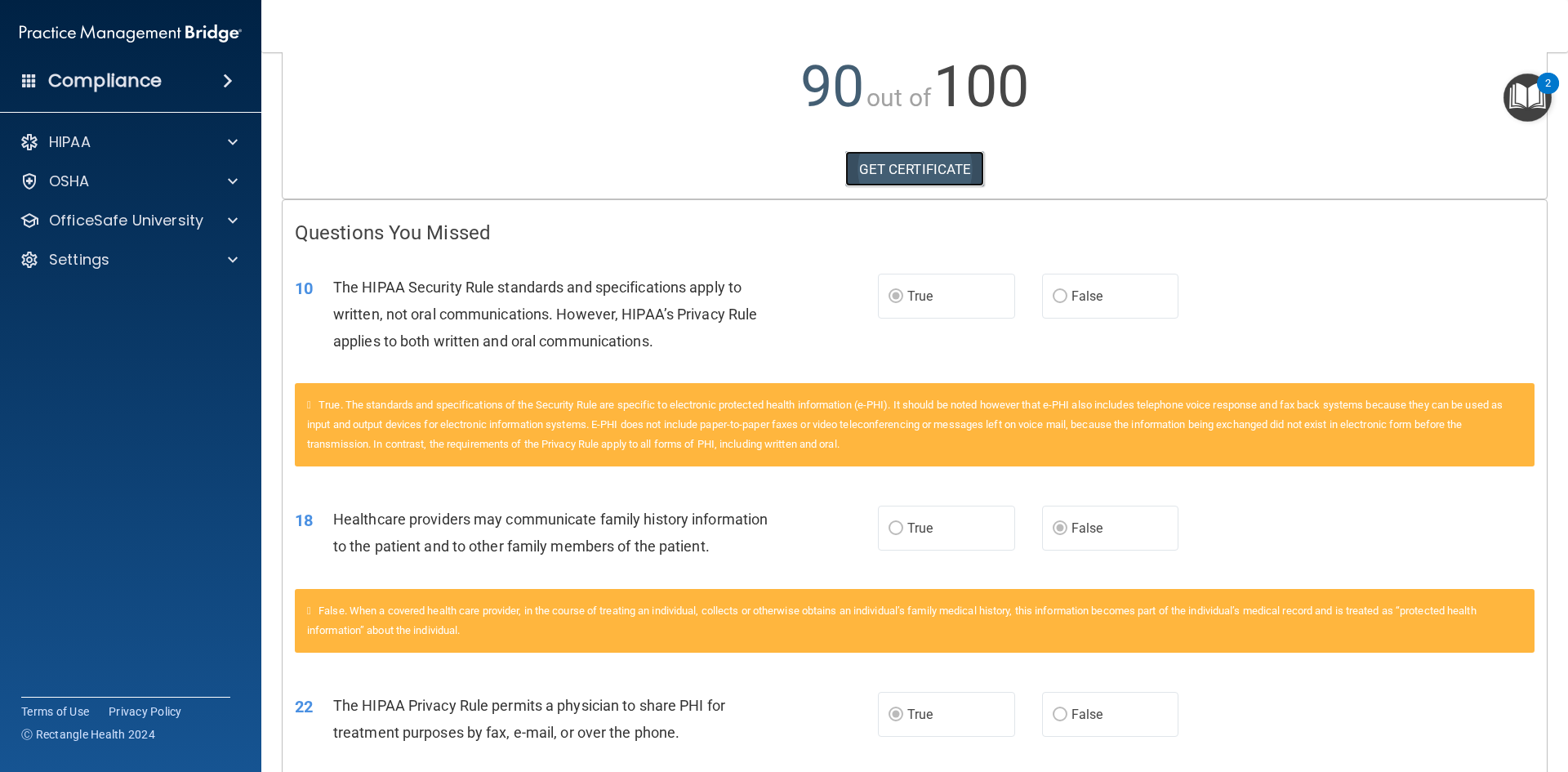
click at [879, 166] on link "GET CERTIFICATE" at bounding box center [915, 169] width 139 height 36
click at [140, 225] on p "OfficeSafe University" at bounding box center [125, 221] width 154 height 20
click at [192, 276] on ul "HIPAA Training OSHA Training Continuing Education" at bounding box center [131, 296] width 296 height 118
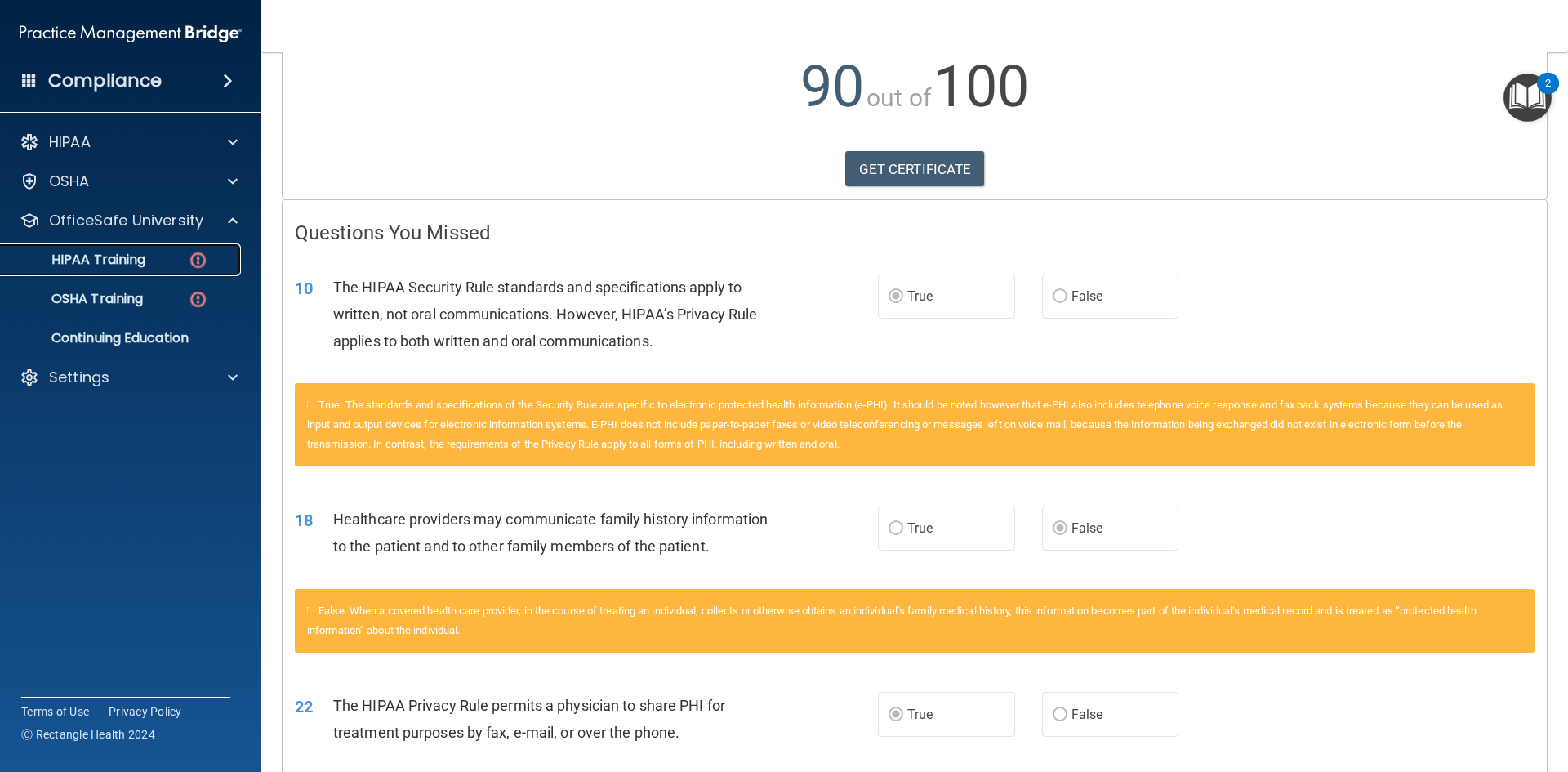
click at [189, 266] on img at bounding box center [198, 260] width 21 height 21
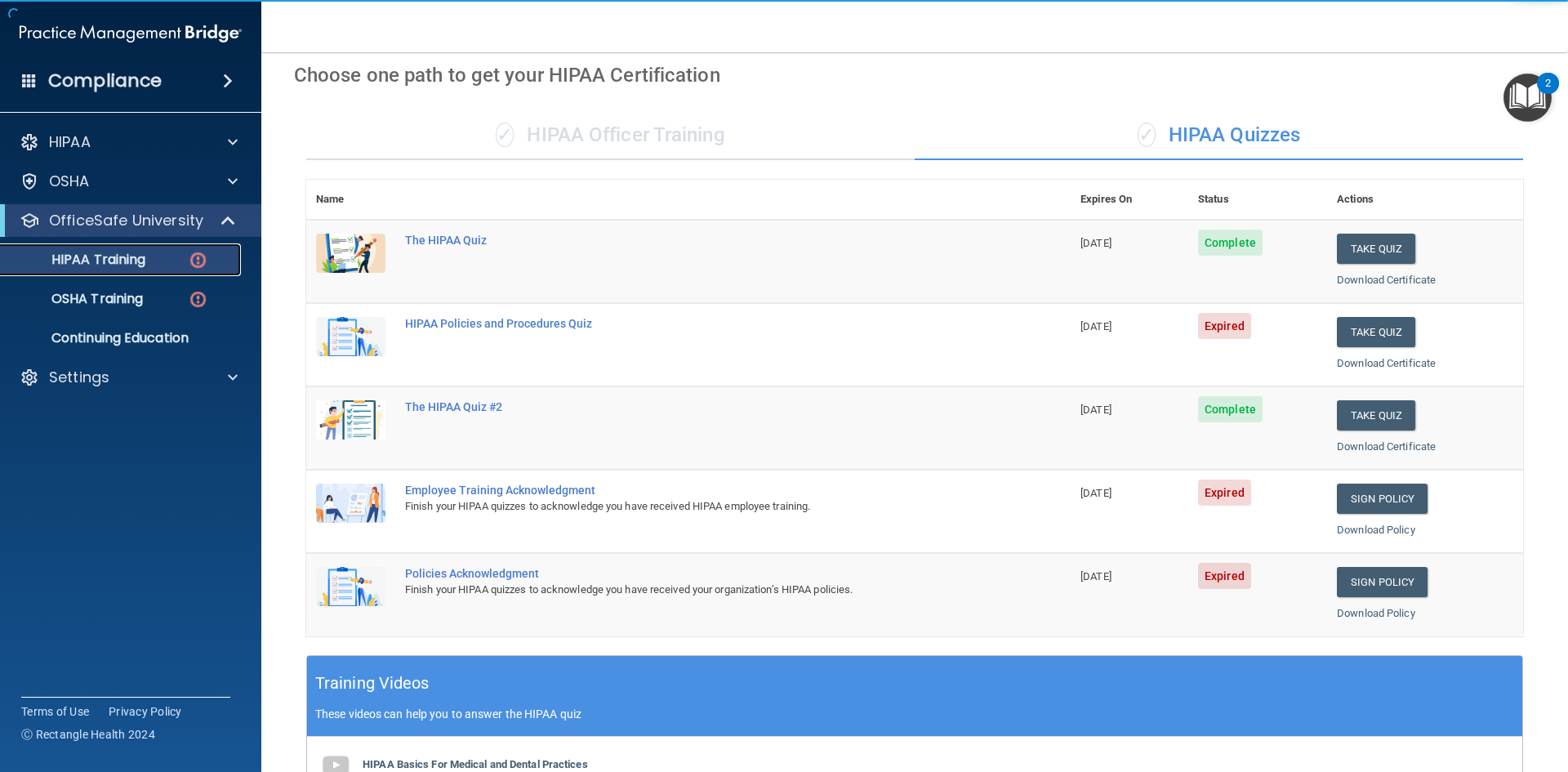
scroll to position [22, 0]
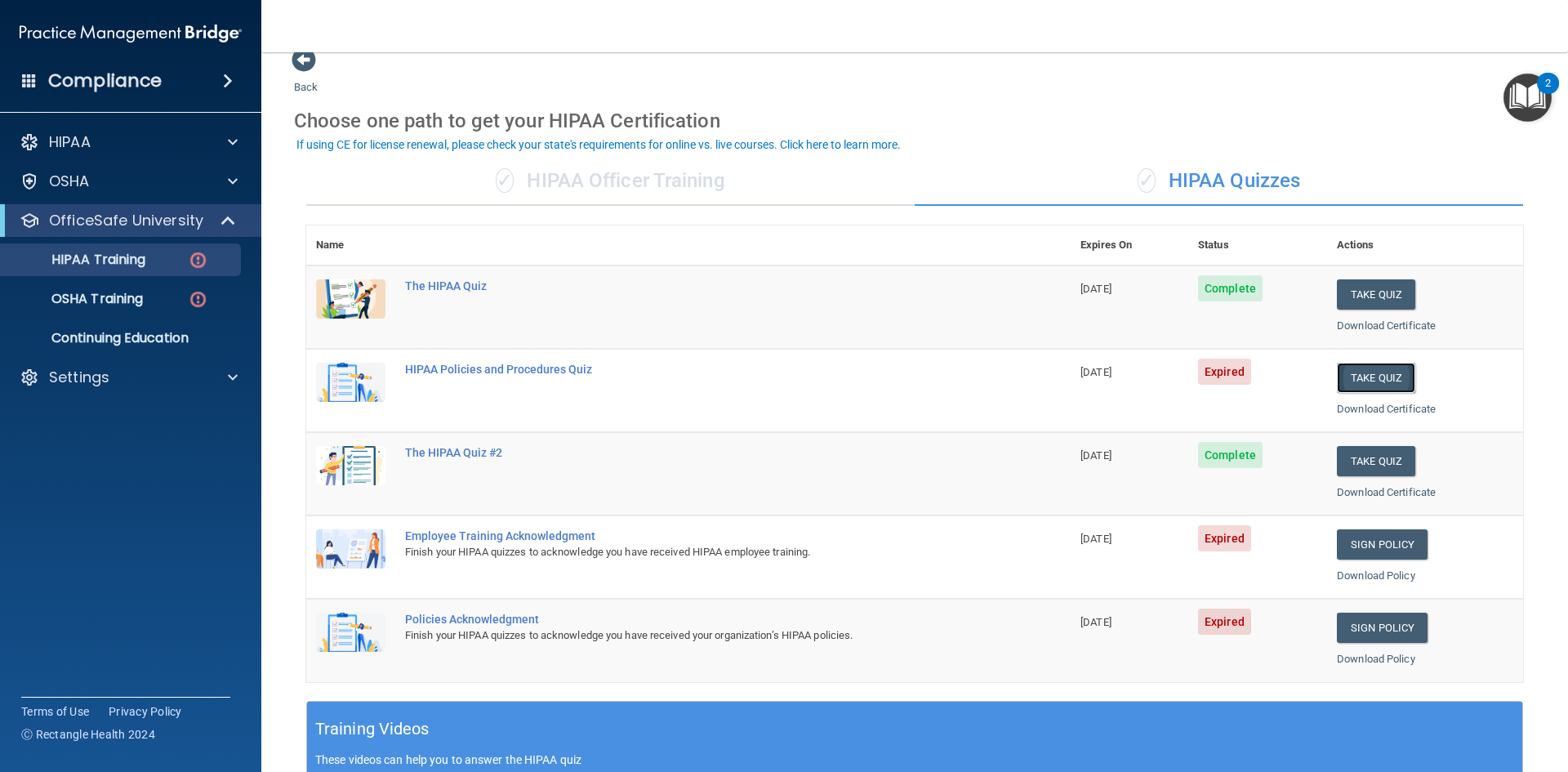
click at [1360, 377] on button "Take Quiz" at bounding box center [1376, 378] width 79 height 30
